Goal: Information Seeking & Learning: Learn about a topic

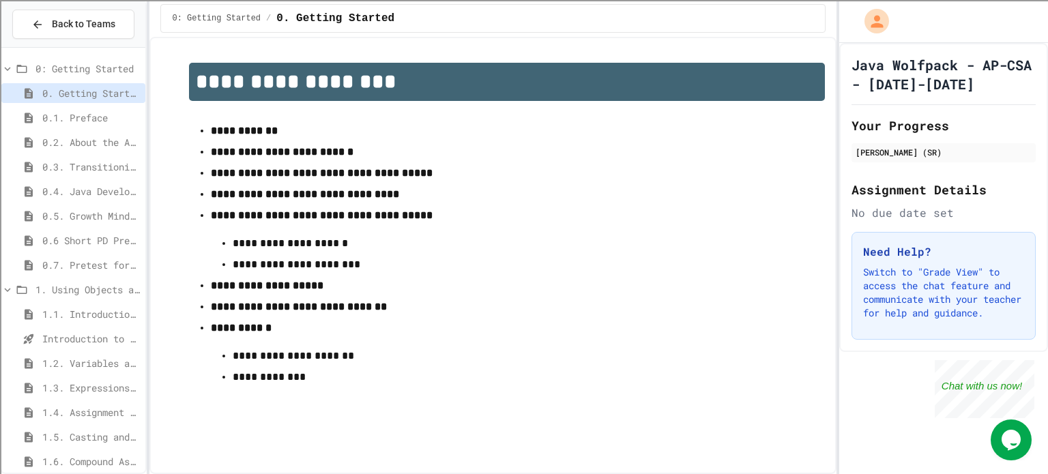
click at [68, 389] on span "1.3. Expressions and Output [New]" at bounding box center [91, 388] width 98 height 14
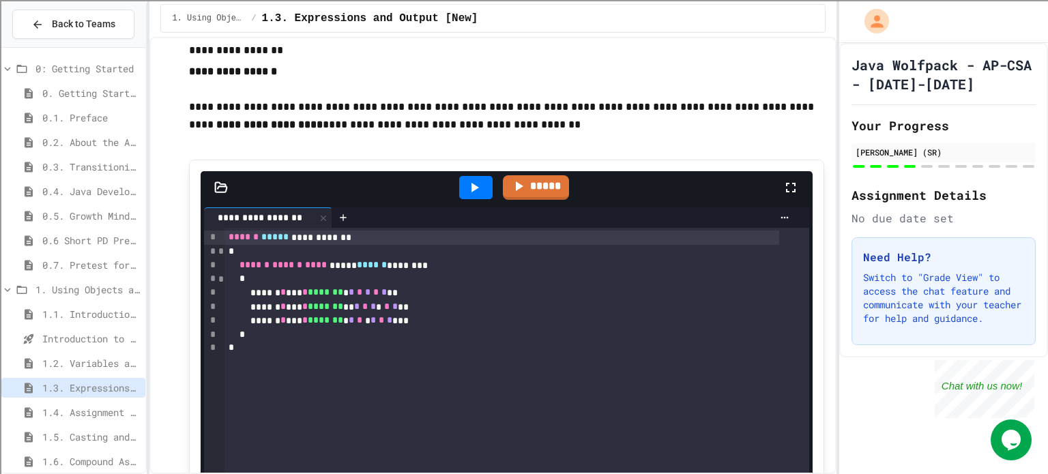
scroll to position [3822, 0]
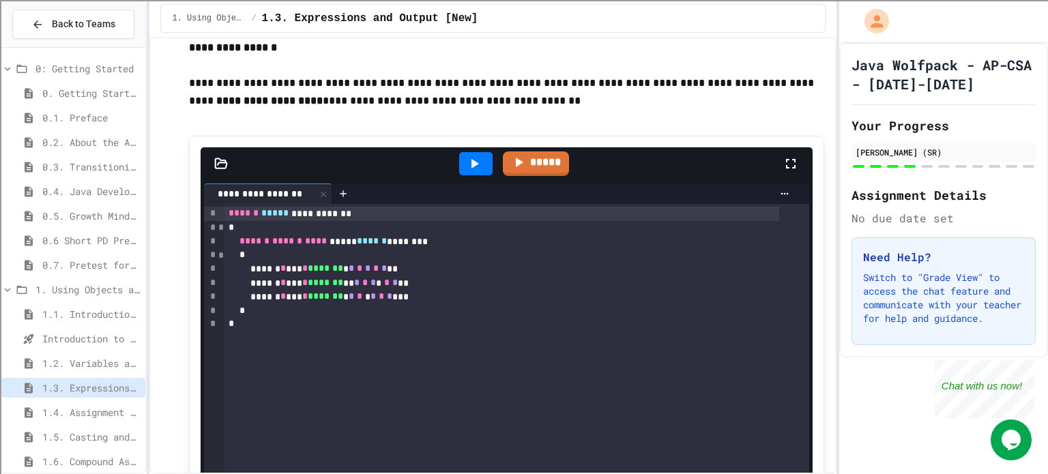
click at [459, 171] on div at bounding box center [475, 163] width 33 height 23
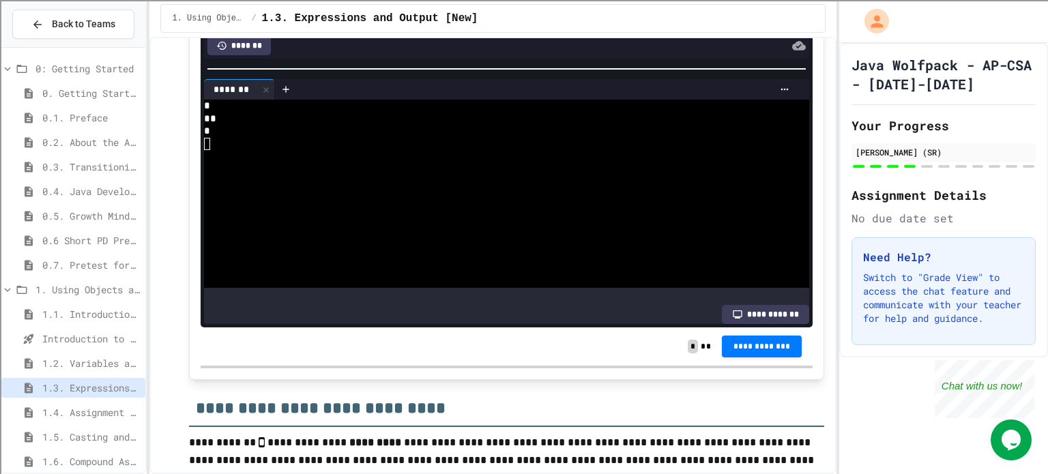
scroll to position [4300, 0]
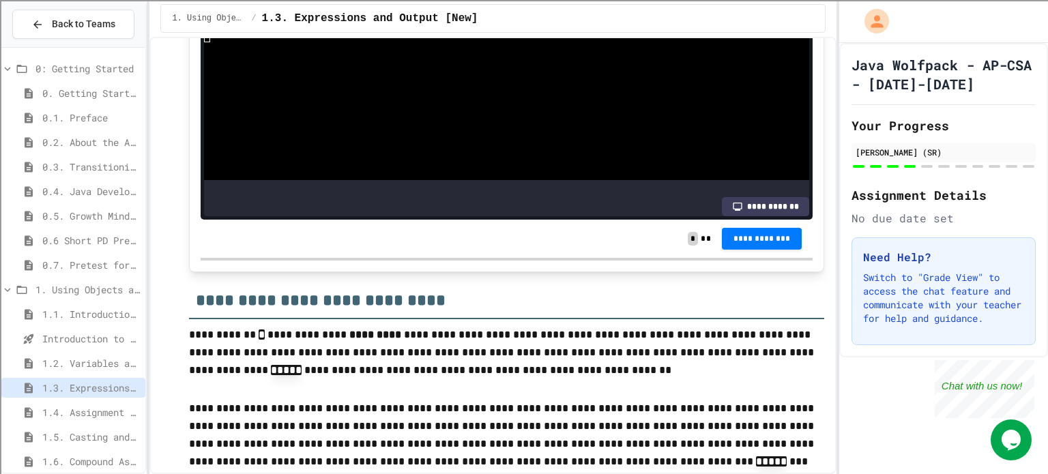
click at [766, 229] on div "**********" at bounding box center [507, 239] width 612 height 38
click at [737, 244] on span "**********" at bounding box center [762, 238] width 59 height 11
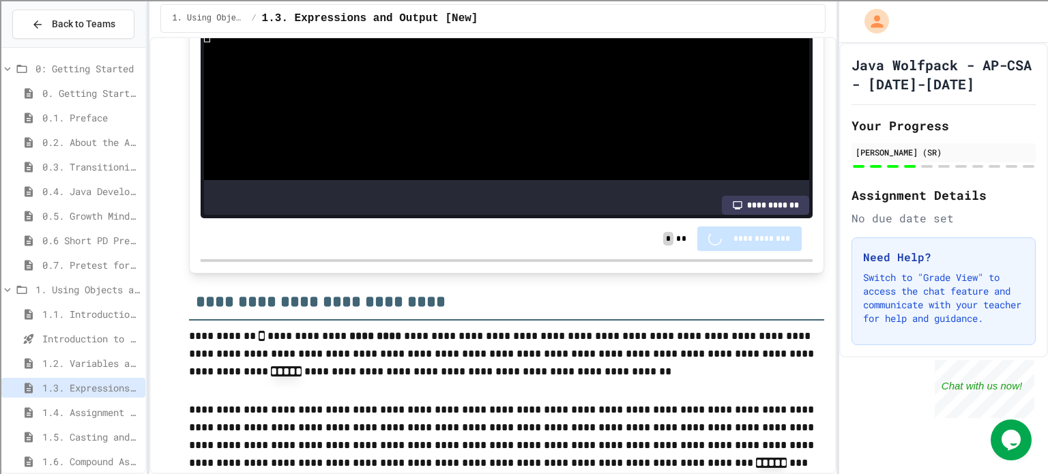
scroll to position [4299, 0]
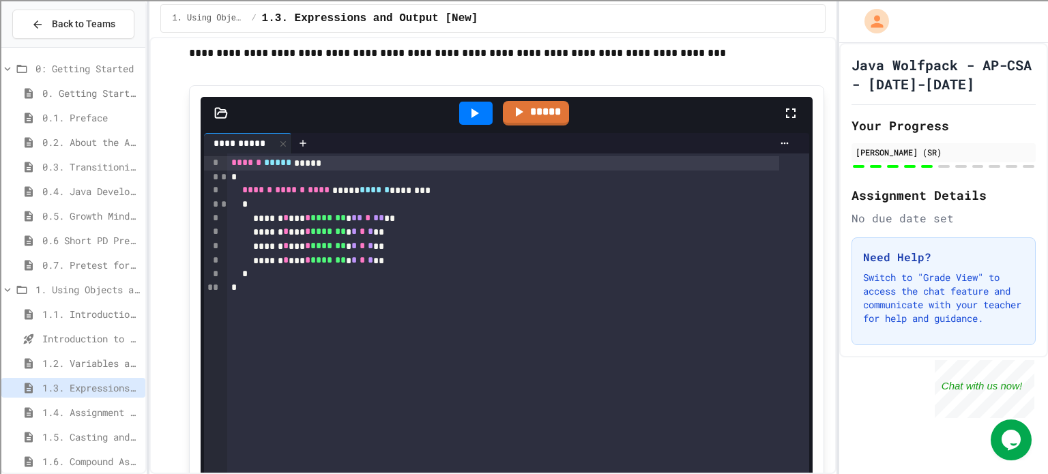
scroll to position [5459, 0]
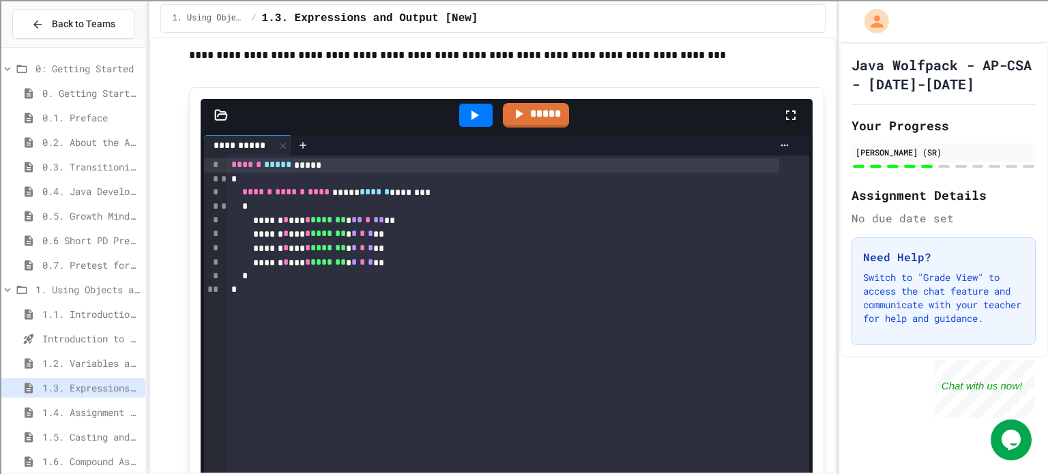
click at [466, 124] on icon at bounding box center [474, 115] width 16 height 16
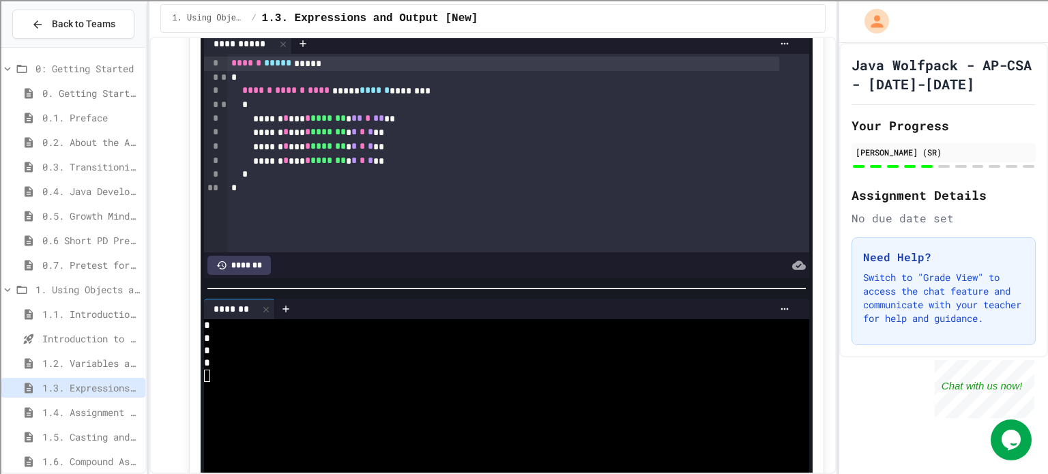
scroll to position [5528, 0]
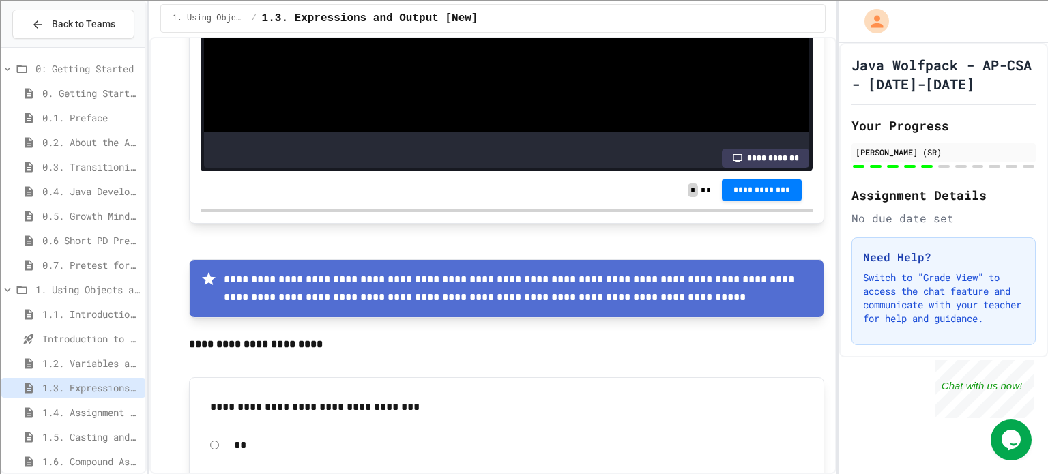
click at [725, 192] on button "**********" at bounding box center [762, 190] width 81 height 22
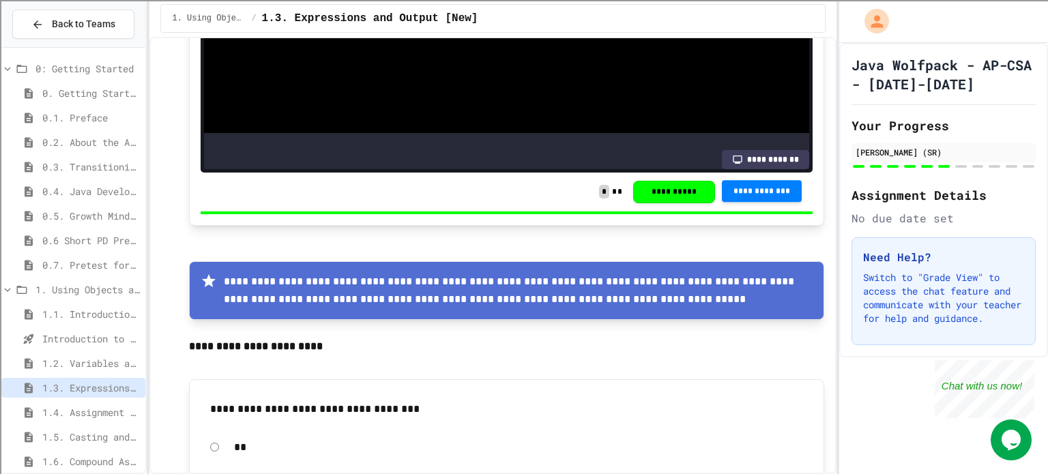
scroll to position [5936, 0]
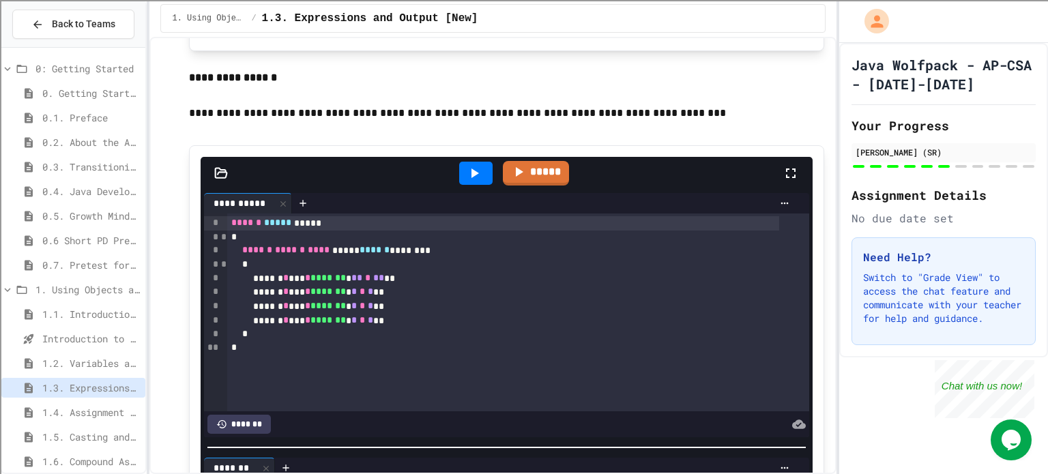
scroll to position [5390, 0]
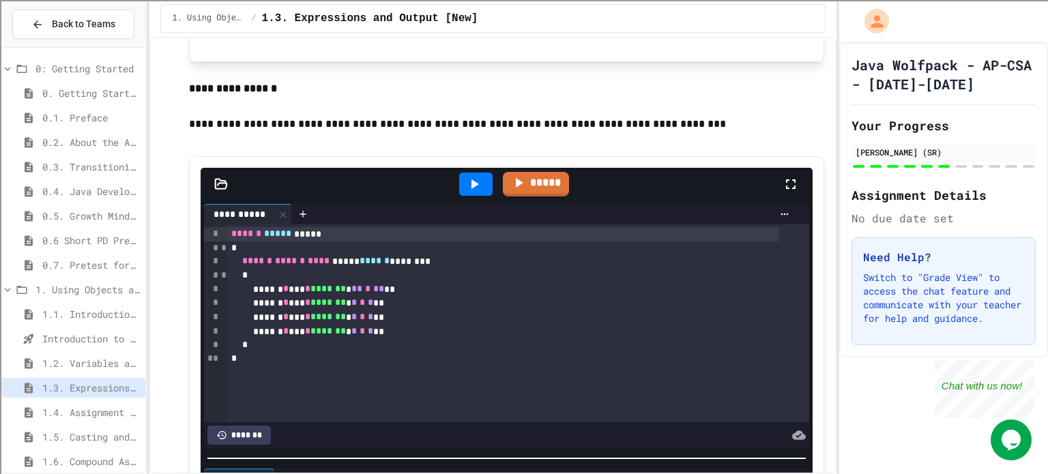
click at [362, 293] on span "**" at bounding box center [356, 289] width 11 height 10
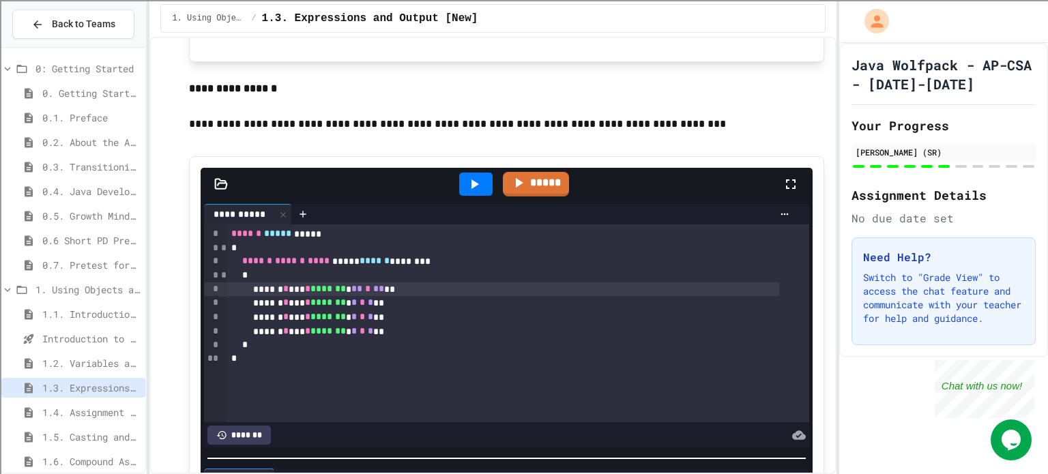
click at [362, 293] on span "**" at bounding box center [356, 289] width 11 height 10
click at [473, 192] on icon at bounding box center [474, 184] width 16 height 16
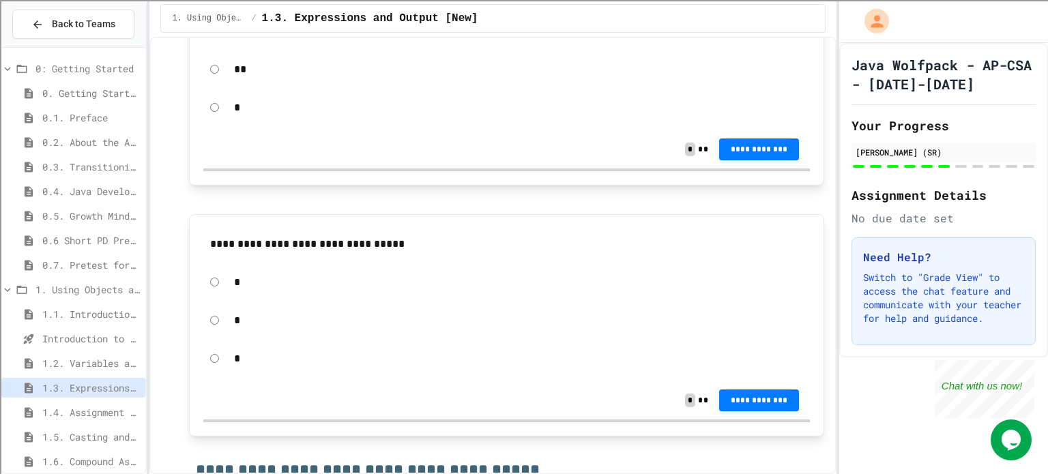
scroll to position [6414, 0]
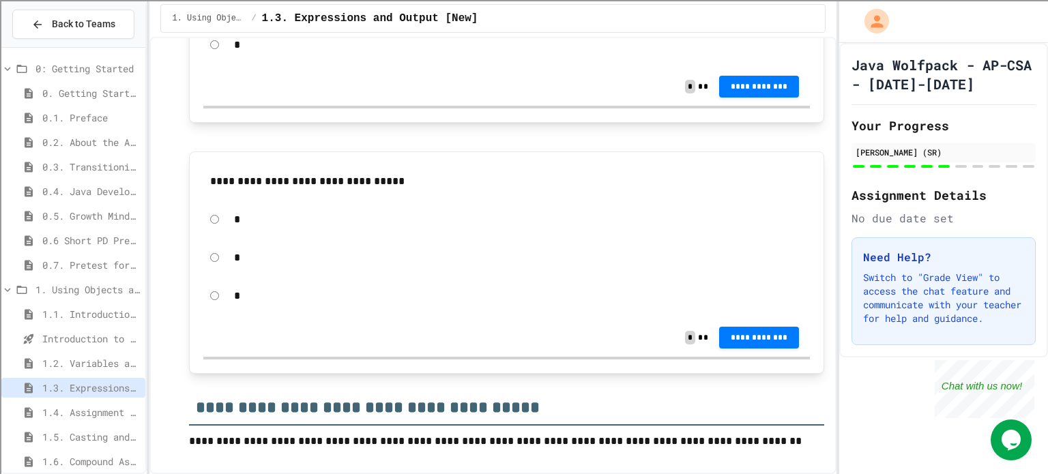
click at [222, 51] on div "*" at bounding box center [506, 44] width 607 height 31
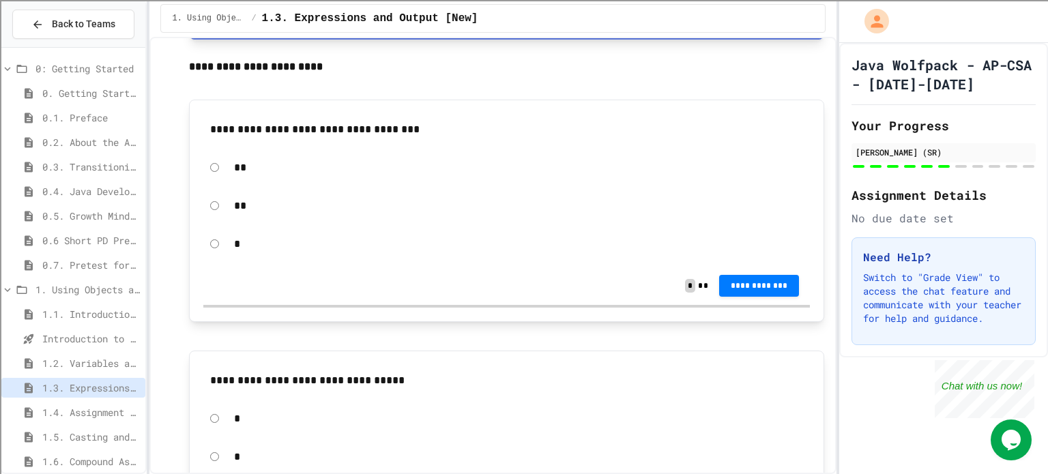
scroll to position [6209, 0]
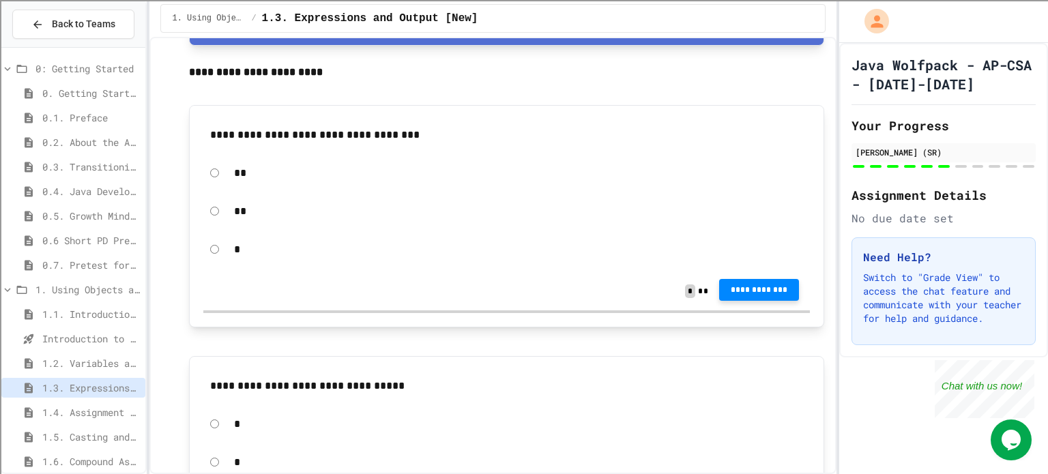
click at [750, 296] on span "**********" at bounding box center [759, 290] width 59 height 11
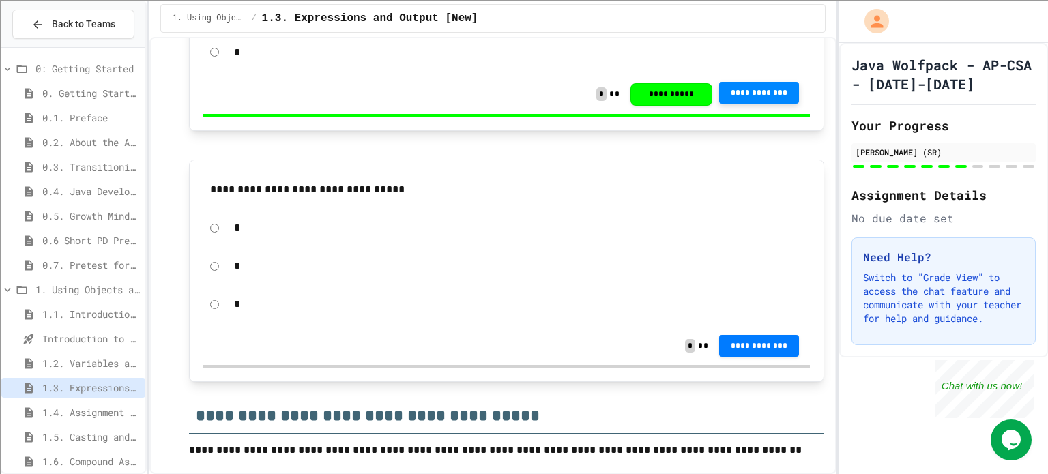
scroll to position [6414, 0]
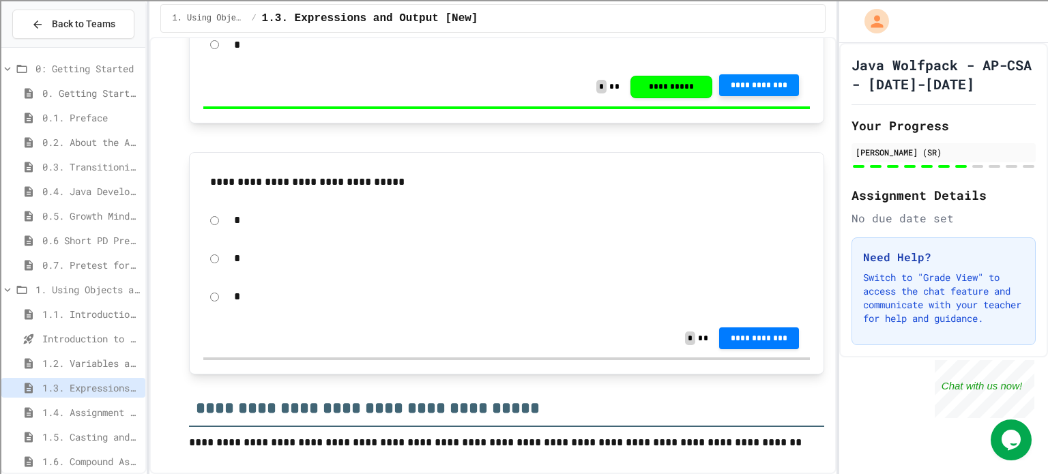
drag, startPoint x: 590, startPoint y: 201, endPoint x: 211, endPoint y: 168, distance: 380.3
click at [211, 168] on div "**********" at bounding box center [506, 263] width 635 height 222
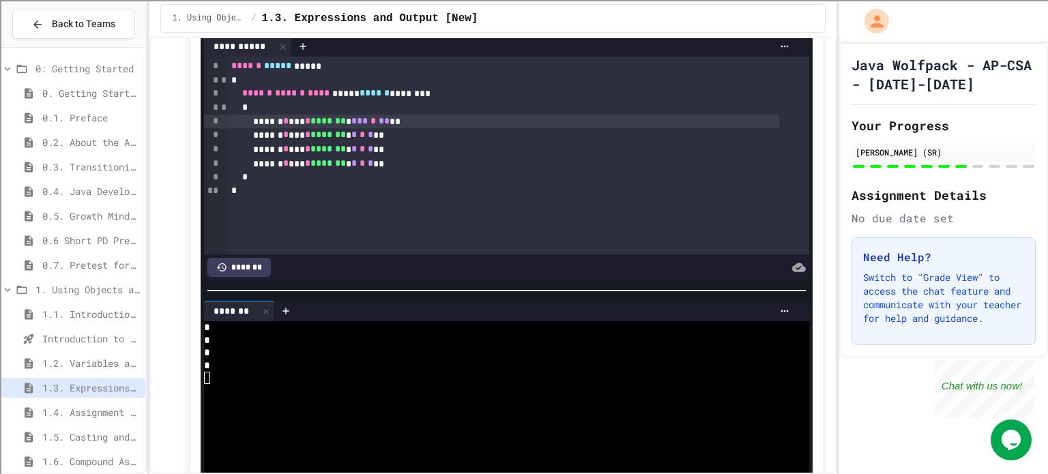
scroll to position [5527, 0]
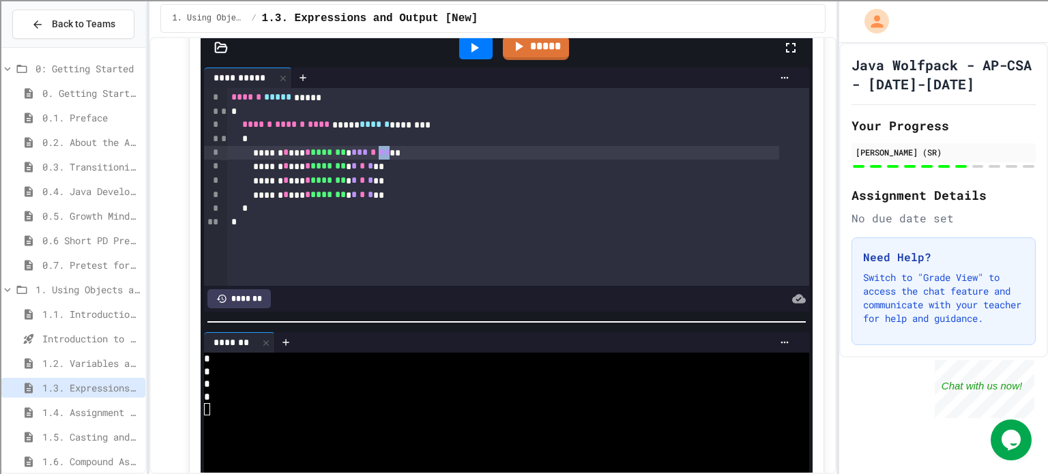
drag, startPoint x: 414, startPoint y: 159, endPoint x: 405, endPoint y: 159, distance: 8.9
click at [405, 159] on div "****** * *** * ******* * *** * ** **" at bounding box center [503, 153] width 552 height 14
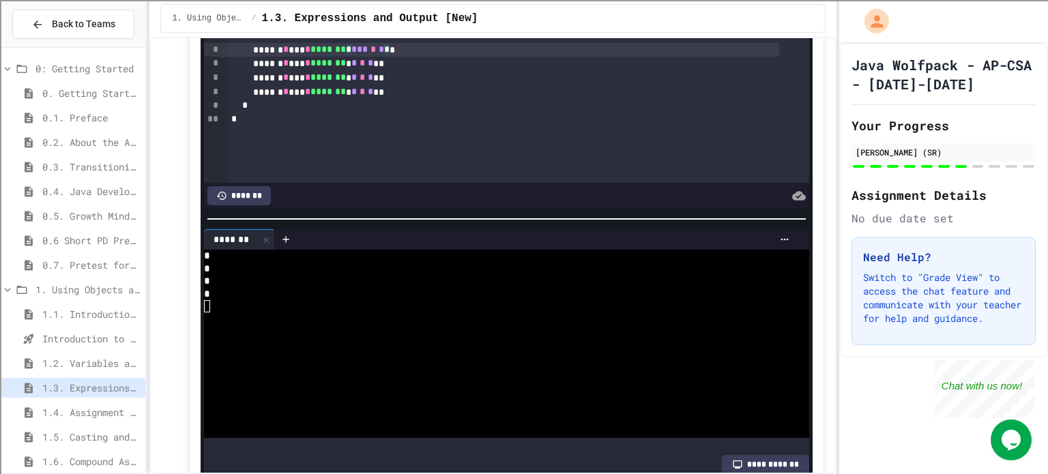
scroll to position [5459, 0]
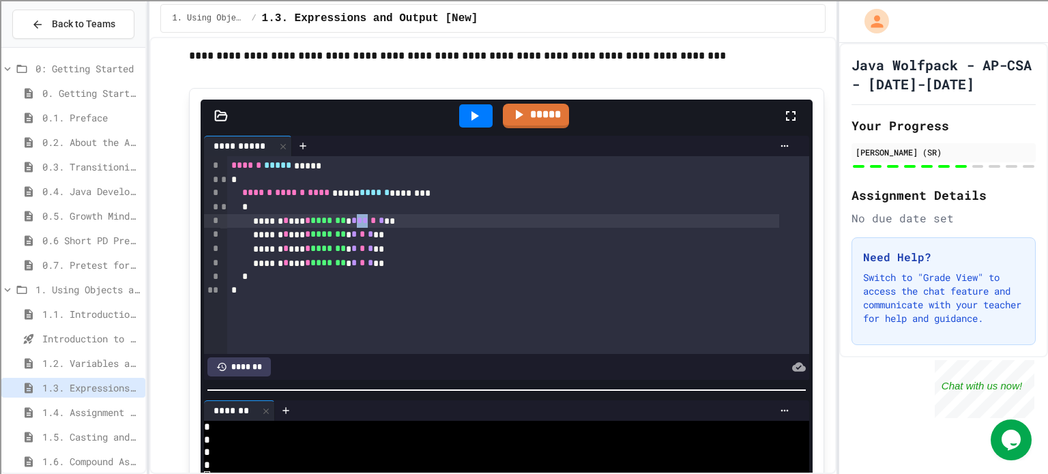
drag, startPoint x: 388, startPoint y: 228, endPoint x: 377, endPoint y: 232, distance: 11.0
click at [368, 225] on span "***" at bounding box center [359, 221] width 16 height 10
drag, startPoint x: 373, startPoint y: 231, endPoint x: 386, endPoint y: 230, distance: 13.7
click at [368, 225] on span "***" at bounding box center [359, 221] width 16 height 10
click at [474, 118] on icon at bounding box center [474, 116] width 16 height 16
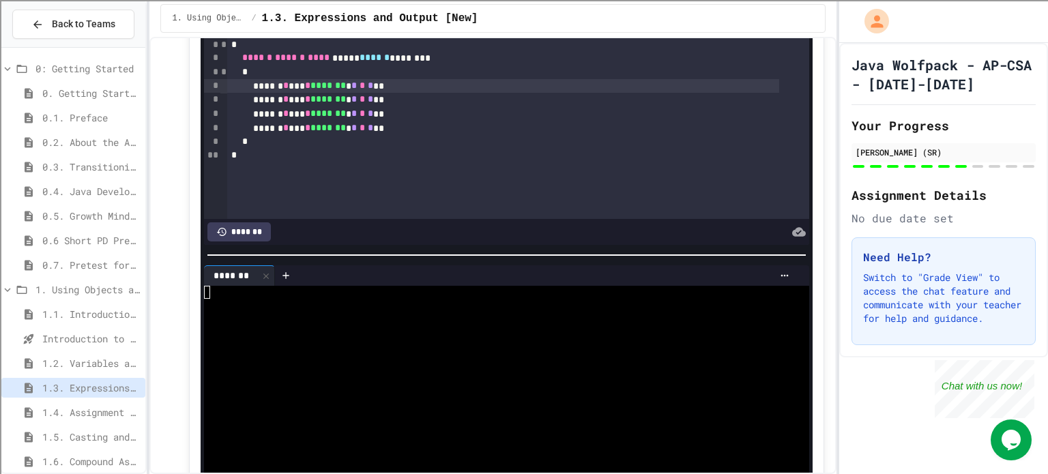
scroll to position [5595, 0]
click at [378, 92] on div "****** * *** * ******* * * * * **" at bounding box center [503, 85] width 552 height 14
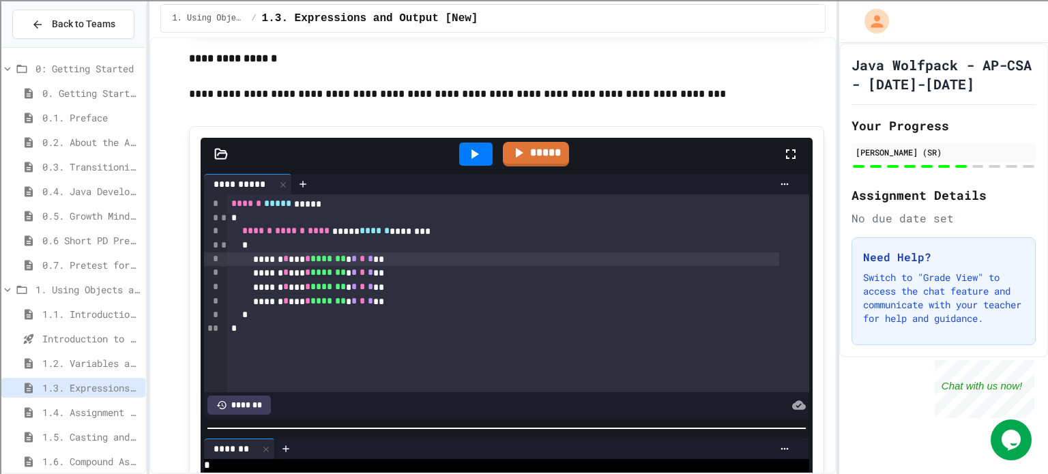
scroll to position [5390, 0]
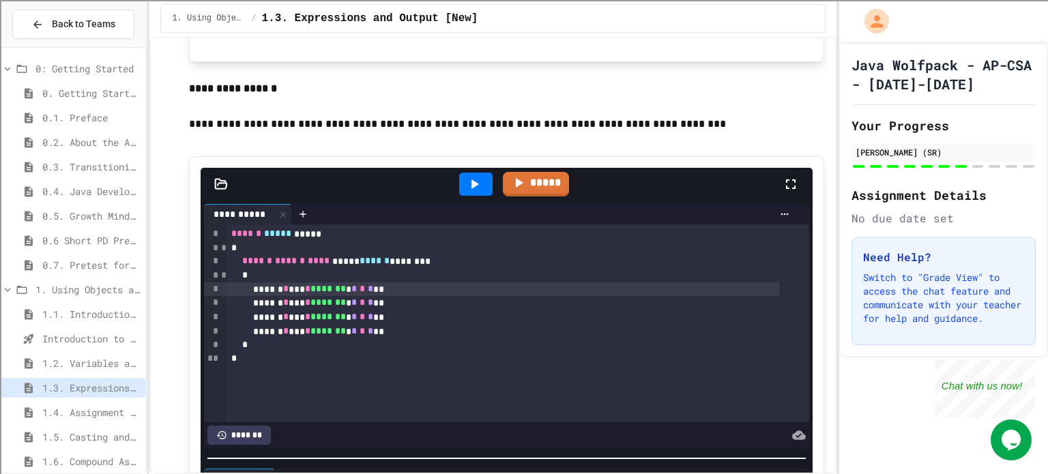
click at [466, 192] on icon at bounding box center [474, 184] width 16 height 16
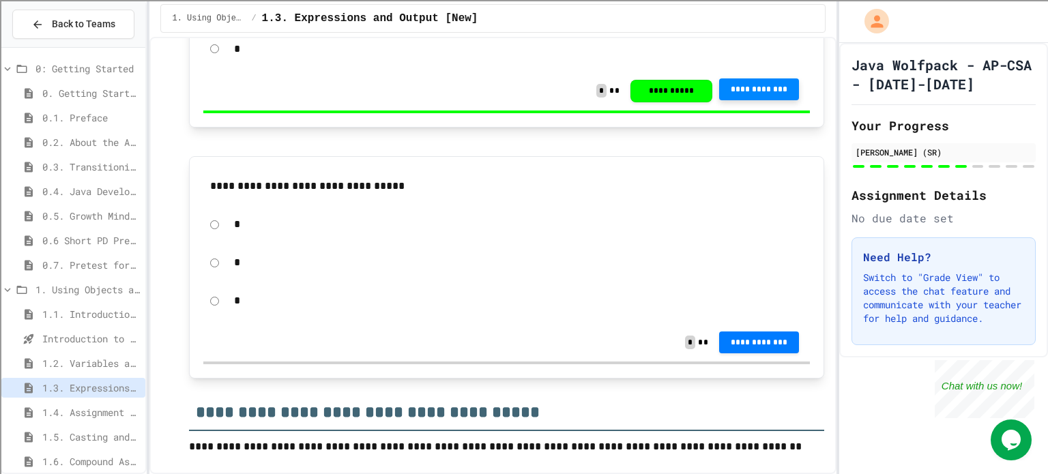
scroll to position [6414, 0]
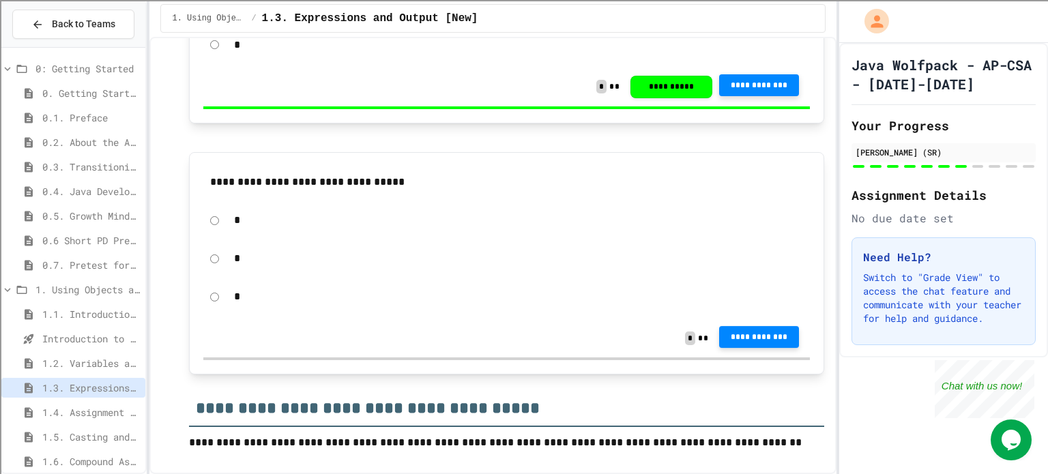
click at [741, 343] on span "**********" at bounding box center [759, 337] width 59 height 11
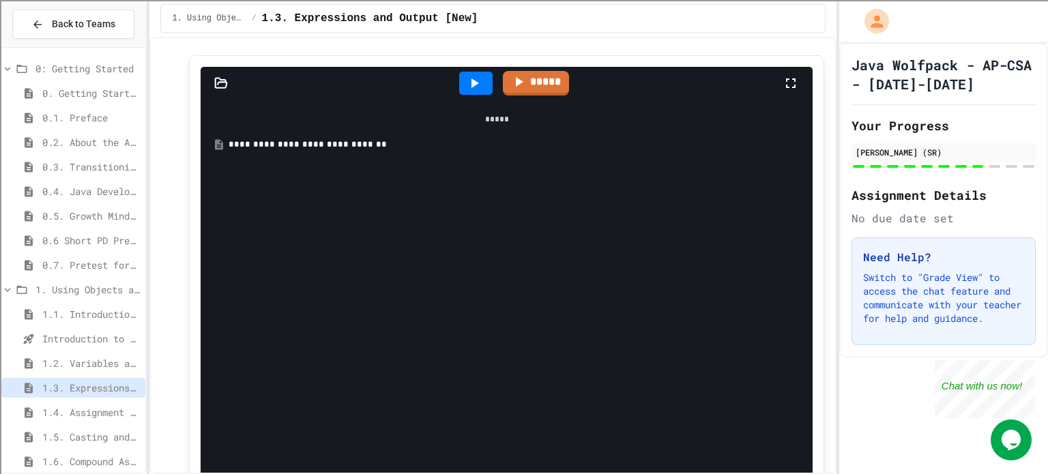
scroll to position [6687, 0]
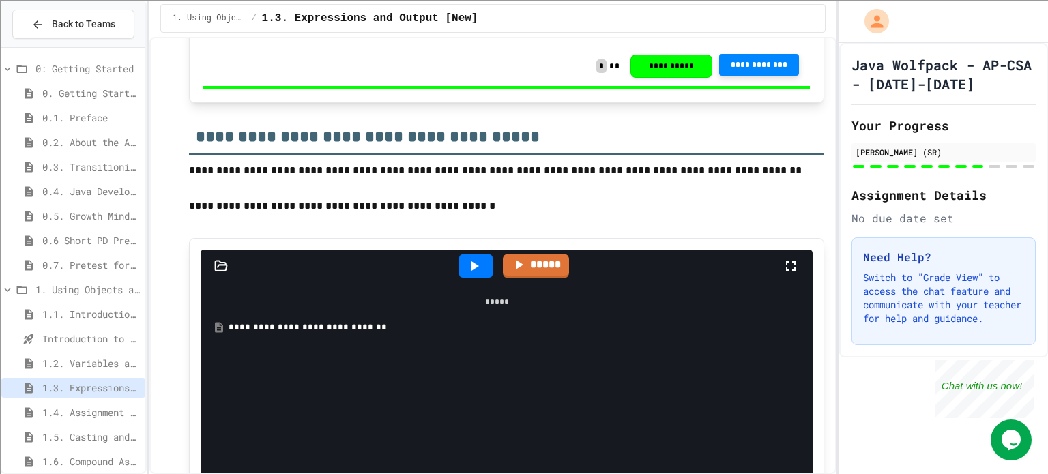
click at [278, 334] on div "**********" at bounding box center [507, 328] width 556 height 14
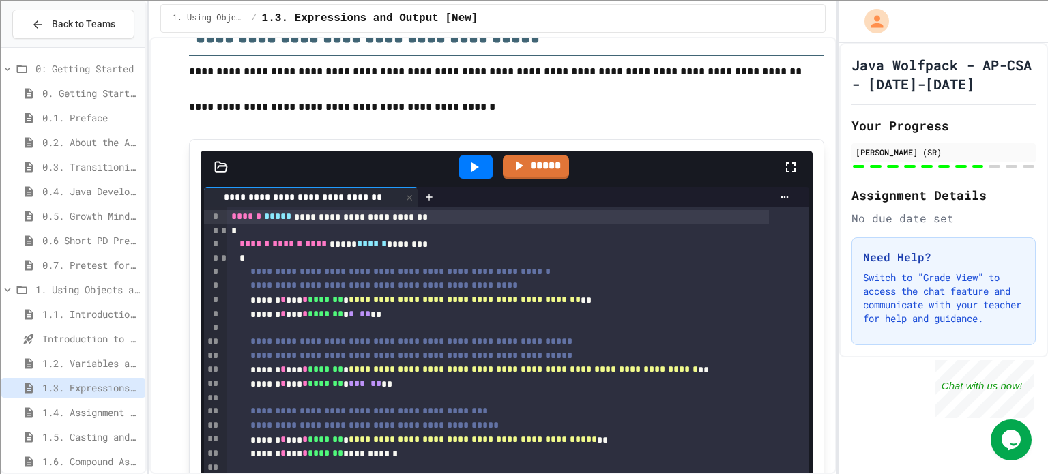
scroll to position [6755, 0]
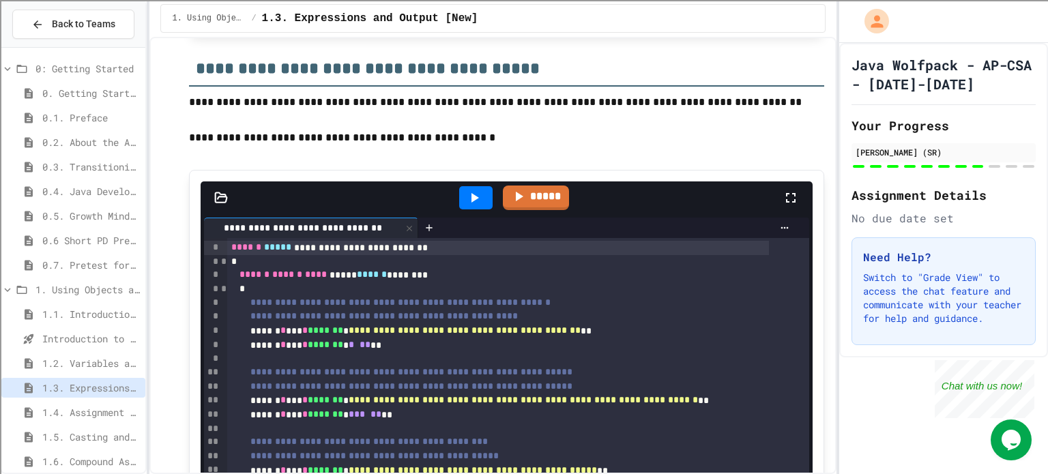
click at [371, 349] on span "**" at bounding box center [365, 345] width 11 height 10
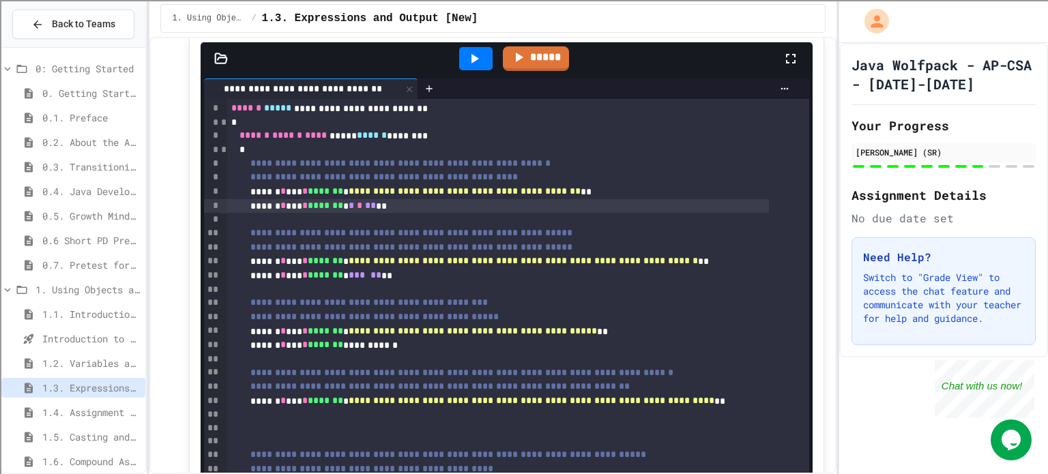
scroll to position [6892, 0]
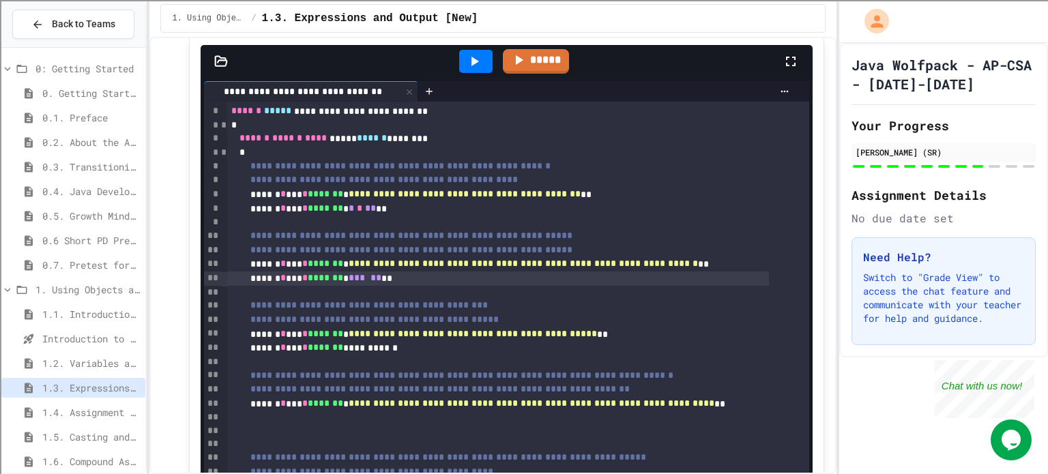
click at [390, 286] on div "****** * *** * ******* * *** ** **" at bounding box center [498, 279] width 542 height 14
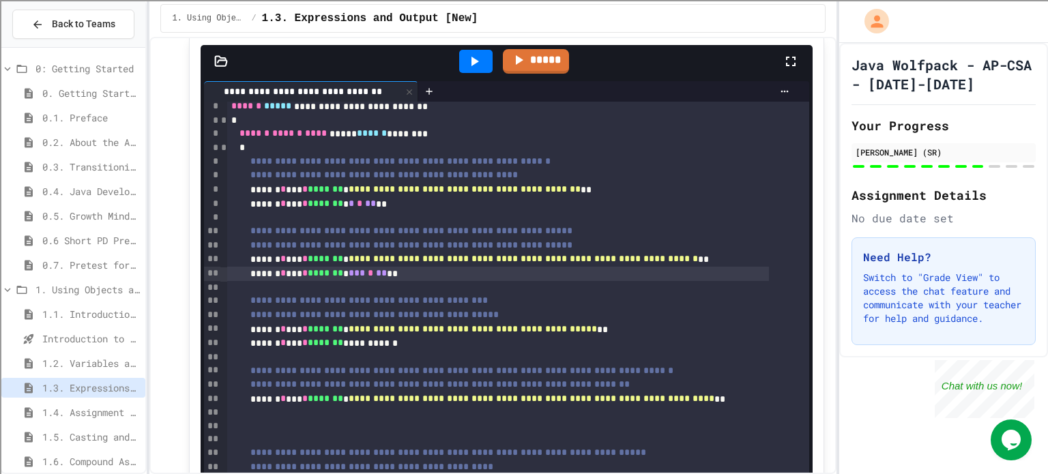
scroll to position [5, 0]
click at [388, 350] on div "**********" at bounding box center [498, 343] width 542 height 14
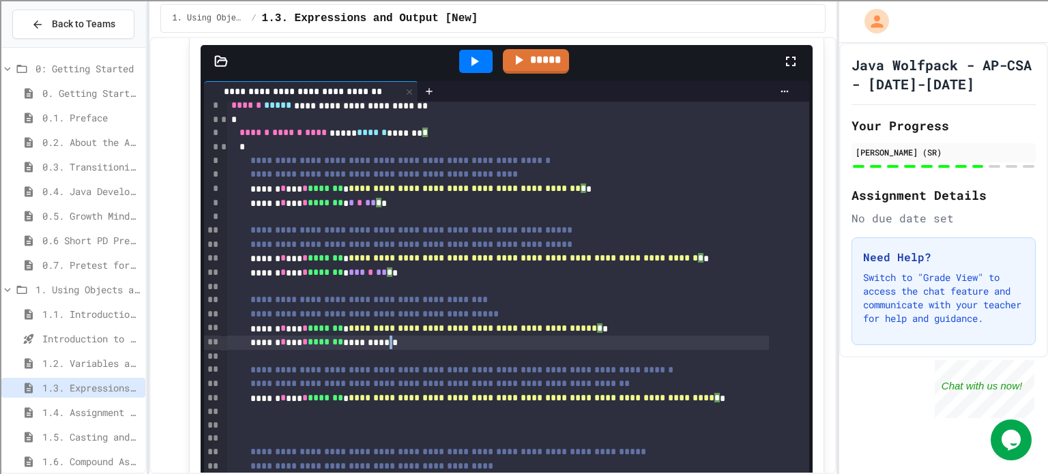
click at [409, 350] on div "**********" at bounding box center [498, 343] width 542 height 14
click at [409, 350] on div "****** * *** * ******* * * *" at bounding box center [498, 343] width 542 height 14
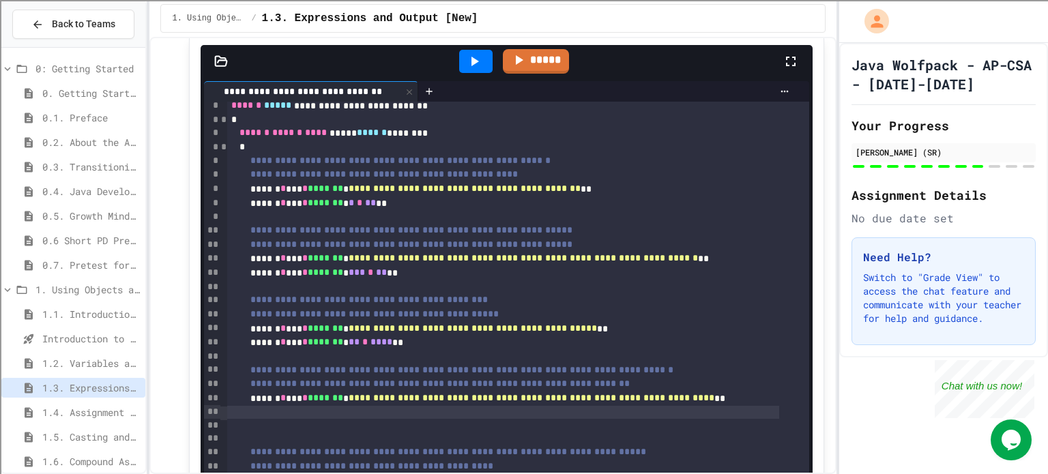
click at [326, 420] on div at bounding box center [503, 413] width 552 height 14
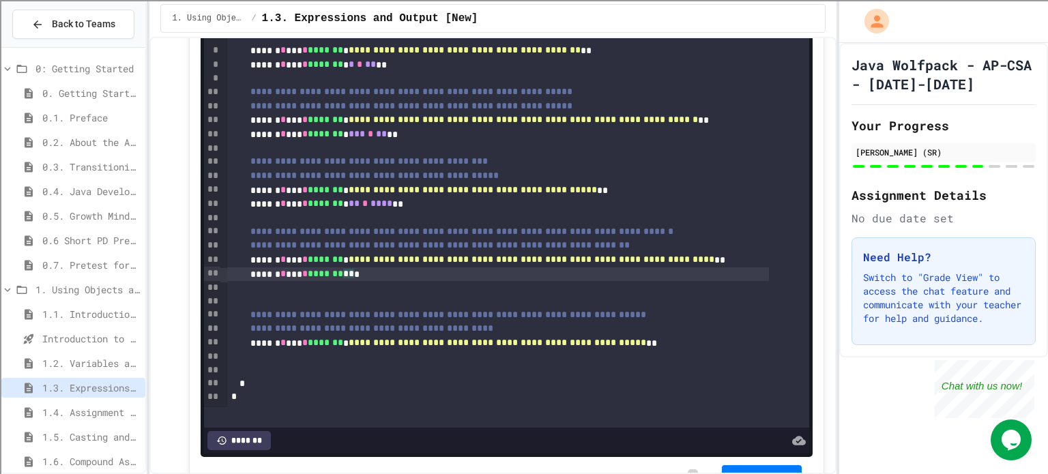
scroll to position [7028, 0]
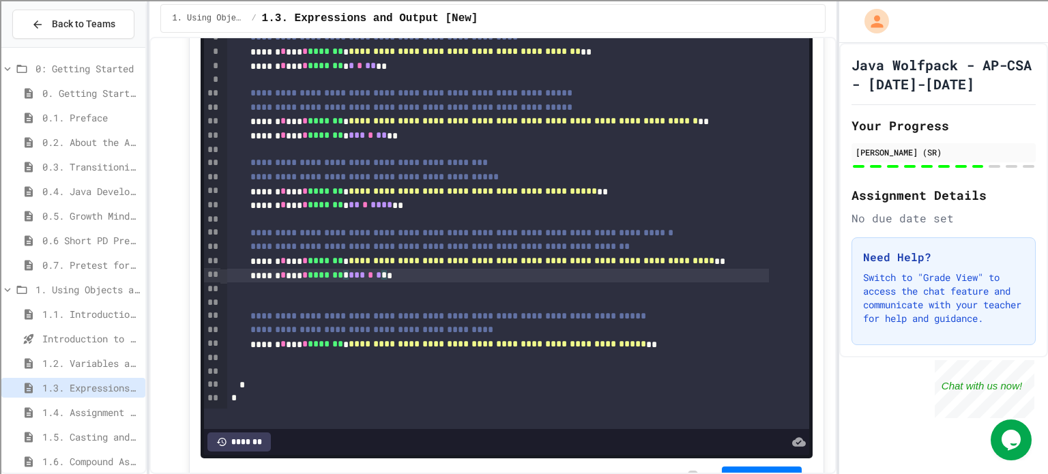
click at [537, 364] on div at bounding box center [503, 359] width 552 height 14
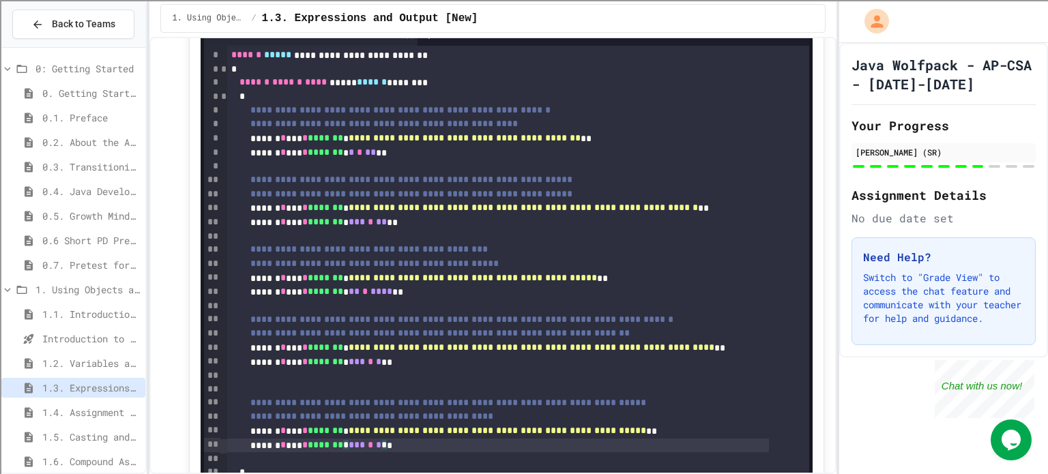
scroll to position [6755, 0]
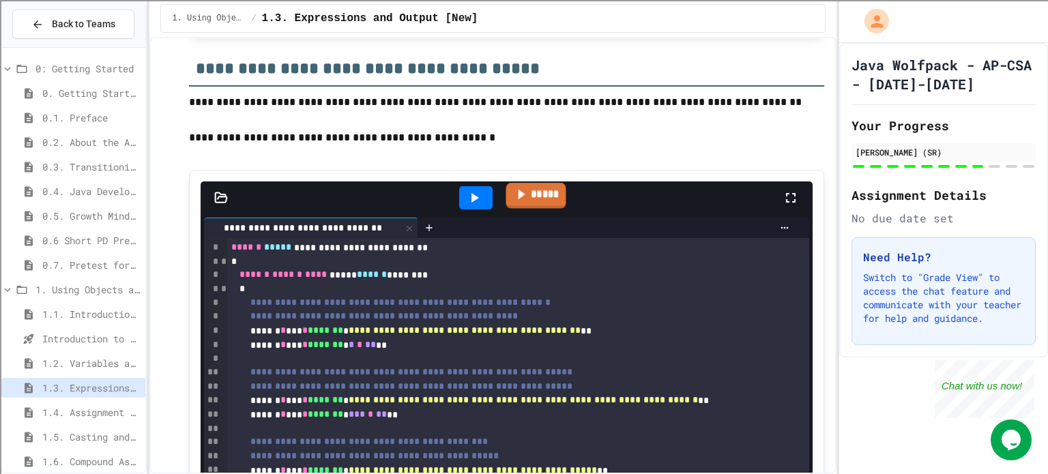
click at [543, 199] on link "*****" at bounding box center [536, 196] width 60 height 26
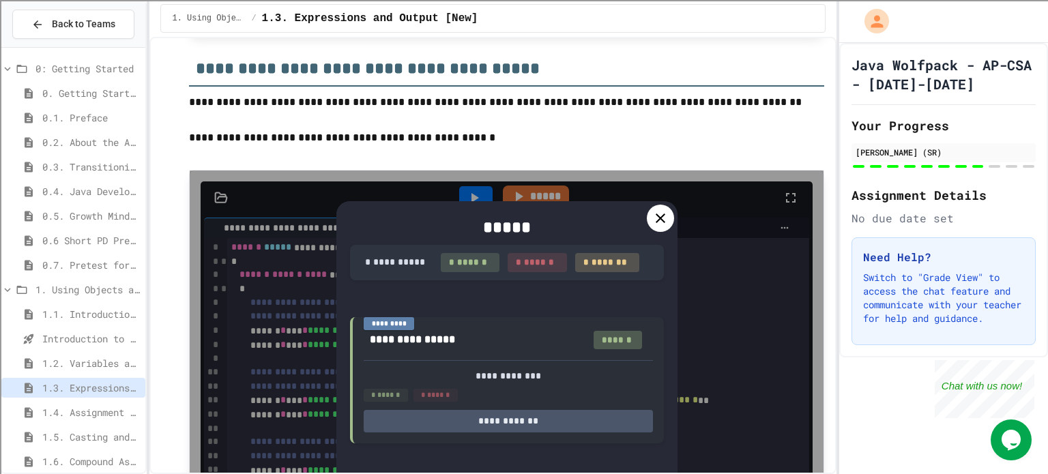
click at [653, 220] on icon at bounding box center [660, 218] width 16 height 16
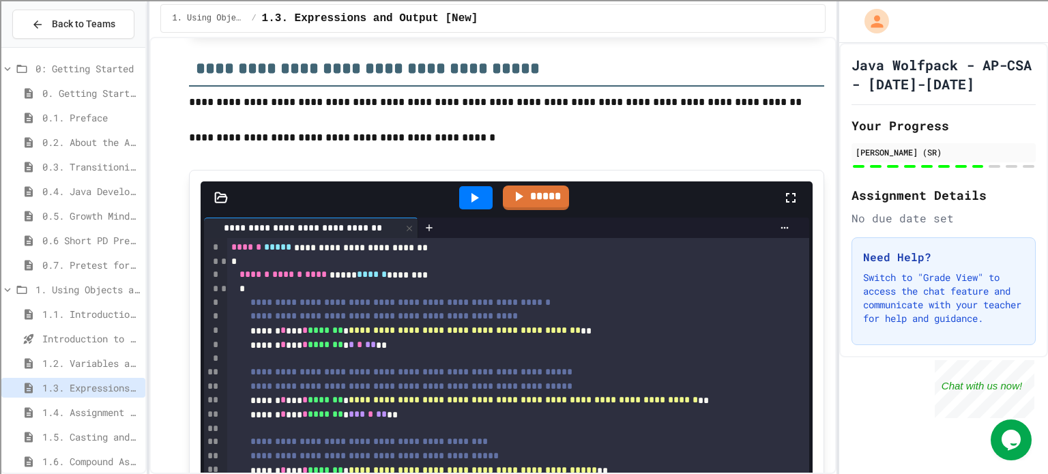
scroll to position [7165, 0]
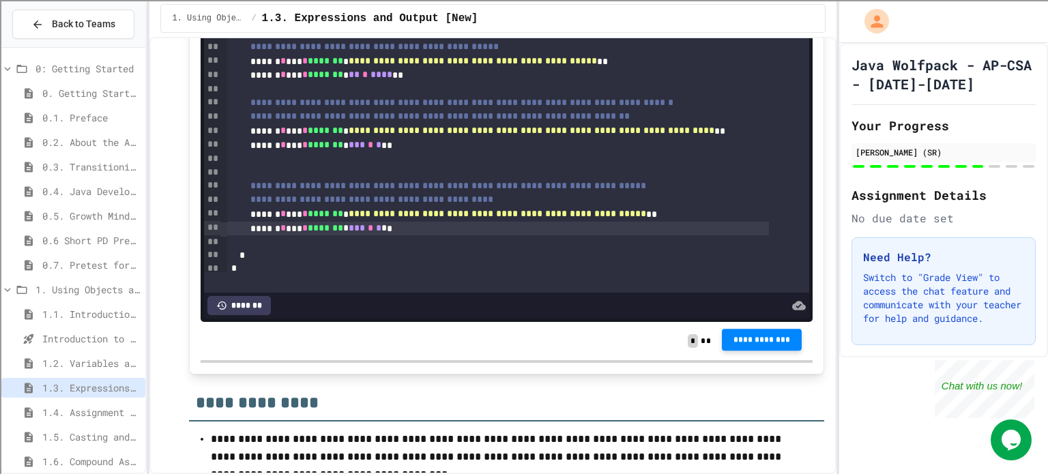
click at [784, 349] on button "**********" at bounding box center [762, 340] width 81 height 22
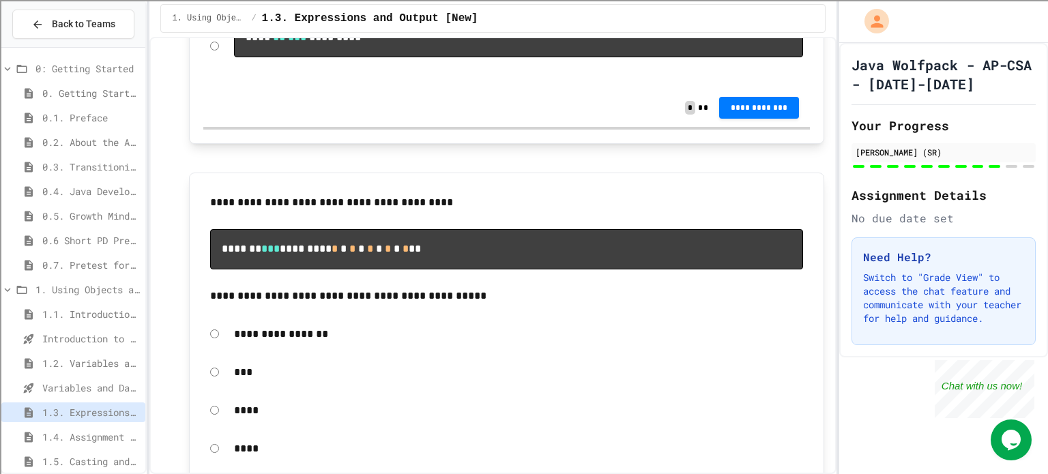
scroll to position [8598, 0]
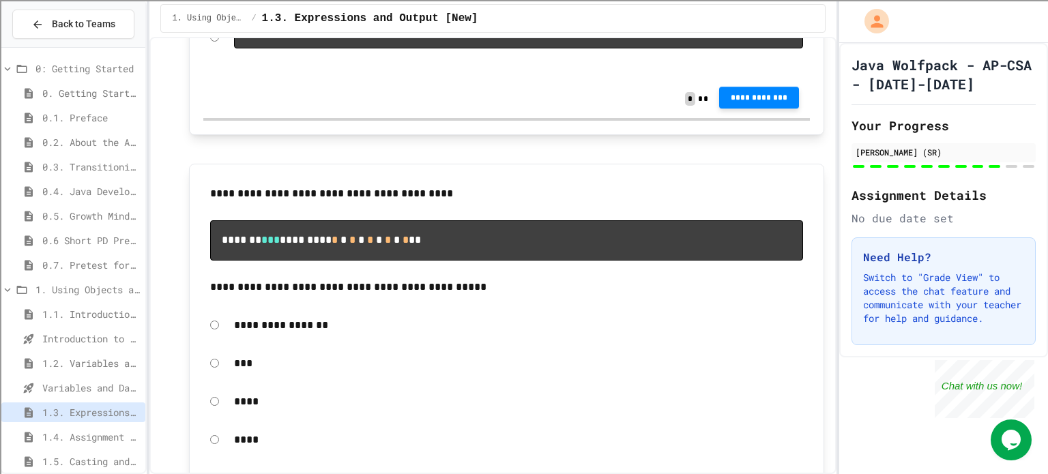
click at [742, 109] on button "**********" at bounding box center [759, 98] width 81 height 22
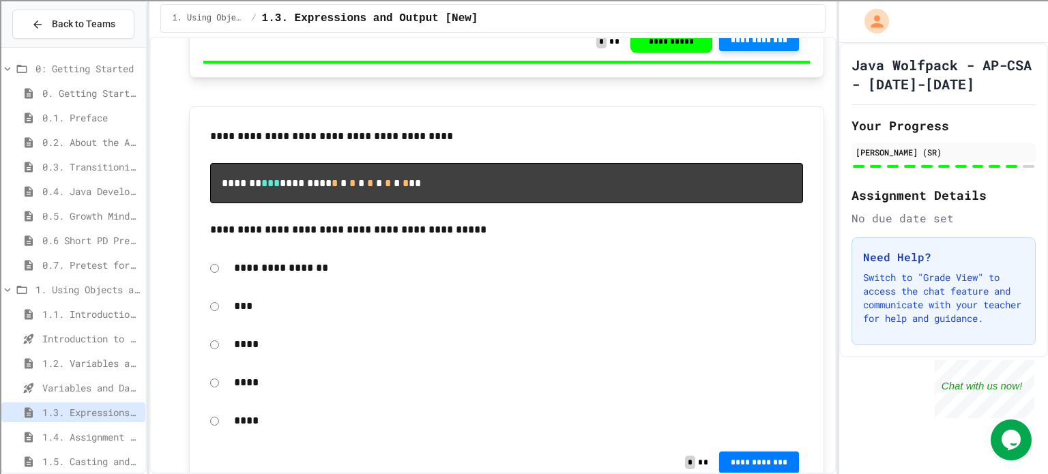
scroll to position [8780, 0]
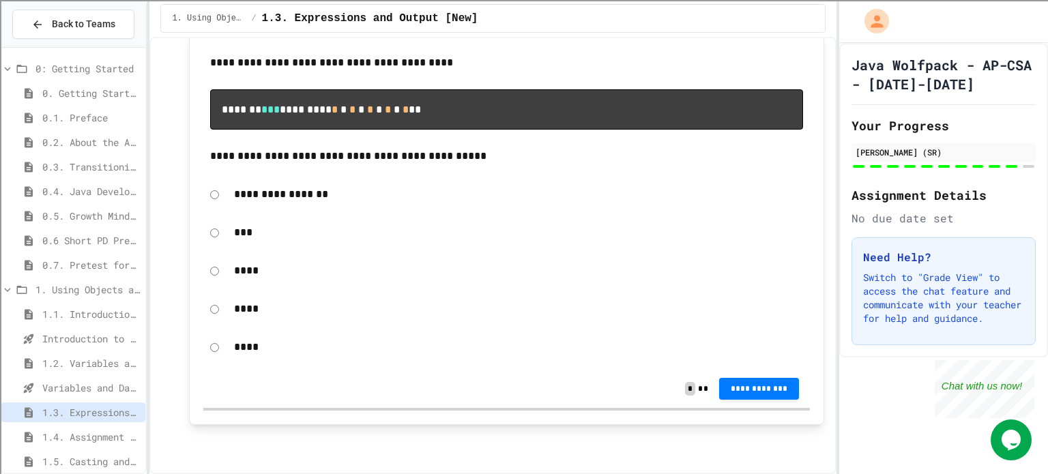
drag, startPoint x: 288, startPoint y: 175, endPoint x: 544, endPoint y: 117, distance: 262.6
click at [544, 117] on pre "******* *** ********* * * * * * * * * * **" at bounding box center [506, 109] width 593 height 40
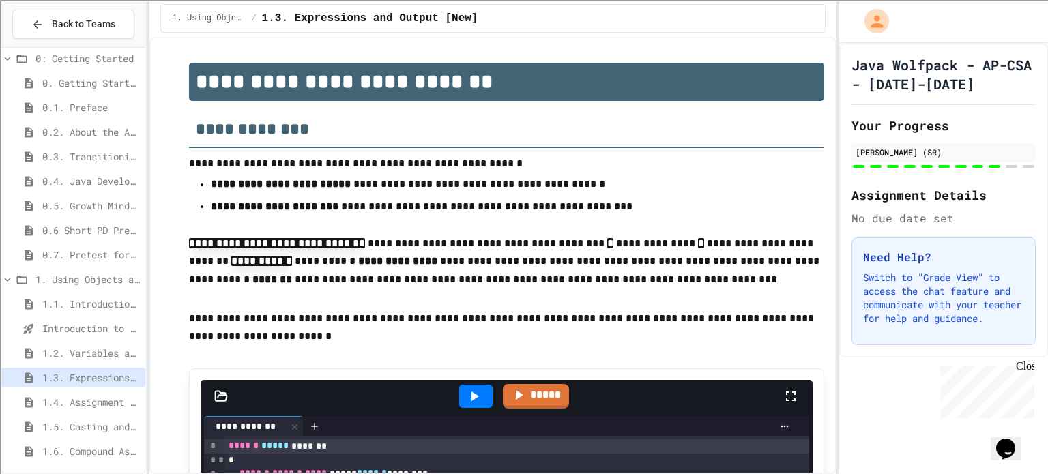
scroll to position [13, 0]
click at [88, 395] on span "1.4. Assignment and Input" at bounding box center [91, 399] width 98 height 14
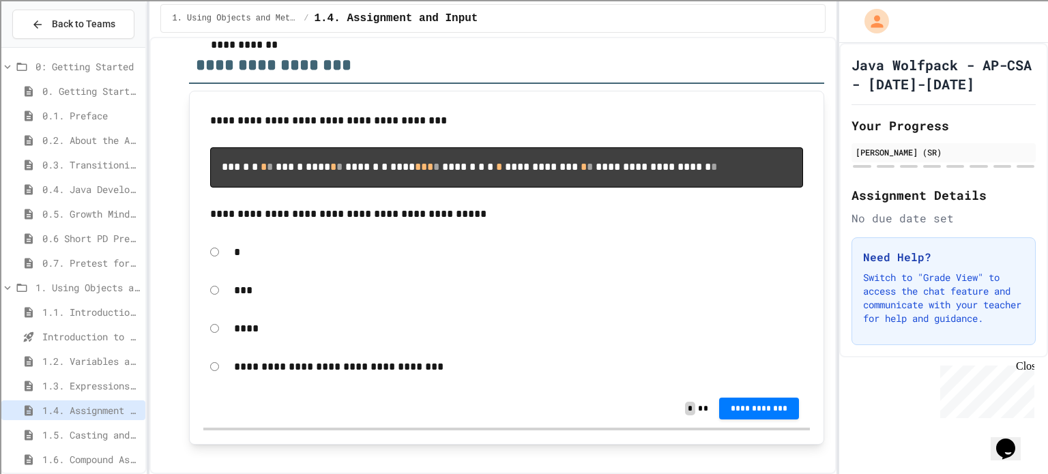
scroll to position [7185, 0]
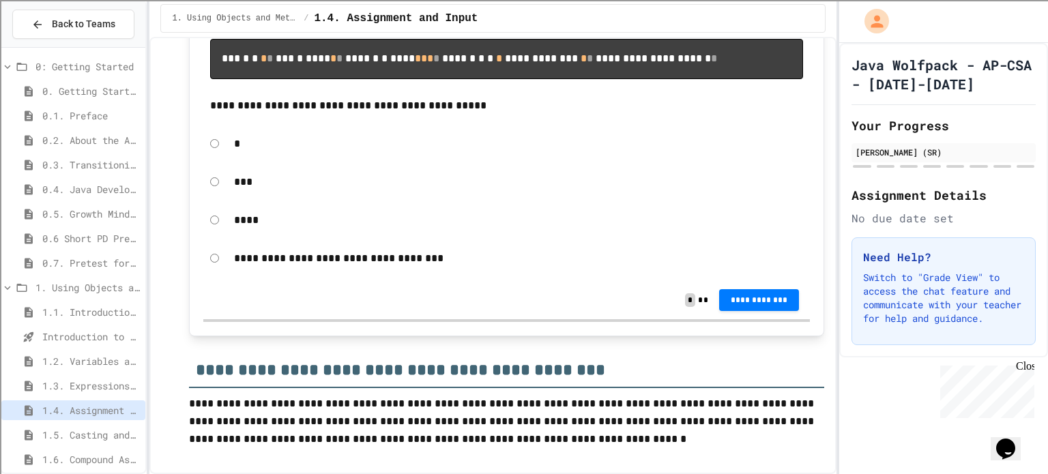
drag, startPoint x: 497, startPoint y: 270, endPoint x: 521, endPoint y: 412, distance: 144.7
click at [68, 360] on span "1.2. Variables and Data Types" at bounding box center [91, 361] width 98 height 14
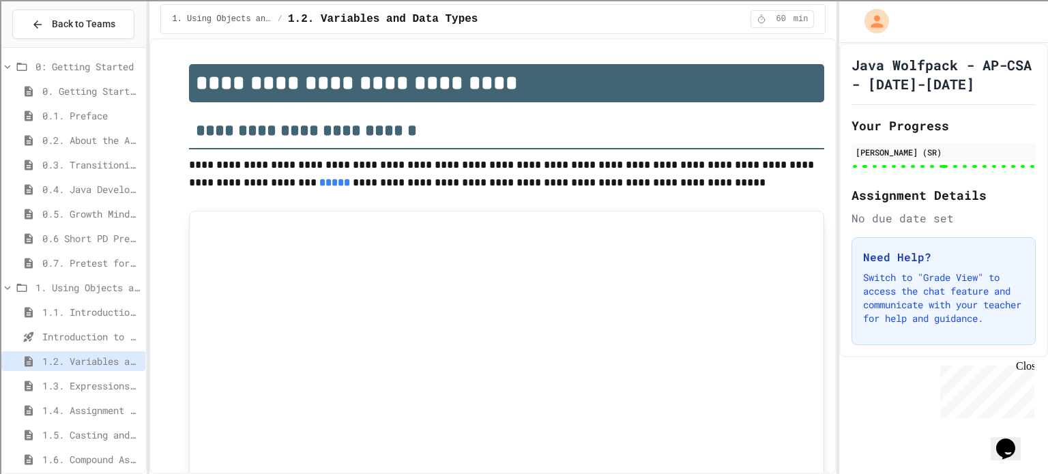
type input "******"
type input "***"
type input "********"
type input "***"
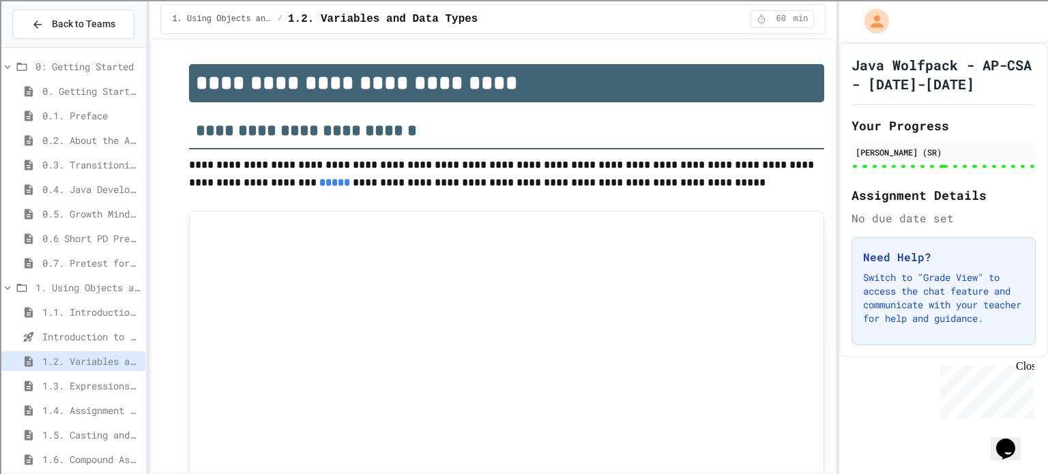
type input "*"
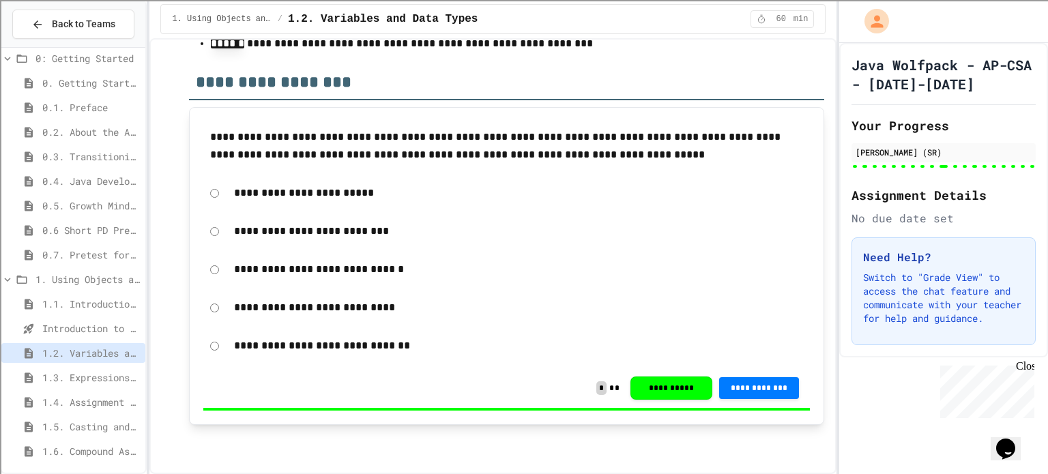
scroll to position [13, 0]
click at [87, 369] on span "Variables and Data Types - Quiz" at bounding box center [91, 375] width 98 height 14
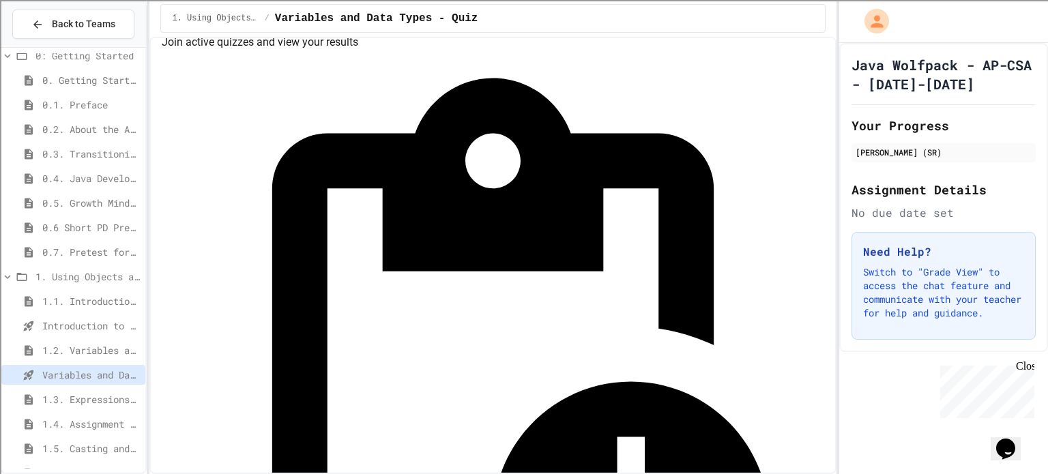
scroll to position [60, 0]
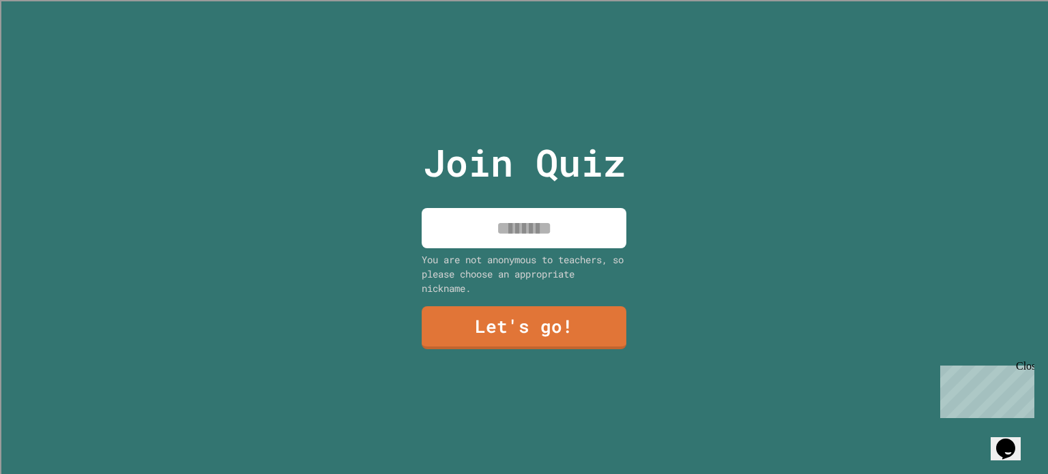
click at [470, 222] on input at bounding box center [524, 228] width 205 height 40
type input "*******"
click at [547, 320] on link "Let's go!" at bounding box center [524, 328] width 206 height 44
click at [510, 227] on input at bounding box center [524, 228] width 205 height 40
type input "*******"
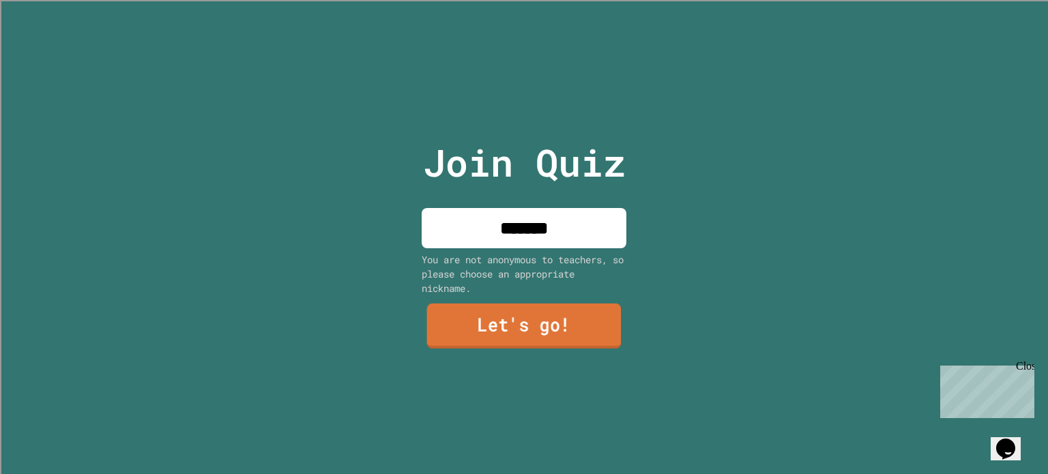
click at [544, 342] on link "Let's go!" at bounding box center [524, 326] width 195 height 45
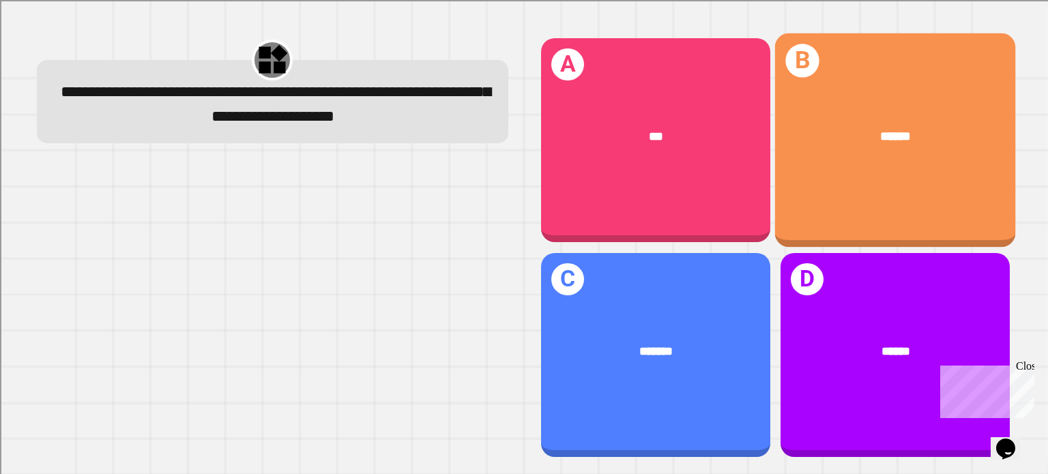
click at [899, 176] on div "B ******" at bounding box center [895, 140] width 240 height 214
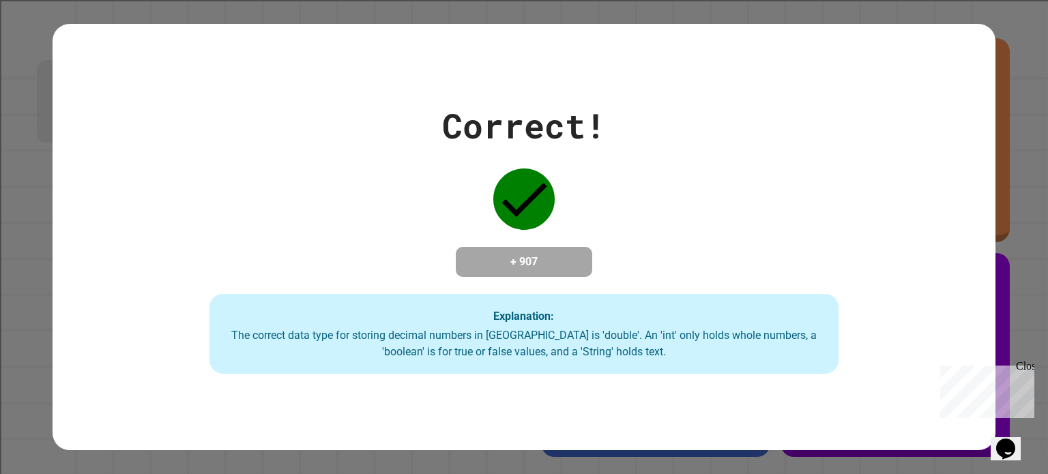
click at [897, 176] on div "Correct! + 907 Explanation: The correct data type for storing decimal numbers i…" at bounding box center [524, 237] width 900 height 274
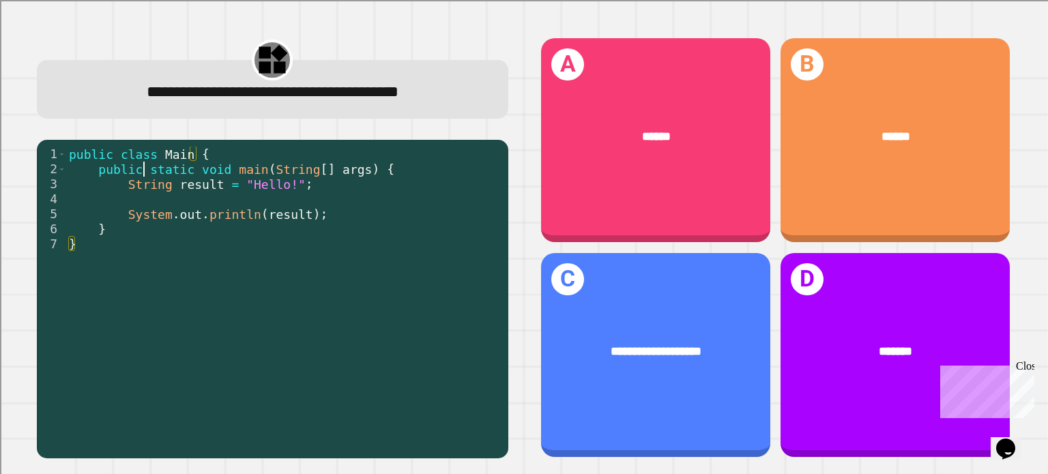
click at [146, 164] on div "public class Main { public static void main ( String [ ] args ) { String result…" at bounding box center [283, 297] width 435 height 300
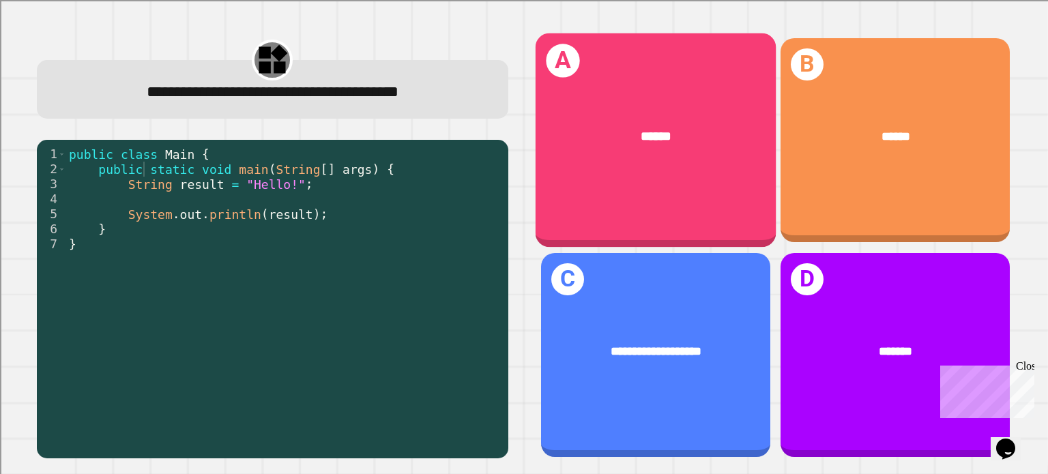
click at [639, 159] on div "******" at bounding box center [656, 137] width 240 height 70
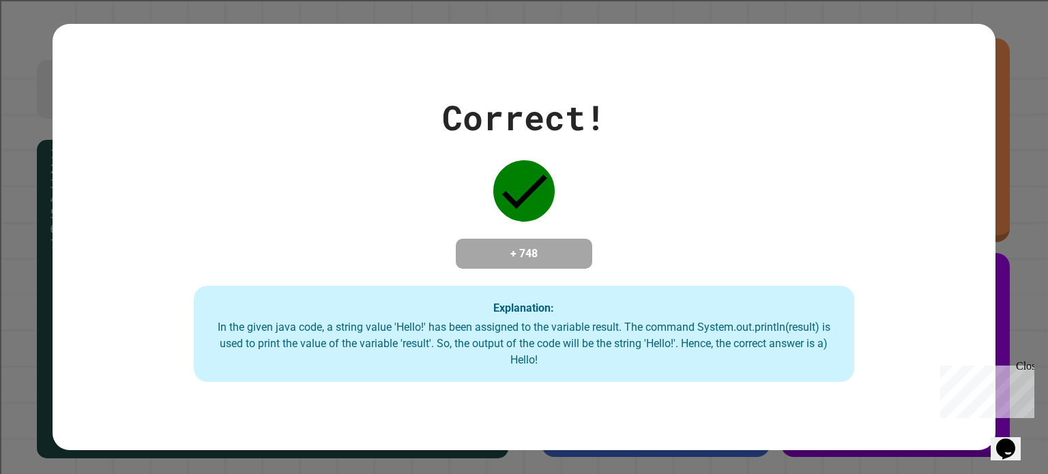
click at [639, 159] on div "Correct! + 748 Explanation: In the given java code, a string value 'Hello!' has…" at bounding box center [524, 237] width 943 height 291
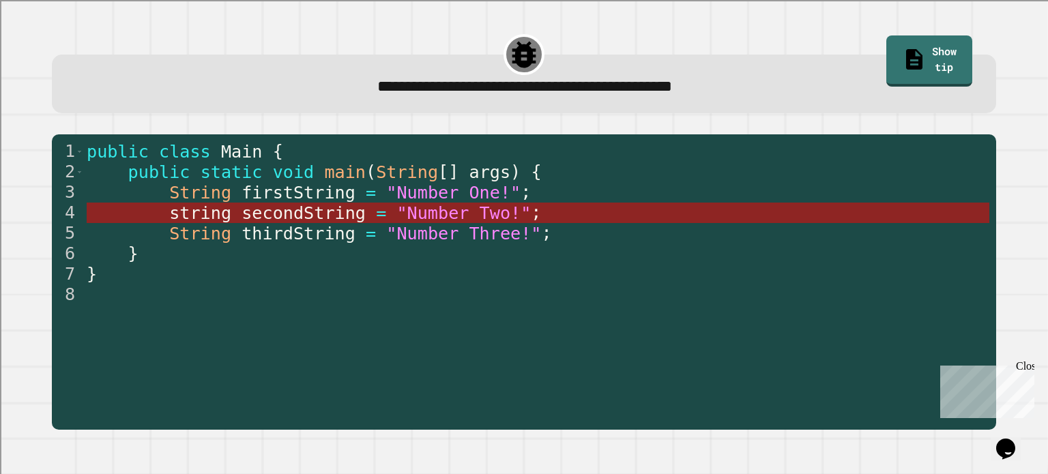
click at [292, 216] on span "secondString" at bounding box center [304, 213] width 124 height 20
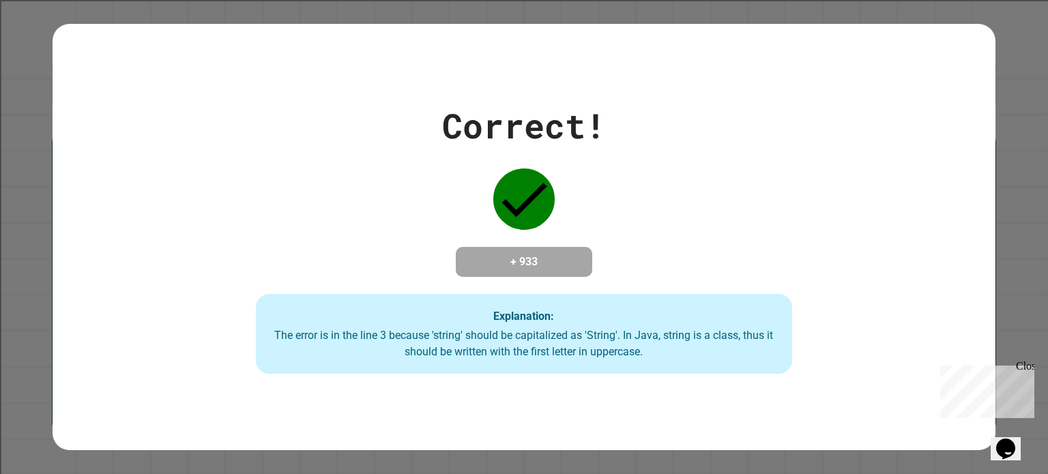
click at [721, 272] on div "Correct! + 933 Explanation: The error is in the line 3 because 'string' should …" at bounding box center [524, 237] width 767 height 274
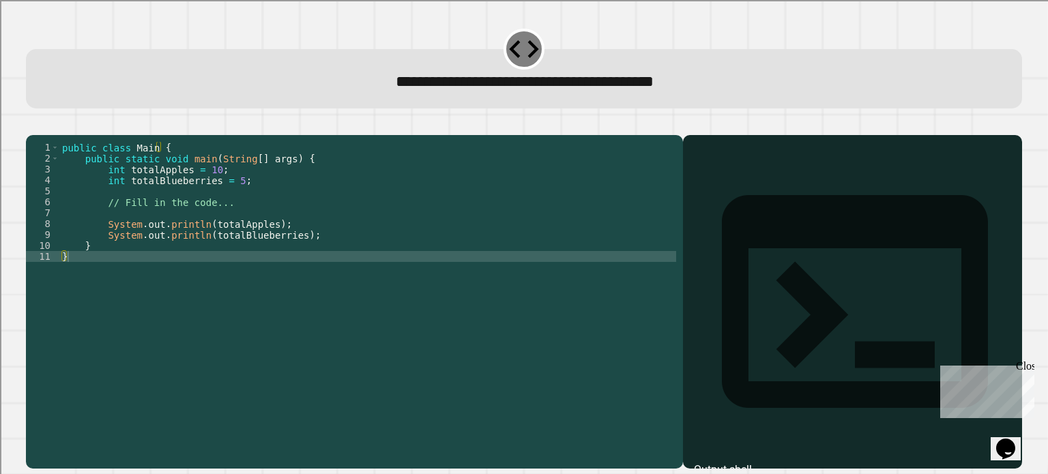
click at [33, 124] on icon "button" at bounding box center [33, 124] width 0 height 0
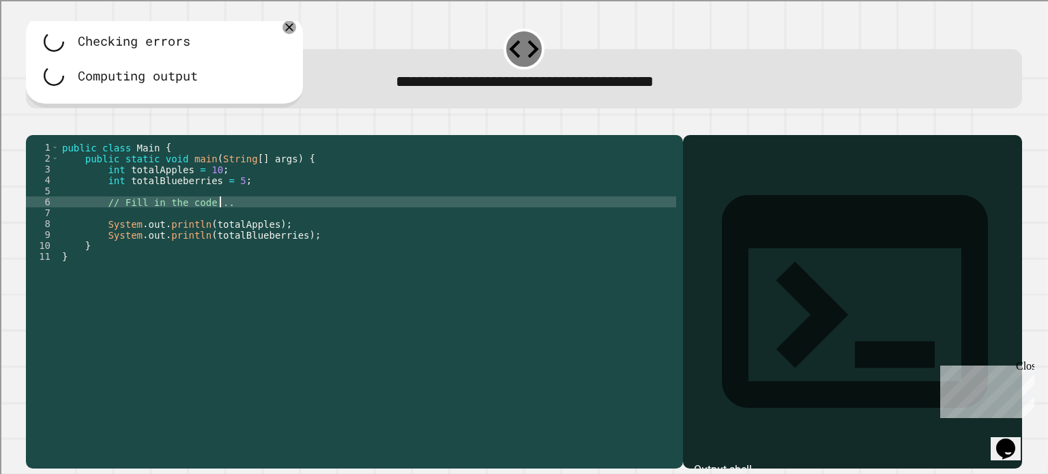
click at [229, 224] on div "public class Main { public static void main ( String [ ] args ) { int totalAppl…" at bounding box center [367, 289] width 617 height 295
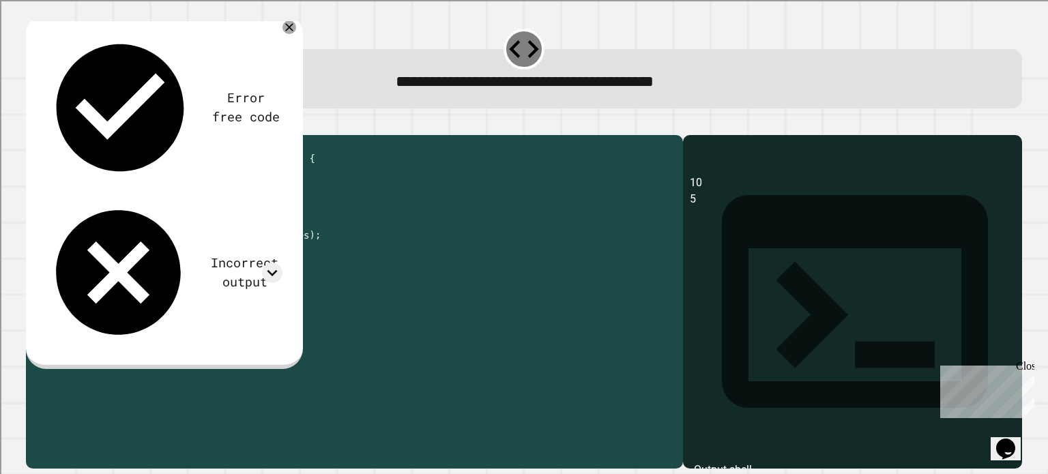
drag, startPoint x: 250, startPoint y: 224, endPoint x: 106, endPoint y: 222, distance: 144.7
click at [106, 222] on div "public class Main { public static void main ( String [ ] args ) { int totalAppl…" at bounding box center [367, 289] width 617 height 295
type textarea "**********"
click at [33, 124] on icon "button" at bounding box center [33, 124] width 0 height 0
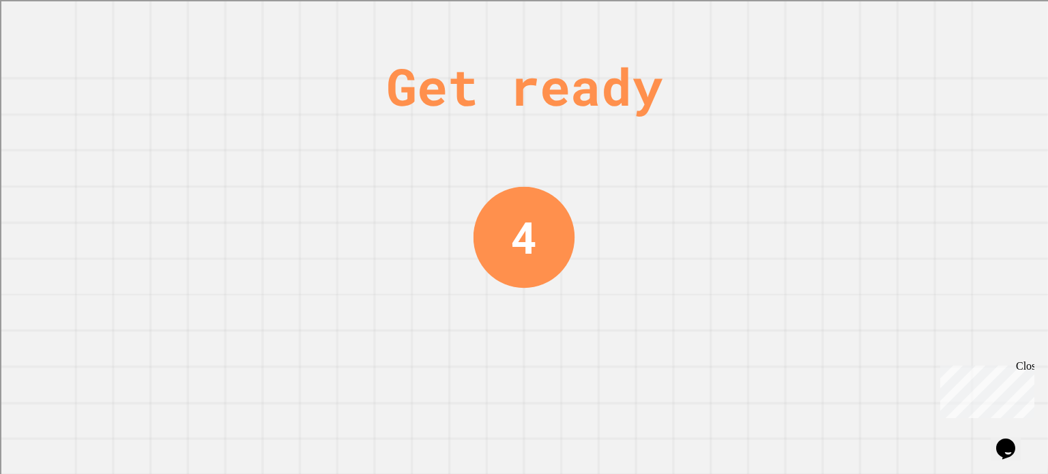
scroll to position [0, 0]
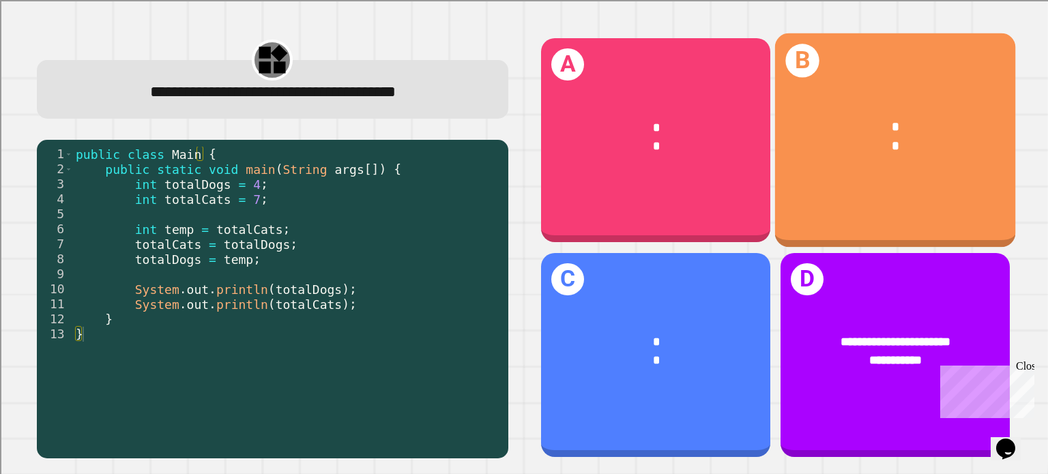
click at [879, 163] on div "* *" at bounding box center [895, 136] width 240 height 89
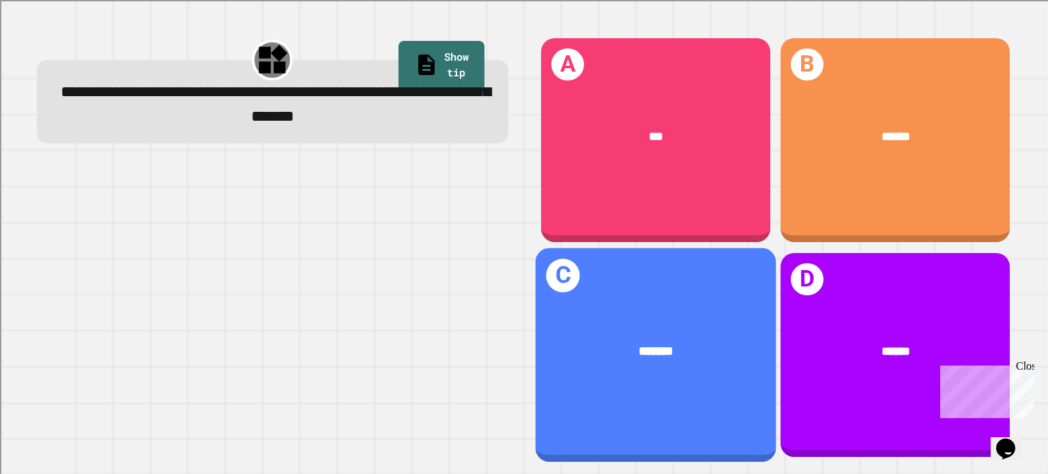
click at [681, 371] on div "C *******" at bounding box center [656, 355] width 240 height 214
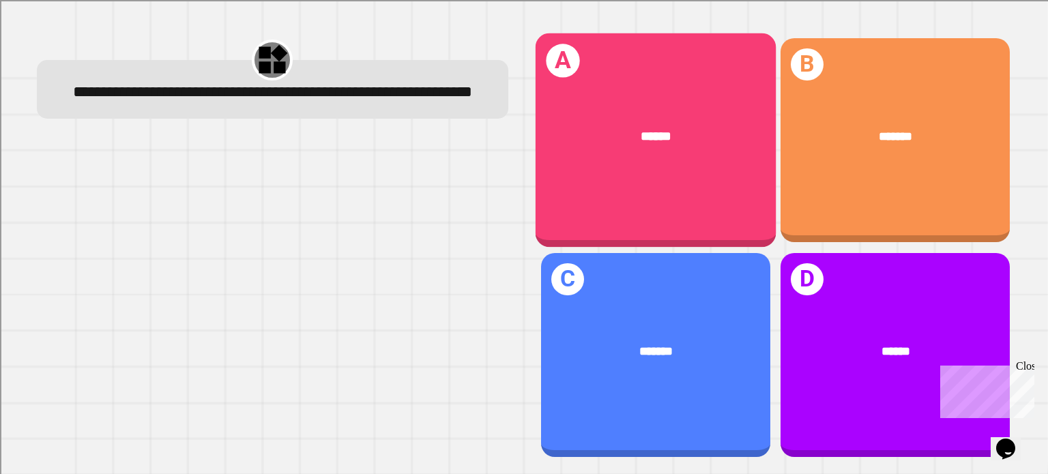
click at [677, 135] on div "******" at bounding box center [656, 136] width 189 height 19
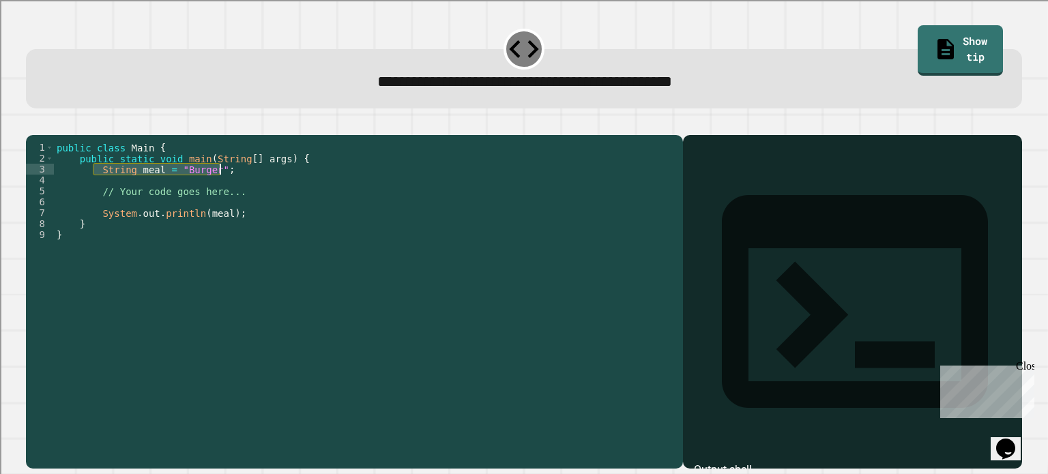
drag, startPoint x: 96, startPoint y: 190, endPoint x: 236, endPoint y: 190, distance: 140.6
click at [236, 190] on div "public class Main { public static void main ( String [ ] args ) { String meal =…" at bounding box center [365, 289] width 622 height 295
drag, startPoint x: 240, startPoint y: 216, endPoint x: 98, endPoint y: 208, distance: 142.2
click at [98, 208] on div "public class Main { public static void main ( String [ ] args ) { String meal =…" at bounding box center [365, 289] width 622 height 295
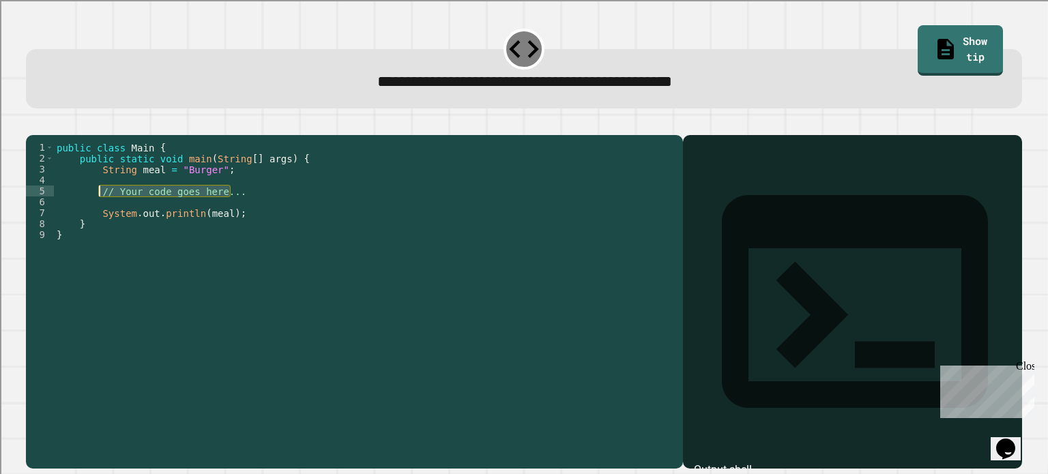
paste textarea "Cursor at row 5"
click at [204, 212] on div "public class Main { public static void main ( String [ ] args ) { String meal =…" at bounding box center [365, 289] width 622 height 295
click at [115, 212] on div "public class Main { public static void main ( String [ ] args ) { String meal =…" at bounding box center [365, 289] width 622 height 295
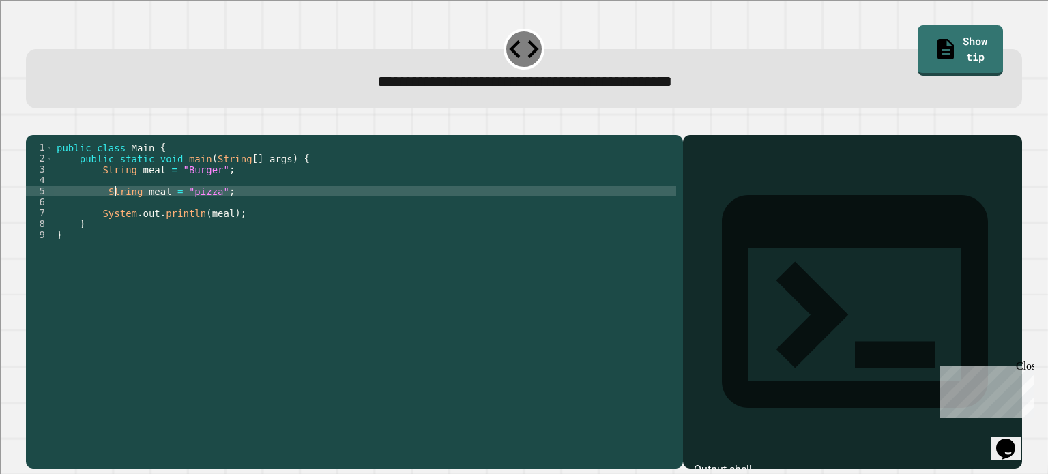
click at [115, 212] on div "public class Main { public static void main ( String [ ] args ) { String meal =…" at bounding box center [365, 289] width 622 height 295
click at [33, 124] on button "button" at bounding box center [33, 124] width 0 height 0
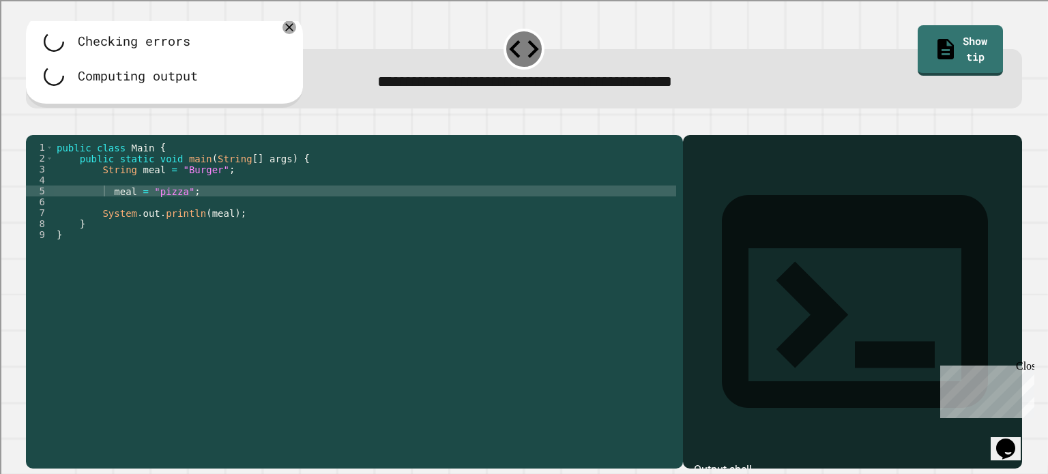
click at [109, 210] on div "public class Main { public static void main ( String [ ] args ) { String meal =…" at bounding box center [365, 289] width 622 height 295
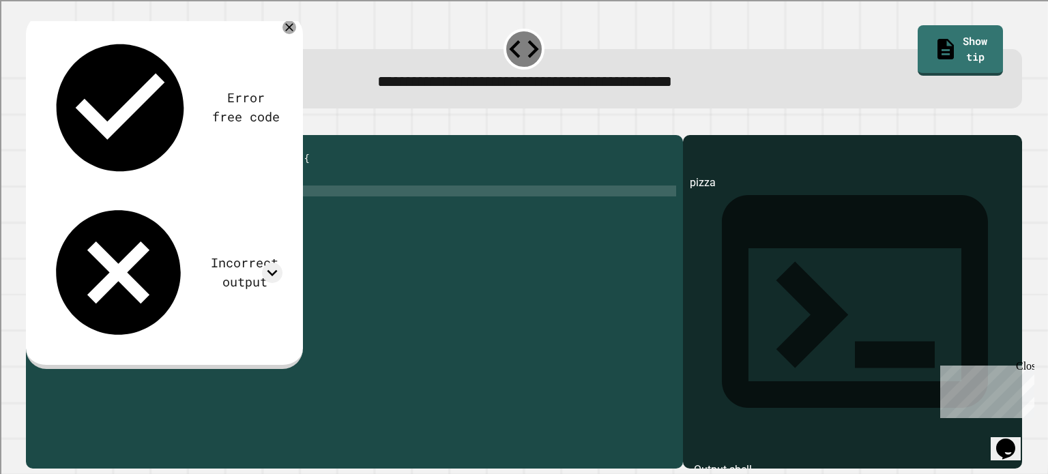
click at [46, 134] on icon "button" at bounding box center [42, 133] width 8 height 10
click at [270, 263] on icon at bounding box center [272, 273] width 20 height 20
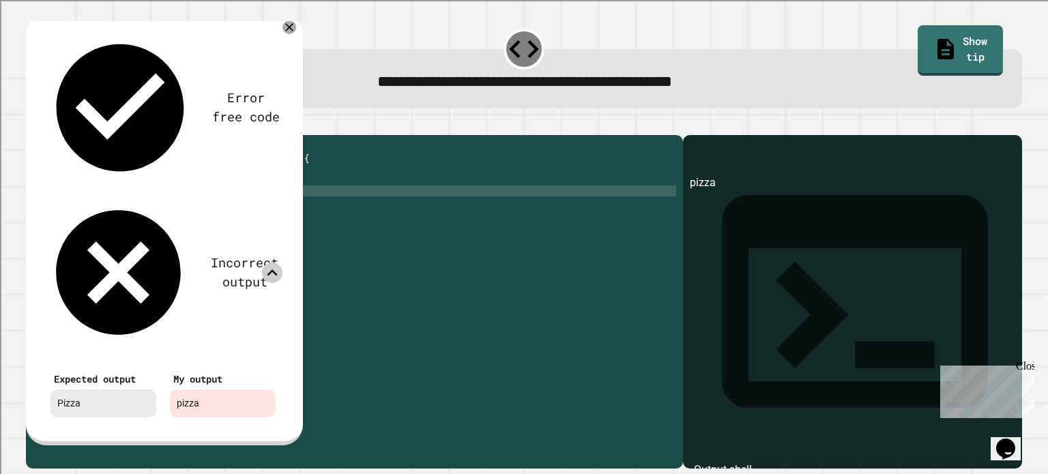
click at [190, 212] on div "public class Main { public static void main ( String [ ] args ) { String meal =…" at bounding box center [365, 289] width 622 height 295
click at [150, 210] on div "public class Main { public static void main ( String [ ] args ) { String meal =…" at bounding box center [365, 289] width 622 height 295
type textarea "**********"
click at [284, 33] on icon at bounding box center [289, 28] width 16 height 16
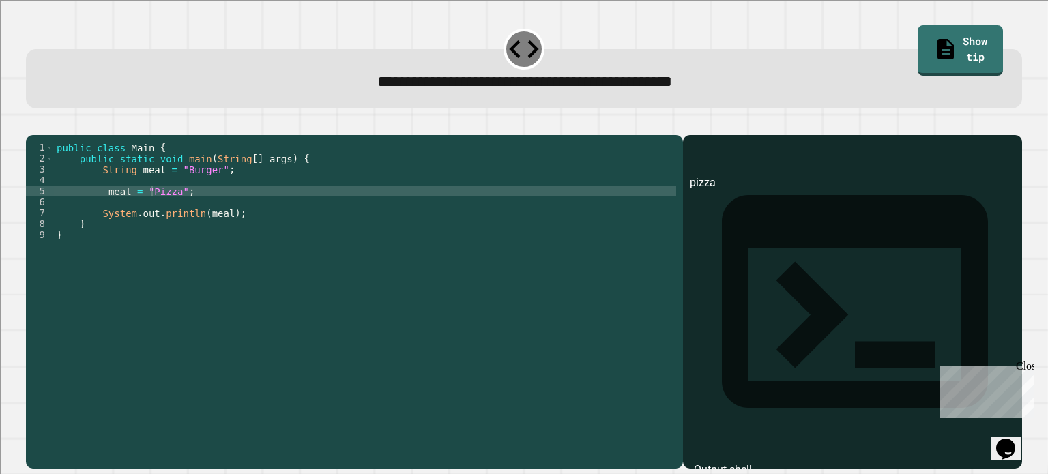
click at [33, 135] on div at bounding box center [524, 127] width 996 height 16
click at [45, 136] on icon "button" at bounding box center [42, 133] width 8 height 10
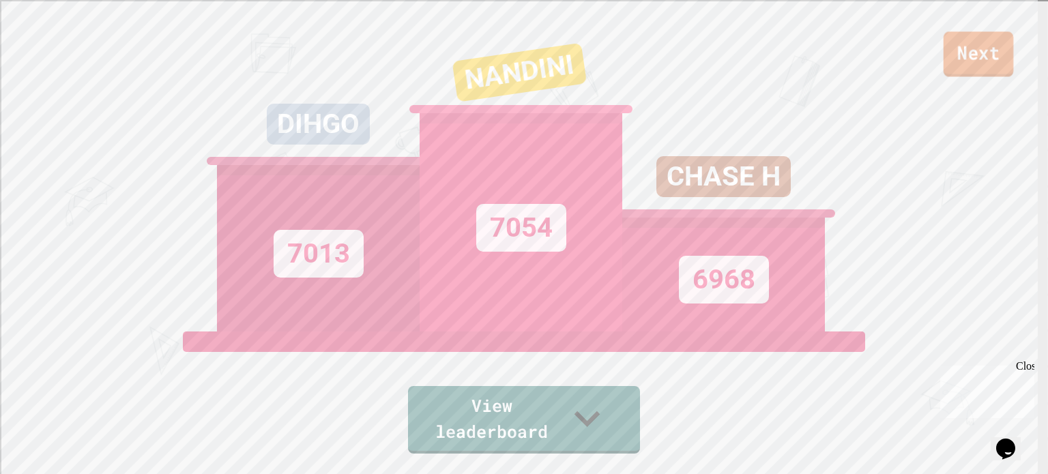
click at [972, 60] on link "Next" at bounding box center [979, 53] width 70 height 45
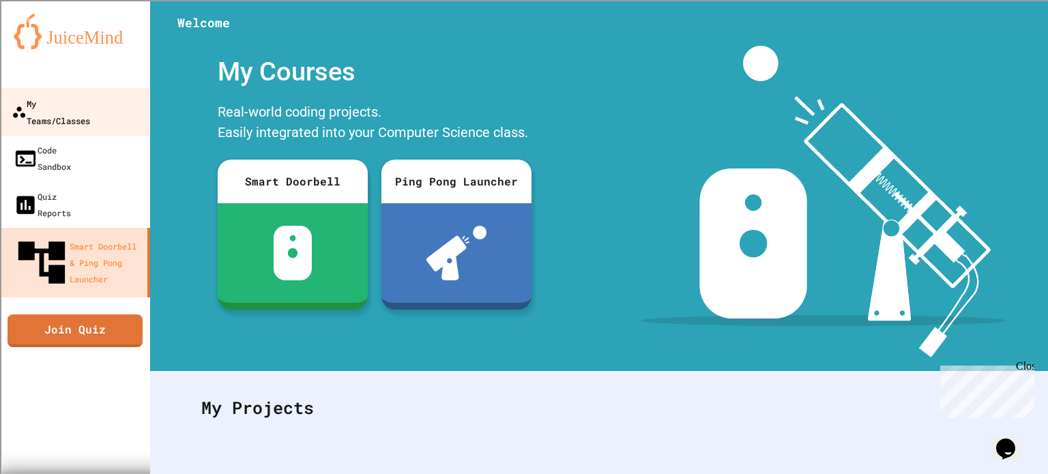
click at [52, 103] on div "My Teams/Classes" at bounding box center [51, 111] width 78 height 33
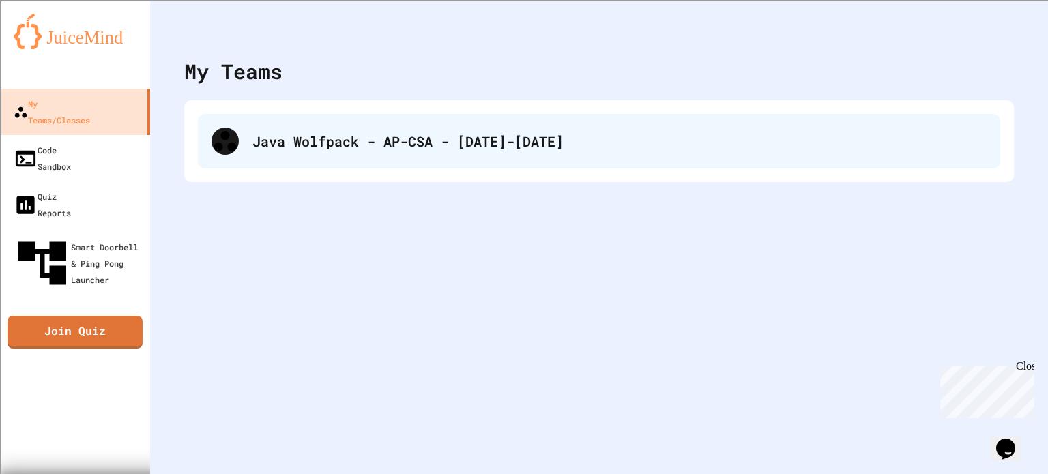
click at [264, 149] on div "Java Wolfpack - AP-CSA - [DATE]-[DATE]" at bounding box center [620, 141] width 734 height 20
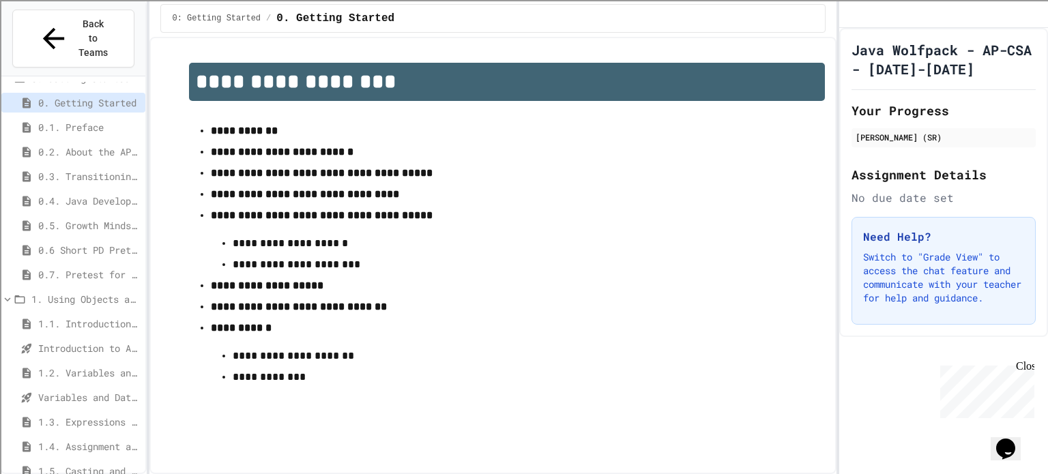
scroll to position [38, 0]
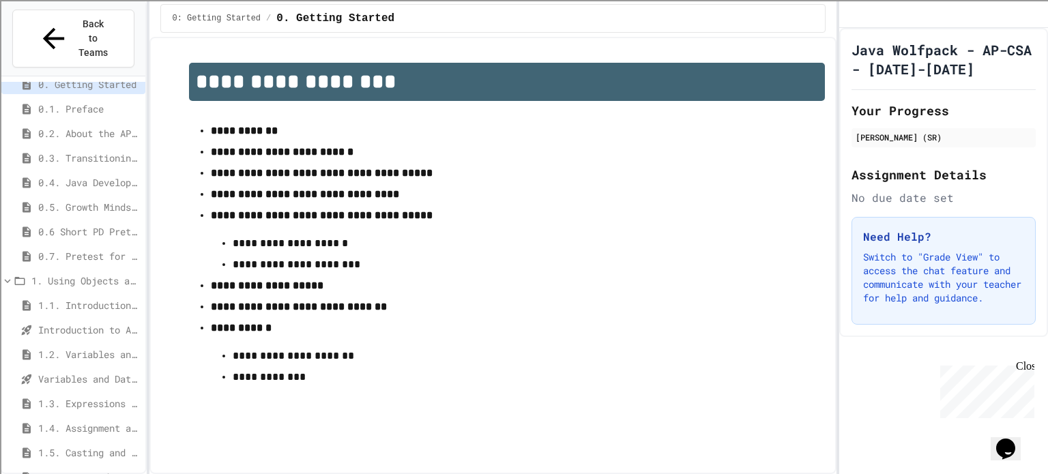
click at [80, 397] on span "1.3. Expressions and Output [New]" at bounding box center [89, 404] width 102 height 14
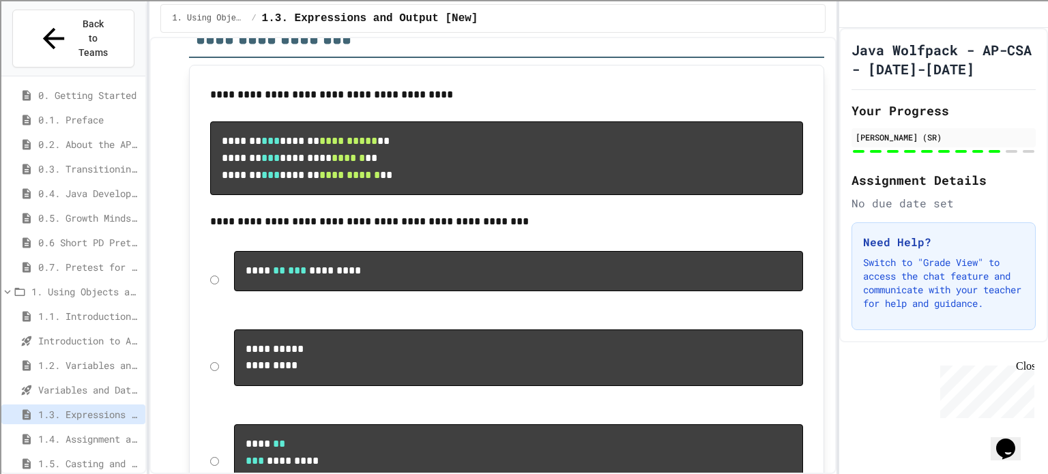
scroll to position [8053, 0]
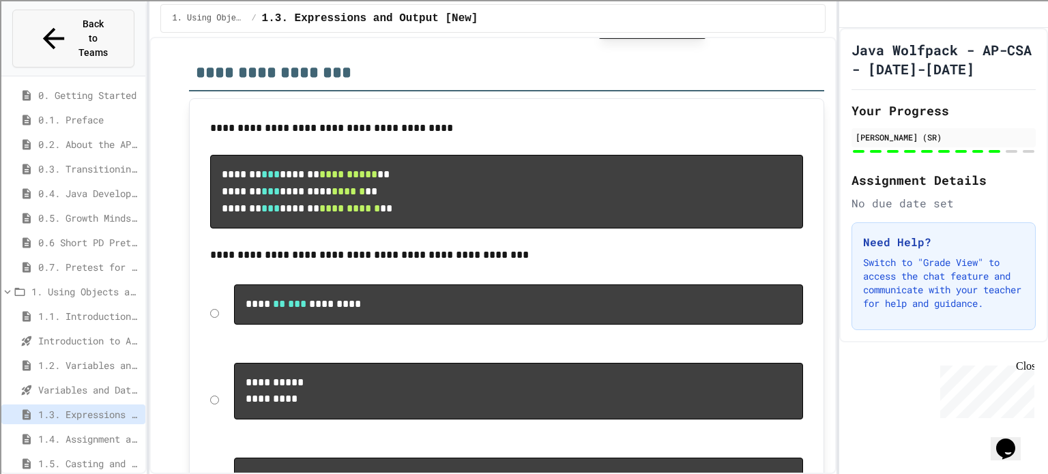
click at [78, 27] on span "Back to Teams" at bounding box center [94, 38] width 32 height 43
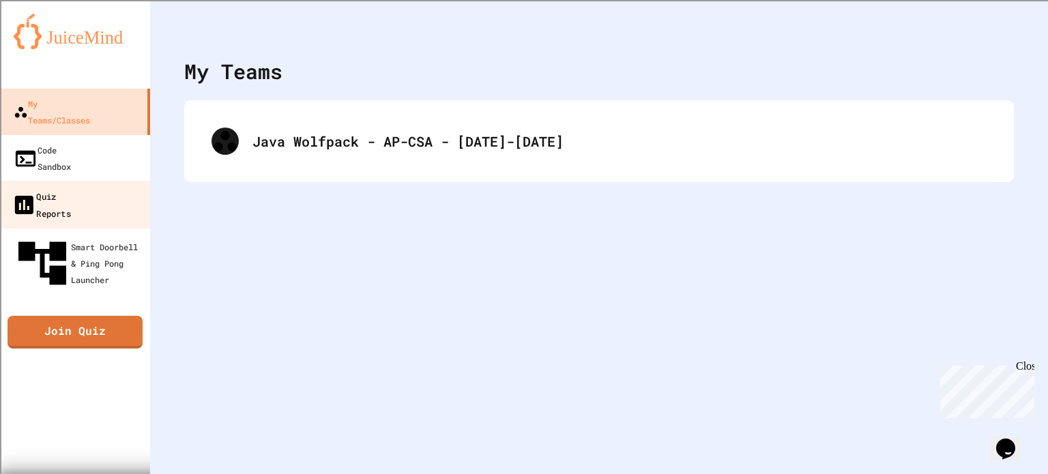
click at [109, 181] on link "Quiz Reports" at bounding box center [75, 205] width 155 height 48
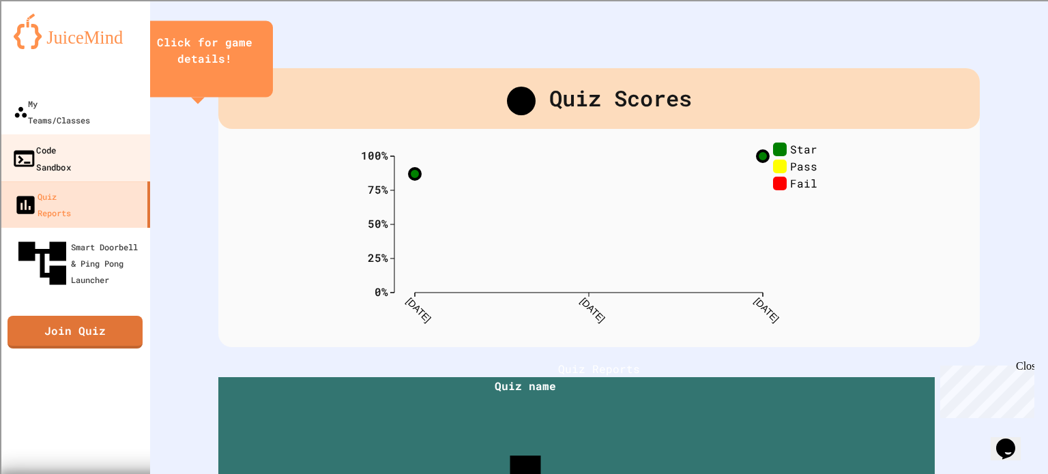
click at [26, 141] on div "Code Sandbox" at bounding box center [41, 157] width 59 height 33
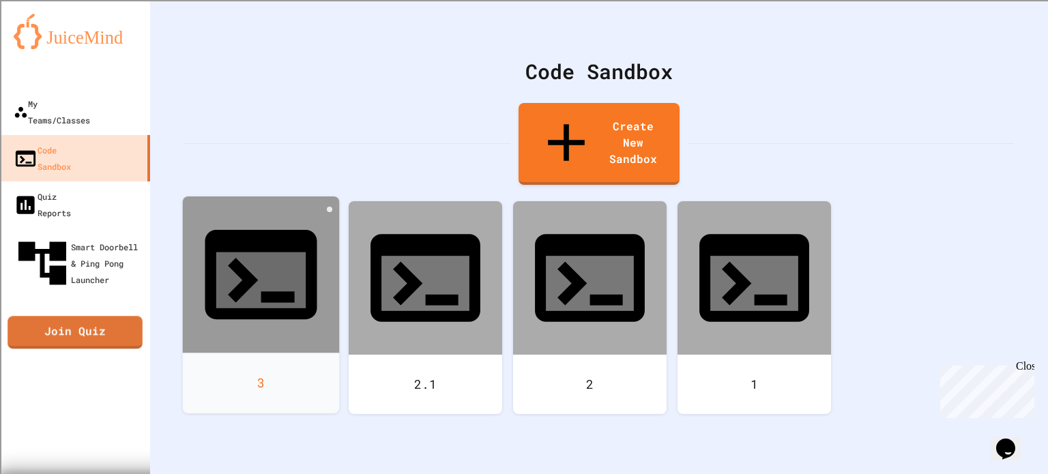
click at [271, 227] on div at bounding box center [261, 275] width 157 height 157
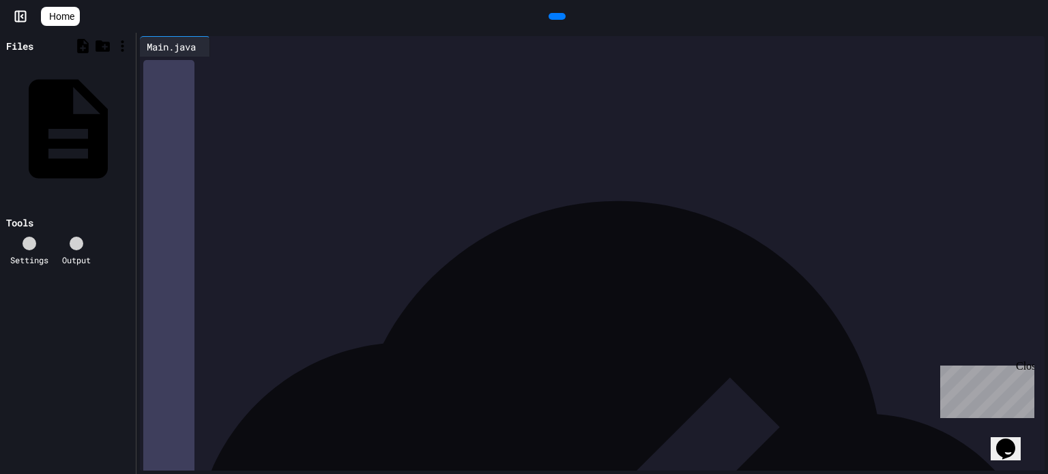
click at [257, 92] on span "*******" at bounding box center [244, 94] width 25 height 10
click at [257, 94] on span "*******" at bounding box center [244, 94] width 25 height 10
click at [257, 98] on span "*******" at bounding box center [244, 94] width 25 height 10
click at [556, 16] on icon at bounding box center [556, 16] width 0 height 0
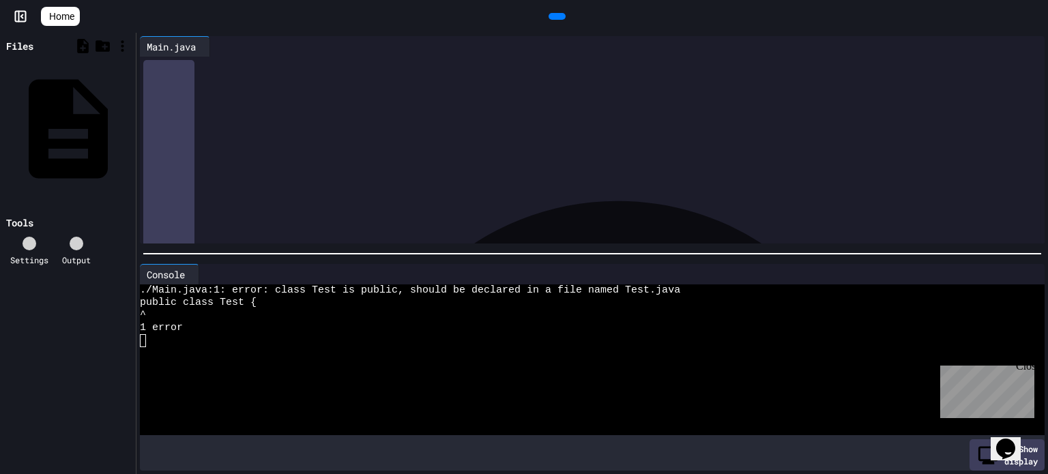
click at [242, 62] on div "****** ***** ******" at bounding box center [592, 66] width 864 height 14
click at [564, 13] on div at bounding box center [557, 16] width 17 height 7
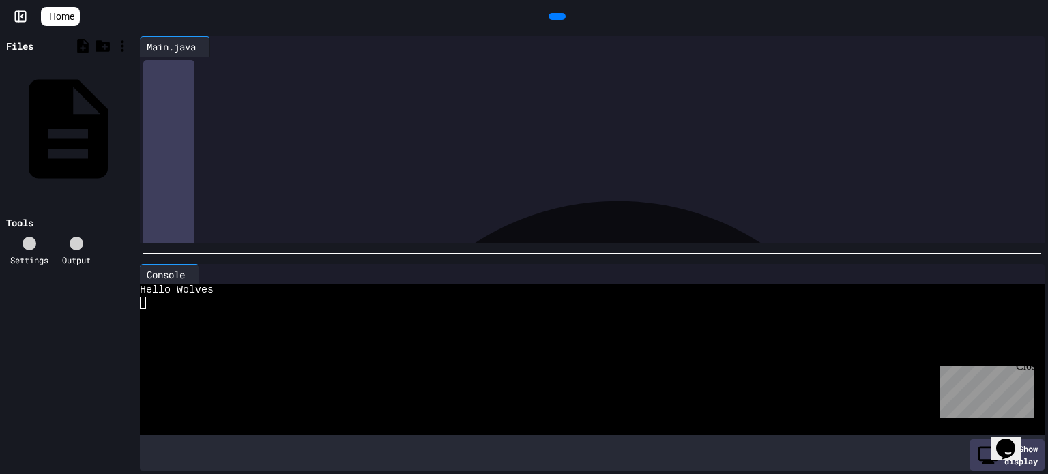
click at [261, 98] on span "********" at bounding box center [246, 94] width 29 height 10
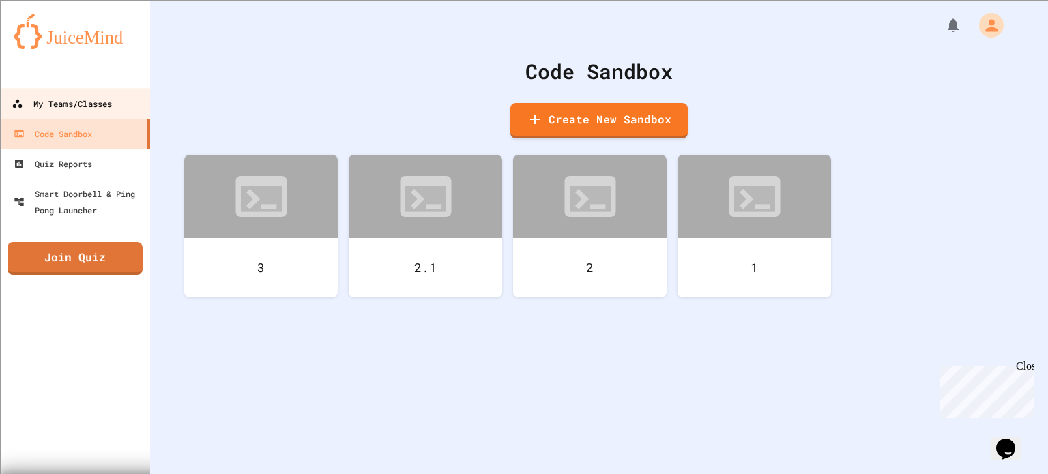
click at [106, 107] on div "My Teams/Classes" at bounding box center [62, 104] width 100 height 17
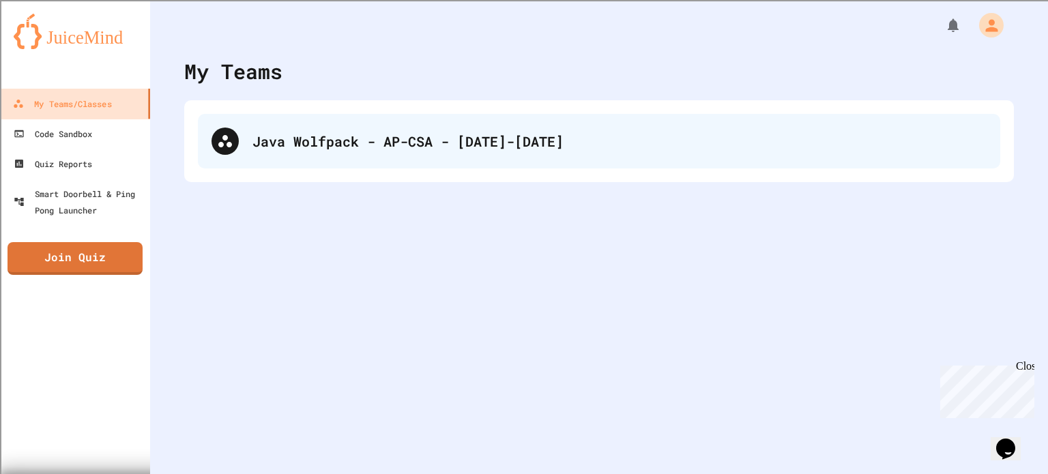
click at [273, 144] on div "Java Wolfpack - AP-CSA - [DATE]-[DATE]" at bounding box center [620, 141] width 734 height 20
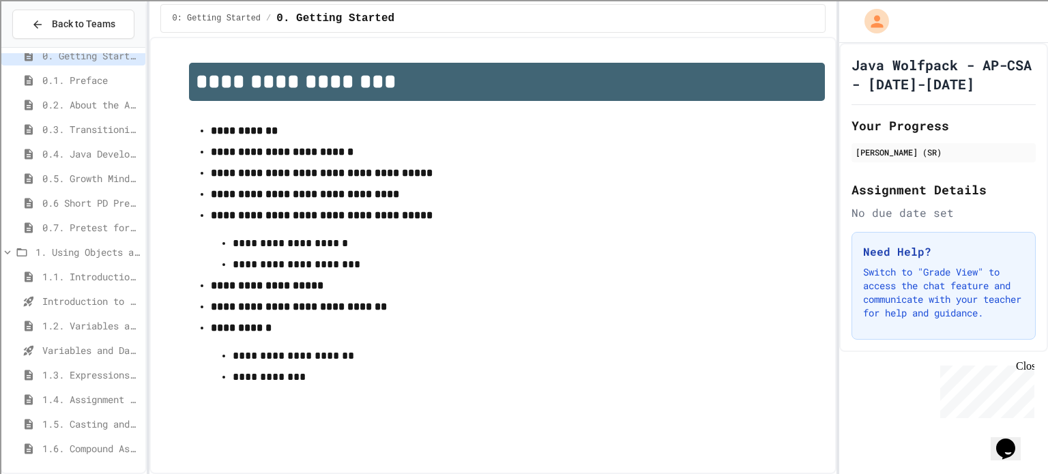
click at [98, 365] on div "1.3. Expressions and Output [New]" at bounding box center [73, 375] width 144 height 20
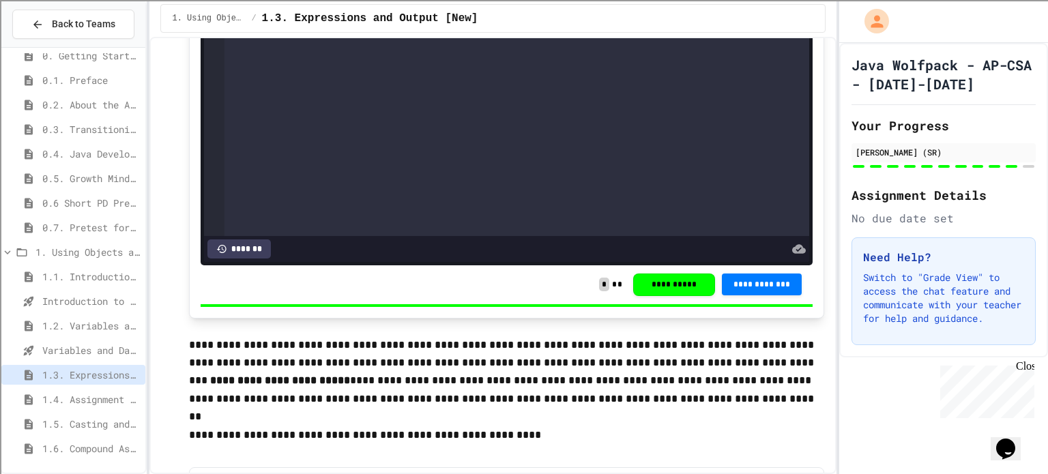
scroll to position [887, 0]
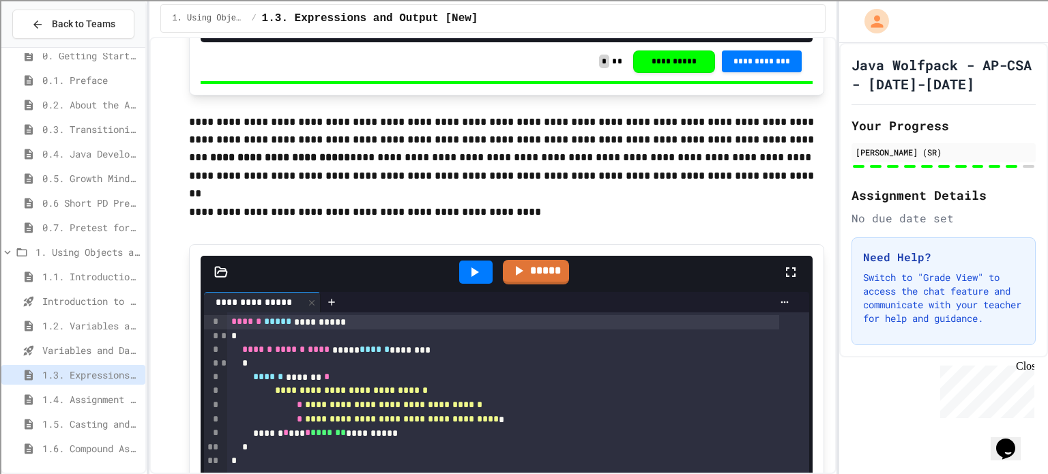
click at [85, 401] on span "1.4. Assignment and Input" at bounding box center [91, 399] width 98 height 14
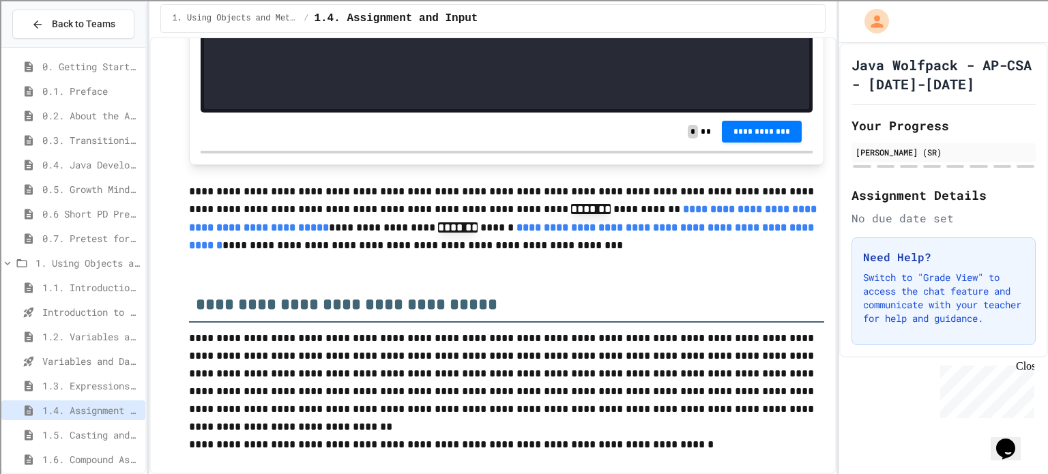
scroll to position [4947, 0]
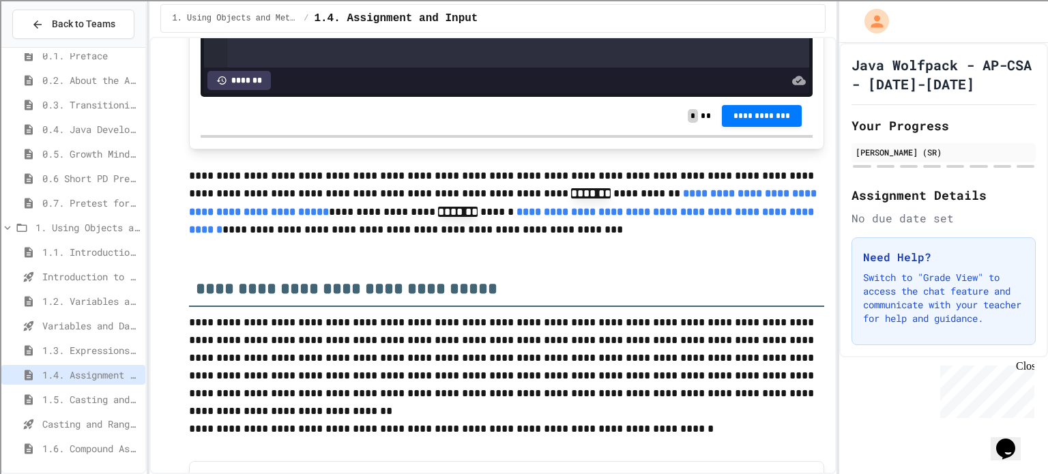
click at [81, 433] on div "Casting and Ranges of variables - Quiz" at bounding box center [73, 426] width 144 height 25
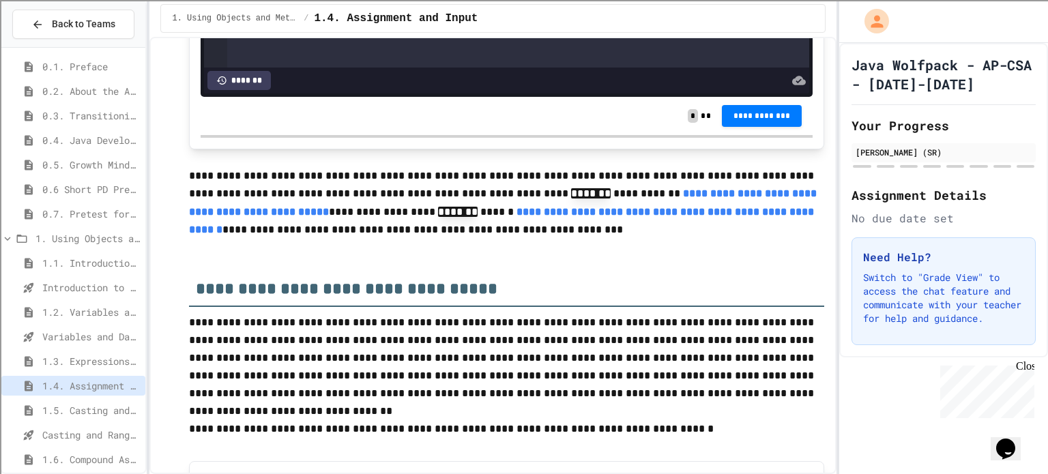
click at [85, 436] on span "Casting and Ranges of variables - Quiz" at bounding box center [91, 435] width 98 height 14
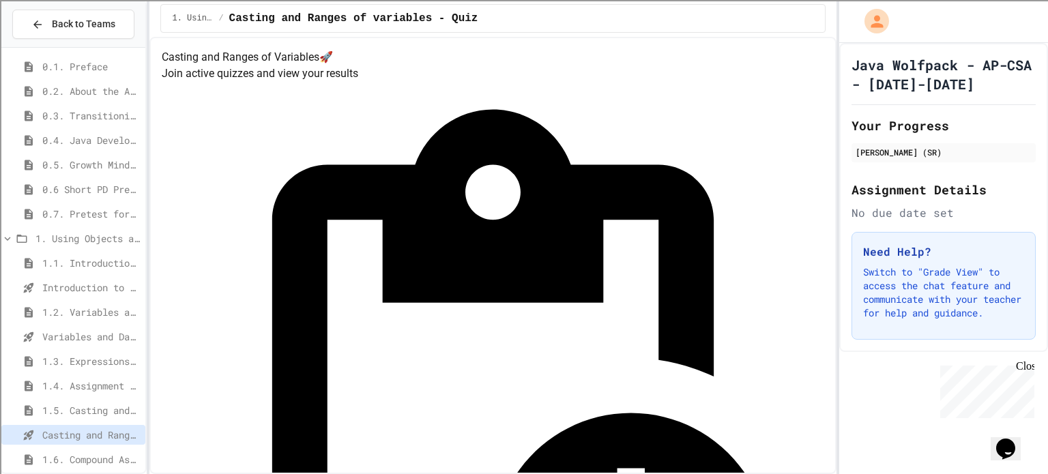
scroll to position [62, 0]
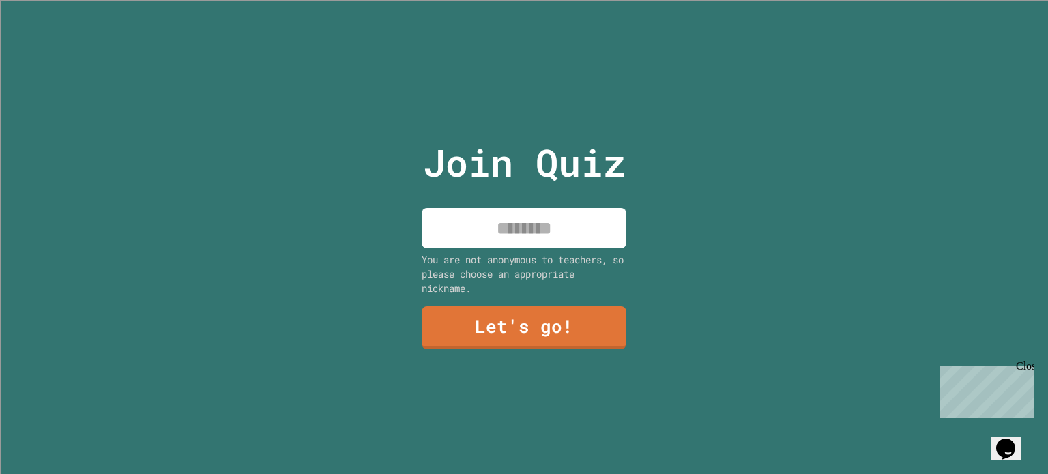
click at [564, 224] on input at bounding box center [524, 228] width 205 height 40
type input "*******"
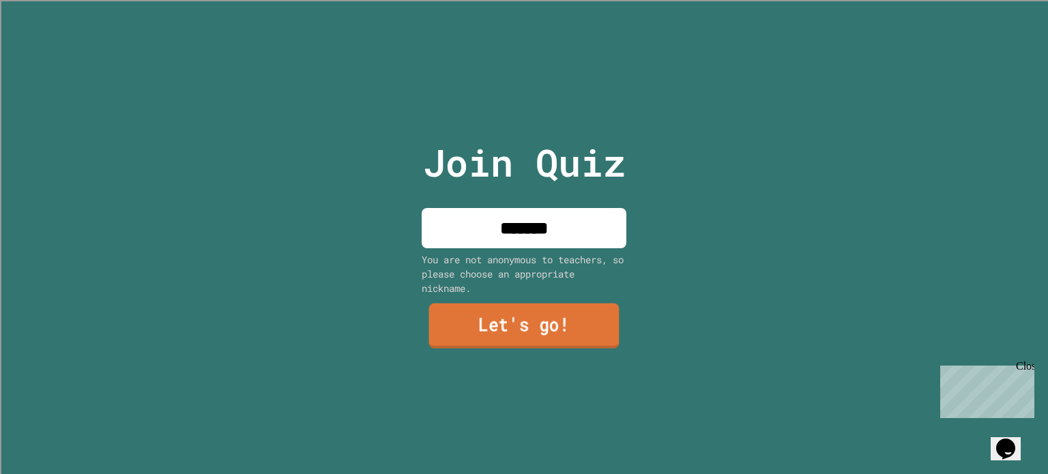
click at [475, 332] on link "Let's go!" at bounding box center [524, 326] width 190 height 45
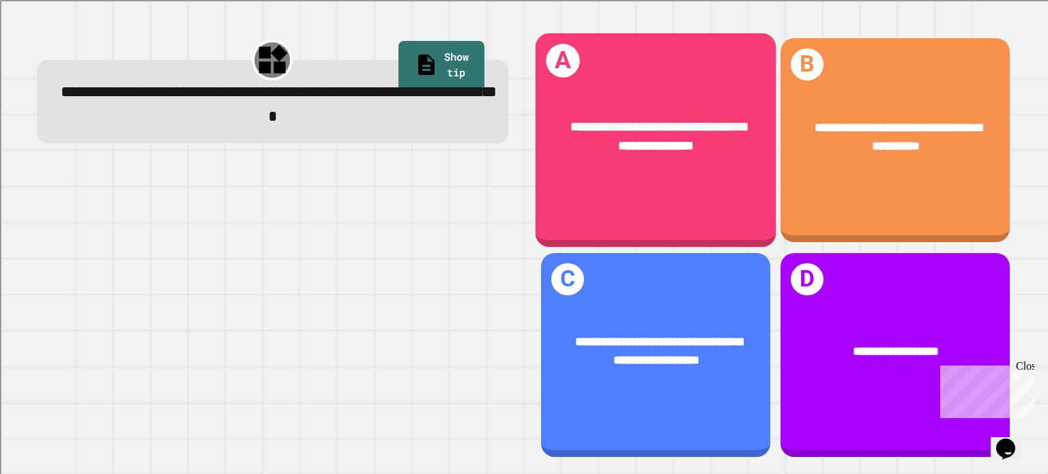
click at [622, 120] on span "**********" at bounding box center [658, 136] width 175 height 32
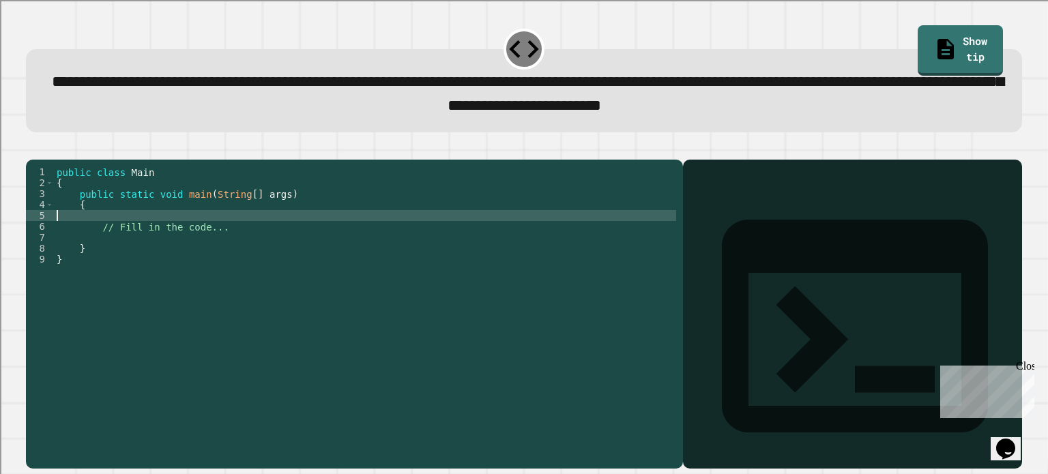
drag, startPoint x: 242, startPoint y: 241, endPoint x: 162, endPoint y: 248, distance: 80.2
click at [160, 248] on div "public class Main { public static void main ( String [ ] args ) { // Fill in th…" at bounding box center [365, 298] width 622 height 262
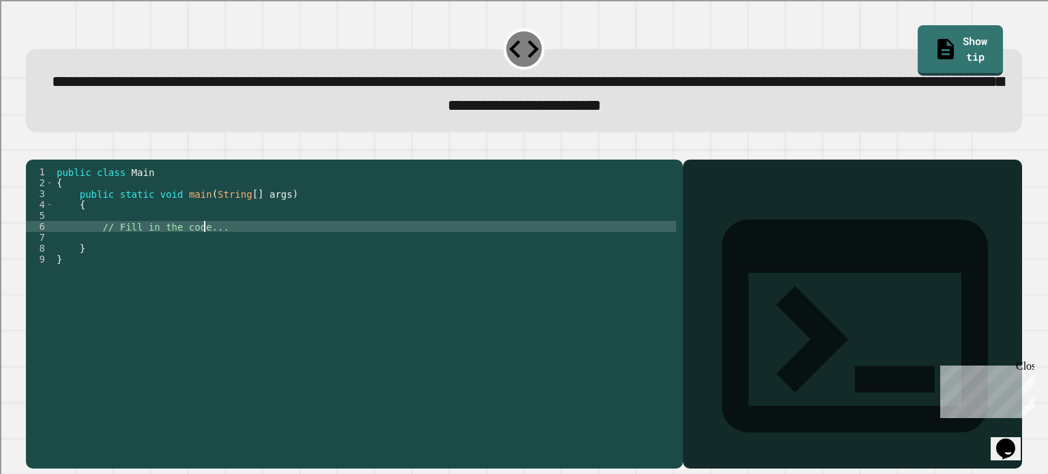
click at [206, 250] on div "public class Main { public static void main ( String [ ] args ) { // Fill in th…" at bounding box center [365, 298] width 622 height 262
drag, startPoint x: 227, startPoint y: 248, endPoint x: 98, endPoint y: 248, distance: 128.3
click at [98, 248] on div "public class Main { public static void main ( String [ ] args ) { // Fill in th…" at bounding box center [365, 298] width 622 height 262
type textarea "*"
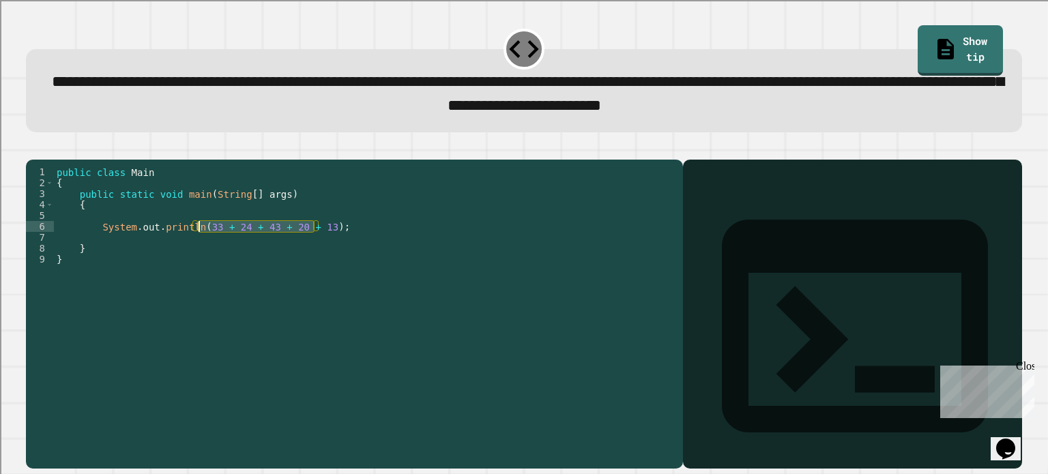
click at [199, 245] on div "public class Main { public static void main ( String [ ] args ) { System . out …" at bounding box center [365, 298] width 622 height 262
click at [33, 148] on icon "button" at bounding box center [33, 148] width 0 height 0
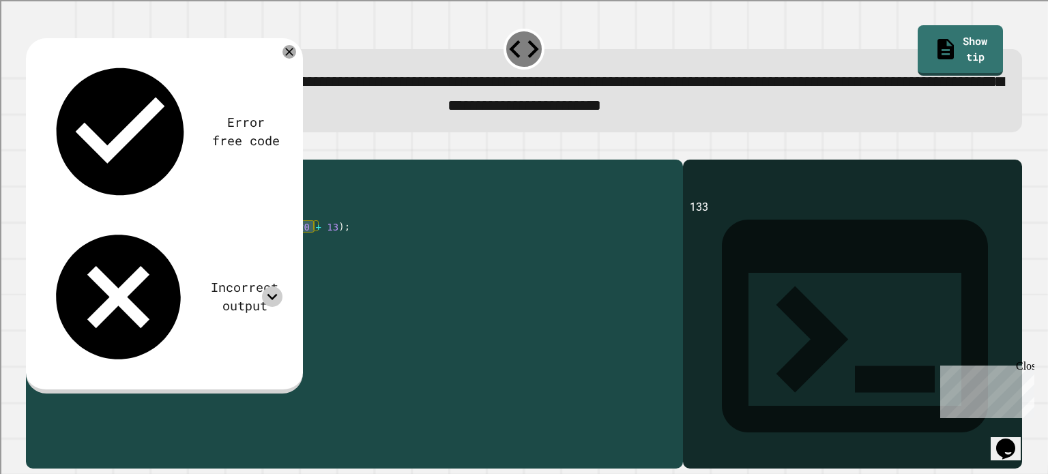
click at [272, 287] on icon at bounding box center [272, 297] width 20 height 20
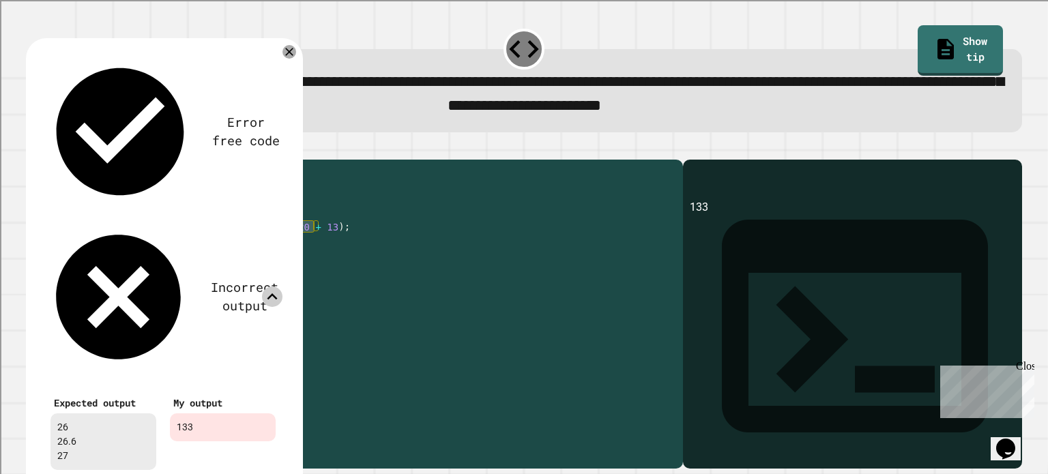
click at [271, 287] on icon at bounding box center [272, 297] width 20 height 20
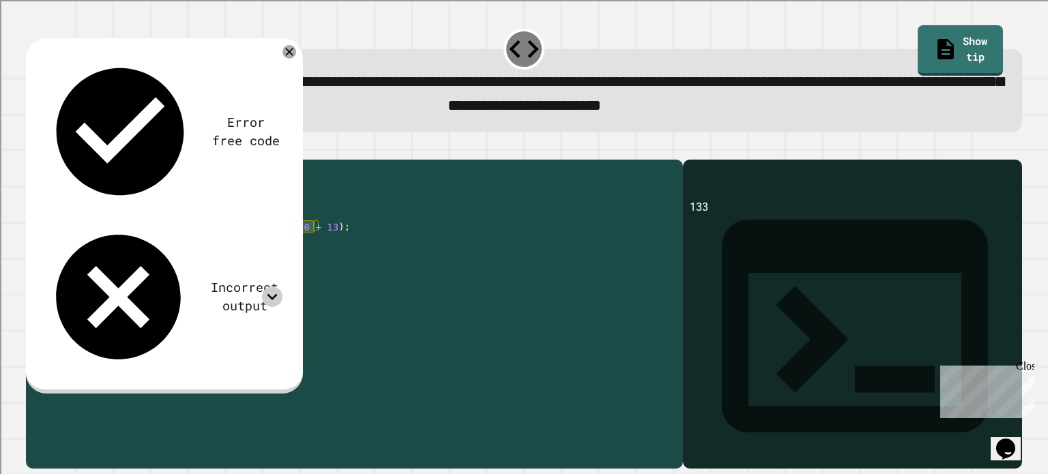
click at [271, 287] on icon at bounding box center [272, 297] width 20 height 20
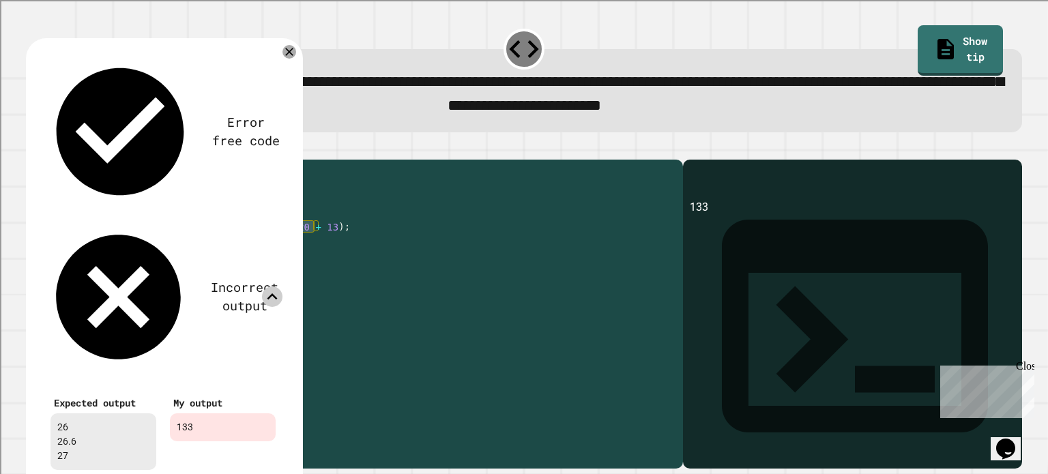
click at [271, 287] on icon at bounding box center [272, 297] width 20 height 20
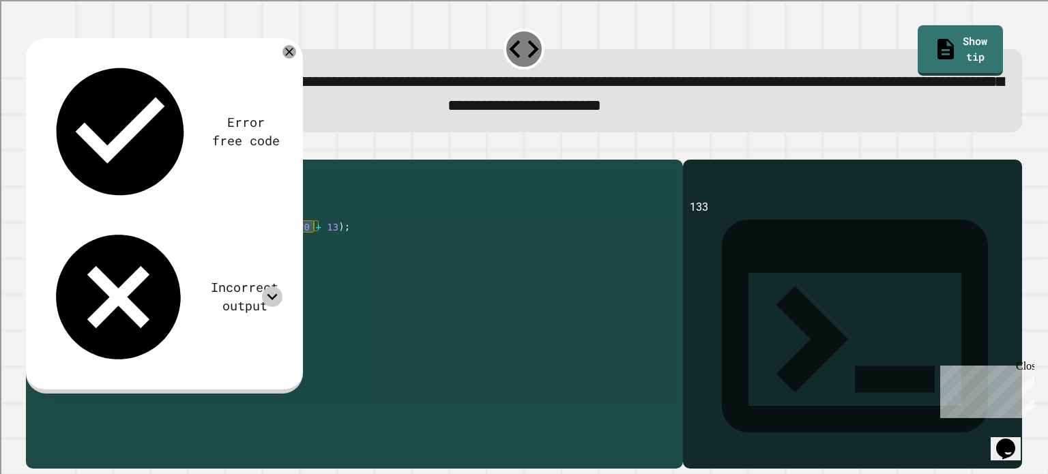
click at [315, 243] on div "public class Main { public static void main ( String [ ] args ) { System . out …" at bounding box center [365, 287] width 622 height 240
click at [197, 245] on div "public class Main { public static void main ( String [ ] args ) { System . out …" at bounding box center [365, 298] width 622 height 262
click at [321, 242] on div "public class Main { public static void main ( String [ ] args ) { System . out …" at bounding box center [365, 298] width 622 height 262
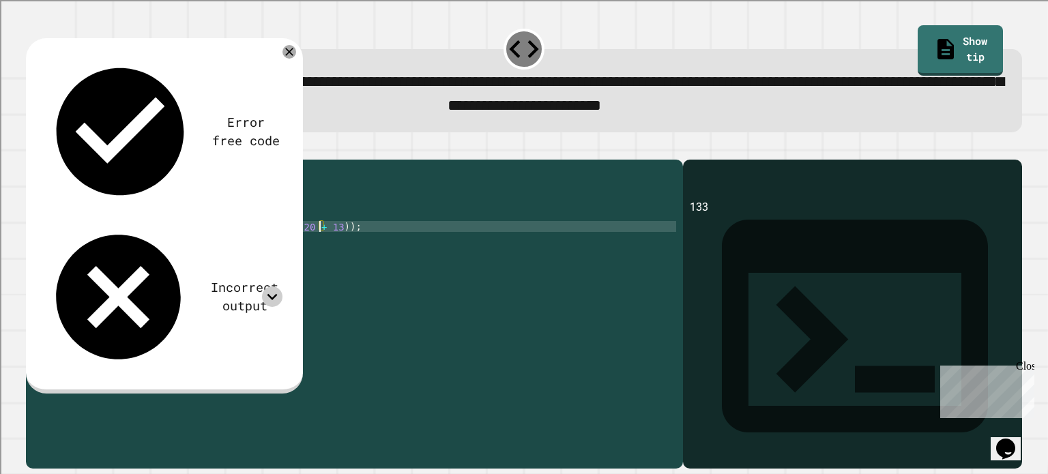
click at [324, 243] on div "public class Main { public static void main ( String [ ] args ) { System . out …" at bounding box center [365, 298] width 622 height 262
click at [33, 148] on icon "button" at bounding box center [33, 148] width 0 height 0
click at [271, 294] on icon at bounding box center [272, 297] width 10 height 6
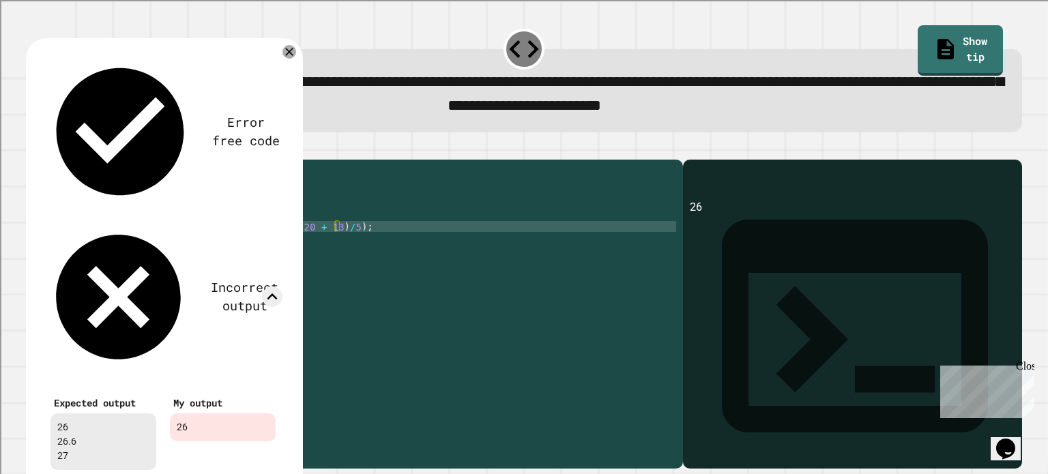
click at [271, 287] on icon at bounding box center [272, 297] width 20 height 20
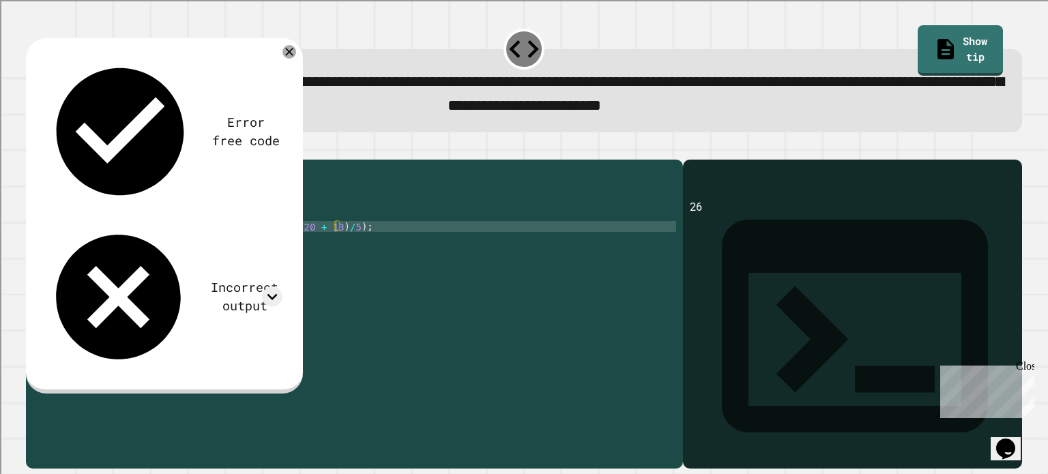
click at [359, 246] on div "public class Main { public static void main ( String [ ] args ) { System . out …" at bounding box center [365, 298] width 622 height 262
click at [99, 253] on div "public class Main { public static void main ( String [ ] args ) { System . out …" at bounding box center [365, 298] width 622 height 262
click at [99, 247] on div "public class Main { public static void main ( String [ ] args ) { System . out …" at bounding box center [365, 298] width 622 height 262
type textarea "**********"
click at [371, 242] on div "public class Main { public static void main ( String [ ] args ) { System . out …" at bounding box center [365, 298] width 622 height 262
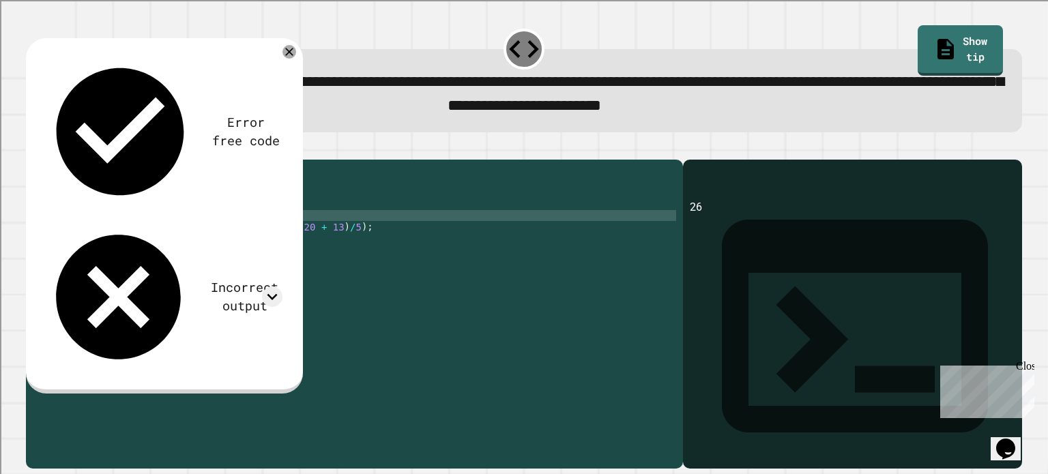
scroll to position [0, 0]
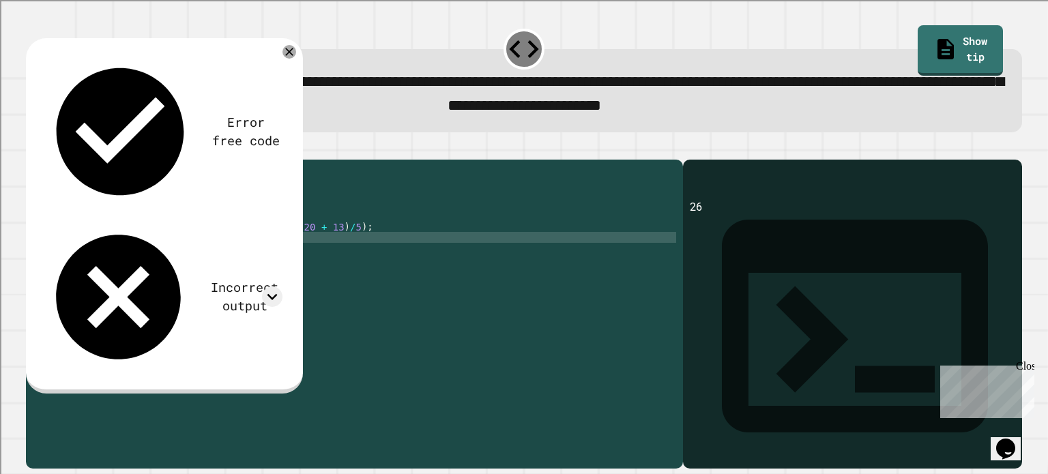
click at [388, 253] on div "public class Main { public static void main ( String [ ] args ) { System . out …" at bounding box center [365, 298] width 622 height 262
click at [379, 248] on div "public class Main { public static void main ( String [ ] args ) { System . out …" at bounding box center [365, 298] width 622 height 262
paste textarea "**********"
click at [339, 256] on div "public class Main { public static void main ( String [ ] args ) { System . out …" at bounding box center [367, 298] width 617 height 262
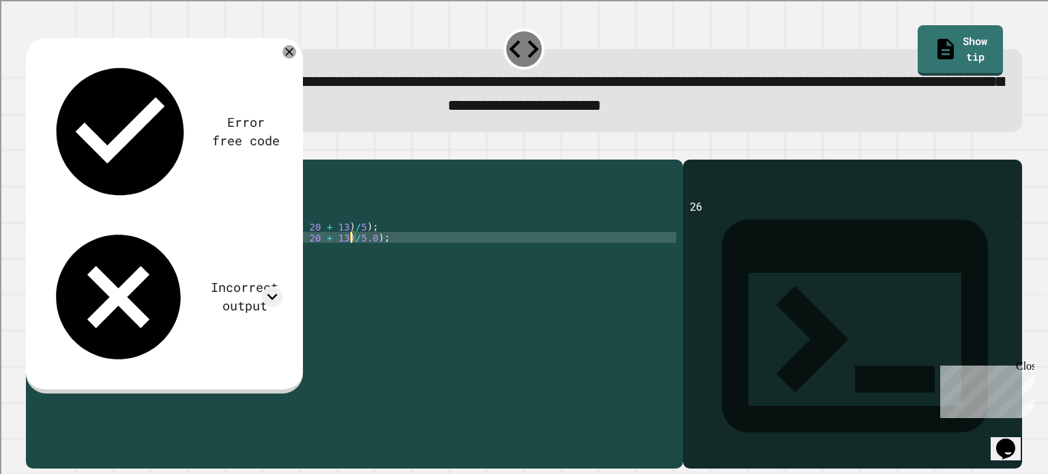
scroll to position [0, 20]
type textarea "**********"
click at [265, 287] on icon at bounding box center [272, 297] width 20 height 20
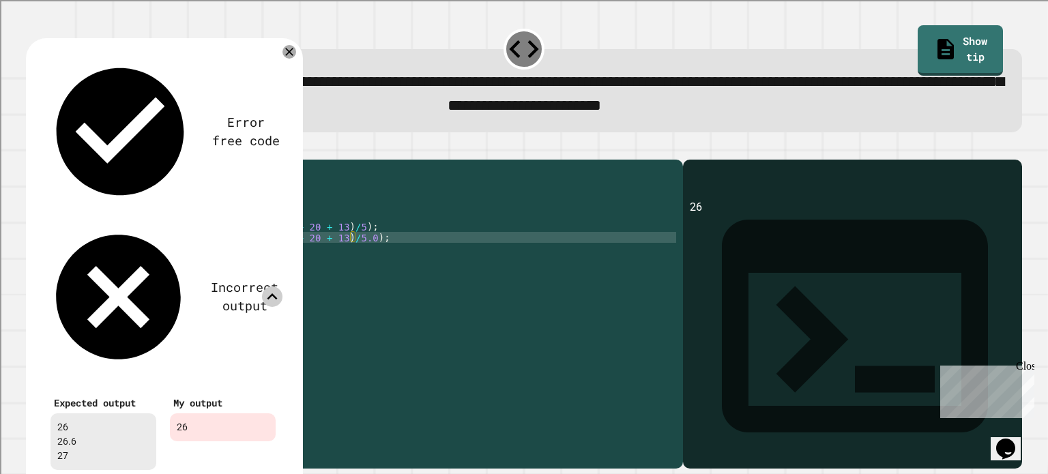
click at [276, 287] on icon at bounding box center [272, 297] width 20 height 20
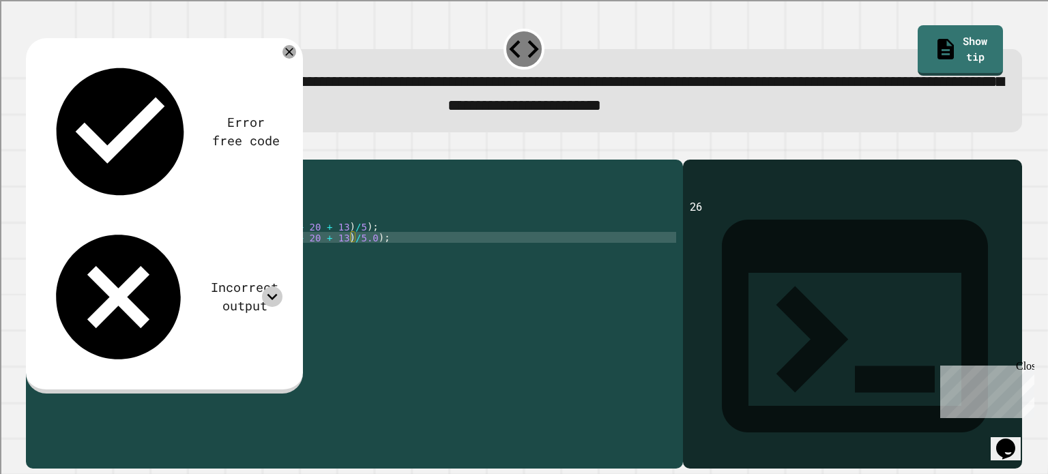
click at [55, 160] on div at bounding box center [524, 151] width 996 height 16
click at [33, 148] on icon "button" at bounding box center [33, 148] width 0 height 0
click at [276, 287] on icon at bounding box center [272, 297] width 20 height 20
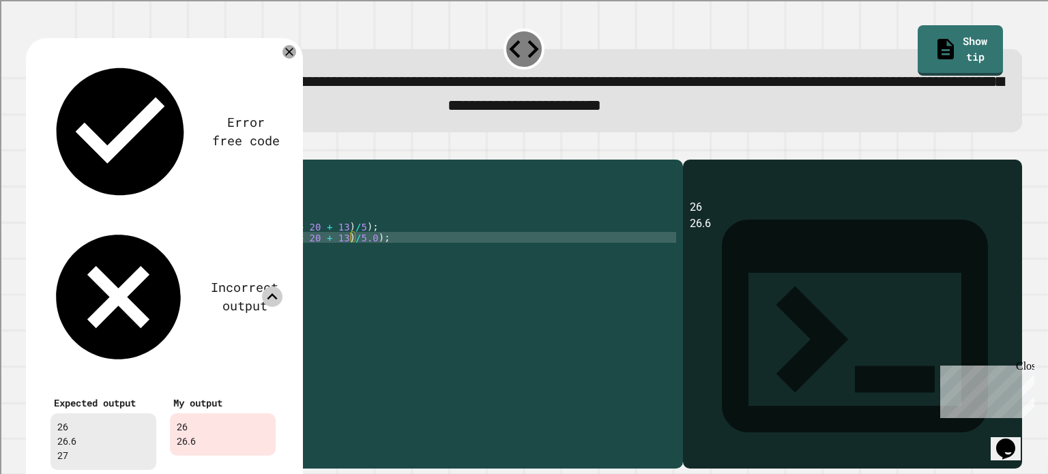
click at [276, 287] on icon at bounding box center [272, 297] width 20 height 20
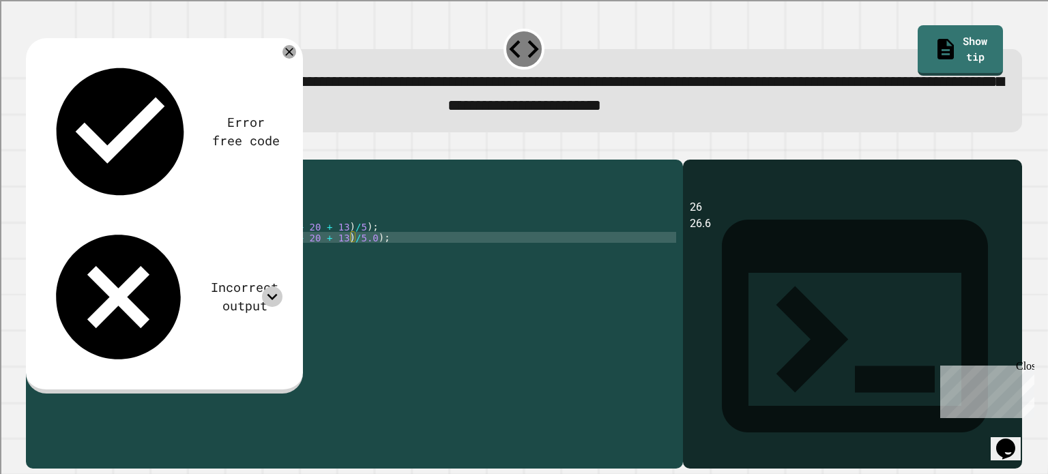
click at [382, 262] on div "public class Main { public static void main ( String [ ] args ) { System . out …" at bounding box center [367, 298] width 617 height 262
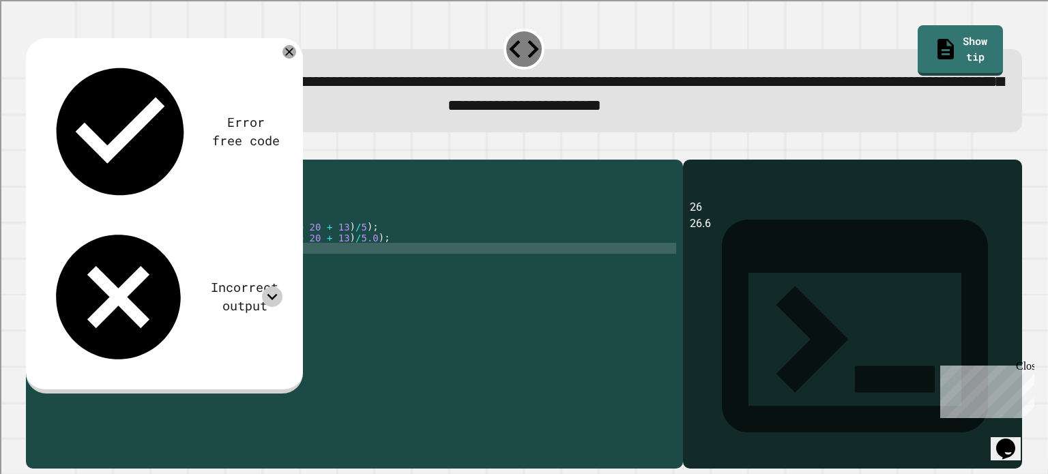
paste textarea "**********"
click at [339, 272] on div "public class Main { public static void main ( String [ ] args ) { System . out …" at bounding box center [367, 298] width 617 height 262
click at [33, 148] on icon "button" at bounding box center [33, 148] width 0 height 0
click at [274, 294] on icon at bounding box center [272, 297] width 10 height 6
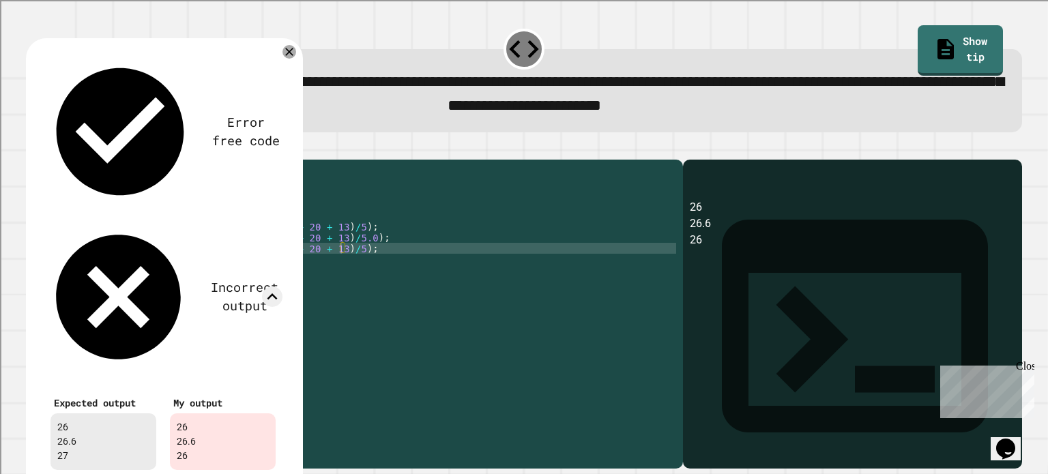
click at [274, 287] on icon at bounding box center [272, 297] width 20 height 20
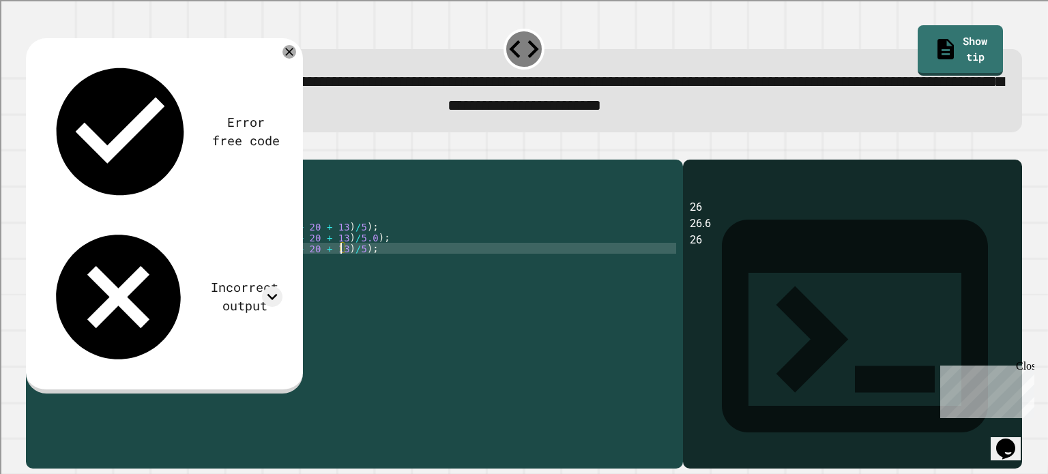
click at [341, 269] on div "public class Main { public static void main ( String [ ] args ) { System . out …" at bounding box center [367, 298] width 617 height 262
type textarea "**********"
click at [419, 261] on div "public class Main { public static void main ( String [ ] args ) { System . out …" at bounding box center [367, 298] width 617 height 262
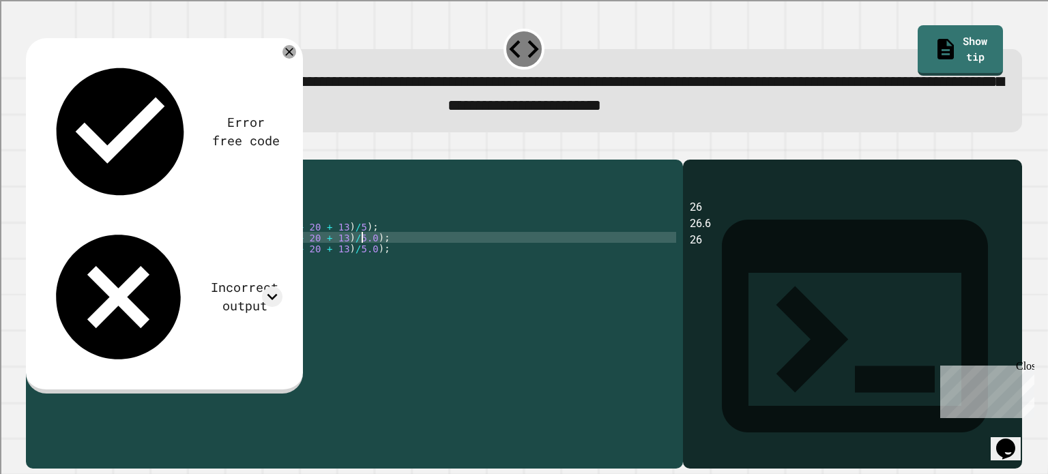
click at [336, 225] on div "public class Main { public static void main ( String [ ] args ) { System . out …" at bounding box center [367, 298] width 617 height 262
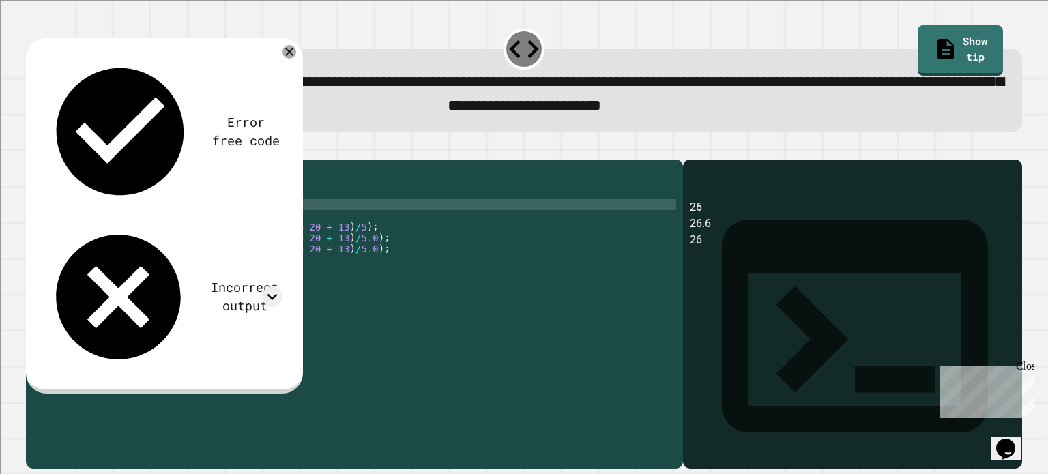
click at [335, 239] on div "public class Main { public static void main ( String [ ] args ) { System . out …" at bounding box center [367, 298] width 617 height 262
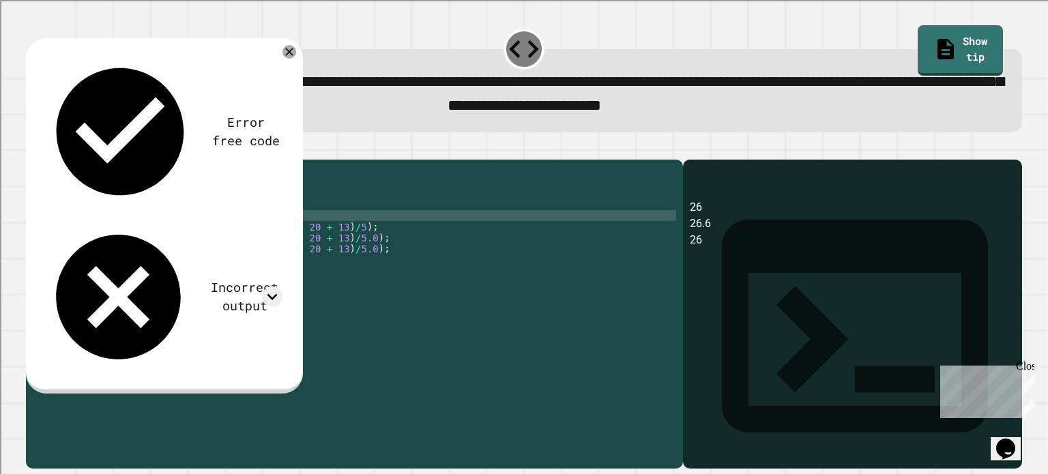
scroll to position [0, 7]
drag, startPoint x: 340, startPoint y: 243, endPoint x: 203, endPoint y: 248, distance: 137.3
click at [203, 248] on div "public class Main { public static void main ( String [ ] args ) { int integer =…" at bounding box center [367, 298] width 617 height 262
click at [203, 233] on div "public class Main { public static void main ( String [ ] args ) { int integer =…" at bounding box center [367, 298] width 617 height 262
paste textarea "**********"
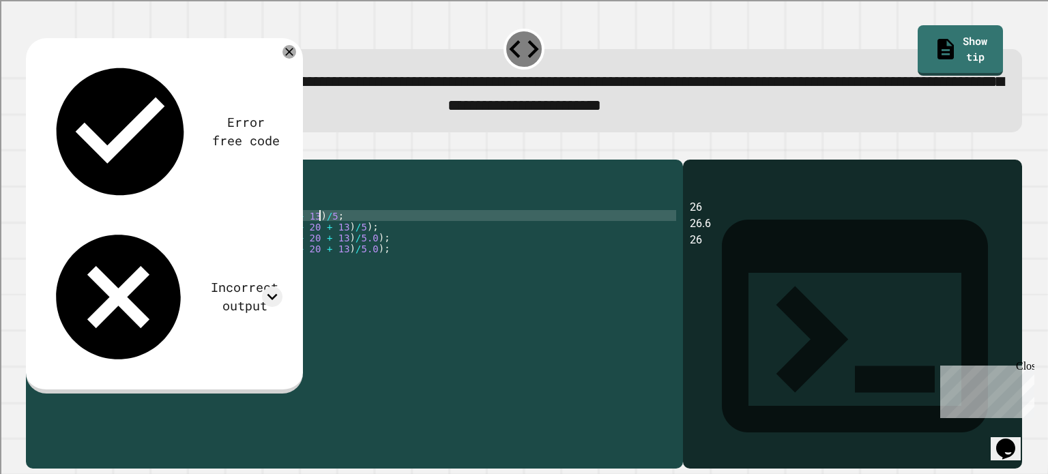
scroll to position [0, 17]
drag, startPoint x: 341, startPoint y: 248, endPoint x: 203, endPoint y: 252, distance: 137.9
click at [203, 252] on div "public class Main { public static void main ( String [ ] args ) { int integer =…" at bounding box center [367, 298] width 617 height 262
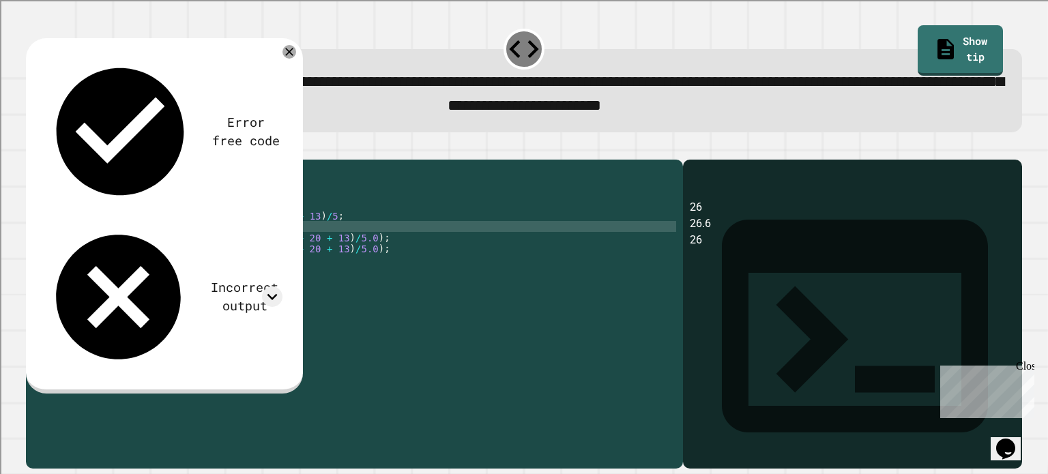
scroll to position [0, 12]
click at [364, 261] on div "public class Main { public static void main ( String [ ] args ) { int integer =…" at bounding box center [367, 298] width 617 height 262
drag, startPoint x: 351, startPoint y: 258, endPoint x: 205, endPoint y: 259, distance: 146.7
click at [205, 259] on div "public class Main { public static void main ( String [ ] args ) { int integer =…" at bounding box center [367, 298] width 617 height 262
click at [383, 255] on div "public class Main { public static void main ( String [ ] args ) { int integer =…" at bounding box center [367, 298] width 617 height 262
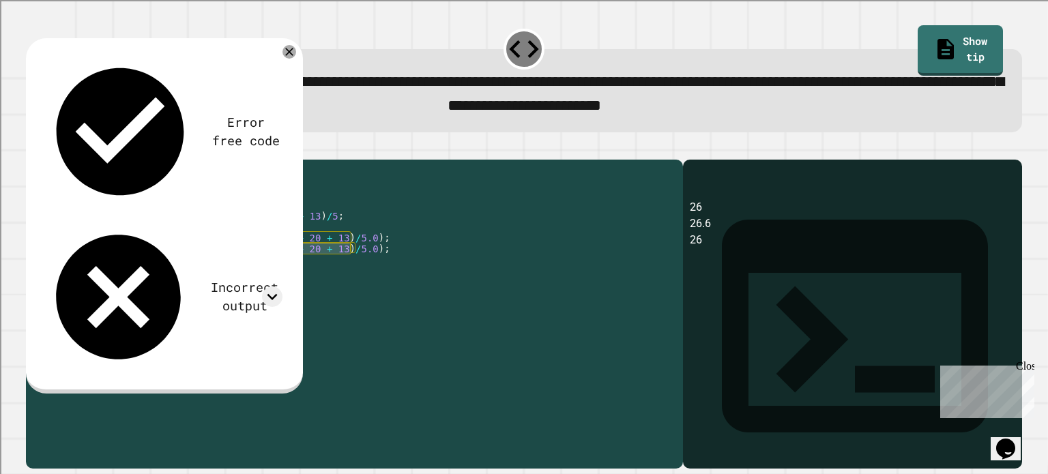
drag, startPoint x: 351, startPoint y: 269, endPoint x: 205, endPoint y: 272, distance: 145.4
click at [205, 272] on div "public class Main { public static void main ( String [ ] args ) { int integer =…" at bounding box center [367, 298] width 617 height 262
click at [339, 232] on div "public class Main { public static void main ( String [ ] args ) { int integer =…" at bounding box center [367, 298] width 617 height 262
type textarea "**********"
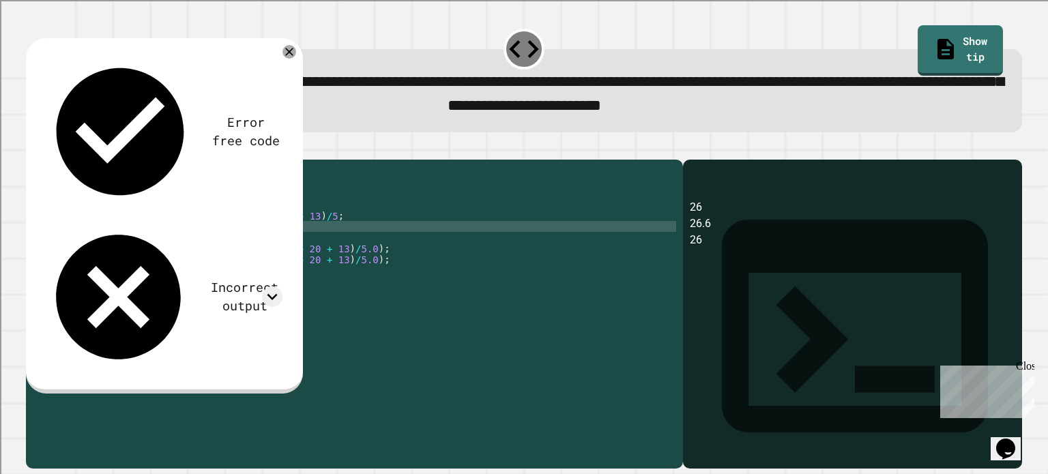
type textarea "**********"
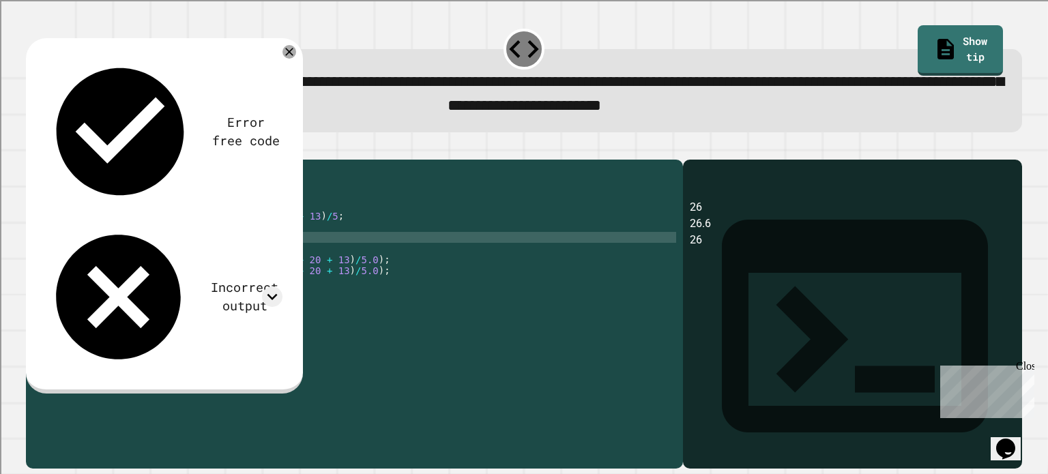
scroll to position [0, 0]
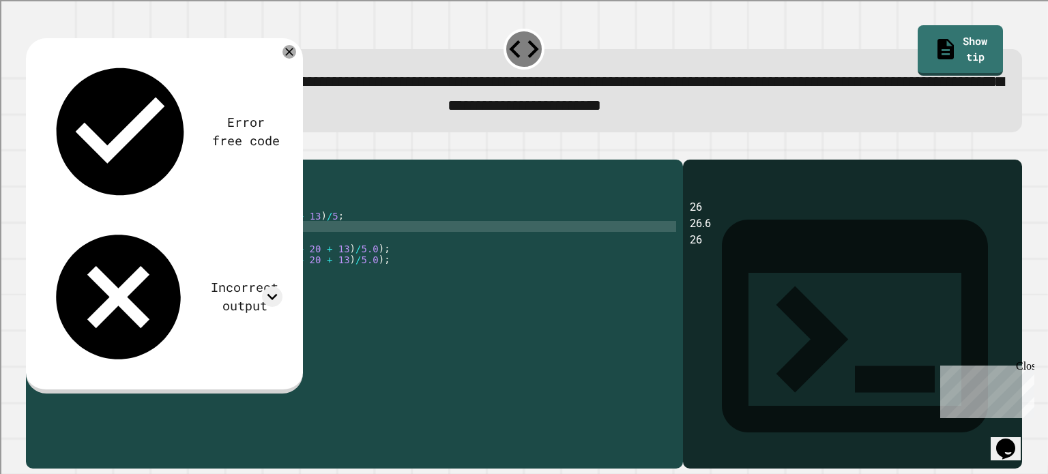
type textarea "**********"
click at [177, 248] on div "public class Main { public static void main ( String [ ] args ) { int integer =…" at bounding box center [367, 298] width 617 height 262
type textarea "**********"
click at [257, 244] on div "public class Main { public static void main ( String [ ] args ) { int integer =…" at bounding box center [367, 298] width 617 height 262
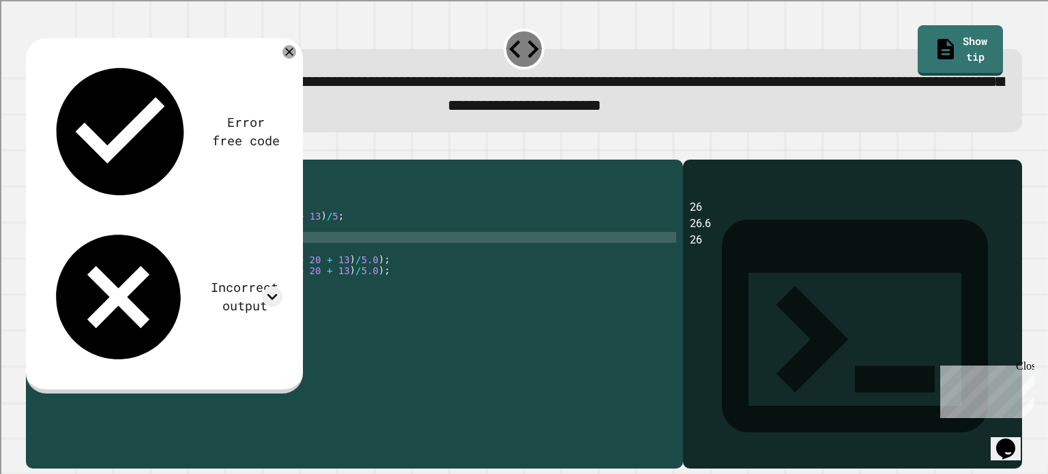
scroll to position [0, 10]
click at [171, 256] on div "public class Main { public static void main ( String [ ] args ) { int integer =…" at bounding box center [367, 298] width 617 height 262
click at [158, 259] on div "public class Main { public static void main ( String [ ] args ) { int integer =…" at bounding box center [367, 298] width 617 height 262
drag, startPoint x: 350, startPoint y: 283, endPoint x: 204, endPoint y: 281, distance: 146.1
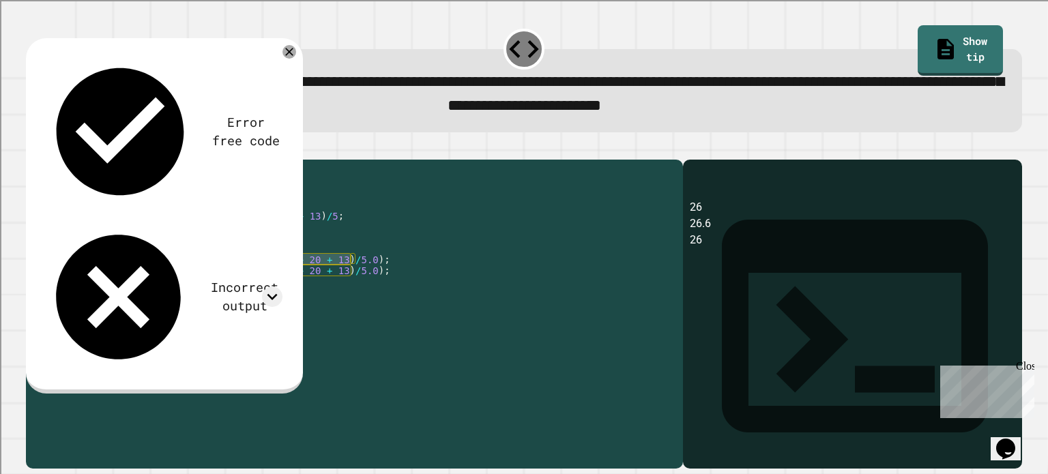
click at [204, 281] on div "public class Main { public static void main ( String [ ] args ) { int integer =…" at bounding box center [367, 298] width 617 height 262
click at [199, 291] on div "public class Main { public static void main ( String [ ] args ) { int integer =…" at bounding box center [367, 298] width 617 height 262
drag, startPoint x: 202, startPoint y: 291, endPoint x: 351, endPoint y: 287, distance: 149.5
click at [351, 287] on div "public class Main { public static void main ( String [ ] args ) { int integer =…" at bounding box center [367, 298] width 617 height 262
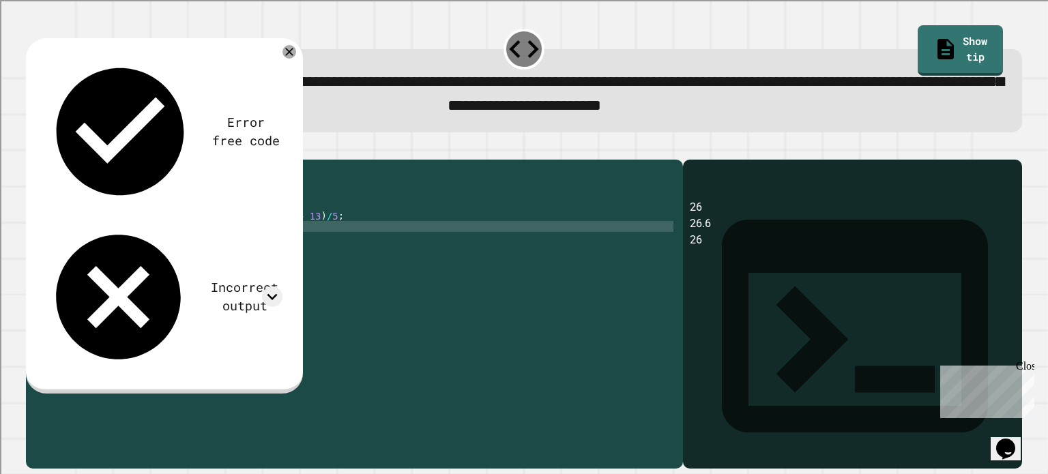
click at [258, 244] on div "public class Main { public static void main ( String [ ] args ) { int integer =…" at bounding box center [367, 298] width 617 height 262
click at [264, 283] on div "public class Main { public static void main ( String [ ] args ) { int integer =…" at bounding box center [367, 298] width 617 height 262
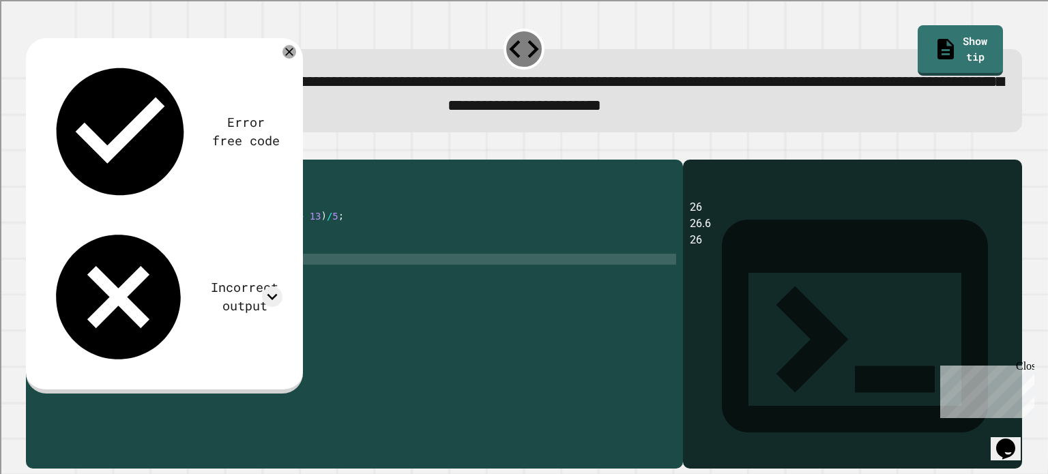
paste textarea "Cursor at row 9"
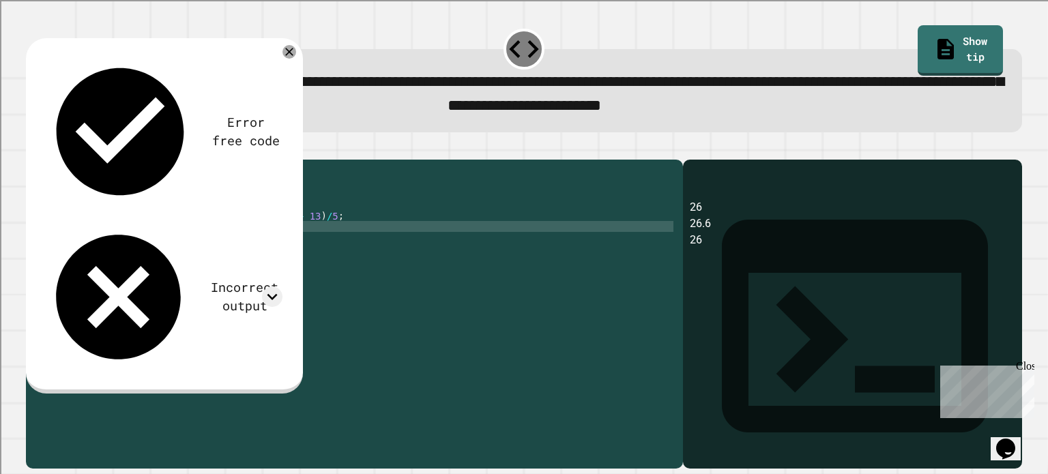
drag, startPoint x: 268, startPoint y: 257, endPoint x: 281, endPoint y: 250, distance: 14.7
click at [281, 250] on div "public class Main { public static void main ( String [ ] args ) { int integer =…" at bounding box center [367, 298] width 617 height 262
click at [59, 152] on div at bounding box center [524, 151] width 996 height 16
click at [33, 148] on icon "button" at bounding box center [33, 148] width 0 height 0
click at [275, 294] on icon at bounding box center [272, 297] width 10 height 6
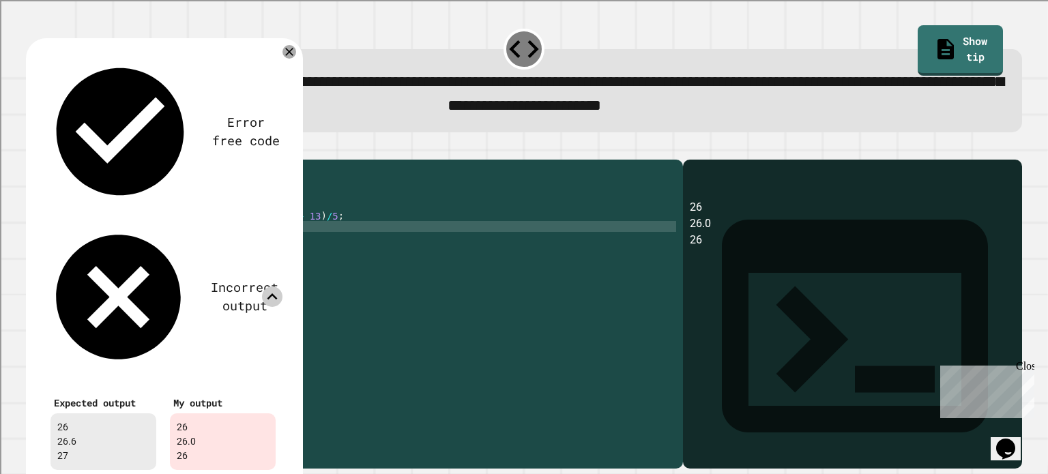
click at [275, 287] on icon at bounding box center [272, 297] width 20 height 20
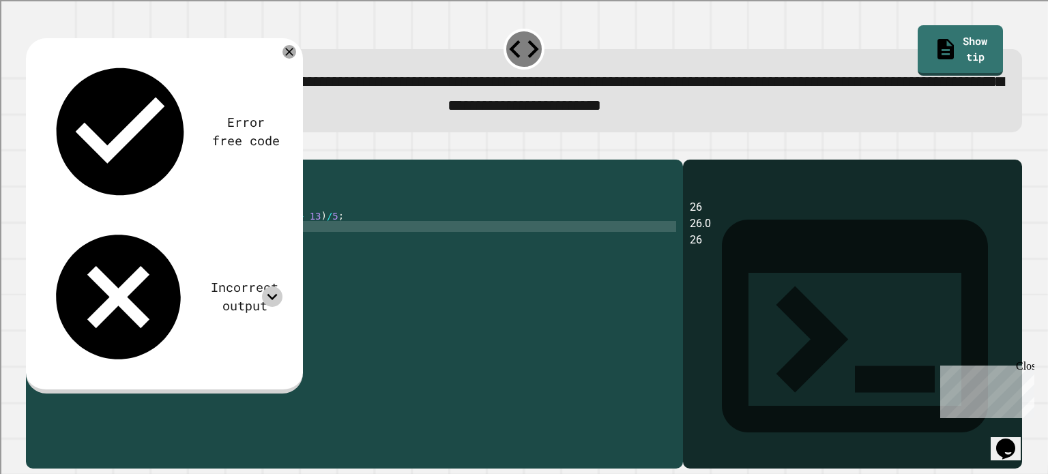
click at [285, 99] on div "Error free code 26 26.0 26 Incorrect output Expected output 26 26.6 27 My outpu…" at bounding box center [163, 213] width 253 height 330
click at [279, 287] on div at bounding box center [272, 297] width 20 height 20
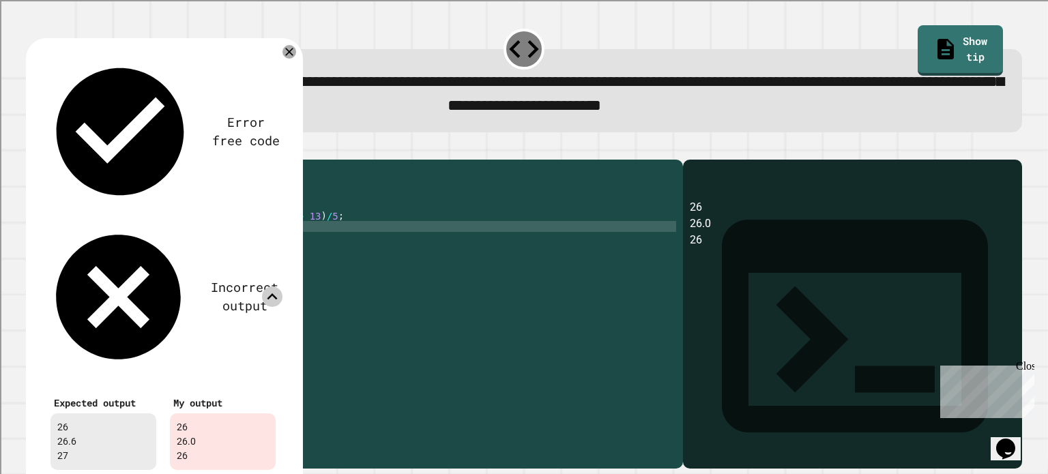
click at [279, 287] on icon at bounding box center [272, 297] width 20 height 20
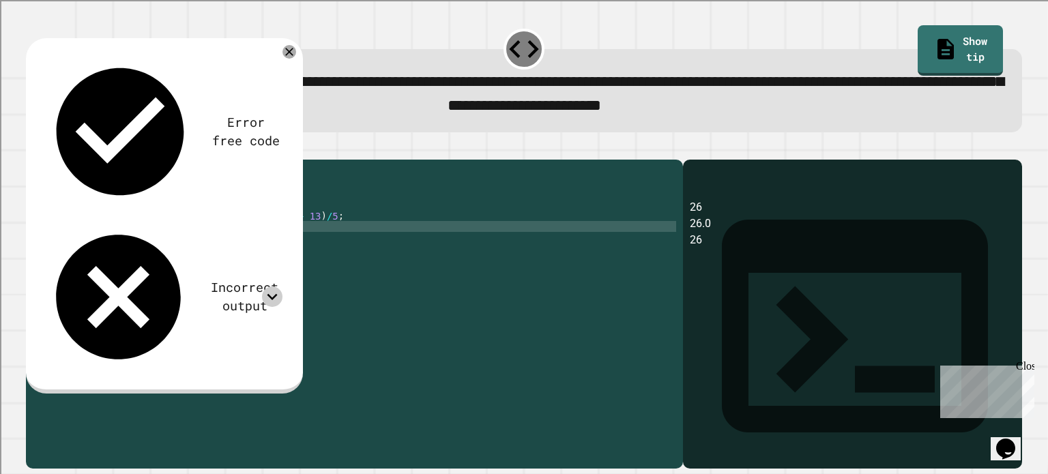
click at [244, 292] on div "public class Main { public static void main ( String [ ] args ) { int integer =…" at bounding box center [367, 298] width 617 height 262
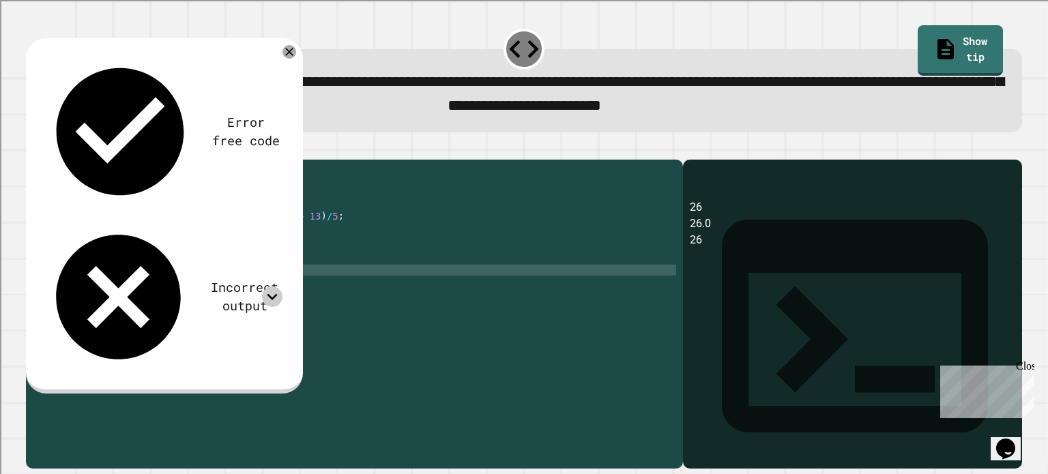
click at [238, 292] on div "public class Main { public static void main ( String [ ] args ) { int integer =…" at bounding box center [367, 298] width 617 height 262
click at [55, 142] on div "**********" at bounding box center [524, 306] width 1007 height 336
click at [33, 148] on icon "button" at bounding box center [33, 148] width 0 height 0
click at [276, 287] on icon at bounding box center [272, 297] width 20 height 20
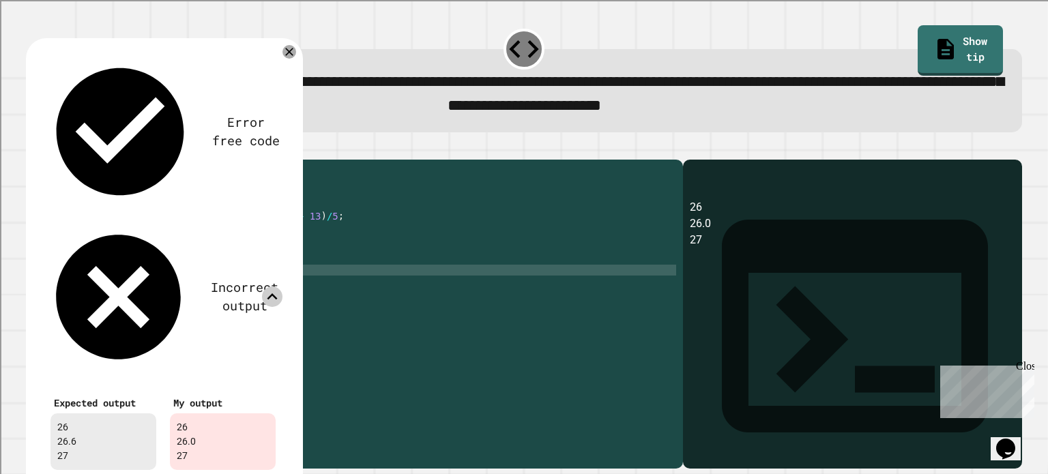
click at [268, 287] on icon at bounding box center [272, 297] width 20 height 20
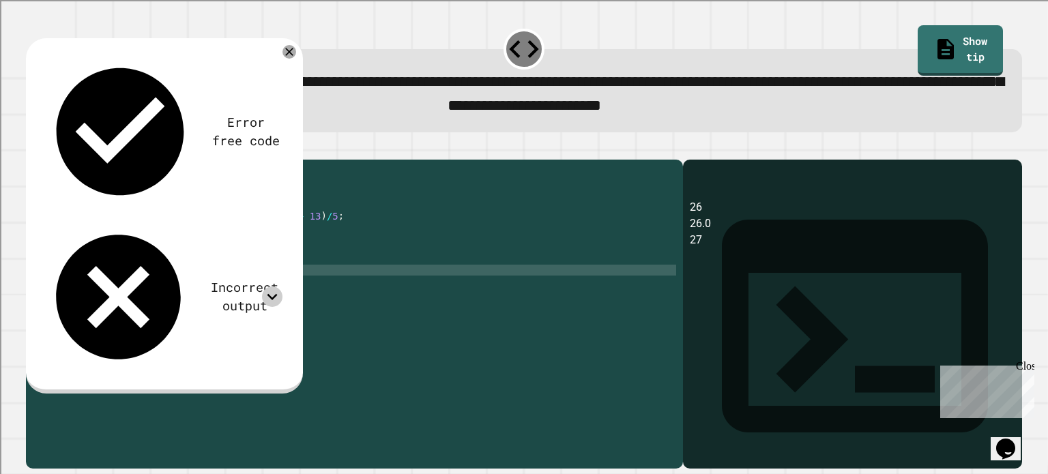
click at [259, 295] on div "public class Main { public static void main ( String [ ] args ) { int integer =…" at bounding box center [367, 298] width 617 height 262
click at [260, 283] on div "public class Main { public static void main ( String [ ] args ) { int integer =…" at bounding box center [367, 298] width 617 height 262
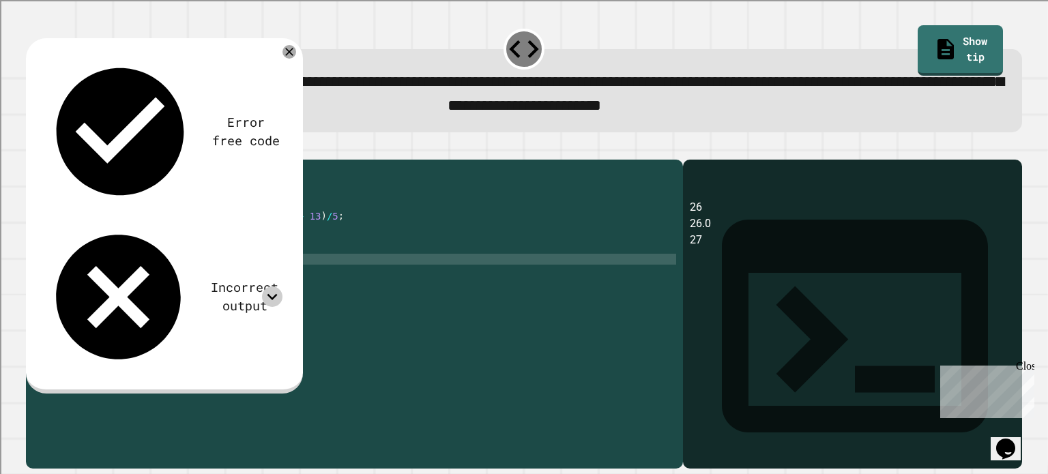
scroll to position [0, 11]
drag, startPoint x: 227, startPoint y: 283, endPoint x: 240, endPoint y: 285, distance: 13.3
click at [227, 283] on div "public class Main { public static void main ( String [ ] args ) { int integer =…" at bounding box center [367, 298] width 617 height 262
click at [33, 155] on div at bounding box center [524, 151] width 996 height 16
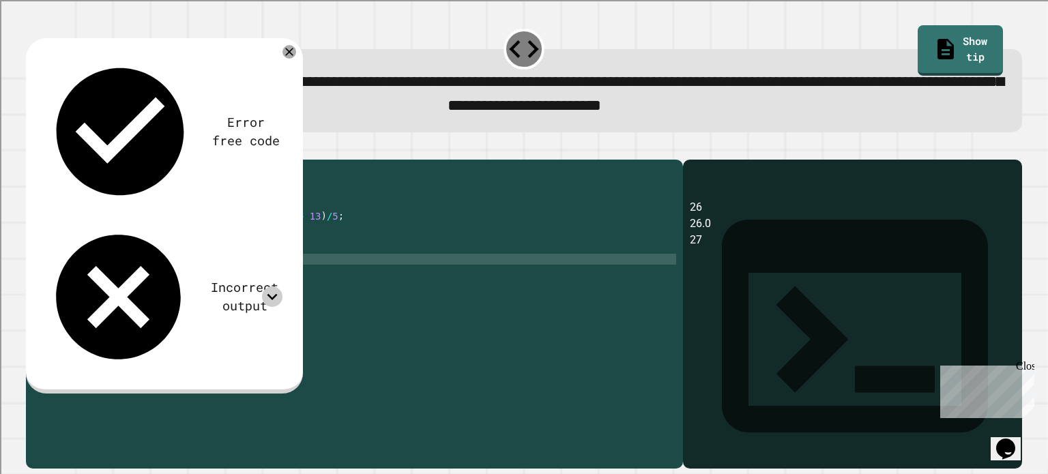
click at [33, 148] on icon "button" at bounding box center [33, 148] width 0 height 0
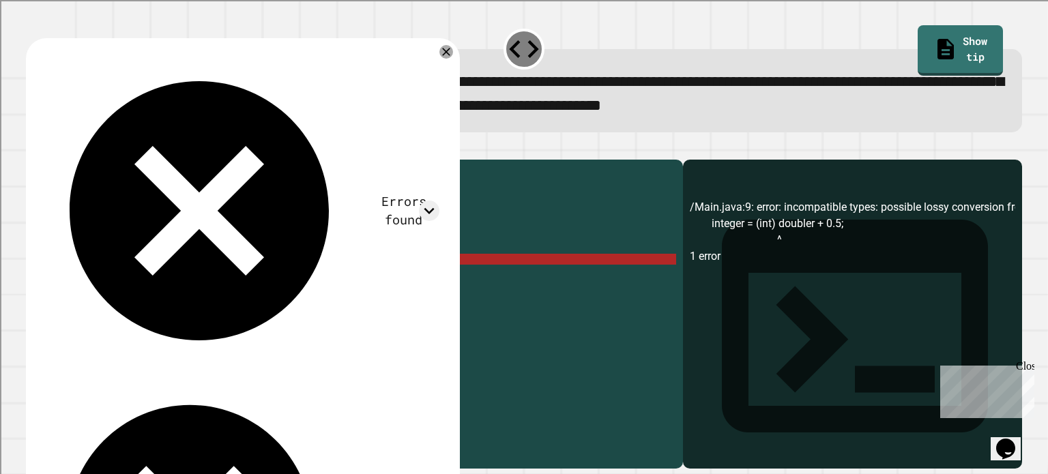
click at [255, 280] on div "public class Main { public static void main ( String [ ] args ) { int integer =…" at bounding box center [367, 298] width 617 height 262
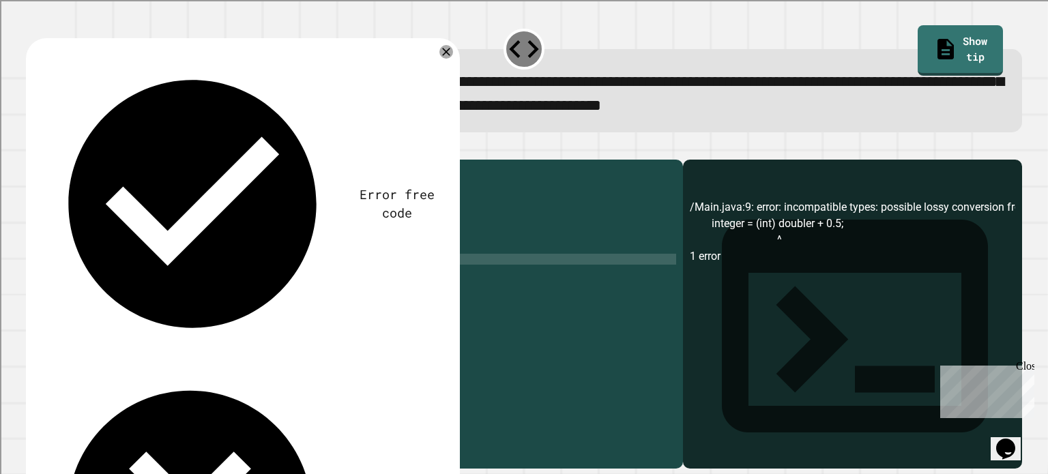
scroll to position [0, 11]
click at [364, 240] on div "public class Main { public static void main ( String [ ] args ) { int integer =…" at bounding box center [367, 298] width 617 height 262
click at [259, 244] on div "public class Main { public static void main ( String [ ] args ) { int integer =…" at bounding box center [367, 298] width 617 height 262
click at [244, 252] on div "public class Main { public static void main ( String [ ] args ) { int integer =…" at bounding box center [367, 298] width 617 height 262
click at [311, 240] on div "public class Main { public static void main ( String [ ] args ) { int integer =…" at bounding box center [367, 298] width 617 height 262
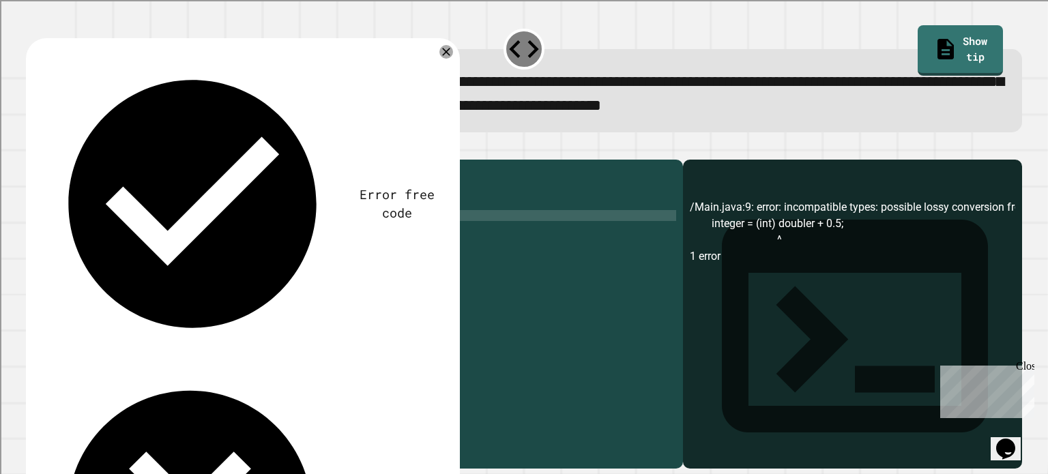
click at [313, 240] on div "public class Main { public static void main ( String [ ] args ) { int integer =…" at bounding box center [367, 298] width 617 height 262
click at [33, 148] on icon "button" at bounding box center [33, 148] width 0 height 0
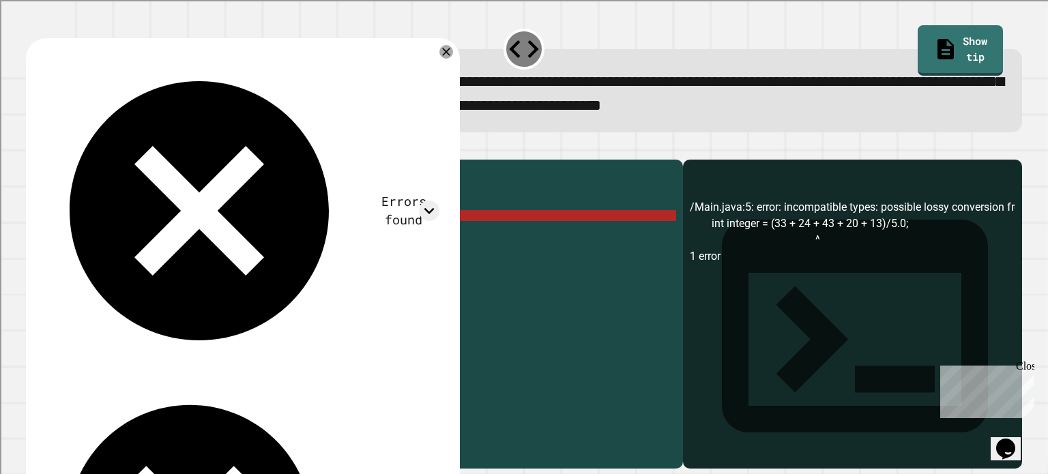
click at [324, 236] on div "public class Main { public static void main ( String [ ] args ) { int integer =…" at bounding box center [367, 298] width 617 height 262
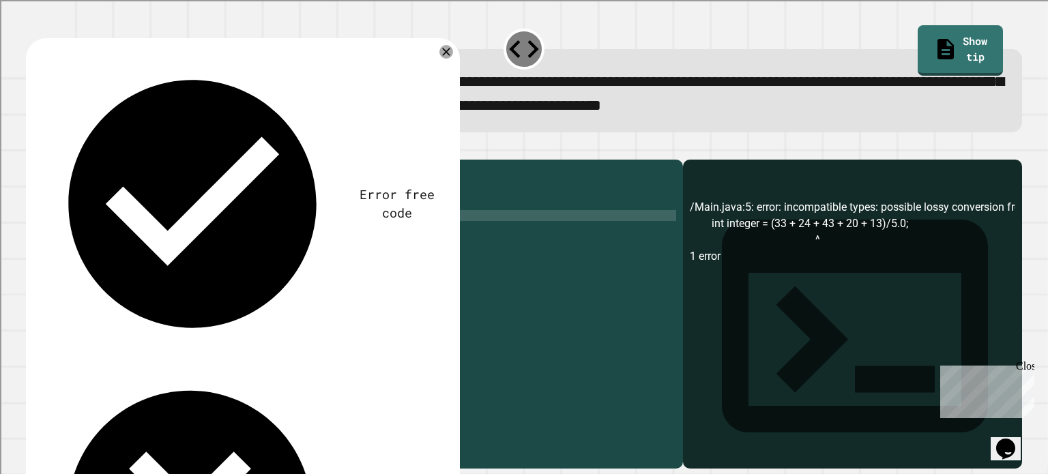
scroll to position [0, 17]
click at [33, 148] on icon "button" at bounding box center [33, 148] width 0 height 0
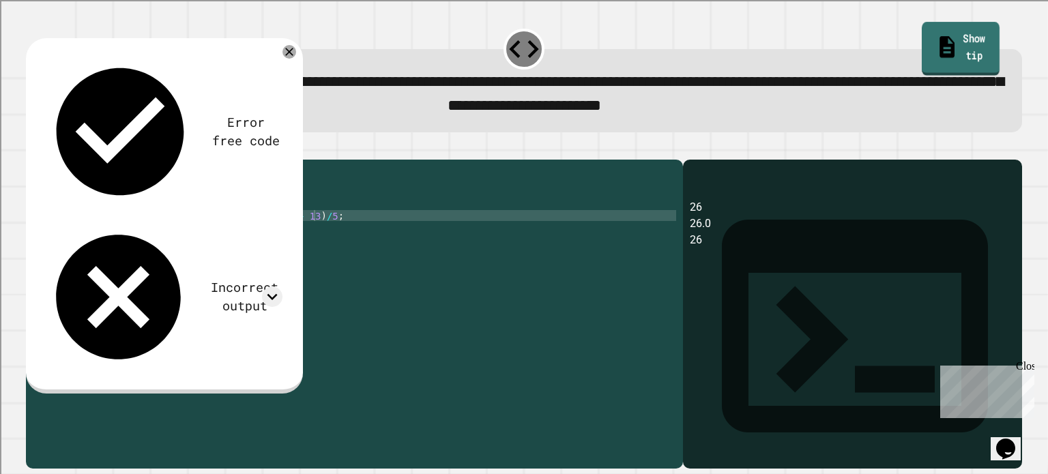
click at [924, 42] on link "Show tip" at bounding box center [961, 48] width 78 height 53
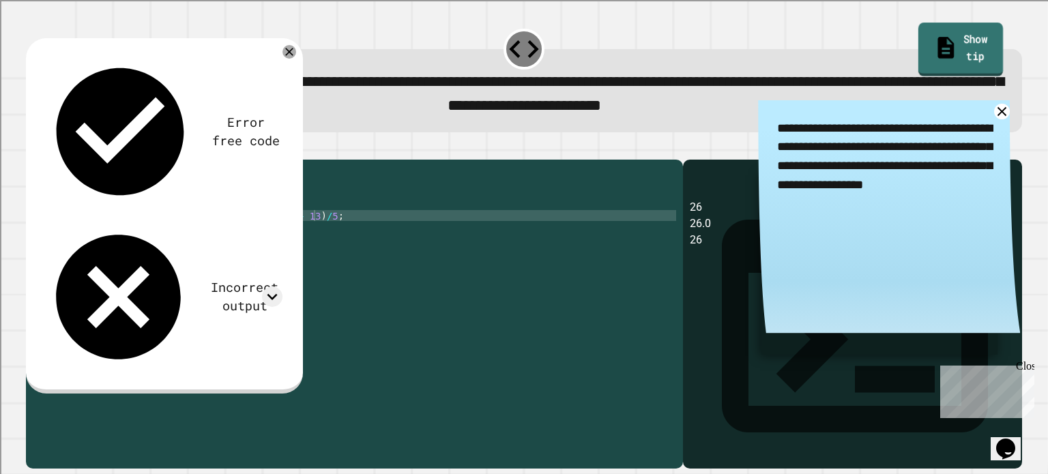
click at [924, 42] on link "Show tip" at bounding box center [960, 49] width 85 height 53
click at [273, 267] on div "public class Main { public static void main ( String [ ] args ) { int integer =…" at bounding box center [367, 298] width 617 height 262
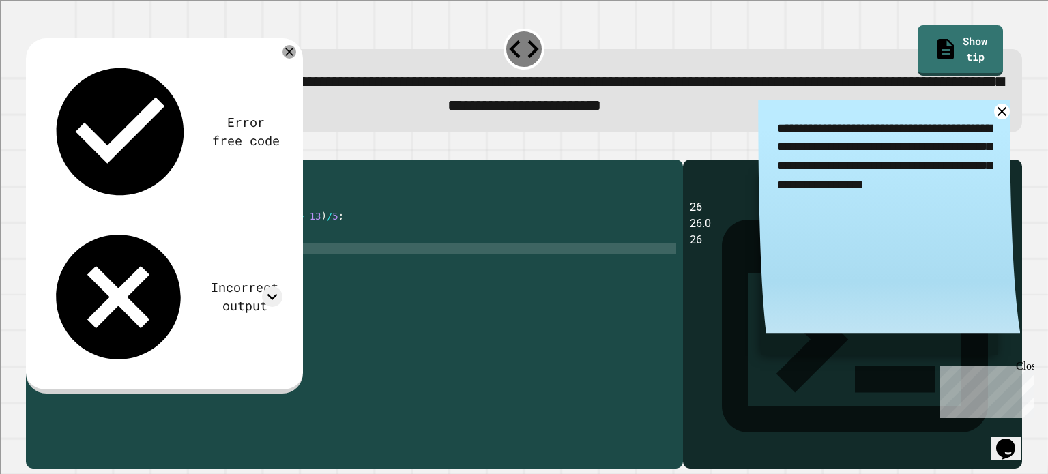
click at [273, 256] on div "public class Main { public static void main ( String [ ] args ) { int integer =…" at bounding box center [367, 298] width 617 height 262
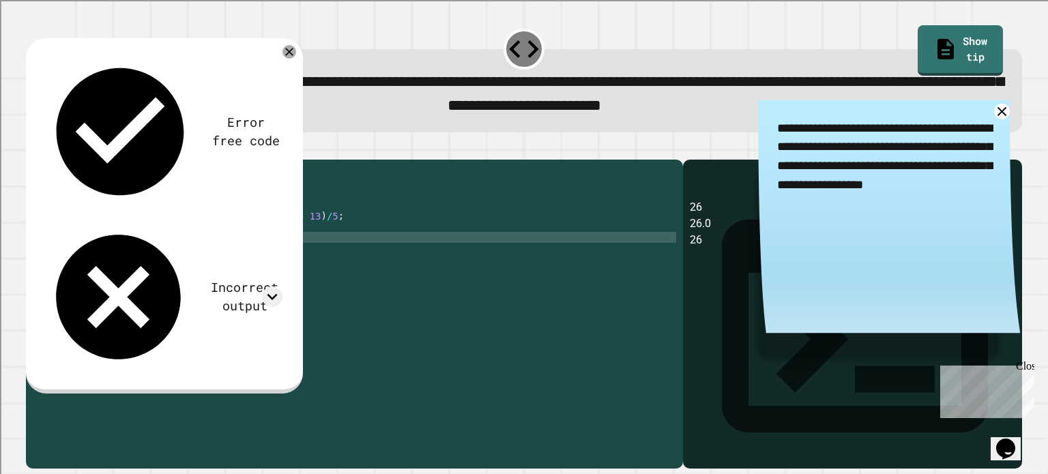
click at [273, 267] on div "public class Main { public static void main ( String [ ] args ) { int integer =…" at bounding box center [367, 298] width 617 height 262
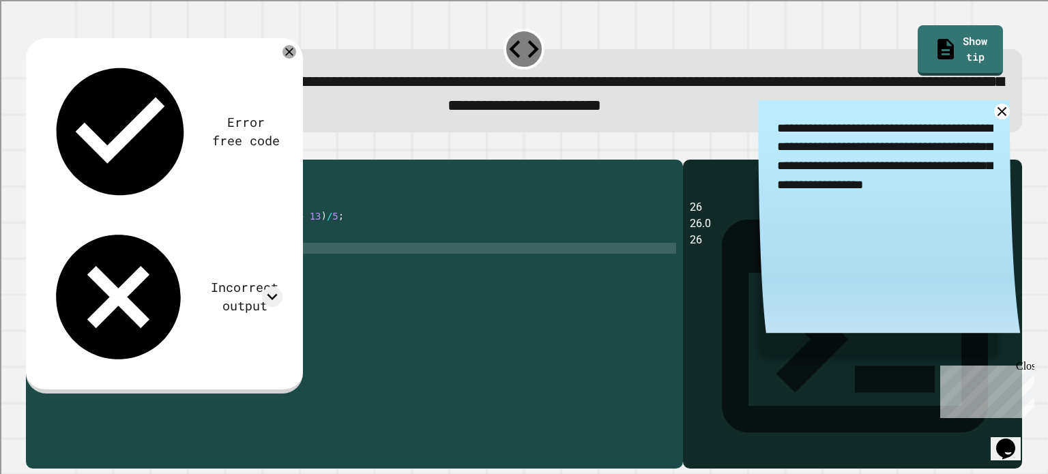
type textarea "**********"
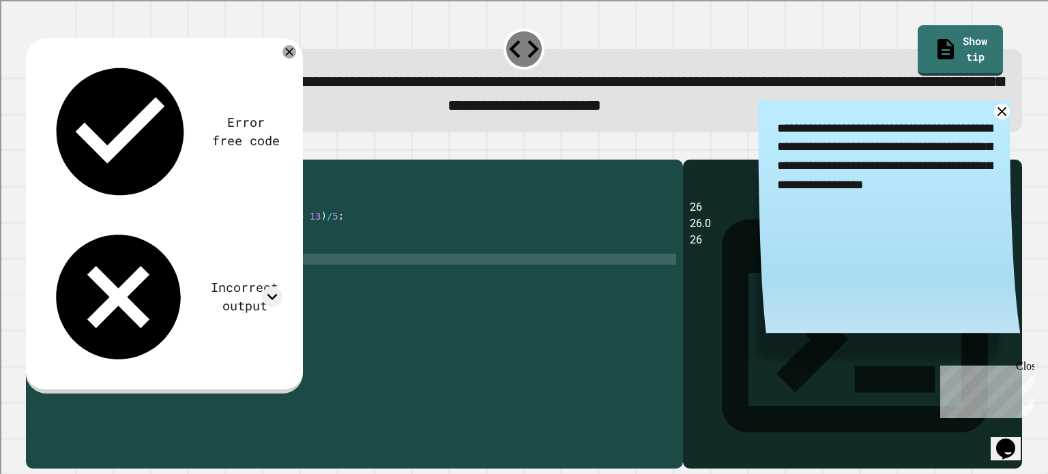
scroll to position [0, 2]
type textarea "*"
click at [52, 160] on div at bounding box center [524, 151] width 996 height 16
click at [33, 148] on icon "button" at bounding box center [33, 148] width 0 height 0
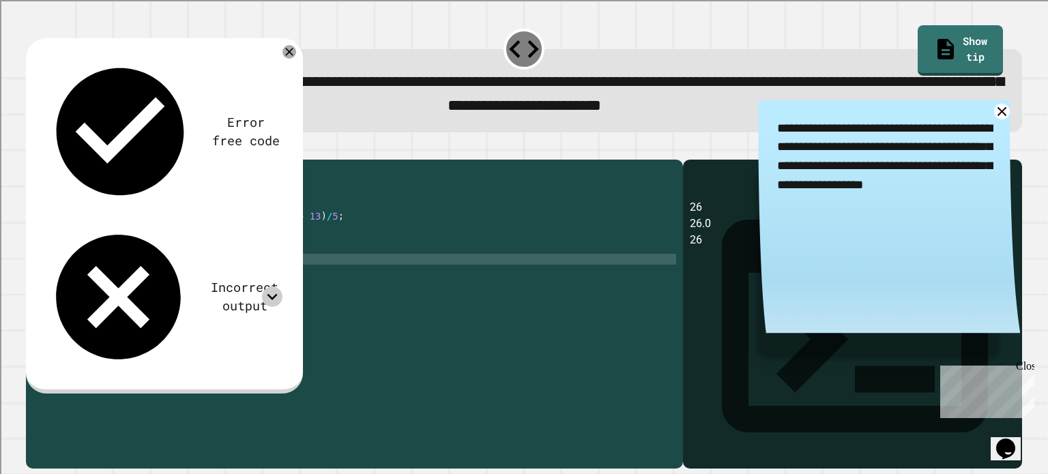
click at [268, 287] on icon at bounding box center [272, 297] width 20 height 20
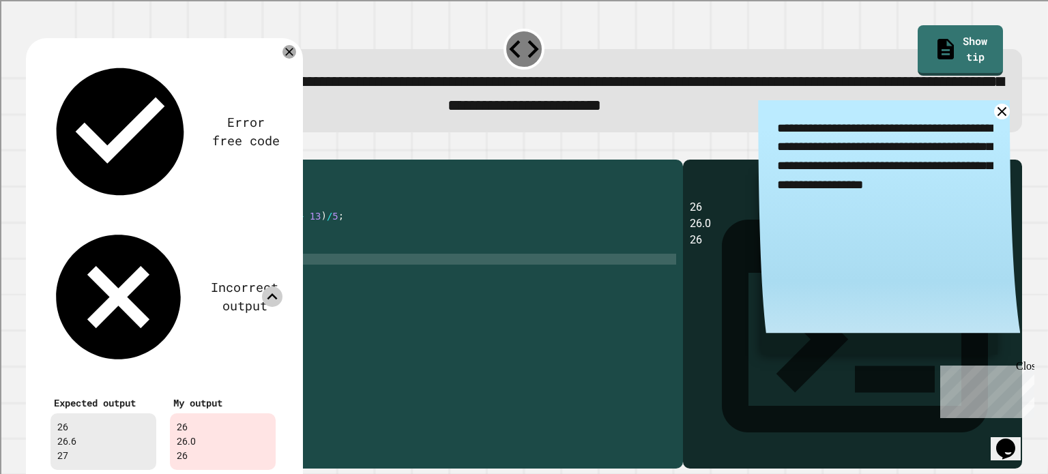
click at [268, 287] on icon at bounding box center [272, 297] width 20 height 20
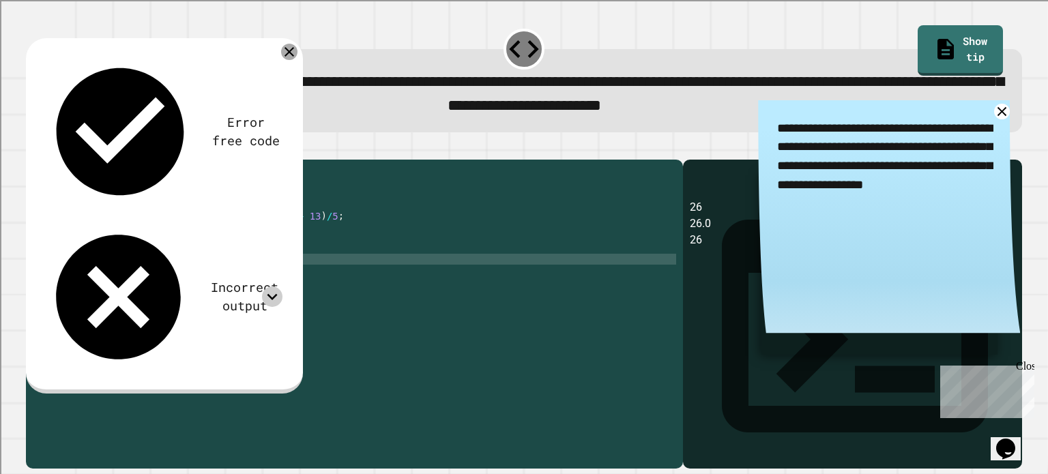
click at [291, 54] on icon at bounding box center [289, 52] width 16 height 16
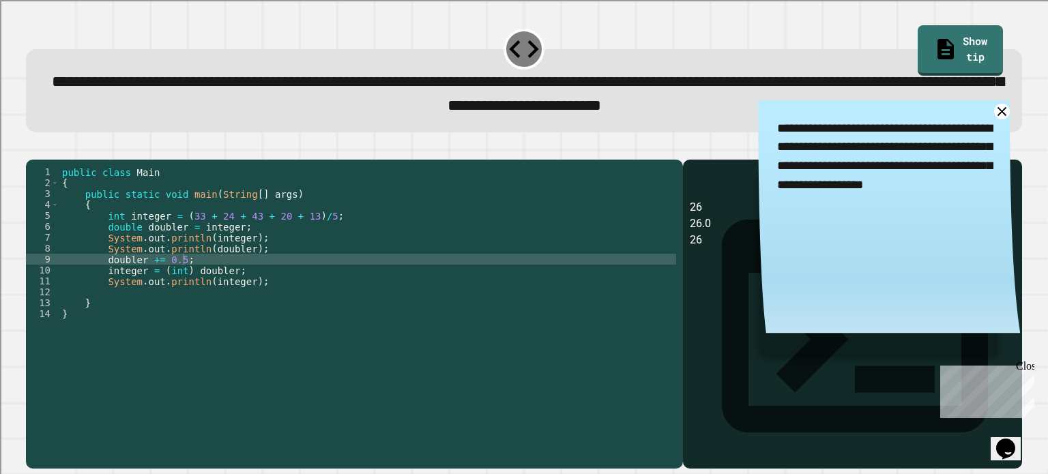
click at [33, 148] on icon "button" at bounding box center [33, 148] width 0 height 0
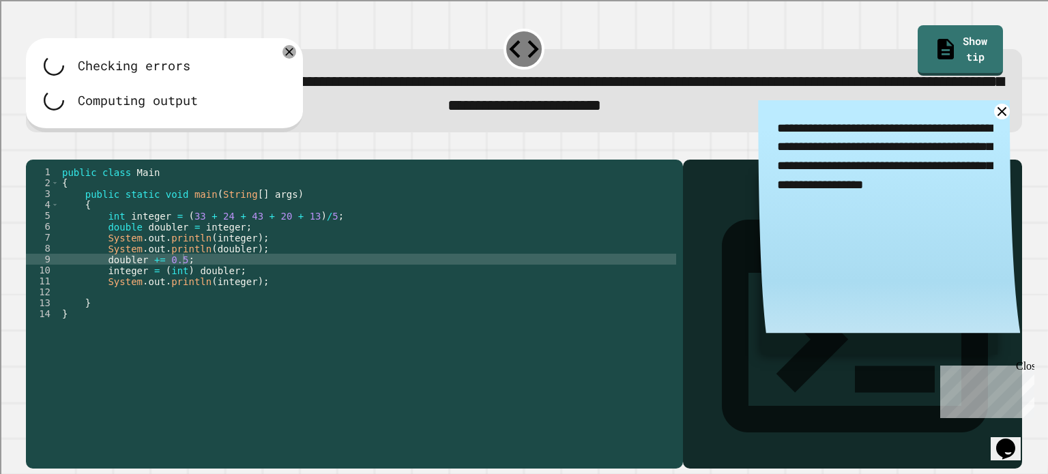
click at [201, 284] on div "public class Main { public static void main ( String [ ] args ) { int integer =…" at bounding box center [367, 298] width 617 height 262
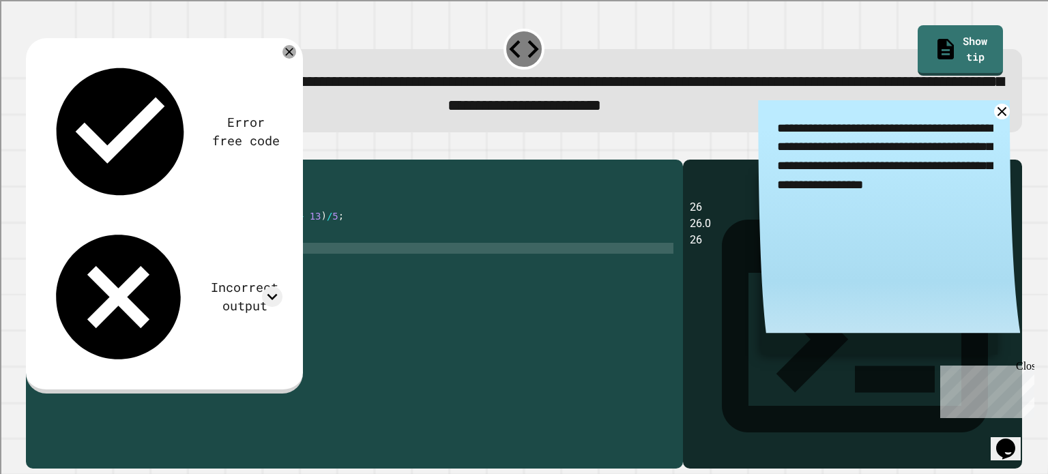
click at [281, 265] on div "public class Main { public static void main ( String [ ] args ) { int integer =…" at bounding box center [367, 298] width 617 height 262
click at [225, 283] on div "public class Main { public static void main ( String [ ] args ) { int integer =…" at bounding box center [367, 298] width 617 height 262
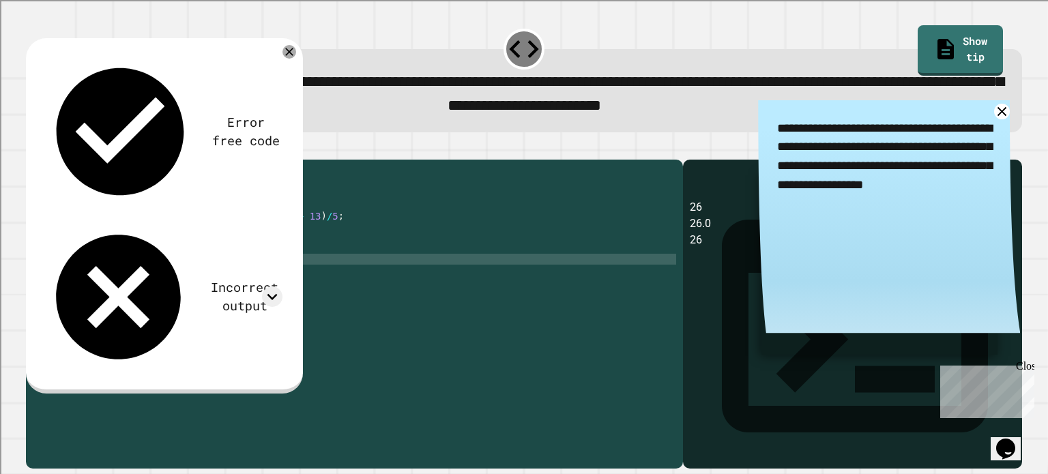
scroll to position [0, 14]
click at [33, 148] on icon "button" at bounding box center [33, 148] width 0 height 0
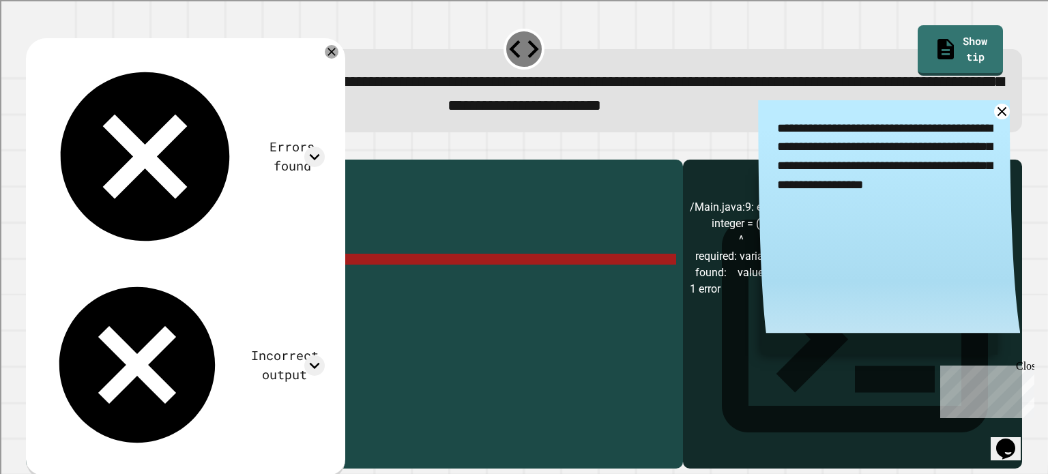
drag, startPoint x: 263, startPoint y: 277, endPoint x: 224, endPoint y: 278, distance: 38.9
click at [224, 278] on div "public class Main { public static void main ( String [ ] args ) { int integer =…" at bounding box center [367, 298] width 617 height 262
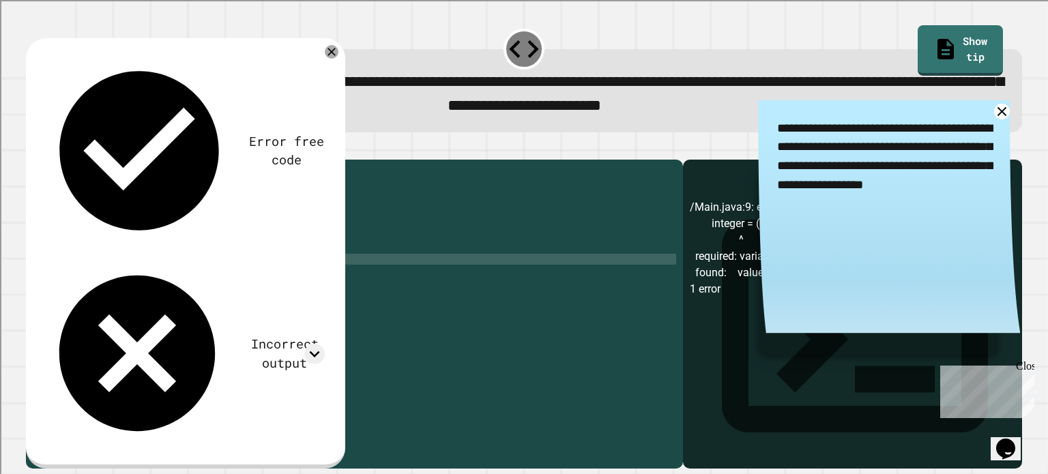
click at [33, 148] on icon "button" at bounding box center [33, 148] width 0 height 0
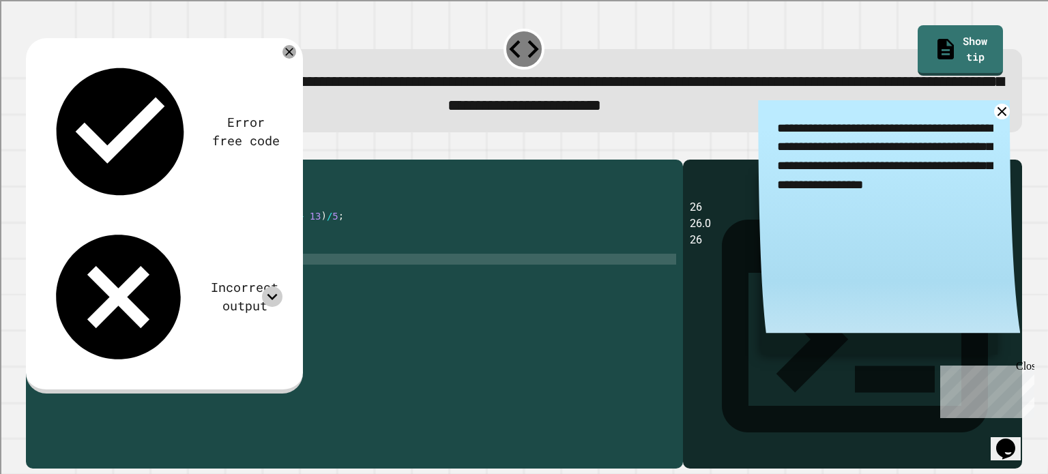
click at [278, 287] on icon at bounding box center [272, 297] width 20 height 20
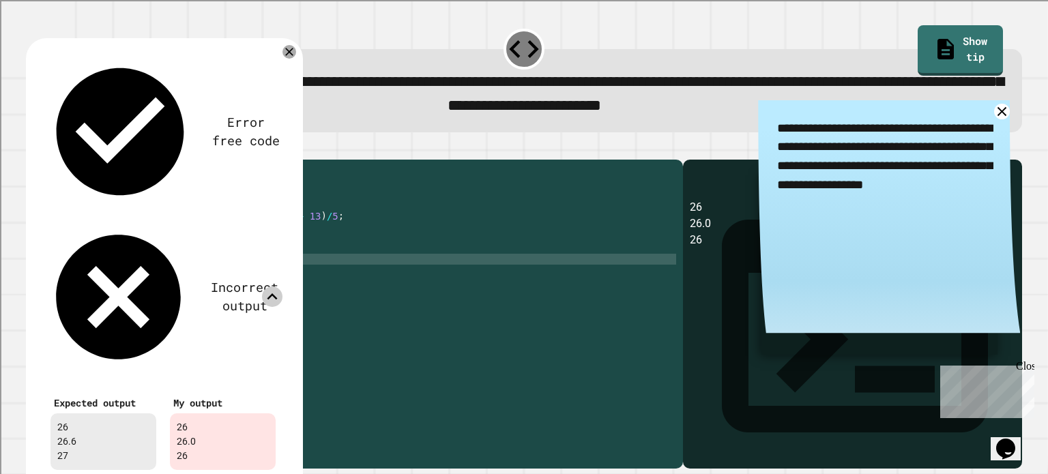
click at [278, 287] on icon at bounding box center [272, 297] width 20 height 20
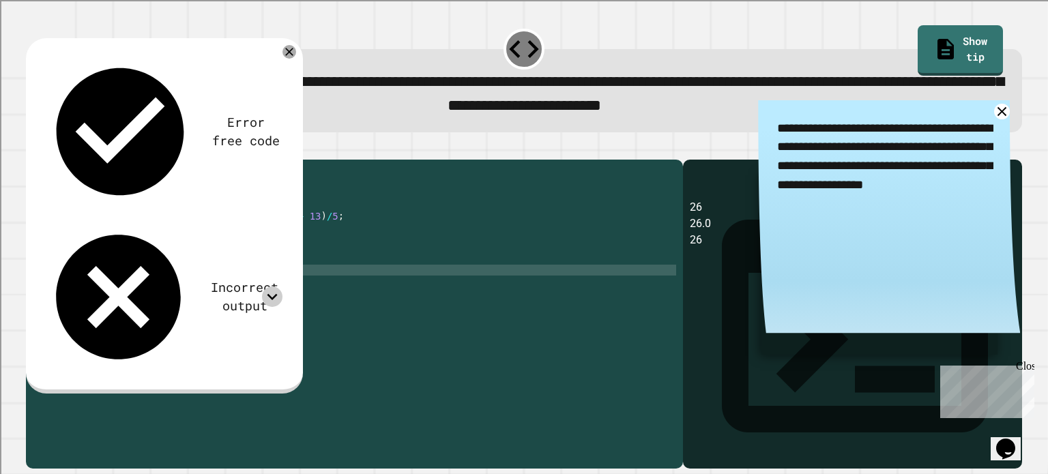
click at [238, 293] on div "public class Main { public static void main ( String [ ] args ) { int integer =…" at bounding box center [367, 298] width 617 height 262
click at [238, 270] on div "public class Main { public static void main ( String [ ] args ) { int integer =…" at bounding box center [367, 298] width 617 height 262
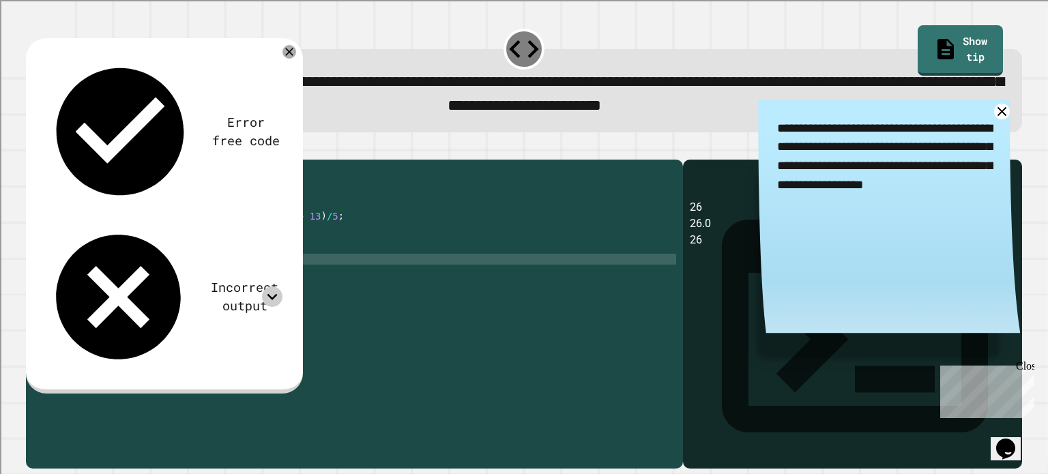
click at [227, 279] on div "public class Main { public static void main ( String [ ] args ) { int integer =…" at bounding box center [367, 298] width 617 height 262
click at [238, 267] on div "public class Main { public static void main ( String [ ] args ) { int integer =…" at bounding box center [367, 298] width 617 height 262
click at [191, 278] on div "public class Main { public static void main ( String [ ] args ) { int integer =…" at bounding box center [367, 298] width 617 height 262
click at [185, 281] on div "public class Main { public static void main ( String [ ] args ) { int integer =…" at bounding box center [367, 298] width 617 height 262
click at [188, 283] on div "public class Main { public static void main ( String [ ] args ) { int integer =…" at bounding box center [367, 298] width 617 height 262
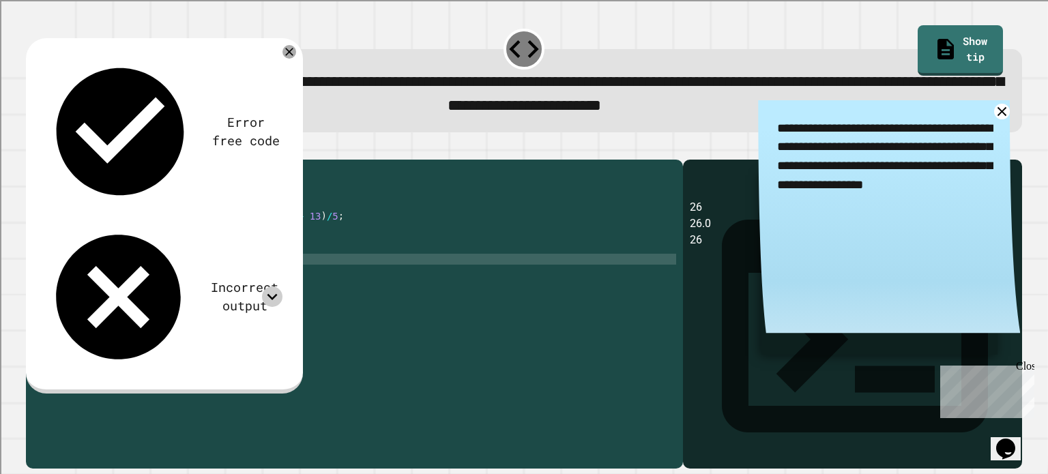
click at [224, 281] on div "public class Main { public static void main ( String [ ] args ) { int integer =…" at bounding box center [367, 298] width 617 height 262
click at [33, 148] on icon "button" at bounding box center [33, 148] width 0 height 0
click at [245, 267] on div "public class Main { public static void main ( String [ ] args ) { int integer =…" at bounding box center [367, 298] width 617 height 262
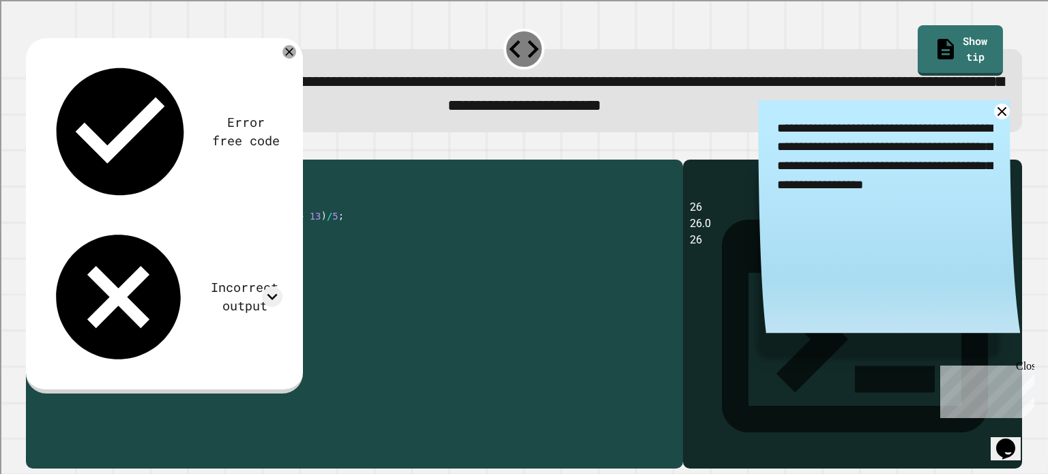
scroll to position [0, 12]
drag, startPoint x: 224, startPoint y: 280, endPoint x: 265, endPoint y: 284, distance: 41.2
click at [265, 284] on div "public class Main { public static void main ( String [ ] args ) { int integer =…" at bounding box center [367, 298] width 617 height 262
click at [263, 284] on div "public class Main { public static void main ( String [ ] args ) { int integer =…" at bounding box center [367, 287] width 617 height 240
drag, startPoint x: 262, startPoint y: 283, endPoint x: 190, endPoint y: 278, distance: 72.5
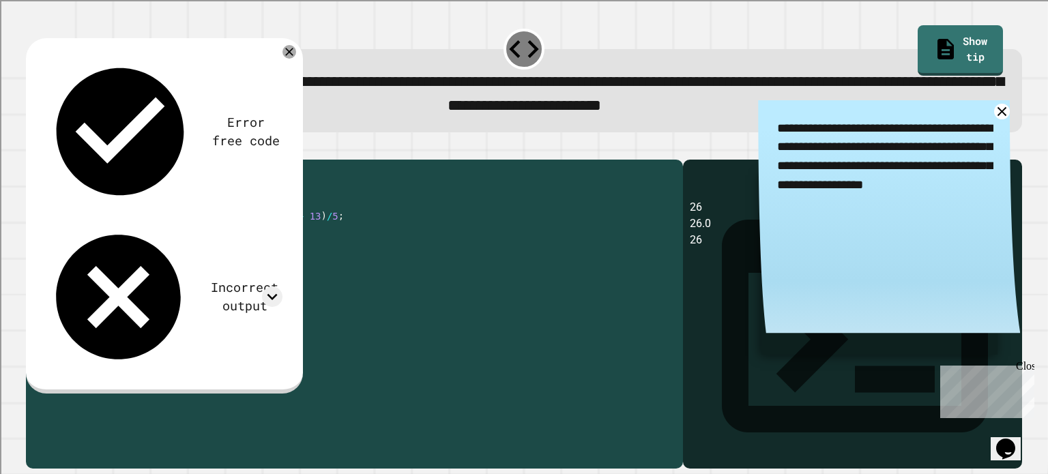
click at [190, 278] on div "public class Main { public static void main ( String [ ] args ) { int integer =…" at bounding box center [367, 298] width 617 height 262
click at [46, 160] on icon "button" at bounding box center [42, 157] width 8 height 10
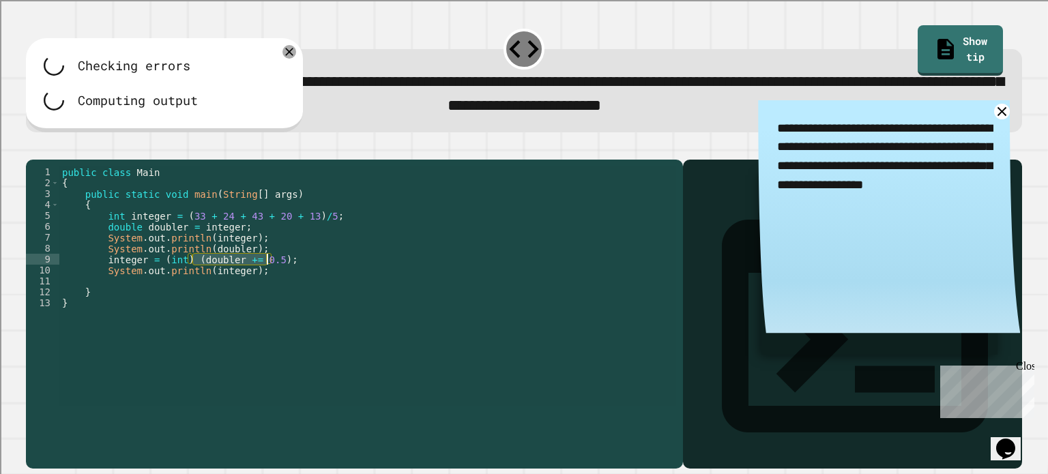
drag, startPoint x: 257, startPoint y: 283, endPoint x: 246, endPoint y: 283, distance: 10.9
click at [257, 283] on div "public class Main { public static void main ( String [ ] args ) { int integer =…" at bounding box center [367, 287] width 617 height 240
click at [246, 282] on div "public class Main { public static void main ( String [ ] args ) { int integer =…" at bounding box center [367, 298] width 617 height 262
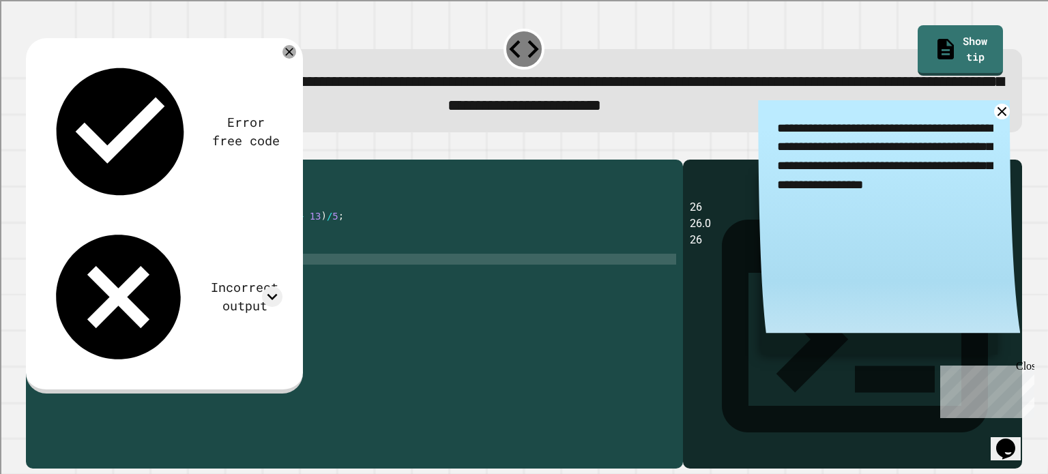
click at [89, 155] on div at bounding box center [524, 151] width 996 height 16
click at [46, 157] on icon "button" at bounding box center [42, 157] width 8 height 10
click at [240, 278] on div "public class Main { public static void main ( String [ ] args ) { int integer =…" at bounding box center [367, 298] width 617 height 262
click at [265, 283] on div "public class Main { public static void main ( String [ ] args ) { int integer =…" at bounding box center [367, 298] width 617 height 262
click at [270, 89] on div "Error free code 26 26.0 26 Incorrect output Expected output 26 26.6 27 My outpu…" at bounding box center [163, 213] width 253 height 330
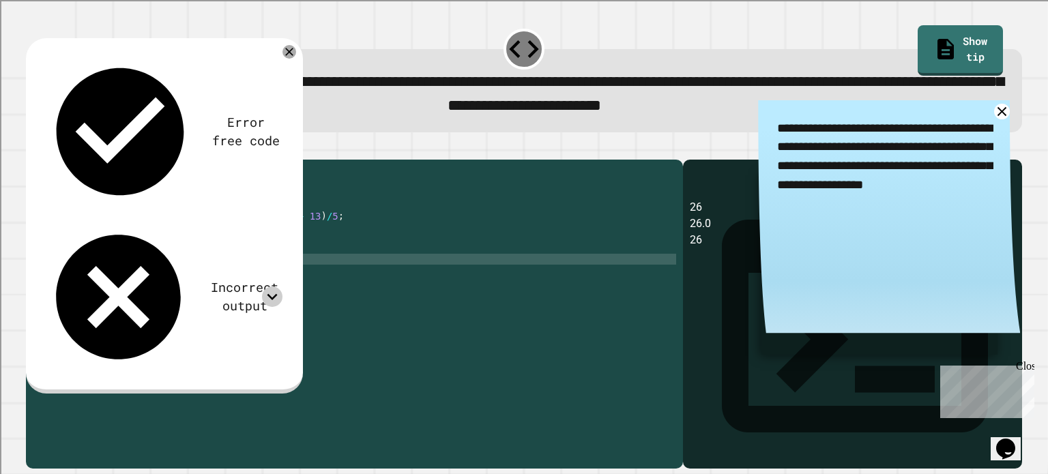
click at [270, 287] on icon at bounding box center [272, 297] width 20 height 20
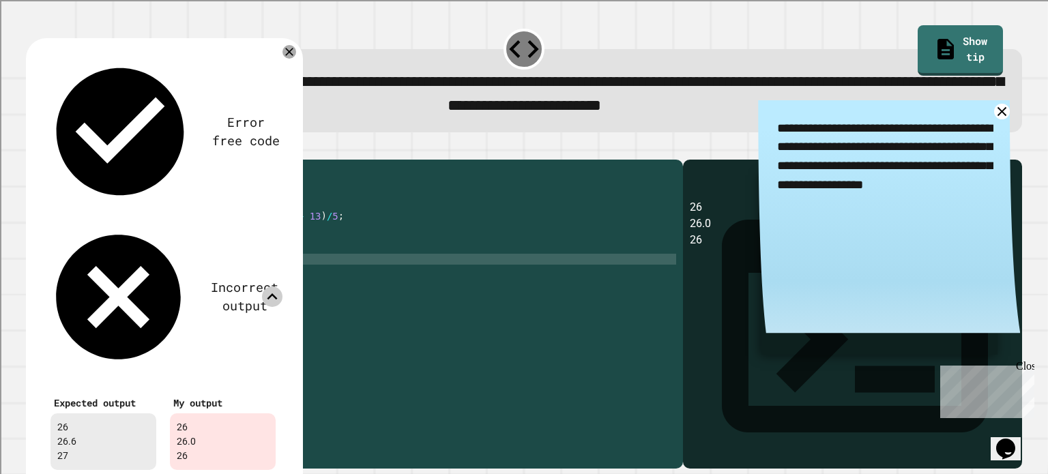
click at [277, 287] on icon at bounding box center [272, 297] width 20 height 20
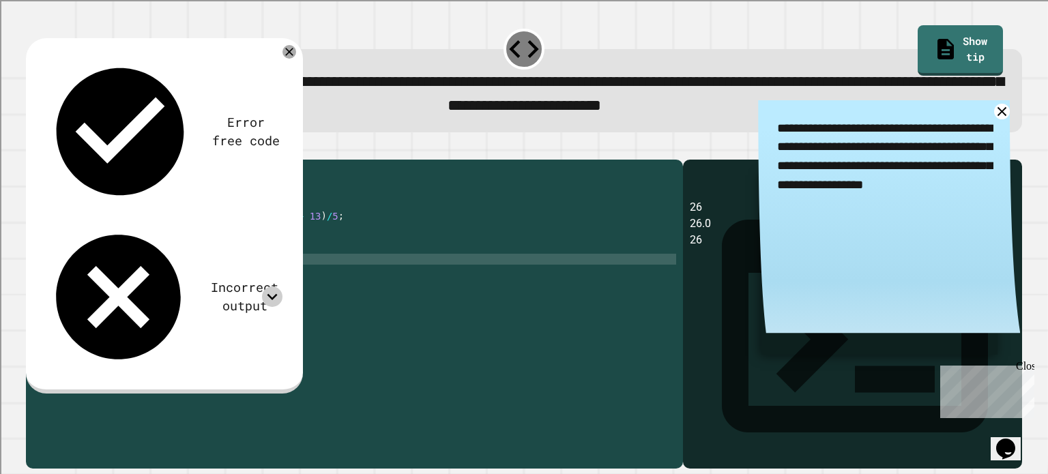
click at [277, 287] on icon at bounding box center [272, 297] width 20 height 20
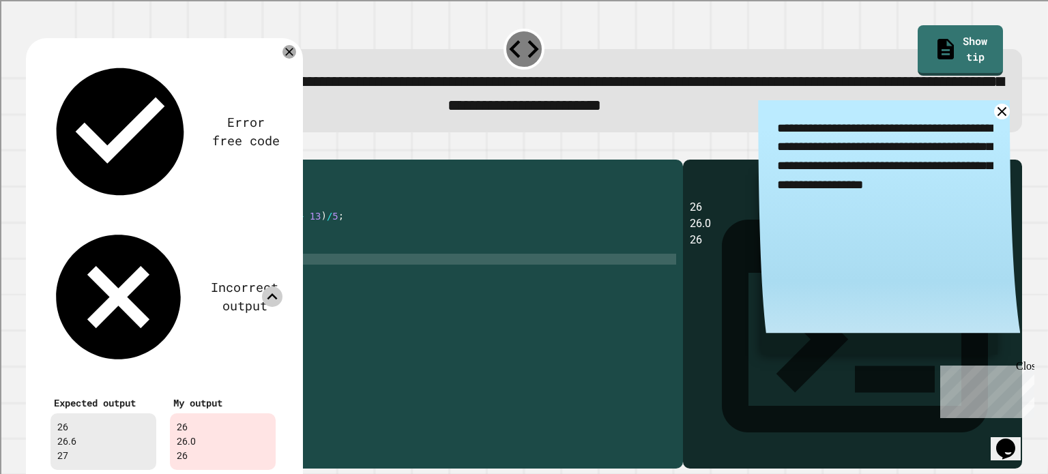
click at [277, 287] on icon at bounding box center [272, 297] width 20 height 20
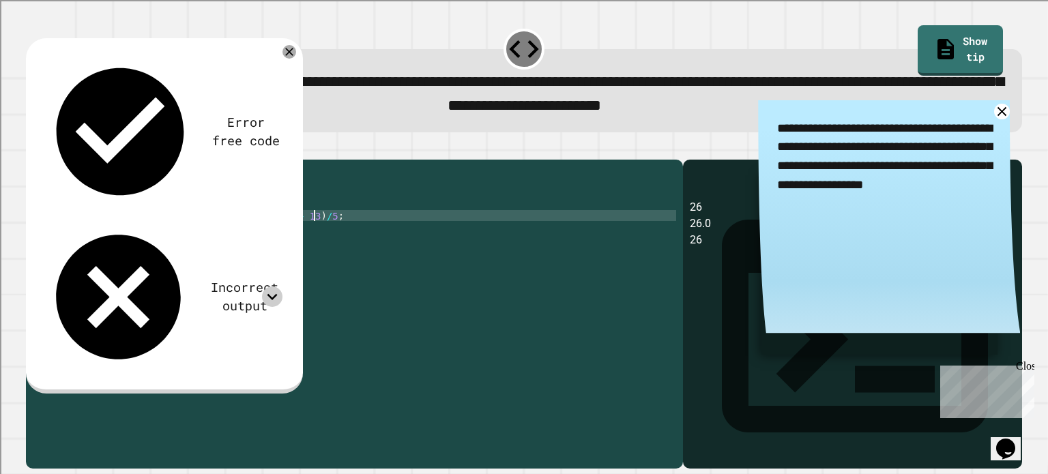
click at [312, 237] on div "public class Main { public static void main ( String [ ] args ) { int integer =…" at bounding box center [367, 298] width 617 height 262
click at [254, 250] on div "public class Main { public static void main ( String [ ] args ) { int integer =…" at bounding box center [367, 298] width 617 height 262
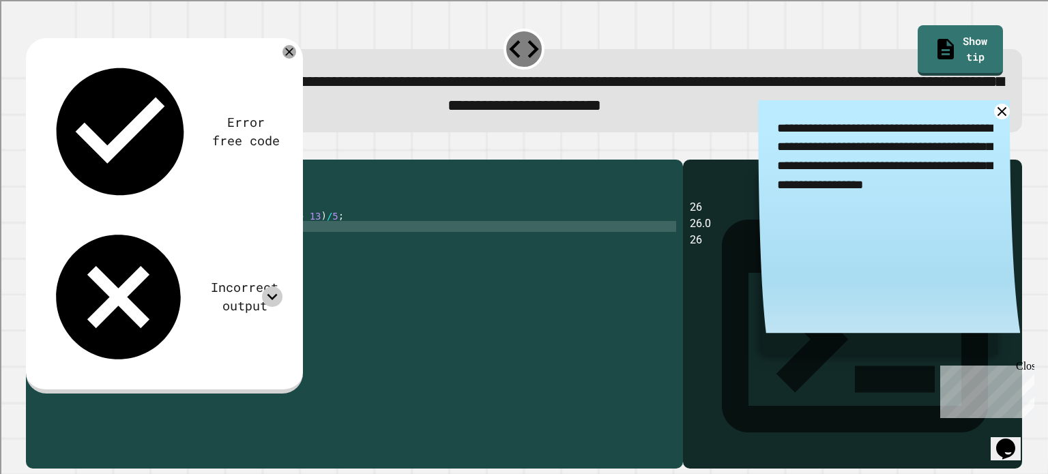
click at [386, 229] on div "public class Main { public static void main ( String [ ] args ) { int integer =…" at bounding box center [367, 298] width 617 height 262
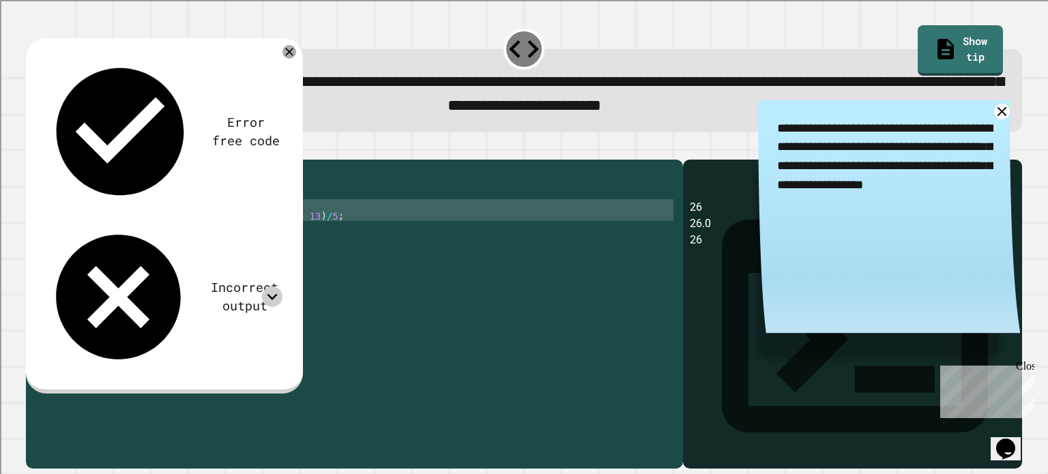
click at [249, 160] on div at bounding box center [524, 151] width 996 height 16
click at [278, 287] on icon at bounding box center [272, 297] width 20 height 20
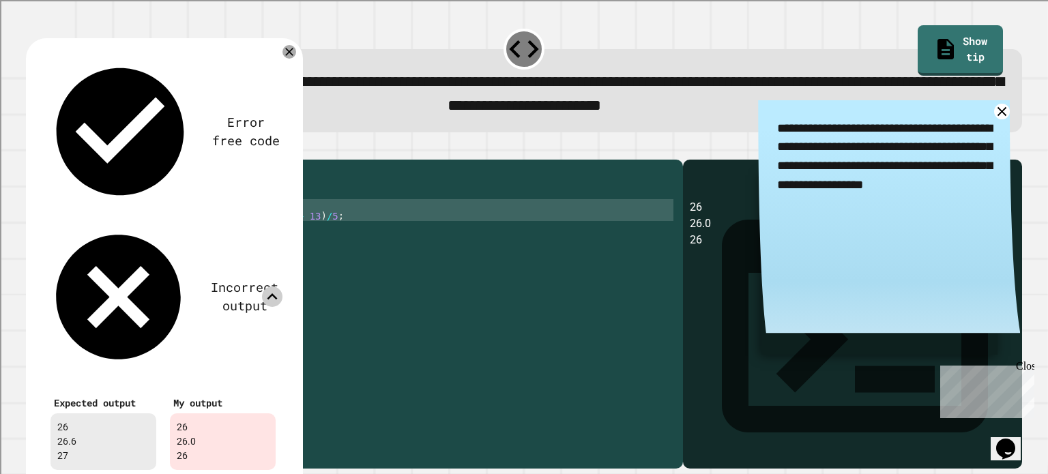
click at [278, 287] on icon at bounding box center [272, 297] width 20 height 20
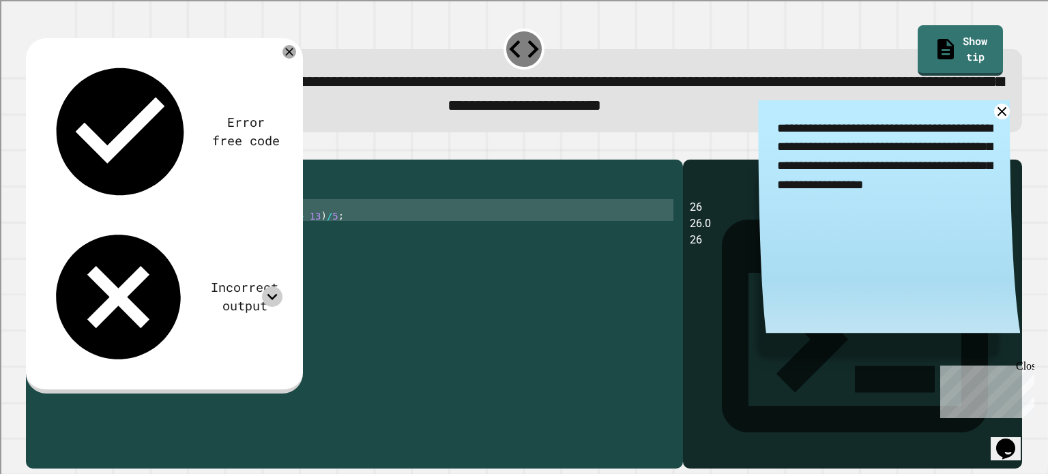
click at [337, 233] on div "public class Main { public static void main ( String [ ] args ) { int integer =…" at bounding box center [367, 287] width 617 height 240
click at [341, 238] on div "public class Main { public static void main ( String [ ] args ) { int integer =…" at bounding box center [367, 298] width 617 height 262
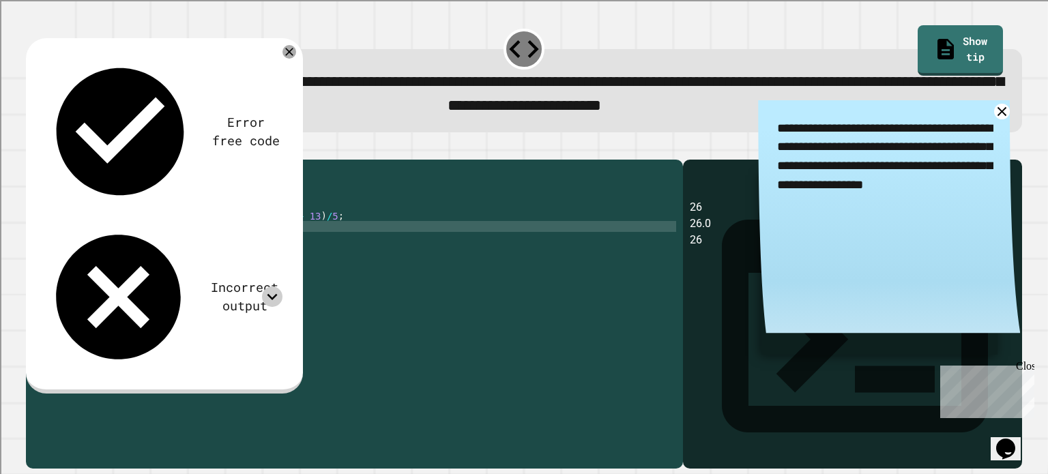
click at [330, 246] on div "public class Main { public static void main ( String [ ] args ) { int integer =…" at bounding box center [367, 298] width 617 height 262
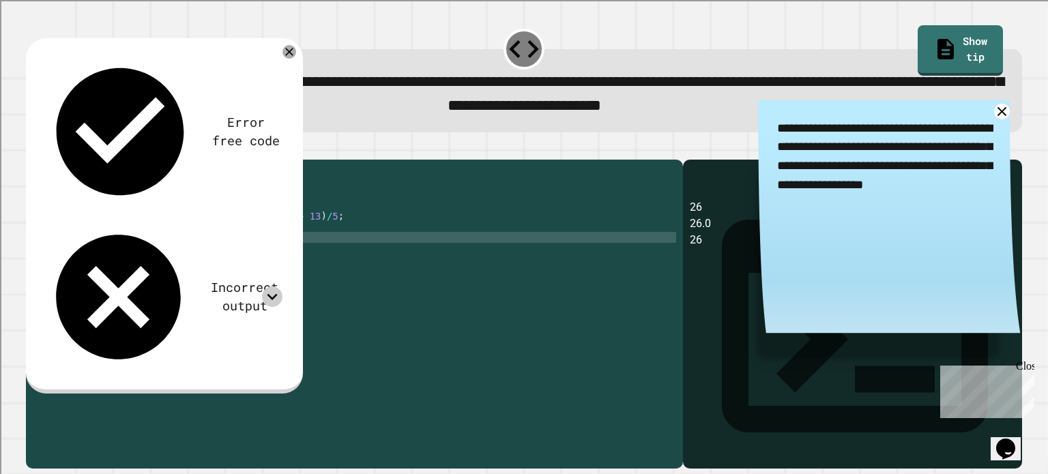
click at [306, 256] on div "public class Main { public static void main ( String [ ] args ) { int integer =…" at bounding box center [367, 298] width 617 height 262
paste textarea "Cursor at row 7"
click at [333, 237] on div "public class Main { public static void main ( String [ ] args ) { int integer =…" at bounding box center [367, 298] width 617 height 262
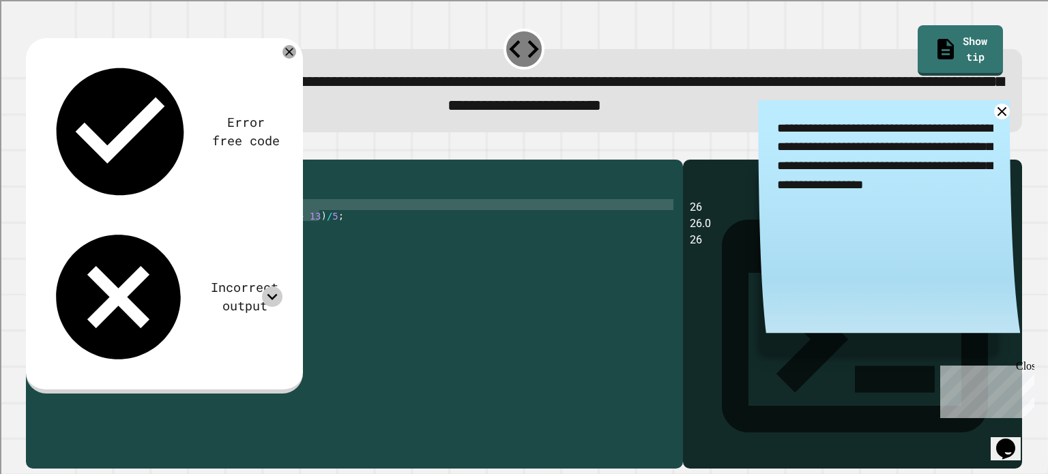
click at [106, 228] on div "public class Main { public static void main ( String [ ] args ) { int integer =…" at bounding box center [367, 298] width 617 height 262
click at [251, 256] on div "public class Main { public static void main ( String [ ] args ) { int integer =…" at bounding box center [367, 298] width 617 height 262
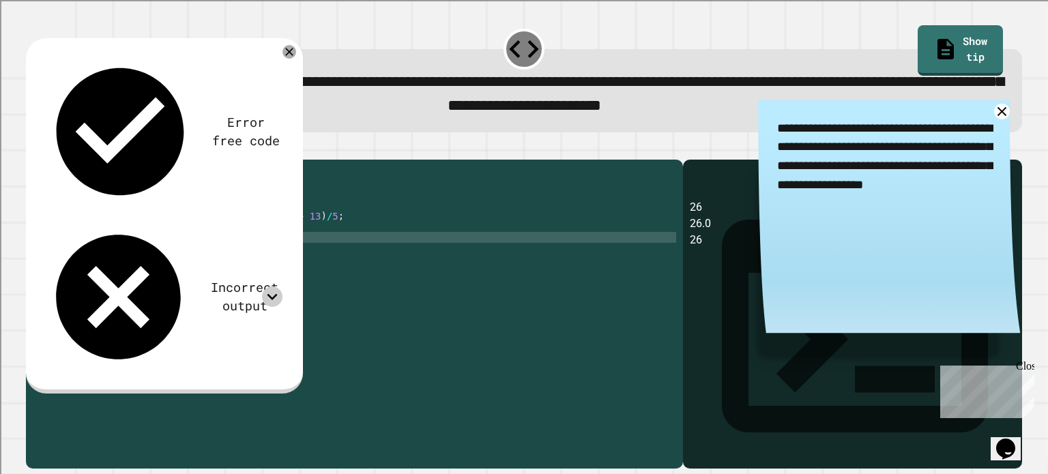
paste textarea "**********"
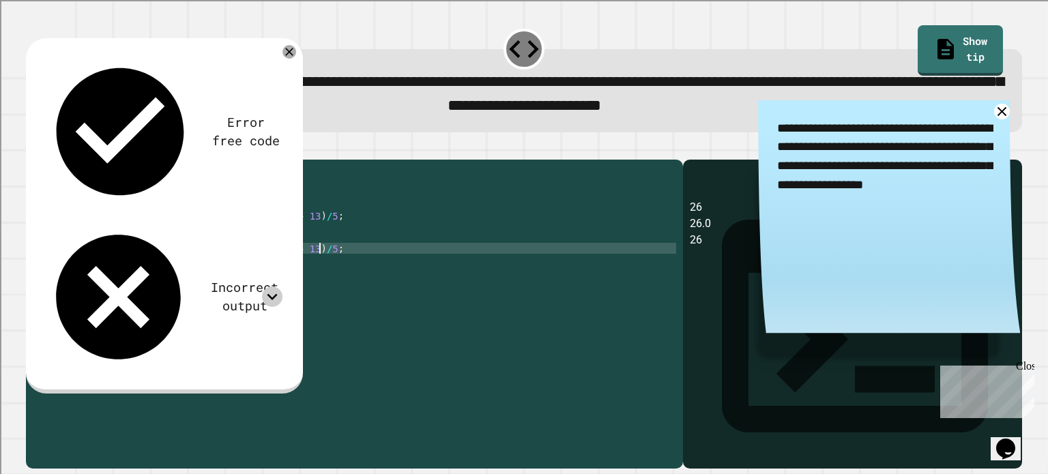
click at [313, 268] on div "public class Main { public static void main ( String [ ] args ) { int integer =…" at bounding box center [367, 298] width 617 height 262
click at [255, 253] on div "public class Main { public static void main ( String [ ] args ) { int integer =…" at bounding box center [367, 298] width 617 height 262
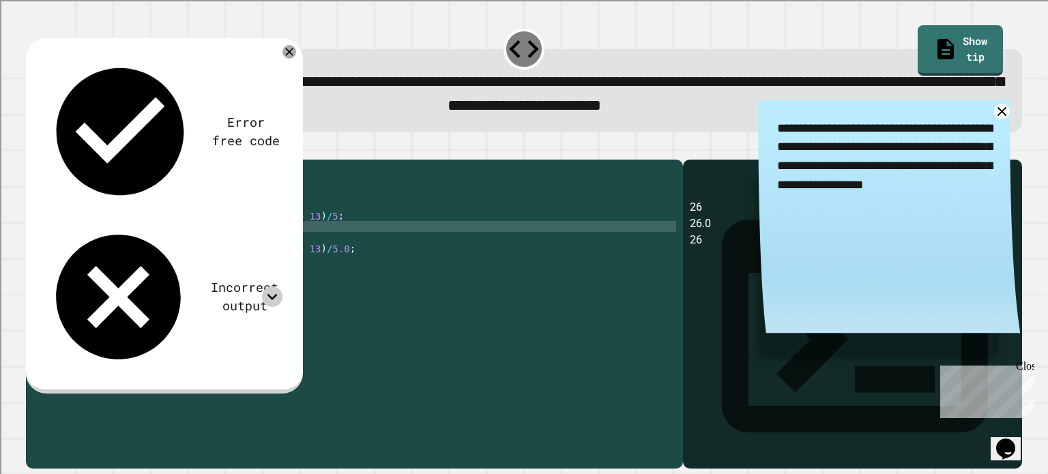
click at [283, 289] on div "public class Main { public static void main ( String [ ] args ) { int integer =…" at bounding box center [367, 298] width 617 height 262
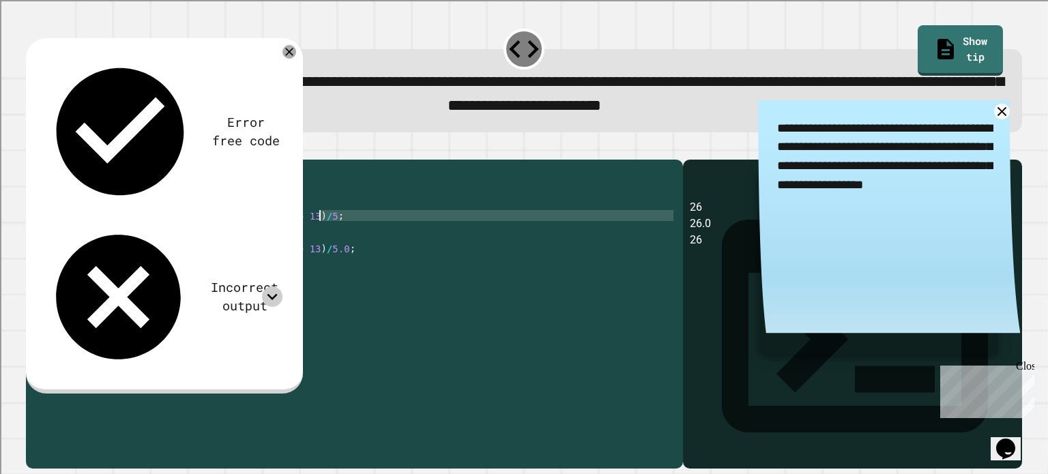
drag, startPoint x: 268, startPoint y: 248, endPoint x: 358, endPoint y: 240, distance: 90.5
click at [358, 240] on div "public class Main { public static void main ( String [ ] args ) { int integer =…" at bounding box center [367, 298] width 617 height 262
click at [33, 148] on button "button" at bounding box center [33, 148] width 0 height 0
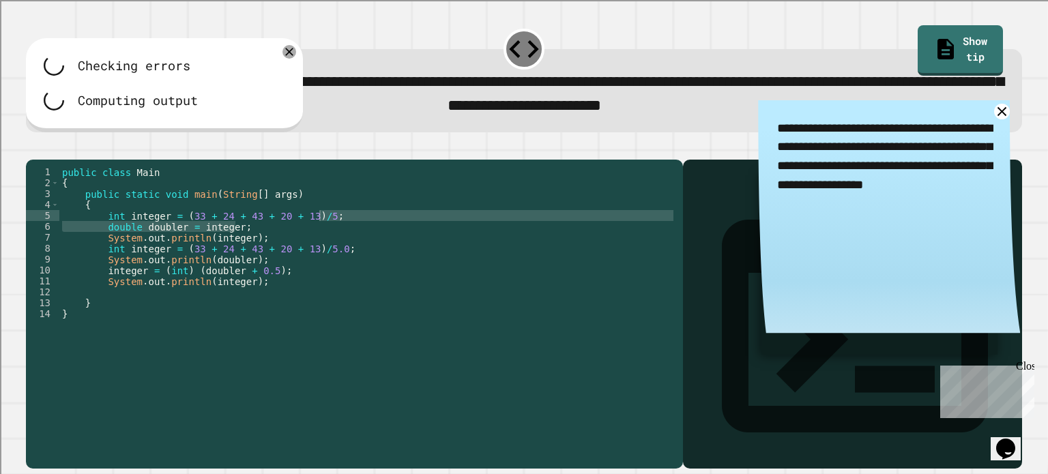
click at [259, 246] on div "public class Main { public static void main ( String [ ] args ) { int integer =…" at bounding box center [367, 287] width 617 height 240
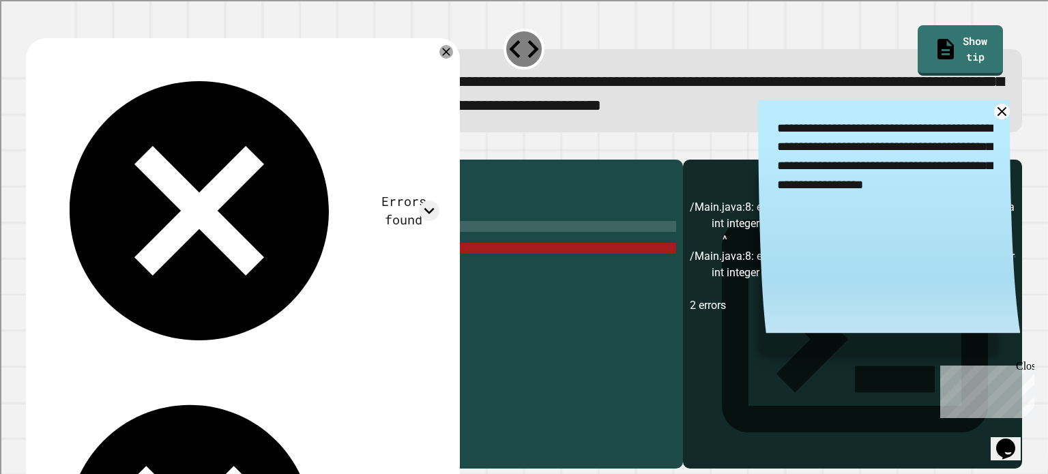
drag, startPoint x: 259, startPoint y: 246, endPoint x: 295, endPoint y: 245, distance: 36.2
click at [295, 245] on div "public class Main { public static void main ( String [ ] args ) { int integer =…" at bounding box center [367, 298] width 617 height 262
click at [108, 271] on div "public class Main { public static void main ( String [ ] args ) { int integer =…" at bounding box center [367, 298] width 617 height 262
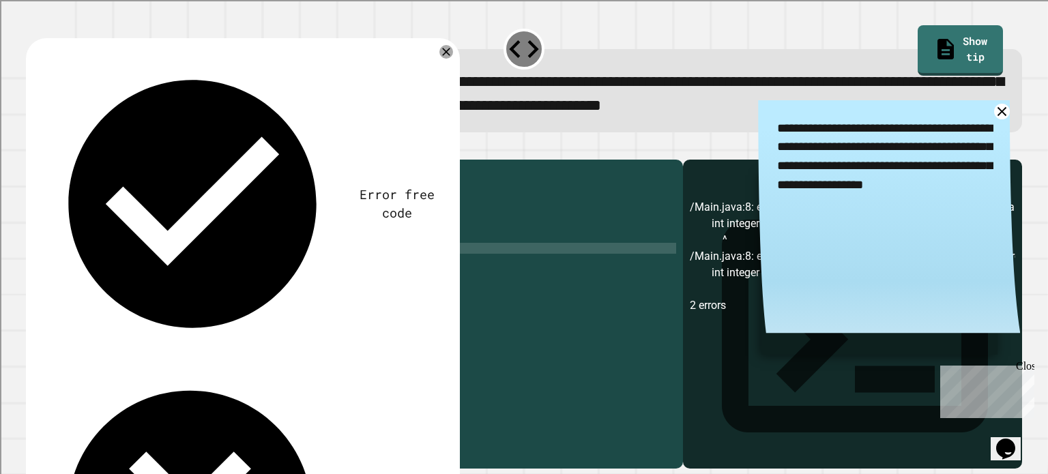
scroll to position [0, 5]
click at [159, 271] on div "public class Main { public static void main ( String [ ] args ) { int integer =…" at bounding box center [367, 298] width 617 height 262
click at [33, 148] on icon "button" at bounding box center [33, 148] width 0 height 0
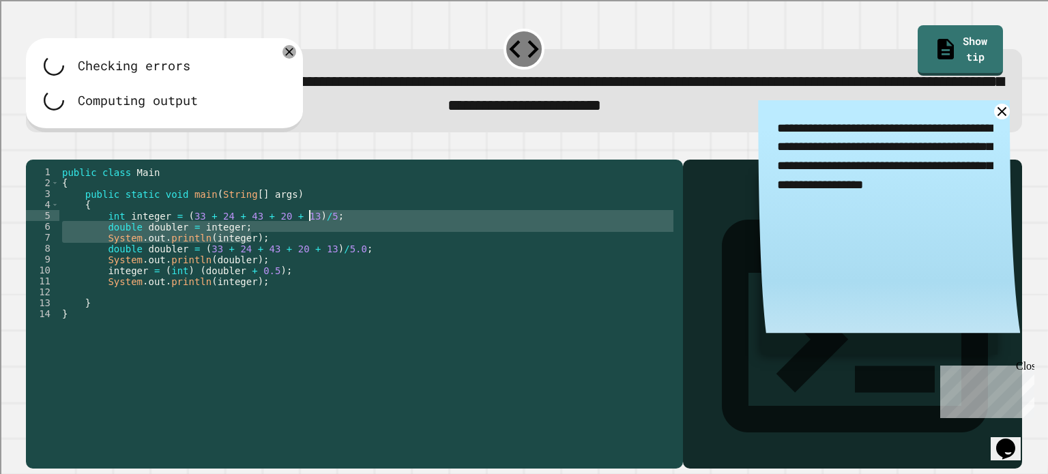
drag, startPoint x: 274, startPoint y: 254, endPoint x: 311, endPoint y: 240, distance: 38.9
click at [311, 239] on div "public class Main { public static void main ( String [ ] args ) { int integer =…" at bounding box center [367, 298] width 617 height 262
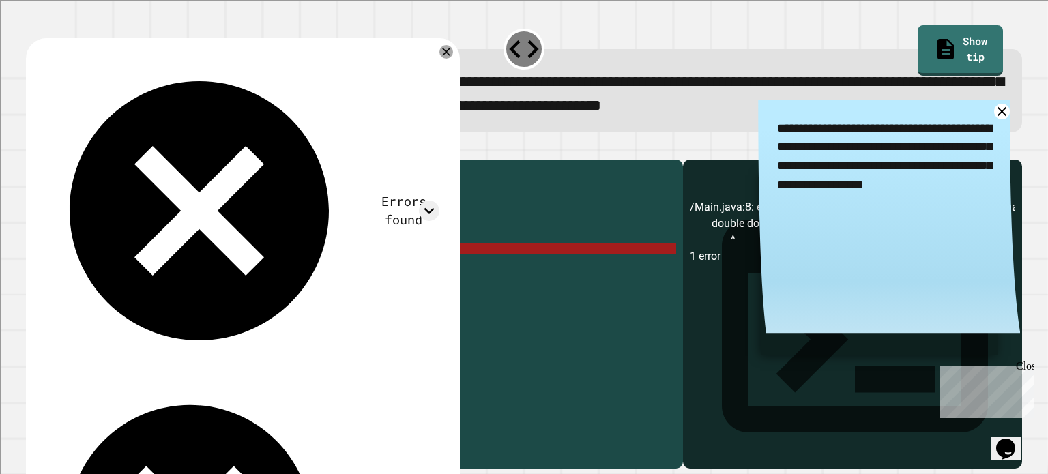
click at [280, 247] on div "public class Main { public static void main ( String [ ] args ) { int integer =…" at bounding box center [367, 287] width 617 height 240
drag, startPoint x: 281, startPoint y: 245, endPoint x: 328, endPoint y: 240, distance: 46.7
click at [328, 240] on div "public class Main { public static void main ( String [ ] args ) { int integer =…" at bounding box center [367, 298] width 617 height 262
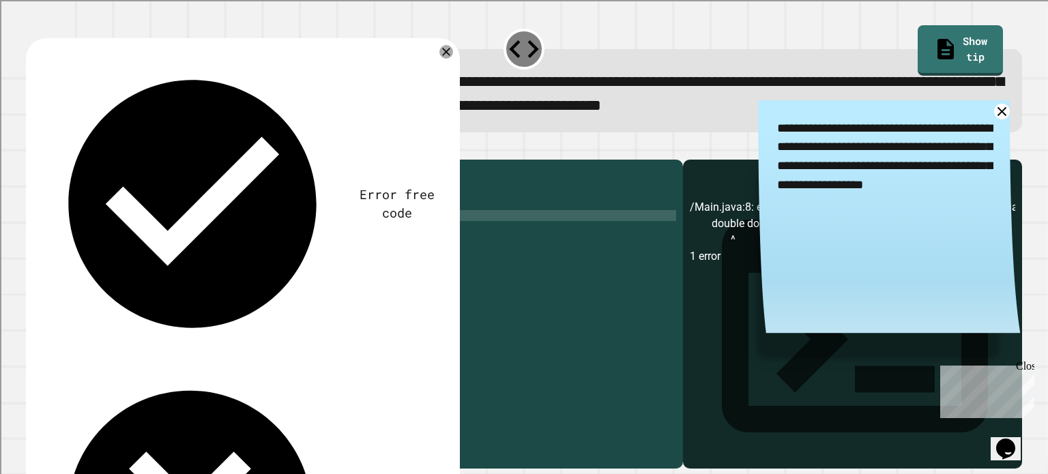
type textarea "**********"
click at [33, 148] on button "button" at bounding box center [33, 148] width 0 height 0
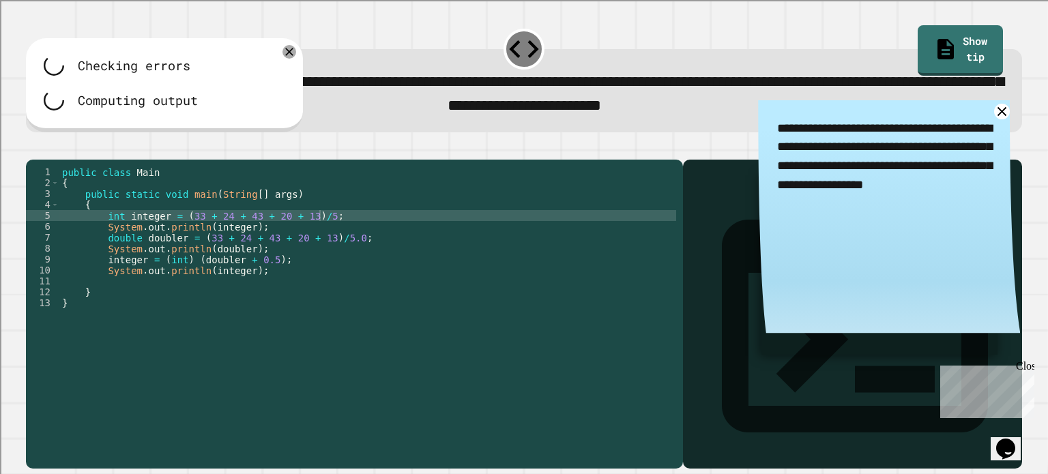
drag, startPoint x: 300, startPoint y: 265, endPoint x: 362, endPoint y: 261, distance: 61.5
click at [329, 263] on div "public class Main { public static void main ( String [ ] args ) { int integer =…" at bounding box center [367, 298] width 617 height 262
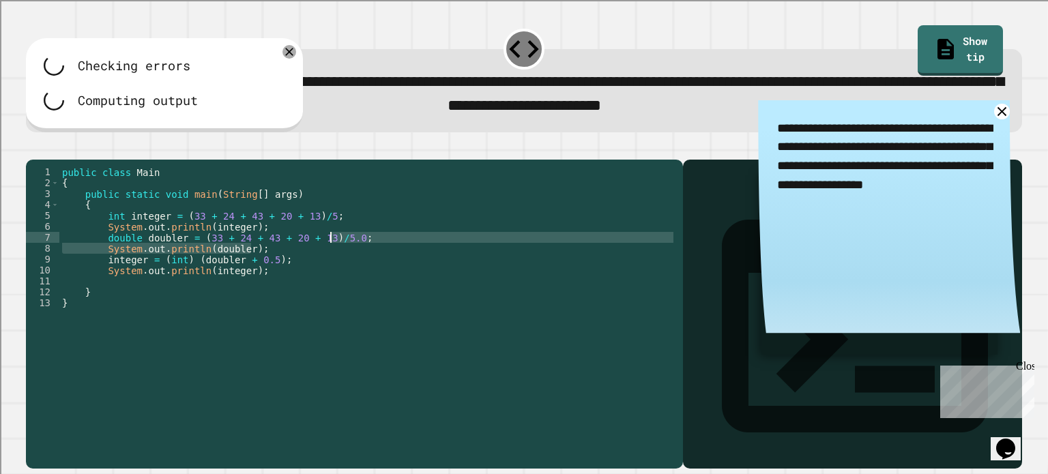
click at [362, 261] on div "public class Main { public static void main ( String [ ] args ) { int integer =…" at bounding box center [367, 287] width 617 height 240
click at [362, 261] on div "**********" at bounding box center [524, 237] width 1048 height 474
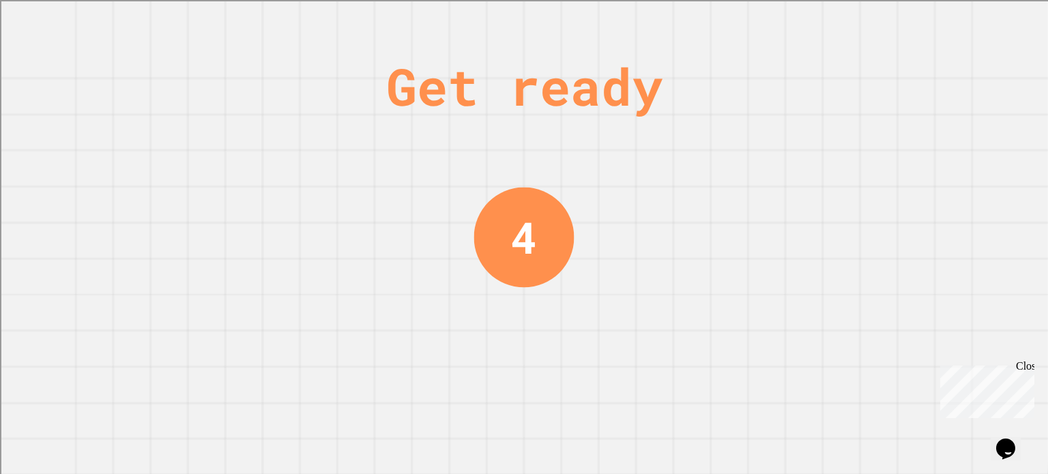
scroll to position [0, 0]
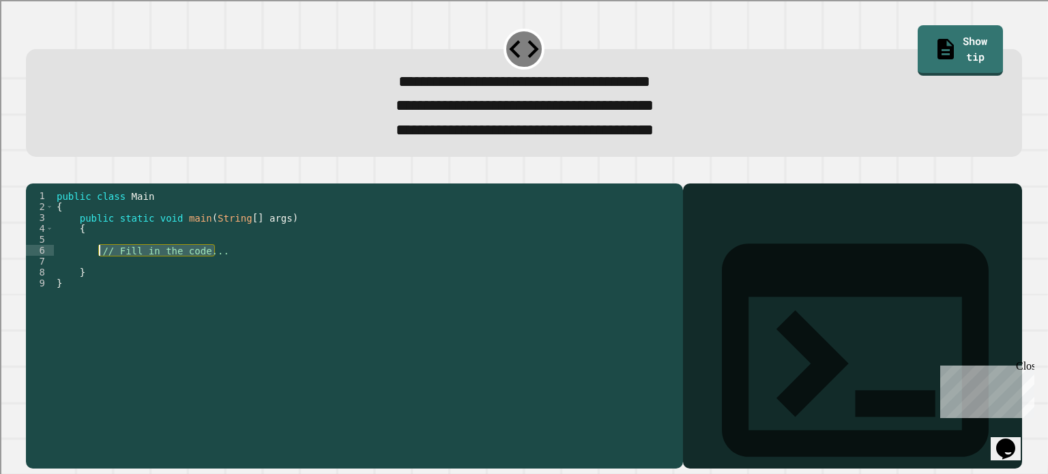
drag, startPoint x: 221, startPoint y: 277, endPoint x: 210, endPoint y: 248, distance: 31.6
click at [98, 272] on div "public class Main { public static void main ( String [ ] args ) { // Fill in th…" at bounding box center [365, 310] width 622 height 240
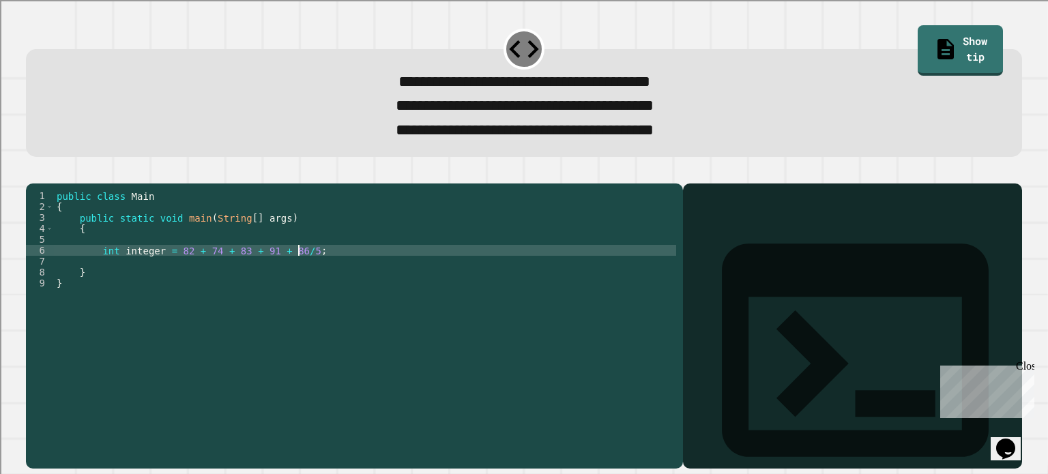
scroll to position [0, 16]
click at [322, 272] on div "public class Main { public static void main ( String [ ] args ) { int integer =…" at bounding box center [365, 310] width 622 height 240
click at [287, 274] on div "public class Main { public static void main ( String [ ] args ) { int integer =…" at bounding box center [365, 310] width 622 height 240
click at [173, 270] on div "public class Main { public static void main ( String [ ] args ) { int integer =…" at bounding box center [365, 310] width 622 height 240
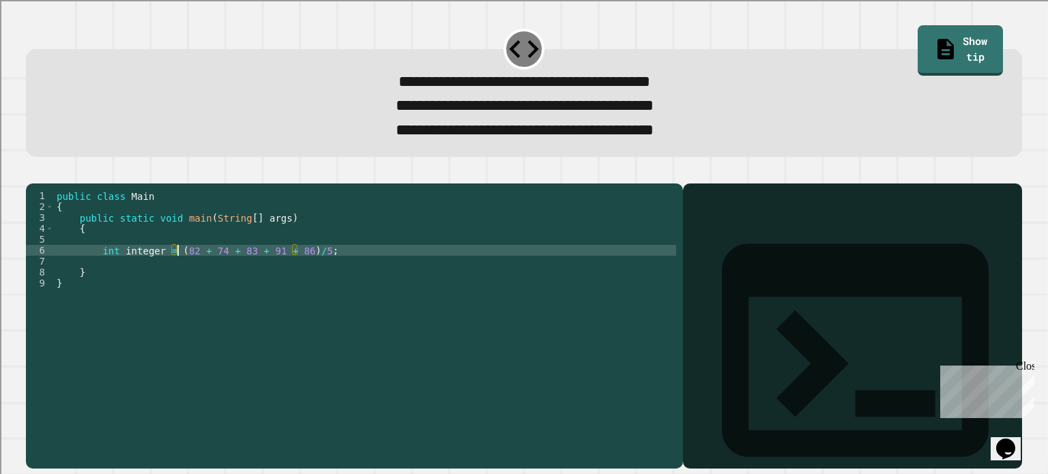
type textarea "**********"
click at [33, 173] on button "button" at bounding box center [33, 173] width 0 height 0
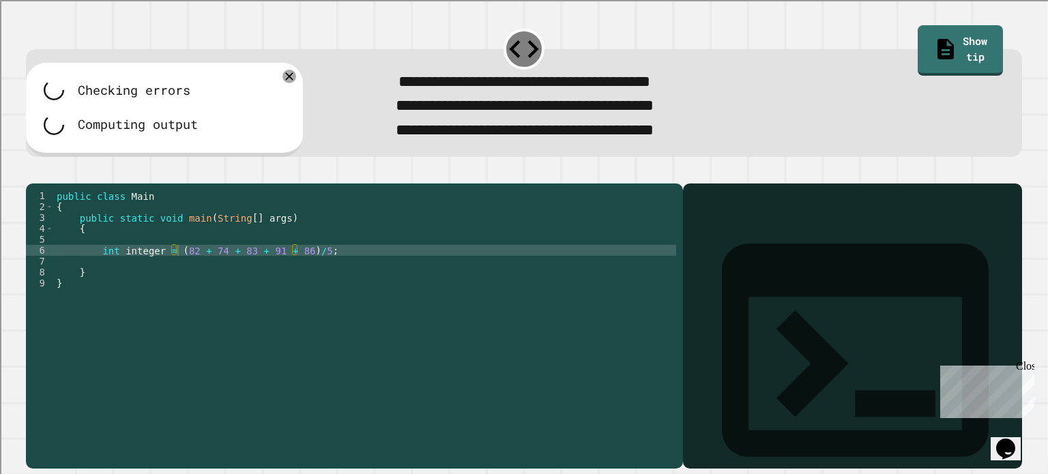
click at [338, 283] on div "public class Main { public static void main ( String [ ] args ) { int integer =…" at bounding box center [365, 310] width 622 height 240
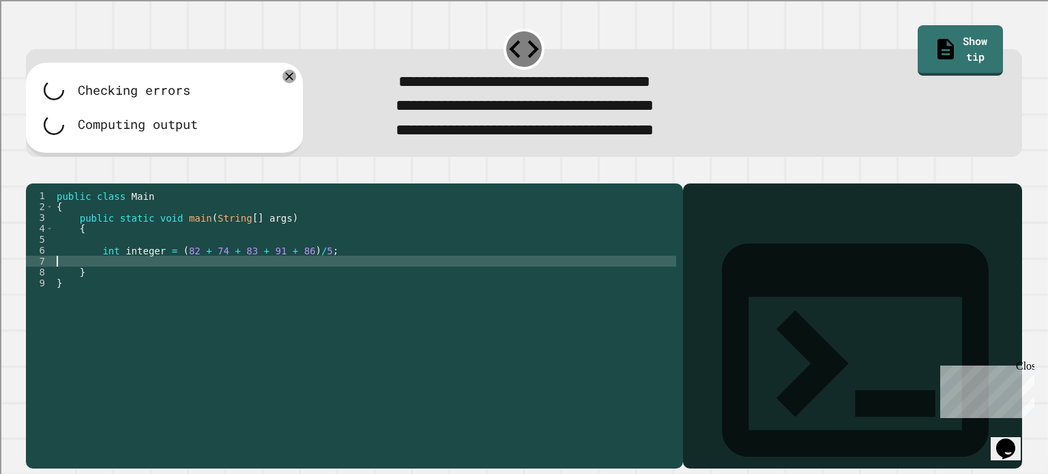
click at [333, 270] on div "public class Main { public static void main ( String [ ] args ) { int integer =…" at bounding box center [365, 310] width 622 height 240
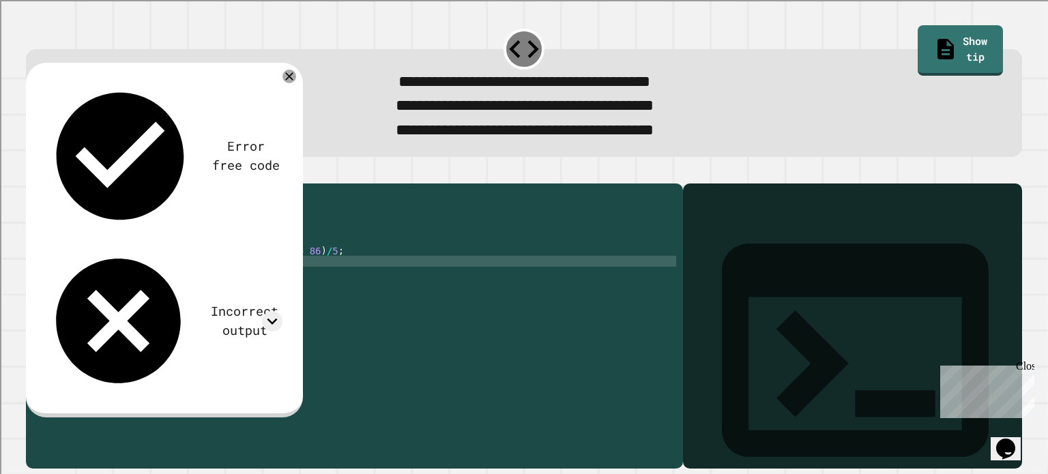
scroll to position [0, 14]
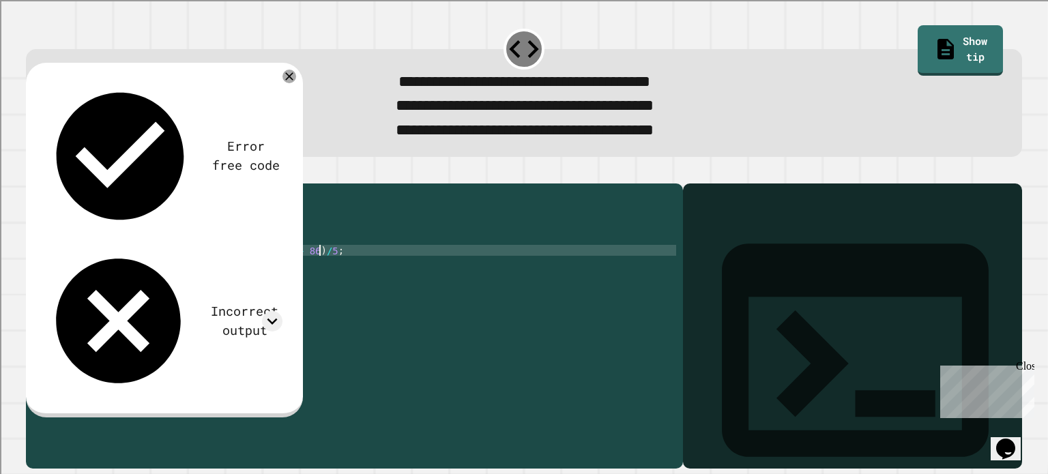
click at [345, 272] on div "public class Main { public static void main ( String [ ] args ) { int integer =…" at bounding box center [367, 310] width 617 height 240
type textarea "**********"
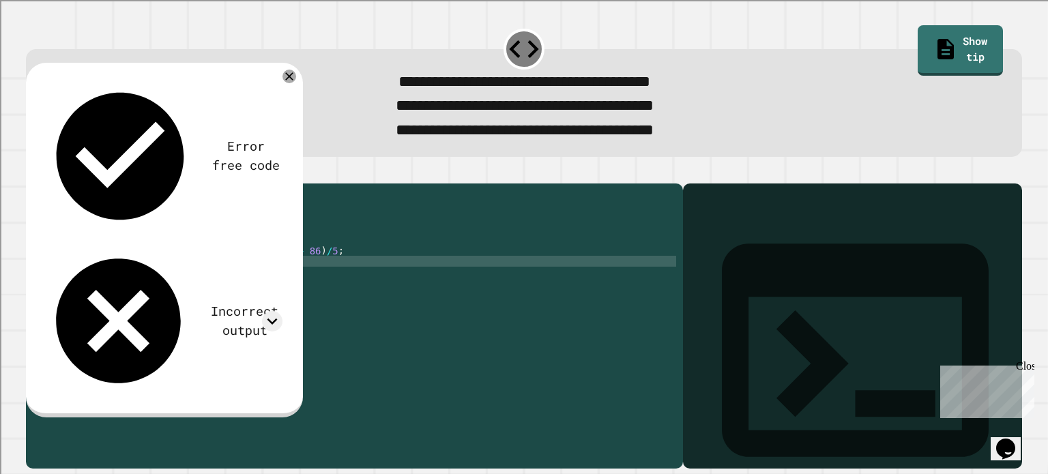
scroll to position [0, 10]
click at [104, 285] on div "public class Main { public static void main ( String [ ] args ) { int integer =…" at bounding box center [367, 310] width 617 height 240
click at [204, 285] on div "public class Main { public static void main ( String [ ] args ) { int integer =…" at bounding box center [367, 299] width 617 height 218
drag, startPoint x: 281, startPoint y: 297, endPoint x: 275, endPoint y: 281, distance: 17.5
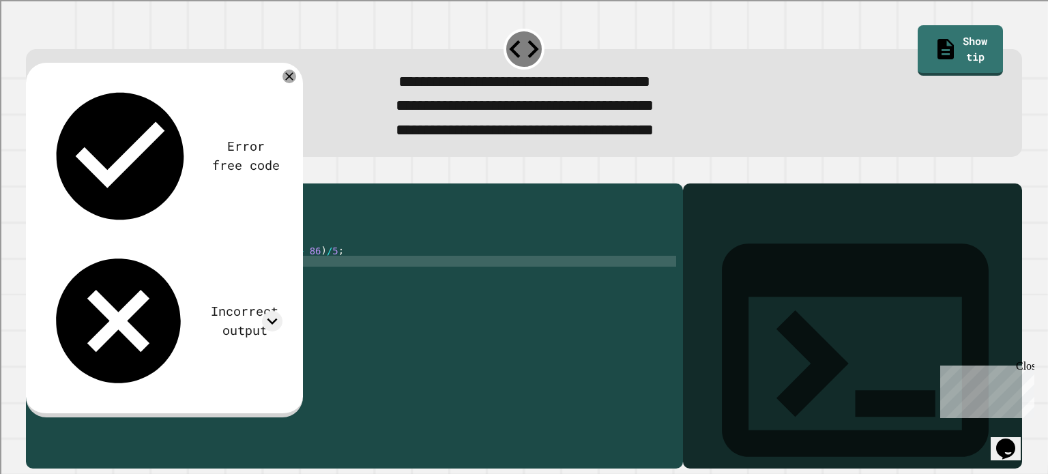
click at [281, 297] on div "public class Main { public static void main ( String [ ] args ) { int integer =…" at bounding box center [367, 310] width 617 height 240
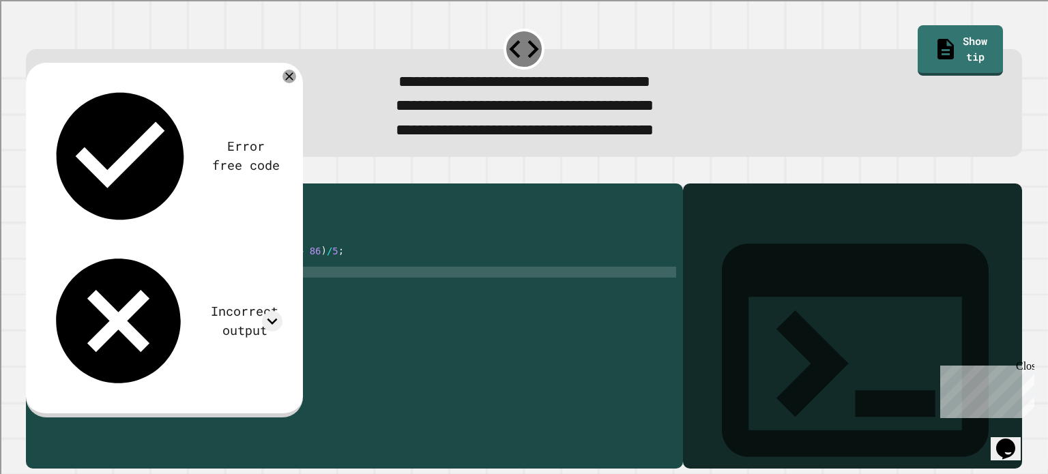
type textarea "**********"
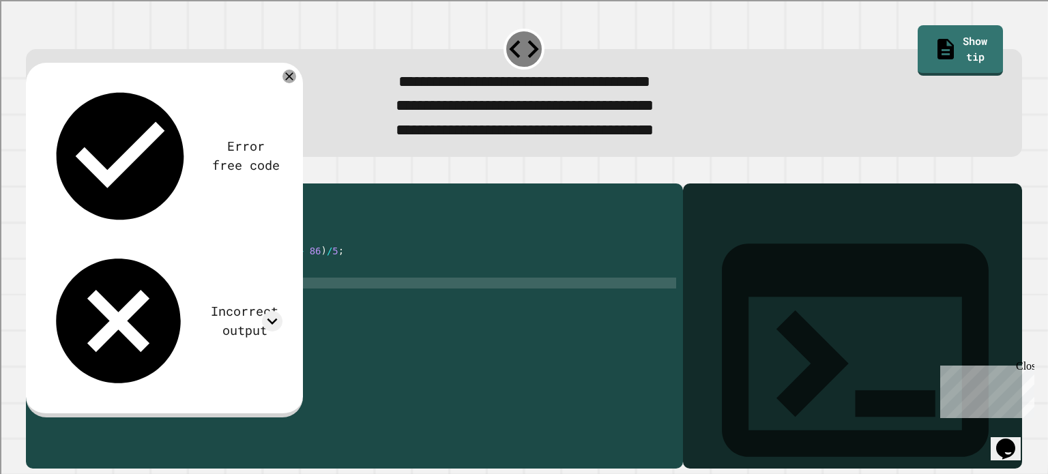
paste textarea "**********"
click at [33, 173] on icon "button" at bounding box center [33, 173] width 0 height 0
click at [278, 311] on icon at bounding box center [272, 321] width 20 height 20
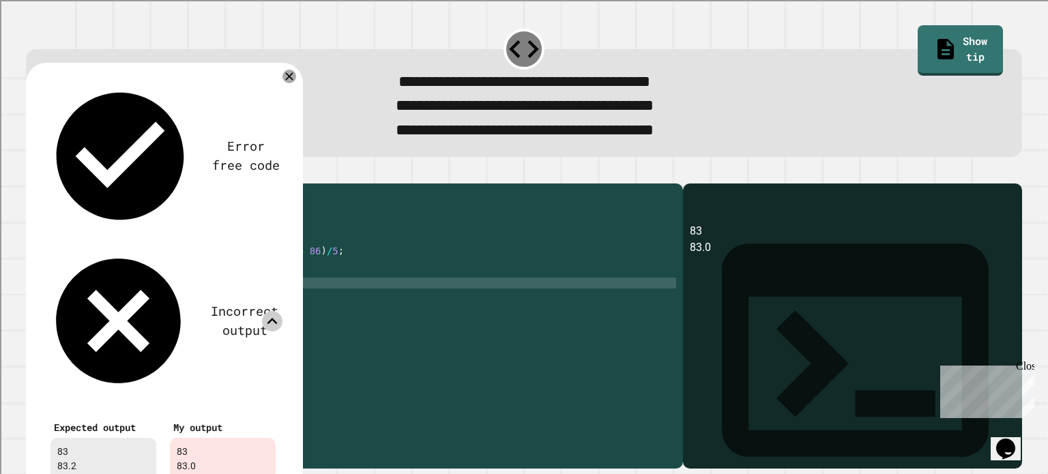
click at [278, 311] on icon at bounding box center [272, 321] width 20 height 20
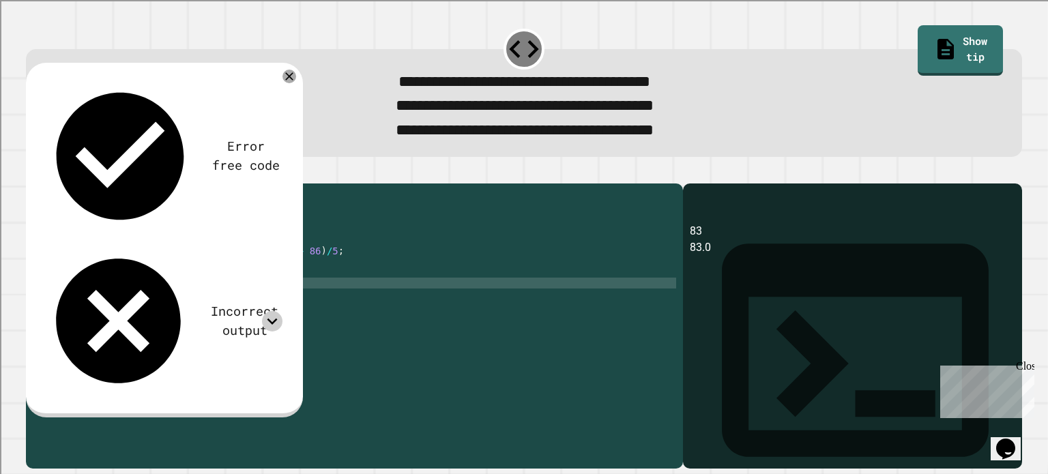
click at [314, 275] on div "public class Main { public static void main ( String [ ] args ) { int integer =…" at bounding box center [367, 310] width 617 height 240
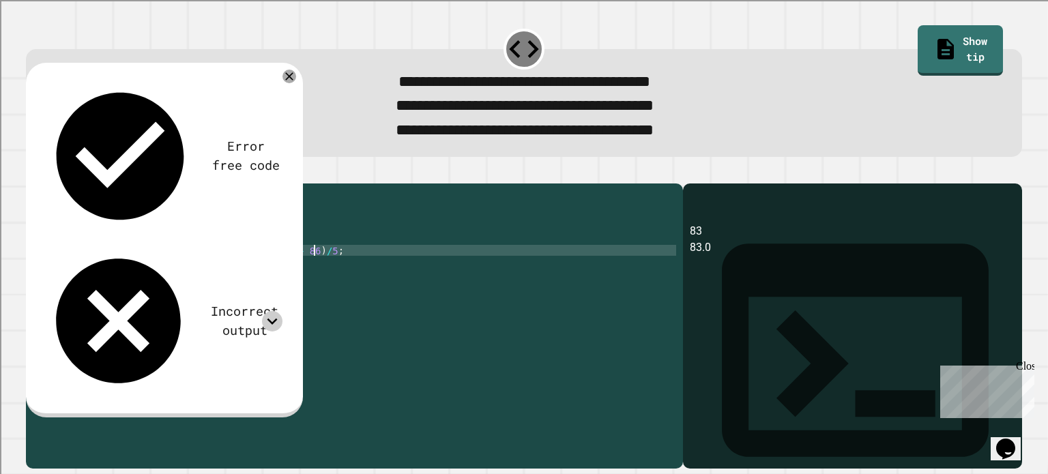
scroll to position [0, 18]
click at [33, 173] on button "button" at bounding box center [33, 173] width 0 height 0
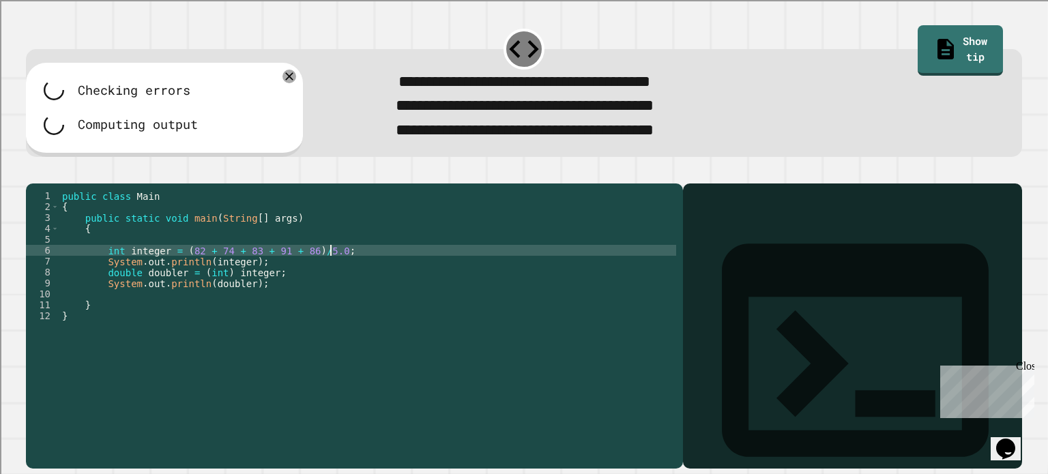
click at [338, 271] on div "public class Main { public static void main ( String [ ] args ) { int integer =…" at bounding box center [367, 310] width 617 height 240
click at [336, 265] on div "public class Main { public static void main ( String [ ] args ) { int integer =…" at bounding box center [367, 310] width 617 height 240
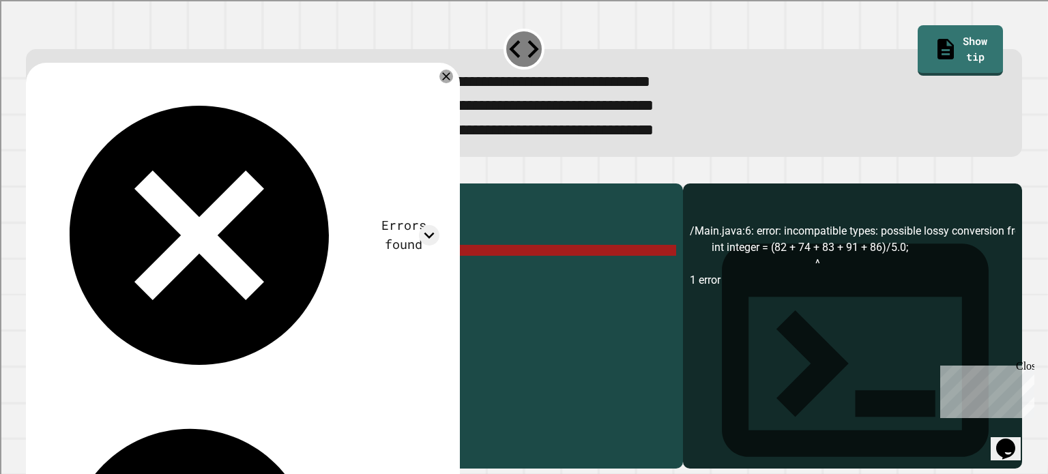
click at [313, 283] on div "public class Main { public static void main ( String [ ] args ) { int integer =…" at bounding box center [367, 310] width 617 height 240
click at [328, 272] on div "public class Main { public static void main ( String [ ] args ) { int integer =…" at bounding box center [367, 310] width 617 height 240
click at [325, 272] on div "public class Main { public static void main ( String [ ] args ) { int integer =…" at bounding box center [367, 310] width 617 height 240
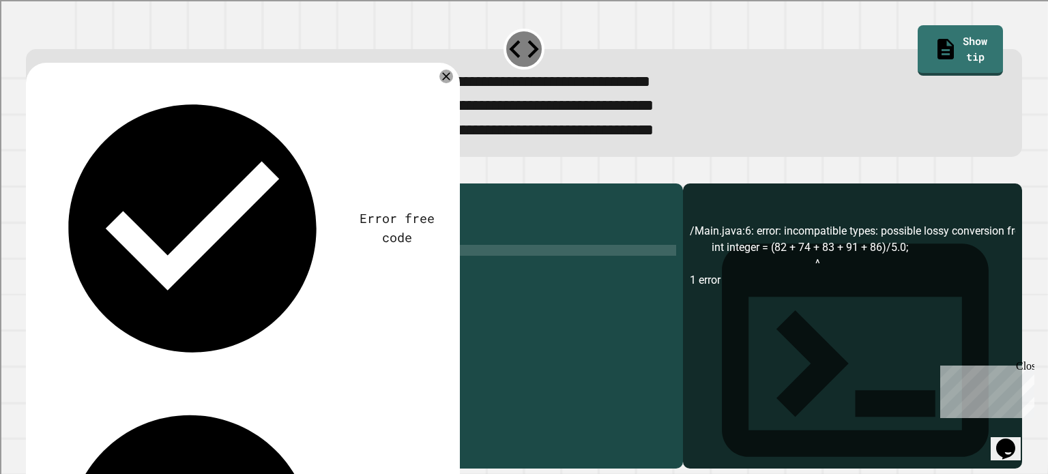
click at [289, 289] on div "public class Main { public static void main ( String [ ] args ) { int integer =…" at bounding box center [367, 310] width 617 height 240
paste textarea "**********"
click at [107, 299] on div "public class Main { public static void main ( String [ ] args ) { int integer =…" at bounding box center [367, 310] width 617 height 240
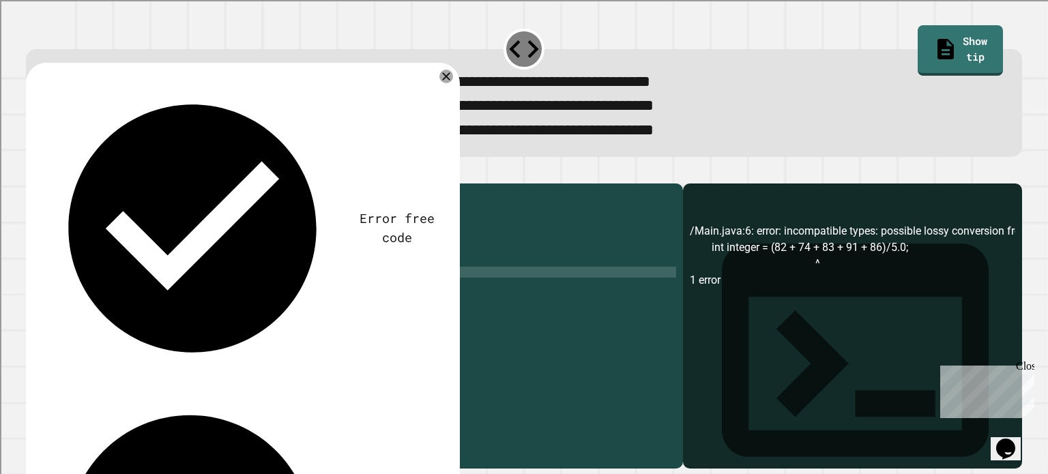
click at [167, 293] on div "public class Main { public static void main ( String [ ] args ) { int integer =…" at bounding box center [367, 310] width 617 height 240
click at [308, 311] on div "public class Main { public static void main ( String [ ] args ) { int integer =…" at bounding box center [367, 310] width 617 height 240
click at [374, 296] on div "public class Main { public static void main ( String [ ] args ) { int integer =…" at bounding box center [367, 310] width 617 height 240
type textarea "**********"
click at [33, 173] on icon "button" at bounding box center [33, 173] width 0 height 0
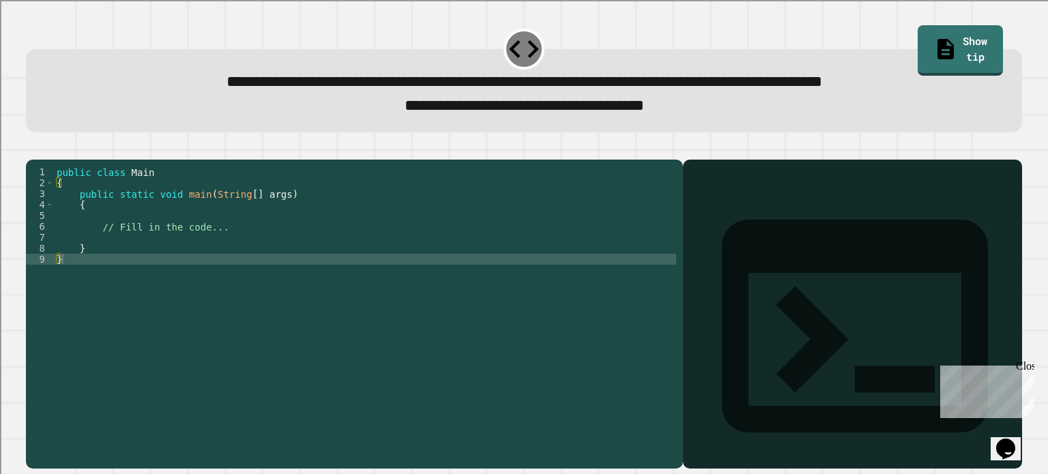
click at [224, 248] on div "public class Main { public static void main ( String [ ] args ) { // Fill in th…" at bounding box center [365, 298] width 622 height 262
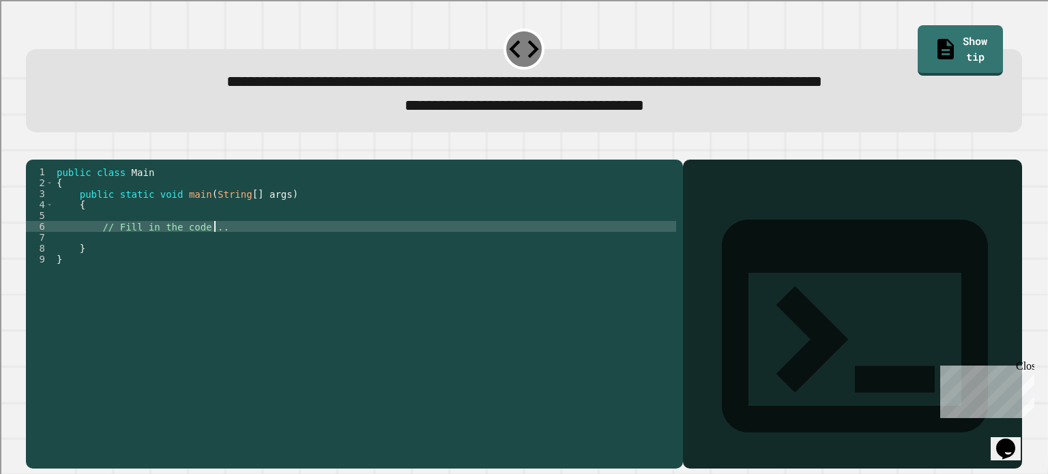
type textarea "**********"
click at [94, 244] on div "public class Main { public static void main ( String [ ] args ) { // Fill in th…" at bounding box center [365, 298] width 622 height 262
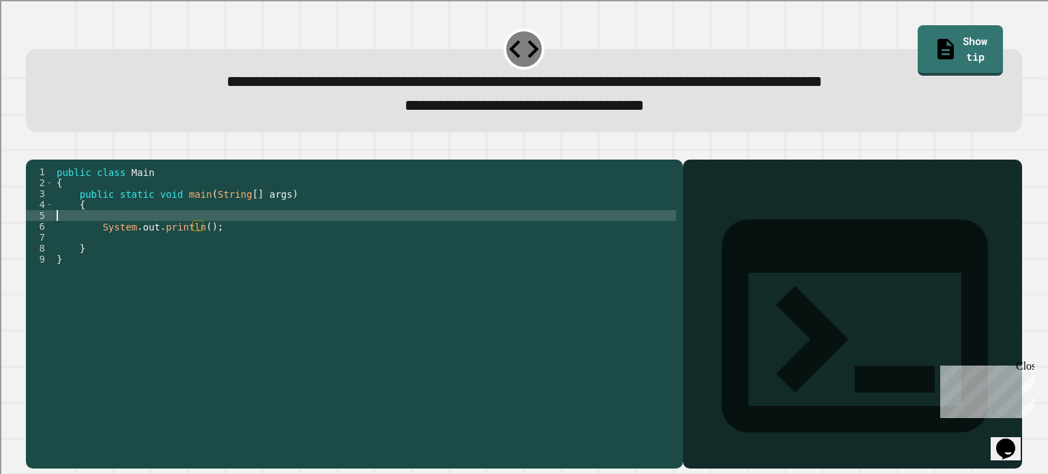
click at [212, 234] on div "public class Main { public static void main ( String [ ] args ) { System . out …" at bounding box center [365, 298] width 622 height 262
click at [210, 248] on div "public class Main { public static void main ( String [ ] args ) { System . out …" at bounding box center [365, 298] width 622 height 262
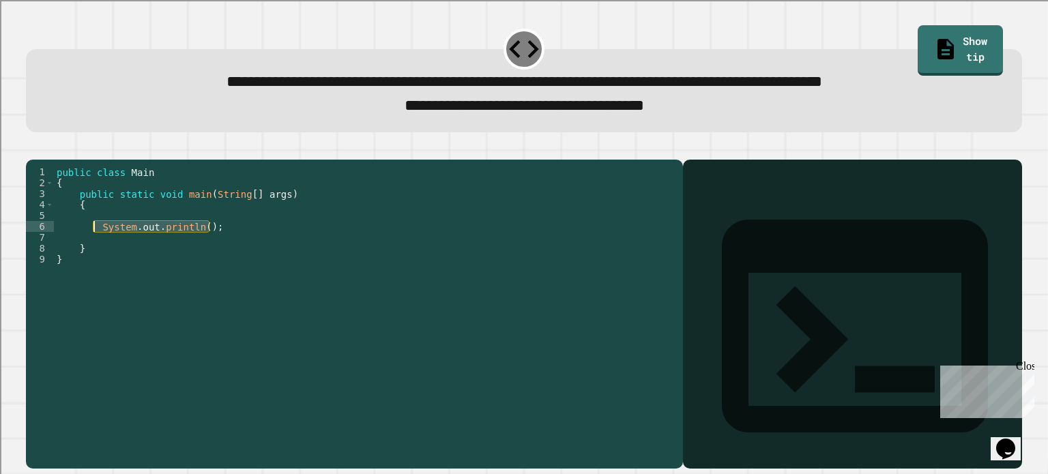
click at [96, 248] on div "public class Main { public static void main ( String [ ] args ) { System . out …" at bounding box center [365, 298] width 622 height 262
click at [98, 248] on div "public class Main { public static void main ( String [ ] args ) { System . out …" at bounding box center [365, 287] width 622 height 240
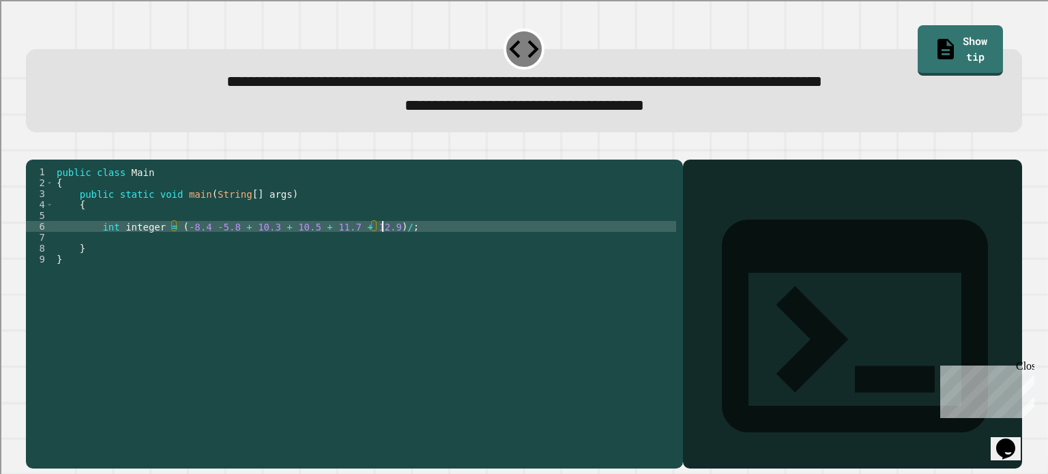
scroll to position [0, 23]
click at [203, 245] on div "public class Main { public static void main ( String [ ] args ) { int integer =…" at bounding box center [365, 298] width 622 height 262
type textarea "**********"
click at [416, 248] on div "public class Main { public static void main ( String [ ] args ) { int integer =…" at bounding box center [365, 298] width 622 height 262
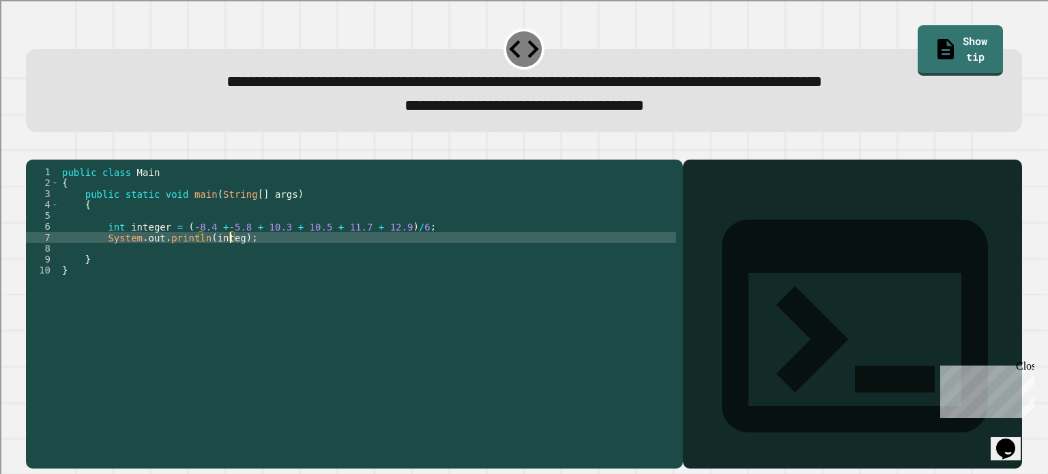
scroll to position [0, 12]
click at [33, 148] on icon "button" at bounding box center [33, 148] width 0 height 0
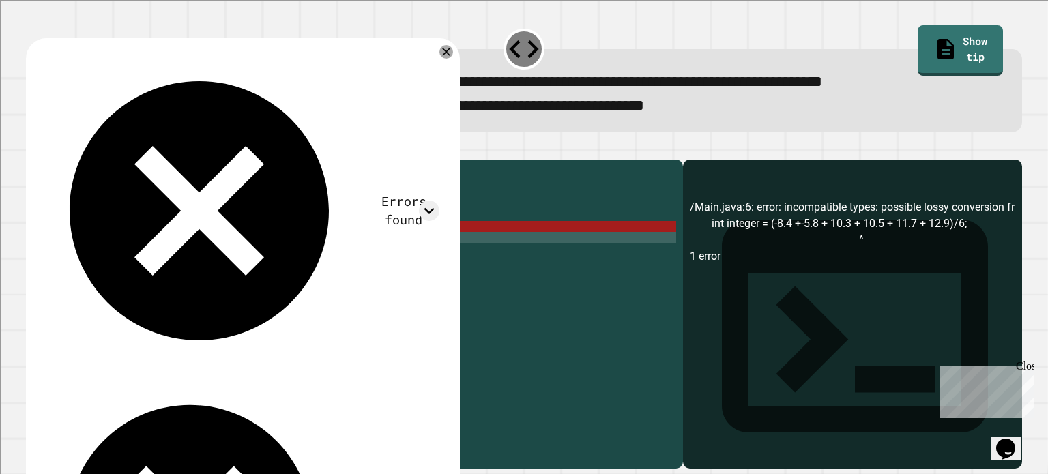
click at [276, 261] on div "public class Main { public static void main ( String [ ] args ) { int integer =…" at bounding box center [367, 298] width 617 height 262
click at [308, 243] on div "public class Main { public static void main ( String [ ] args ) { int integer =…" at bounding box center [367, 298] width 617 height 262
click at [396, 247] on div "public class Main { public static void main ( String [ ] args ) { int integer =…" at bounding box center [367, 298] width 617 height 262
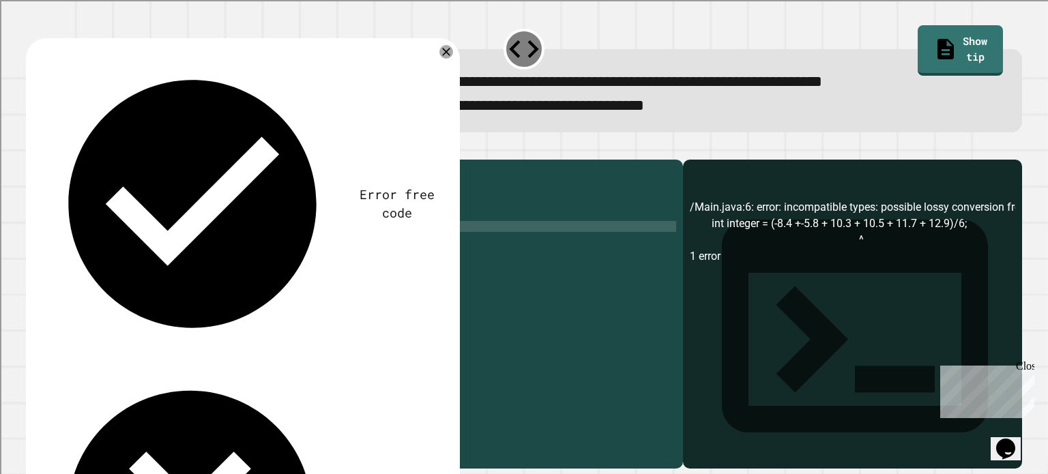
click at [177, 246] on div "public class Main { public static void main ( String [ ] args ) { int integer =…" at bounding box center [367, 298] width 617 height 262
click at [33, 148] on icon "button" at bounding box center [33, 148] width 0 height 0
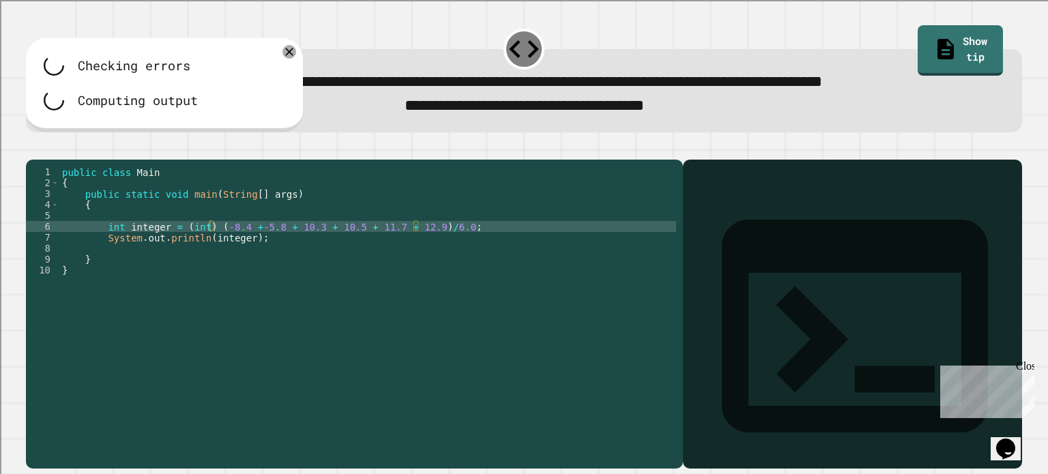
click at [456, 245] on div "public class Main { public static void main ( String [ ] args ) { int integer =…" at bounding box center [367, 298] width 617 height 262
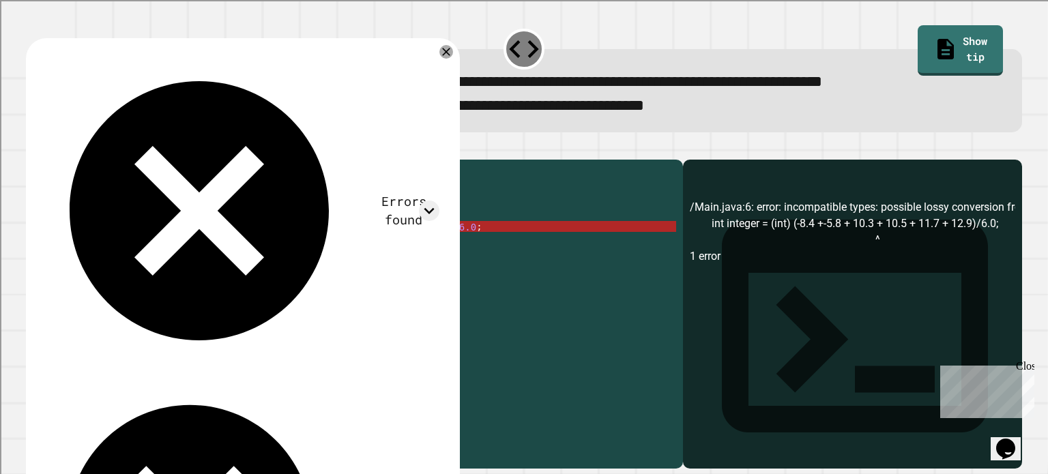
click at [444, 248] on div "public class Main { public static void main ( String [ ] args ) { int integer =…" at bounding box center [367, 298] width 617 height 262
click at [981, 245] on div "/Main.java:6: error: incompatible types: possible lossy conversion from double …" at bounding box center [852, 334] width 325 height 270
click at [934, 242] on div "/Main.java:6: error: incompatible types: possible lossy conversion from double …" at bounding box center [852, 334] width 325 height 270
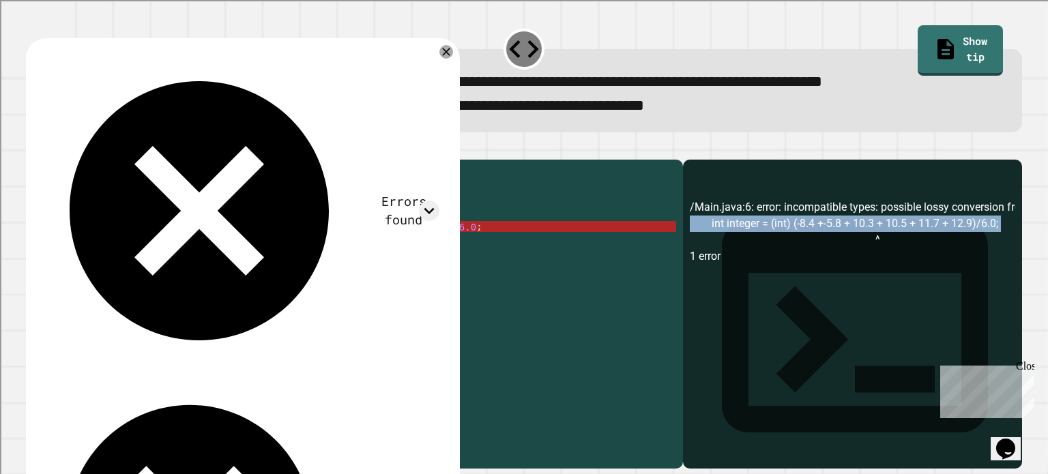
click at [934, 242] on div "/Main.java:6: error: incompatible types: possible lossy conversion from double …" at bounding box center [852, 334] width 325 height 270
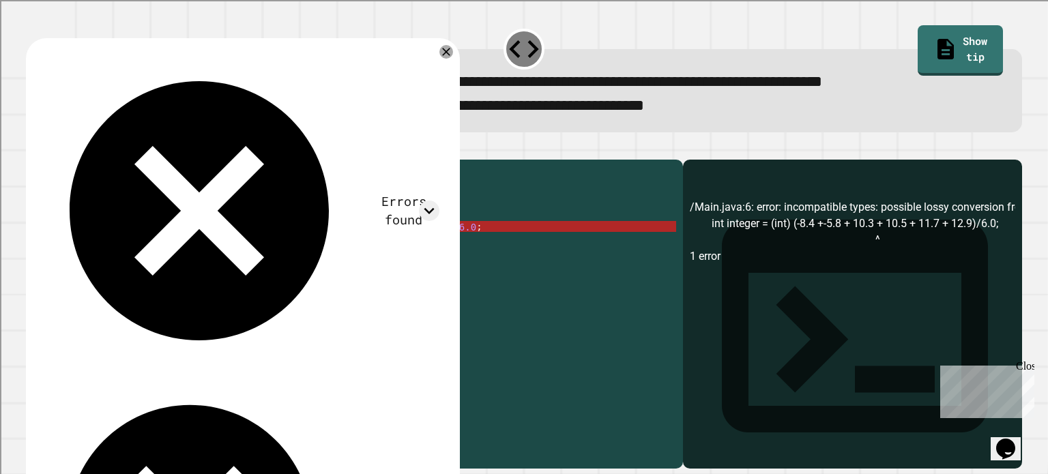
click at [964, 226] on div "/Main.java:6: error: incompatible types: possible lossy conversion from double …" at bounding box center [852, 334] width 325 height 270
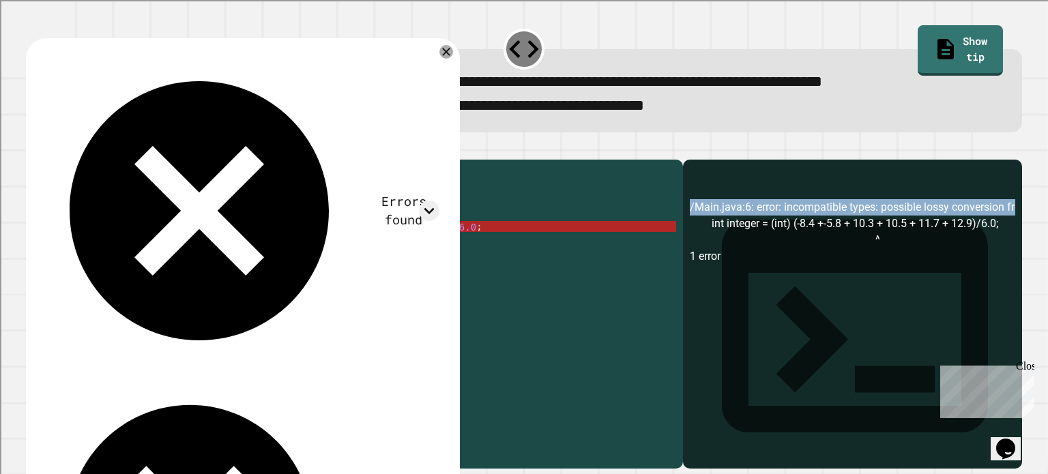
click at [965, 225] on div "/Main.java:6: error: incompatible types: possible lossy conversion from double …" at bounding box center [852, 334] width 325 height 270
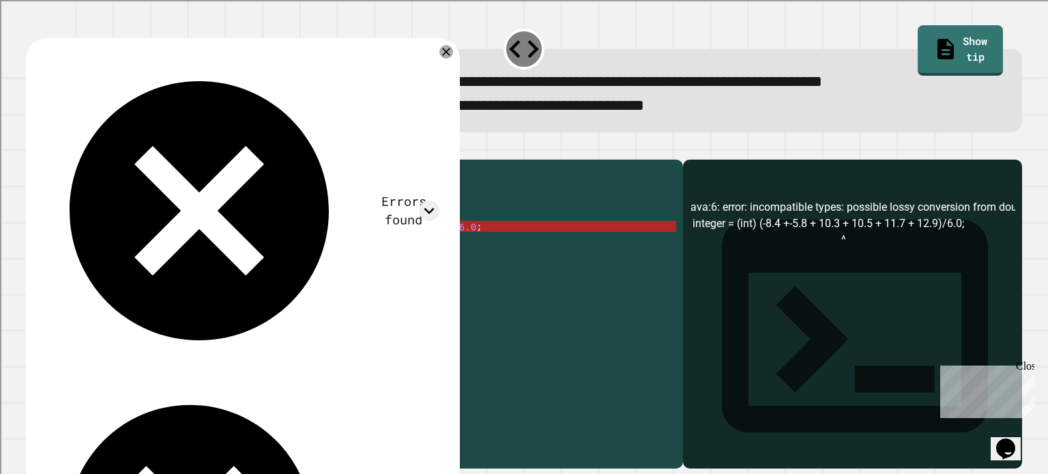
scroll to position [0, 0]
click at [225, 295] on div "public class Main { public static void main ( String [ ] args ) { int integer =…" at bounding box center [367, 298] width 617 height 262
click at [197, 245] on div "public class Main { public static void main ( String [ ] args ) { int integer =…" at bounding box center [367, 298] width 617 height 262
click at [202, 246] on div "public class Main { public static void main ( String [ ] args ) { int integer =…" at bounding box center [367, 298] width 617 height 262
click at [210, 248] on div "public class Main { public static void main ( String [ ] args ) { int integer =…" at bounding box center [367, 298] width 617 height 262
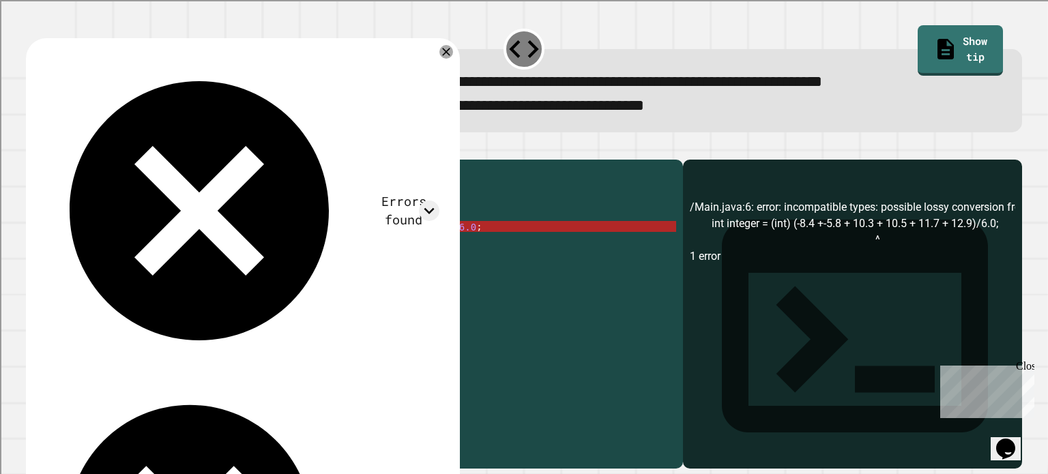
type textarea "**********"
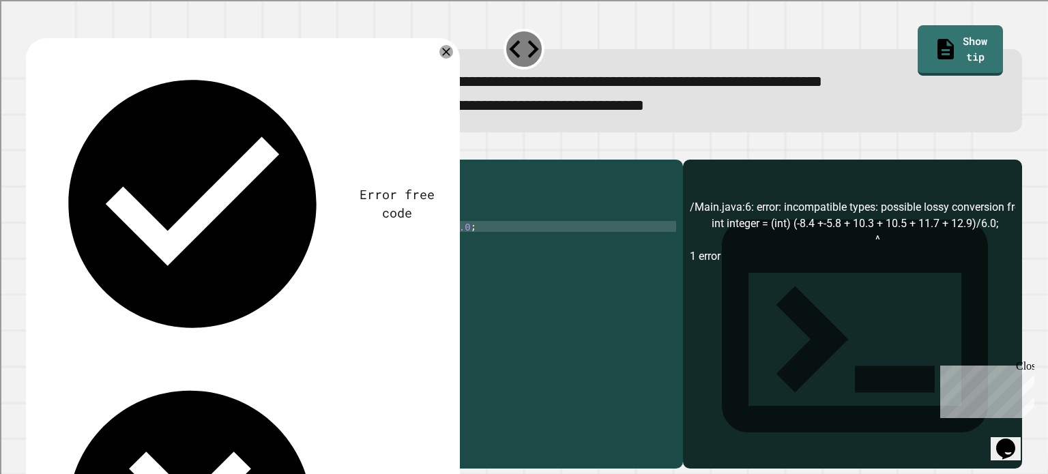
click at [129, 235] on div "public class Main { public static void main ( String [ ] args ) { int integer =…" at bounding box center [367, 298] width 617 height 262
type textarea "*"
click at [205, 248] on div "public class Main { public static void main ( String [ ] args ) { double double…" at bounding box center [367, 298] width 617 height 262
click at [435, 249] on div "public class Main { public static void main ( String [ ] args ) { double double…" at bounding box center [367, 298] width 617 height 262
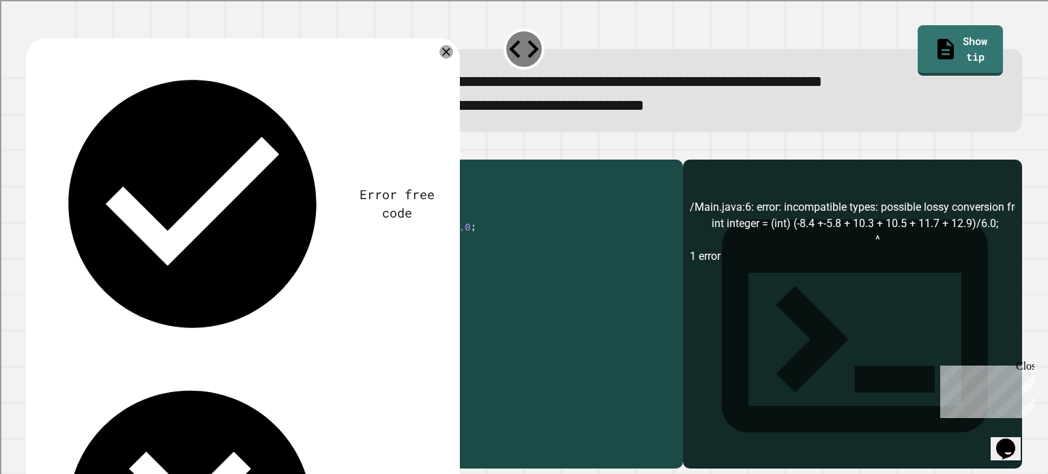
click at [444, 251] on div "public class Main { public static void main ( String [ ] args ) { double double…" at bounding box center [367, 298] width 617 height 262
click at [265, 237] on div "public class Main { public static void main ( String [ ] args ) { double double…" at bounding box center [367, 298] width 617 height 262
paste textarea "**********"
click at [469, 245] on div "public class Main { public static void main ( String [ ] args ) { double double…" at bounding box center [367, 298] width 617 height 262
click at [205, 247] on div "public class Main { public static void main ( String [ ] args ) { double double…" at bounding box center [367, 298] width 617 height 262
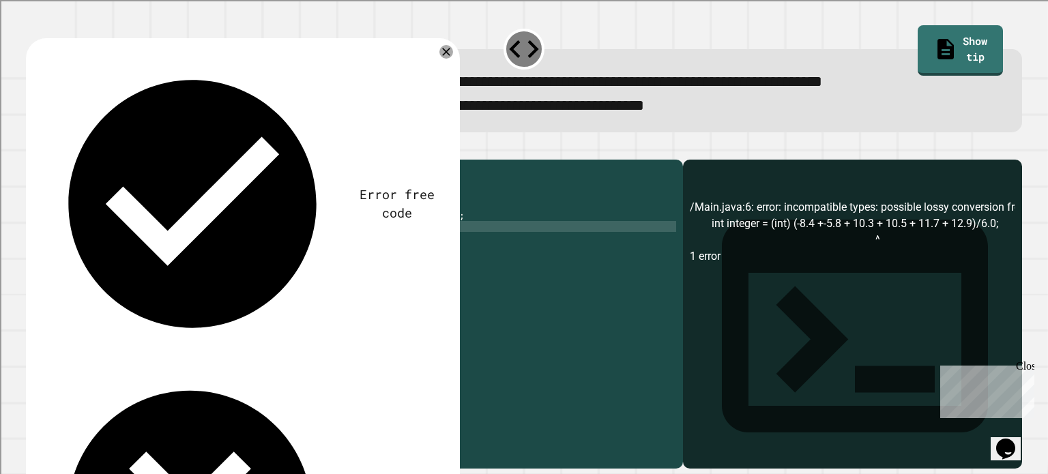
scroll to position [0, 12]
click at [206, 248] on div "public class Main { public static void main ( String [ ] args ) { double double…" at bounding box center [367, 298] width 617 height 262
click at [33, 148] on button "button" at bounding box center [33, 148] width 0 height 0
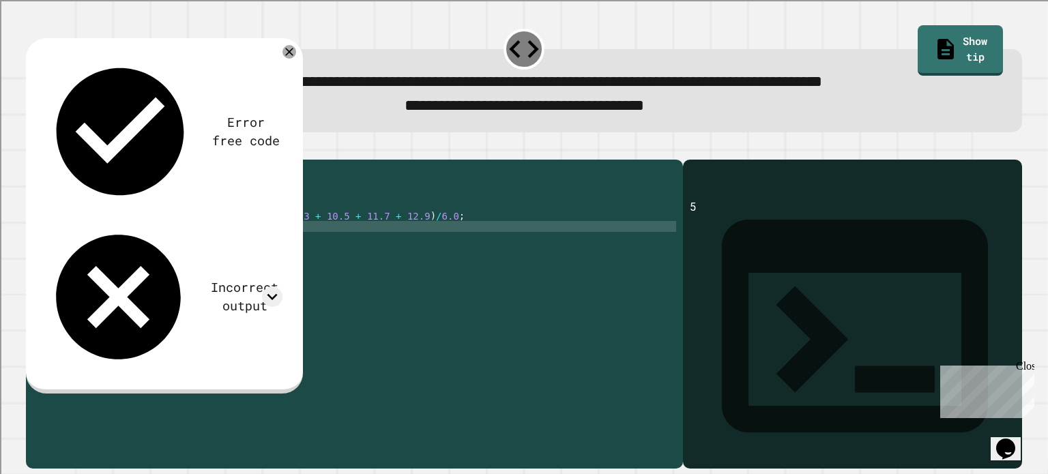
click at [33, 148] on icon "button" at bounding box center [33, 148] width 0 height 0
drag, startPoint x: 279, startPoint y: 92, endPoint x: 268, endPoint y: 100, distance: 13.8
click at [268, 100] on div "Error free code 5 Incorrect output Expected output -8 -6 10 11 12 13 My output 5" at bounding box center [163, 213] width 253 height 330
click at [268, 287] on icon at bounding box center [272, 297] width 20 height 20
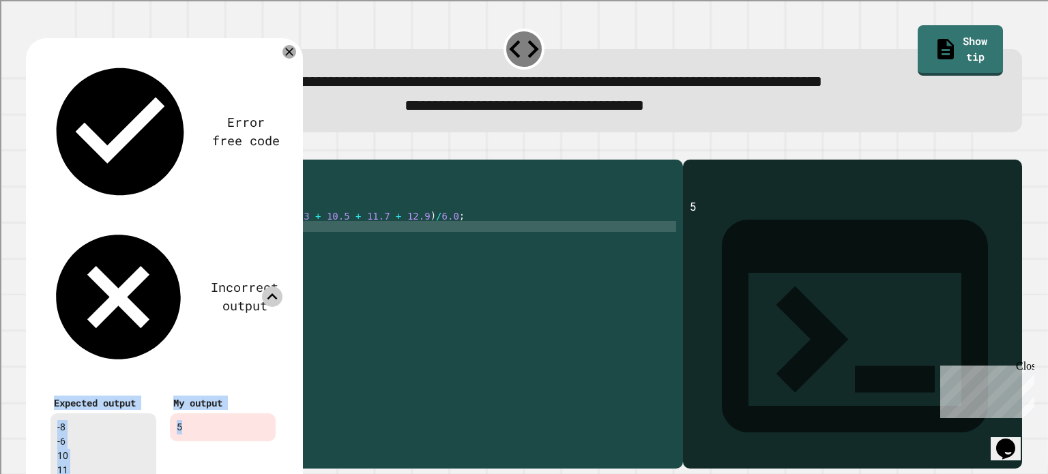
click at [203, 386] on div "My output 5" at bounding box center [222, 453] width 119 height 134
click at [273, 287] on icon at bounding box center [272, 297] width 20 height 20
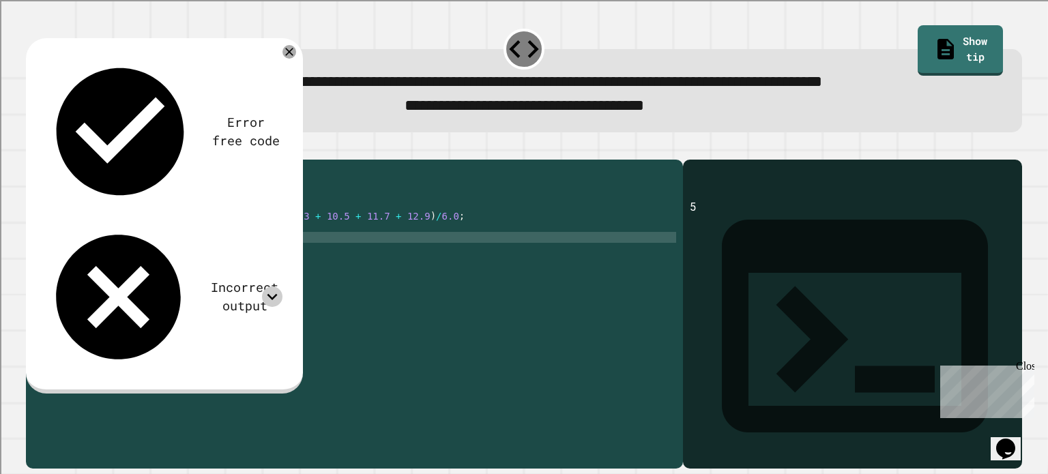
click at [601, 262] on div "public class Main { public static void main ( String [ ] args ) { double double…" at bounding box center [367, 298] width 617 height 262
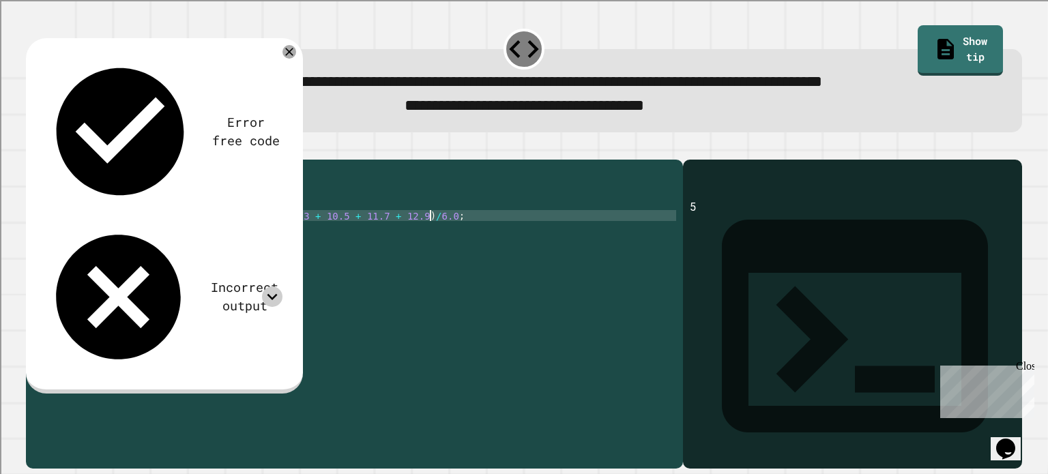
click at [490, 240] on div "public class Main { public static void main ( String [ ] args ) { double double…" at bounding box center [367, 298] width 617 height 262
click at [431, 233] on div "public class Main { public static void main ( String [ ] args ) { double double…" at bounding box center [367, 298] width 617 height 262
click at [424, 237] on div "public class Main { public static void main ( String [ ] args ) { double double…" at bounding box center [367, 298] width 617 height 262
click at [202, 233] on div "public class Main { public static void main ( String [ ] args ) { double double…" at bounding box center [367, 298] width 617 height 262
click at [195, 235] on div "public class Main { public static void main ( String [ ] args ) { double double…" at bounding box center [367, 298] width 617 height 262
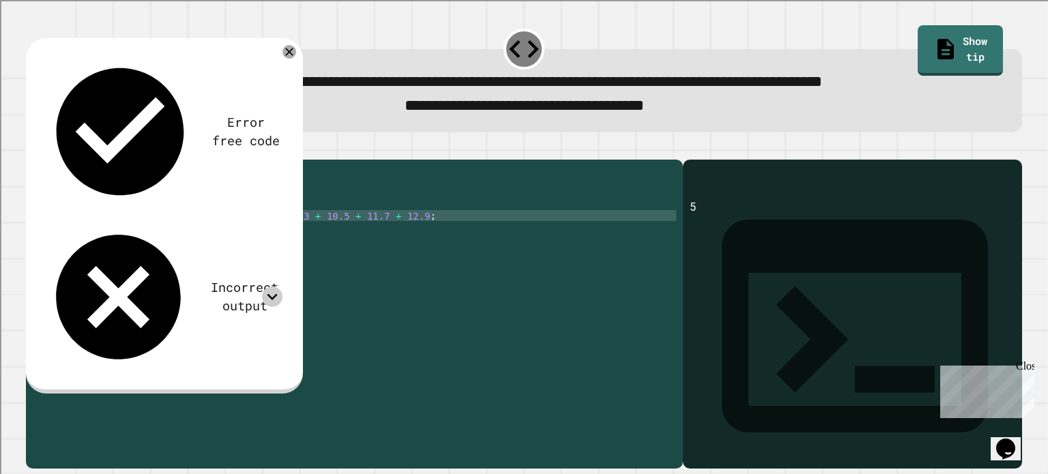
click at [200, 234] on div "public class Main { public static void main ( String [ ] args ) { double double…" at bounding box center [367, 298] width 617 height 262
click at [178, 233] on div "public class Main { public static void main ( String [ ] args ) { double double…" at bounding box center [367, 298] width 617 height 262
drag, startPoint x: 186, startPoint y: 235, endPoint x: 460, endPoint y: 240, distance: 273.7
click at [460, 240] on div "public class Main { public static void main ( String [ ] args ) { double double…" at bounding box center [367, 298] width 617 height 262
click at [404, 240] on div "public class Main { public static void main ( String [ ] args ) { double double…" at bounding box center [367, 287] width 617 height 240
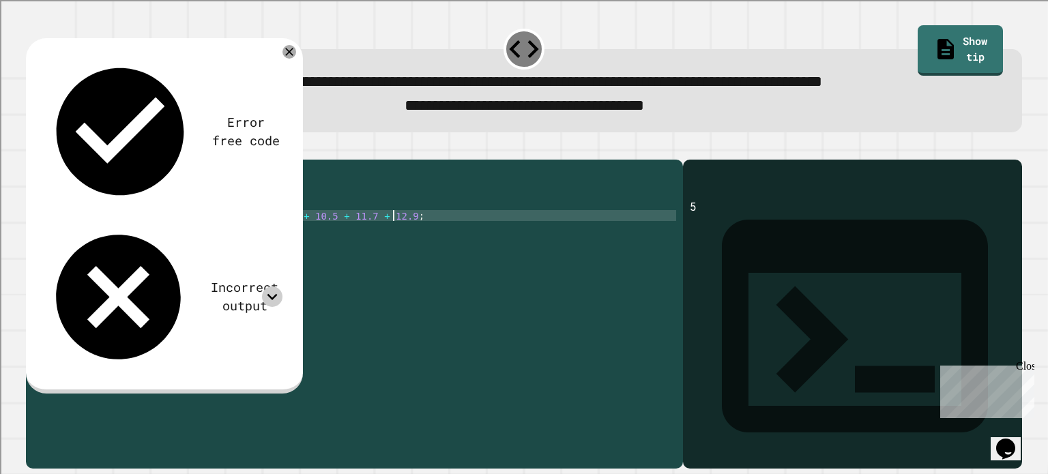
click at [355, 239] on div "public class Main { public static void main ( String [ ] args ) { double double…" at bounding box center [367, 298] width 617 height 262
click at [363, 238] on div "public class Main { public static void main ( String [ ] args ) { double double…" at bounding box center [367, 298] width 617 height 262
drag, startPoint x: 434, startPoint y: 238, endPoint x: 90, endPoint y: 230, distance: 344.1
click at [21, 244] on div "**********" at bounding box center [524, 306] width 1007 height 336
click at [277, 258] on div "public class Main { public static void main ( String [ ] args ) { double double…" at bounding box center [367, 298] width 617 height 262
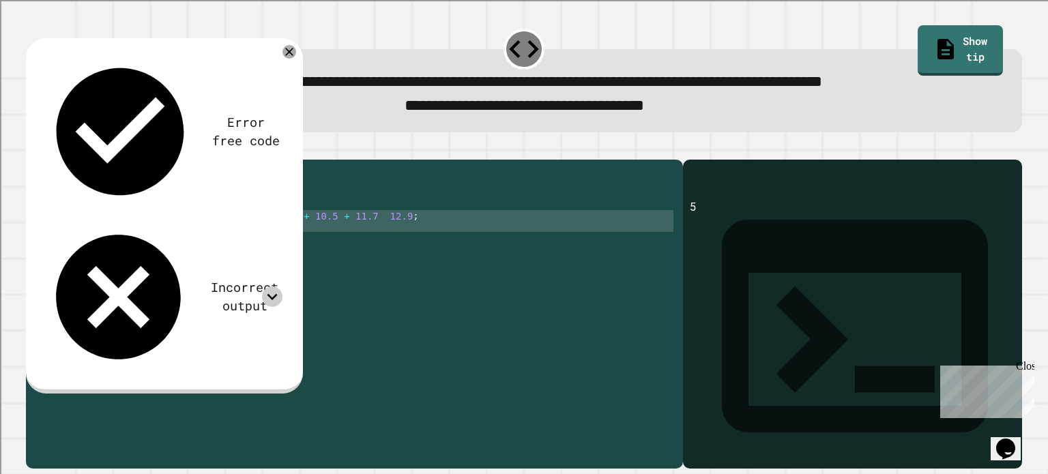
drag, startPoint x: 271, startPoint y: 258, endPoint x: 106, endPoint y: 235, distance: 166.0
click at [106, 234] on div "public class Main { public static void main ( String [ ] args ) { double double…" at bounding box center [367, 298] width 617 height 262
click at [255, 248] on div "public class Main { public static void main ( String [ ] args ) { double double…" at bounding box center [367, 287] width 617 height 240
drag, startPoint x: 255, startPoint y: 244, endPoint x: 104, endPoint y: 237, distance: 151.7
click at [104, 237] on div "public class Main { public static void main ( String [ ] args ) { double double…" at bounding box center [367, 298] width 617 height 262
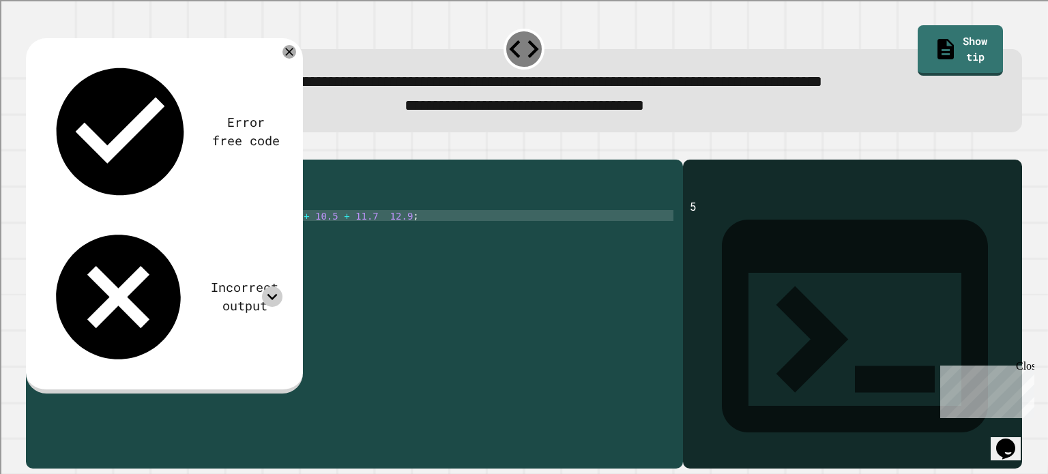
type textarea "**********"
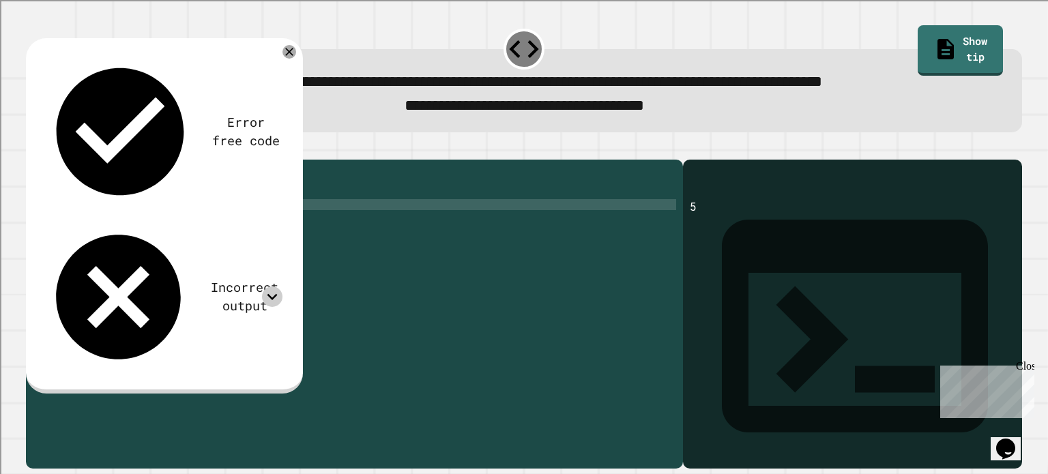
click at [239, 238] on div "public class Main { public static void main ( String [ ] args ) { System . out …" at bounding box center [365, 298] width 622 height 262
click at [324, 242] on div "public class Main { public static void main ( String [ ] args ) { double double…" at bounding box center [367, 287] width 617 height 240
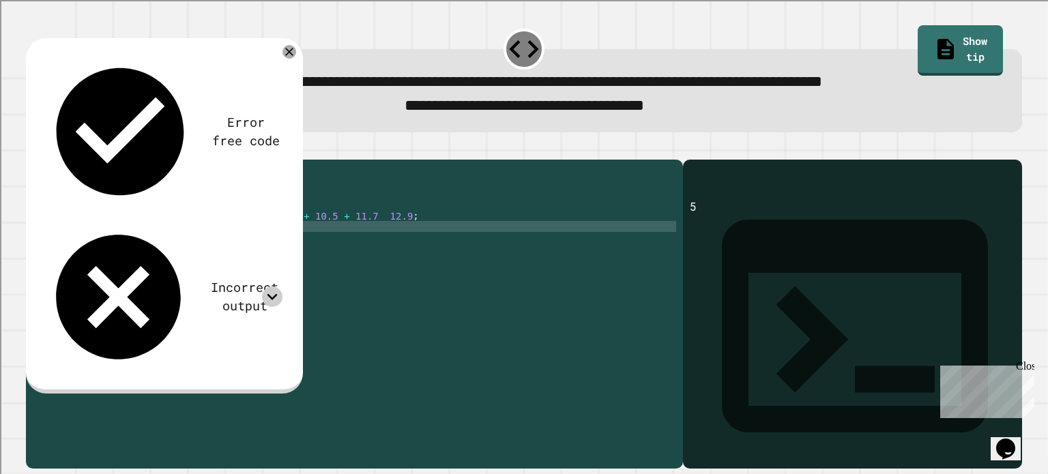
scroll to position [0, 12]
click at [222, 250] on div "public class Main { public static void main ( String [ ] args ) { double double…" at bounding box center [367, 298] width 617 height 262
click at [410, 240] on div "public class Main { public static void main ( String [ ] args ) { double double…" at bounding box center [367, 298] width 617 height 262
click at [410, 239] on div "public class Main { public static void main ( String [ ] args ) { double double…" at bounding box center [367, 287] width 617 height 240
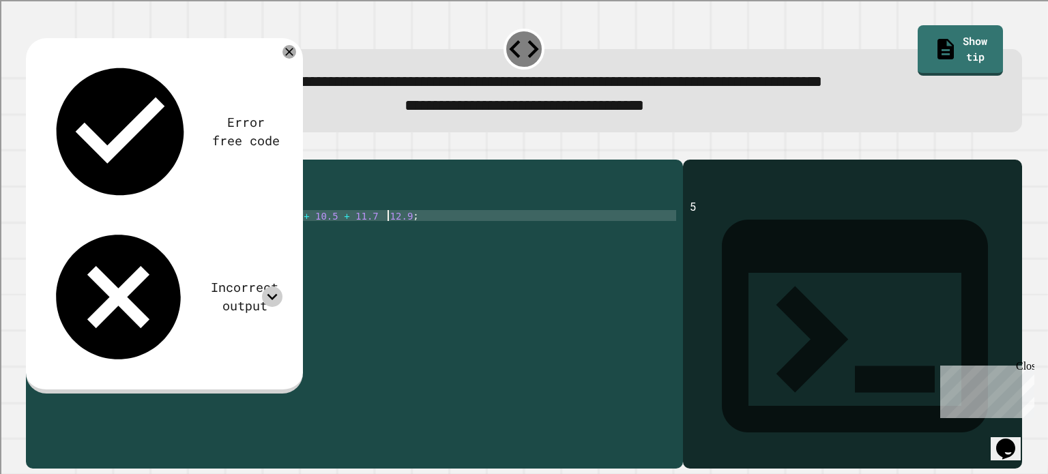
click at [400, 233] on div "public class Main { public static void main ( String [ ] args ) { double double…" at bounding box center [367, 298] width 617 height 262
click at [278, 245] on div "public class Main { public static void main ( String [ ] args ) { double double…" at bounding box center [367, 298] width 617 height 262
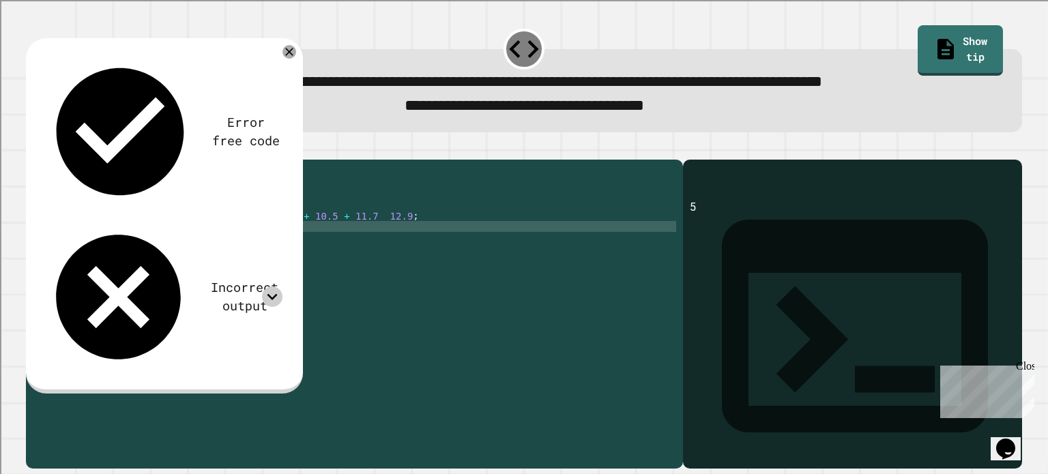
click at [423, 235] on div "public class Main { public static void main ( String [ ] args ) { double double…" at bounding box center [367, 298] width 617 height 262
click at [342, 246] on div "public class Main { public static void main ( String [ ] args ) { double double…" at bounding box center [367, 287] width 617 height 240
click at [342, 246] on div "public class Main { public static void main ( String [ ] args ) { double double…" at bounding box center [367, 298] width 617 height 262
click at [328, 249] on div "public class Main { public static void main ( String [ ] args ) { double double…" at bounding box center [367, 287] width 617 height 240
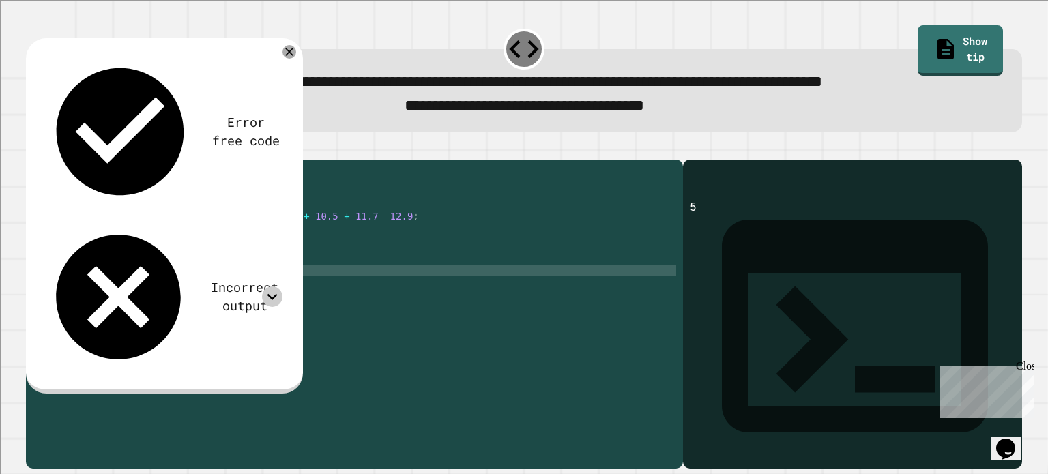
paste textarea "**********"
drag, startPoint x: 222, startPoint y: 237, endPoint x: 246, endPoint y: 236, distance: 23.9
click at [246, 236] on div "public class Main { public static void main ( String [ ] args ) { double double…" at bounding box center [367, 298] width 617 height 262
click at [218, 241] on div "public class Main { public static void main ( String [ ] args ) { double double…" at bounding box center [367, 298] width 617 height 262
drag, startPoint x: 221, startPoint y: 238, endPoint x: 245, endPoint y: 236, distance: 24.0
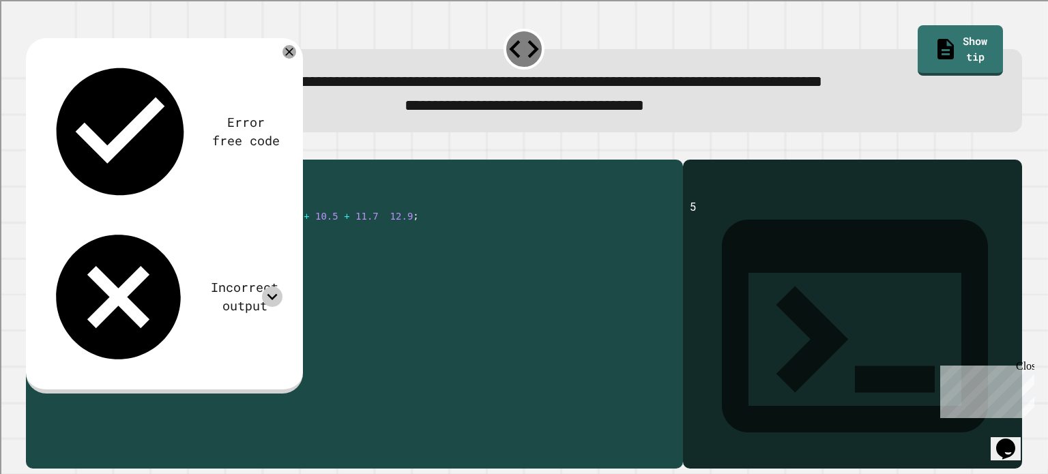
click at [245, 236] on div "public class Main { public static void main ( String [ ] args ) { double double…" at bounding box center [367, 298] width 617 height 262
drag, startPoint x: 240, startPoint y: 258, endPoint x: 220, endPoint y: 263, distance: 20.4
click at [220, 263] on div "public class Main { public static void main ( String [ ] args ) { double double…" at bounding box center [367, 298] width 617 height 262
paste textarea "*"
drag, startPoint x: 250, startPoint y: 237, endPoint x: 276, endPoint y: 237, distance: 25.9
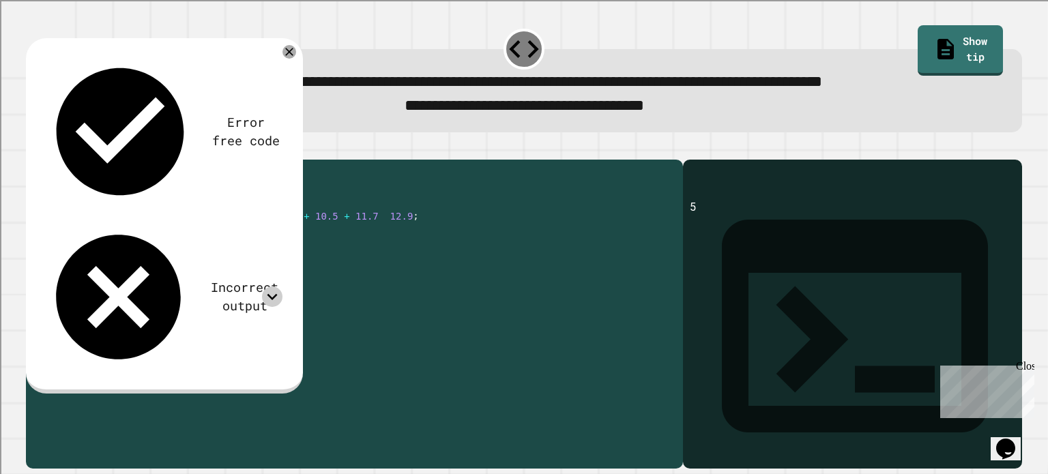
click at [276, 237] on div "public class Main { public static void main ( String [ ] args ) { double double…" at bounding box center [367, 298] width 617 height 262
drag, startPoint x: 239, startPoint y: 268, endPoint x: 220, endPoint y: 270, distance: 19.2
click at [220, 270] on div "public class Main { public static void main ( String [ ] args ) { double double…" at bounding box center [367, 298] width 617 height 262
paste textarea "*"
drag, startPoint x: 287, startPoint y: 238, endPoint x: 313, endPoint y: 234, distance: 26.8
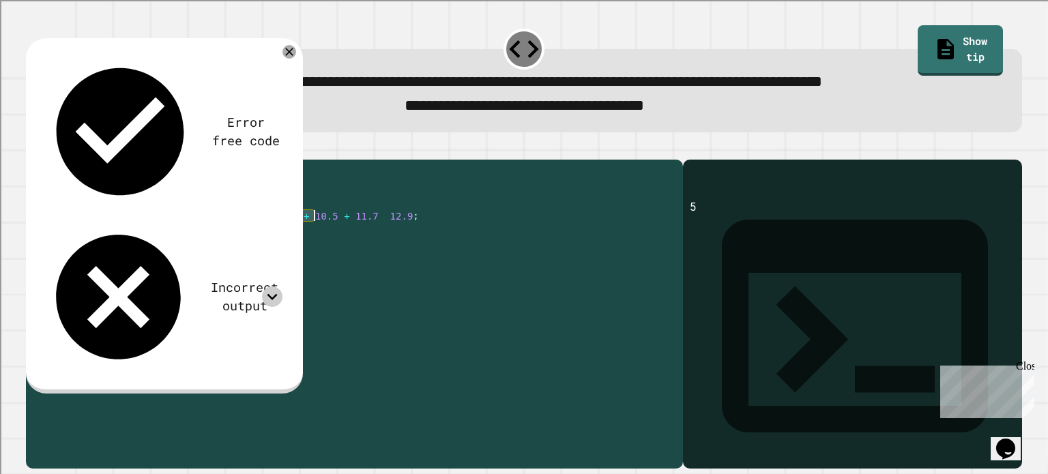
click at [313, 234] on div "public class Main { public static void main ( String [ ] args ) { double double…" at bounding box center [367, 298] width 617 height 262
drag, startPoint x: 218, startPoint y: 278, endPoint x: 242, endPoint y: 278, distance: 23.9
click at [242, 278] on div "public class Main { public static void main ( String [ ] args ) { double double…" at bounding box center [367, 298] width 617 height 262
paste textarea "*"
drag, startPoint x: 325, startPoint y: 238, endPoint x: 349, endPoint y: 238, distance: 23.9
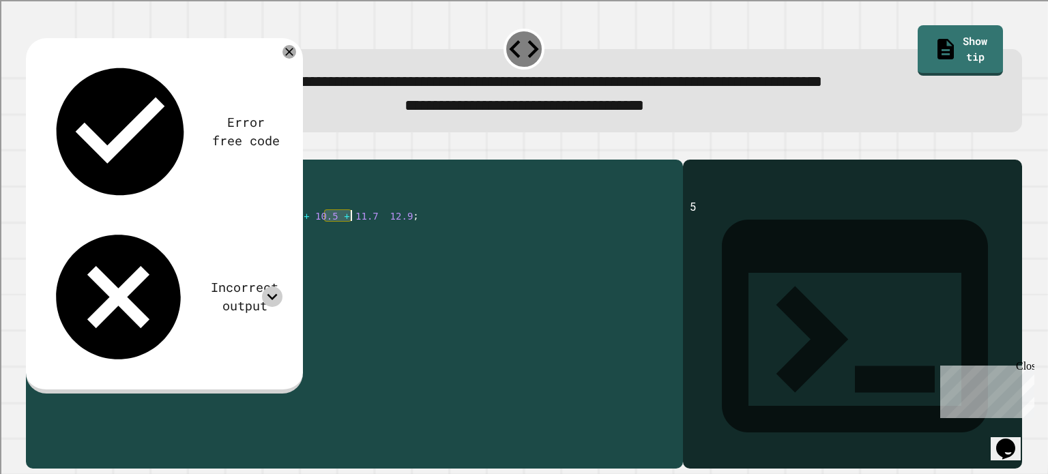
click at [349, 238] on div "public class Main { public static void main ( String [ ] args ) { double double…" at bounding box center [367, 298] width 617 height 262
drag, startPoint x: 218, startPoint y: 289, endPoint x: 243, endPoint y: 289, distance: 24.6
click at [243, 289] on div "public class Main { public static void main ( String [ ] args ) { double double…" at bounding box center [367, 298] width 617 height 262
paste textarea "*"
drag, startPoint x: 361, startPoint y: 237, endPoint x: 380, endPoint y: 239, distance: 19.2
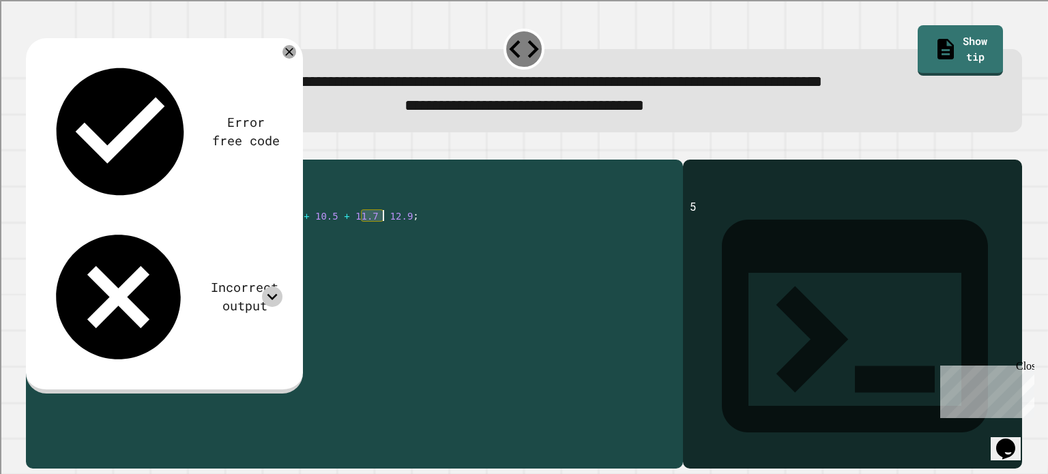
click at [380, 239] on div "public class Main { public static void main ( String [ ] args ) { double double…" at bounding box center [367, 298] width 617 height 262
drag, startPoint x: 218, startPoint y: 300, endPoint x: 242, endPoint y: 299, distance: 23.2
click at [242, 299] on div "public class Main { public static void main ( String [ ] args ) { double double…" at bounding box center [367, 298] width 617 height 262
paste textarea "Cursor at row 11"
drag, startPoint x: 406, startPoint y: 234, endPoint x: 400, endPoint y: 226, distance: 10.2
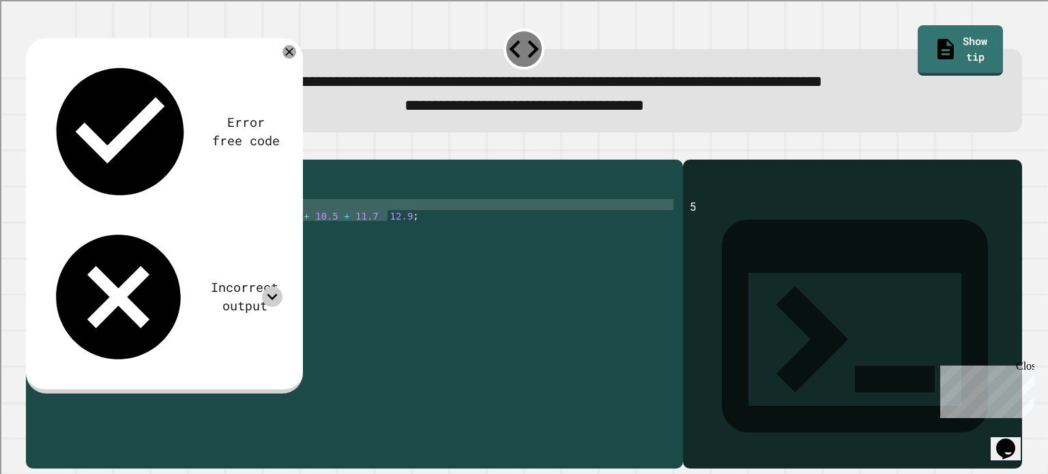
click at [400, 226] on div "public class Main { public static void main ( String [ ] args ) { double double…" at bounding box center [367, 298] width 617 height 262
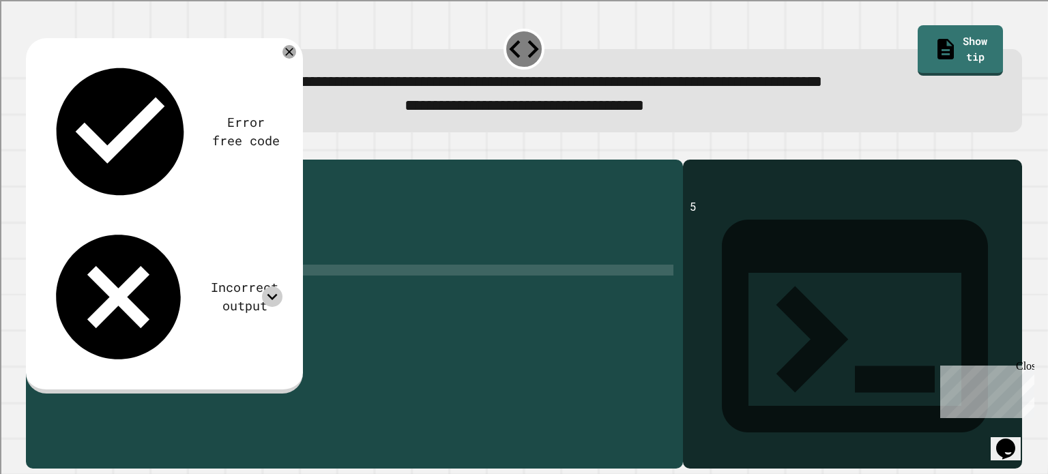
drag, startPoint x: 256, startPoint y: 303, endPoint x: 262, endPoint y: 293, distance: 11.4
click at [262, 293] on div "public class Main { public static void main ( String [ ] args ) { int integer1 …" at bounding box center [367, 298] width 617 height 262
click at [261, 304] on div "public class Main { public static void main ( String [ ] args ) { int integer1 …" at bounding box center [367, 287] width 617 height 240
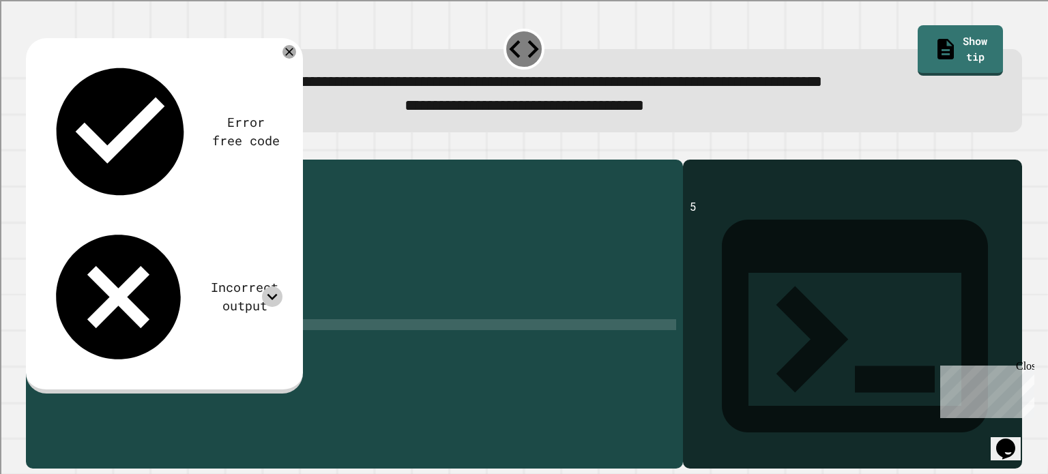
paste textarea "*"
click at [162, 293] on div "public class Main { public static void main ( String [ ] args ) { int integer1 …" at bounding box center [367, 298] width 617 height 262
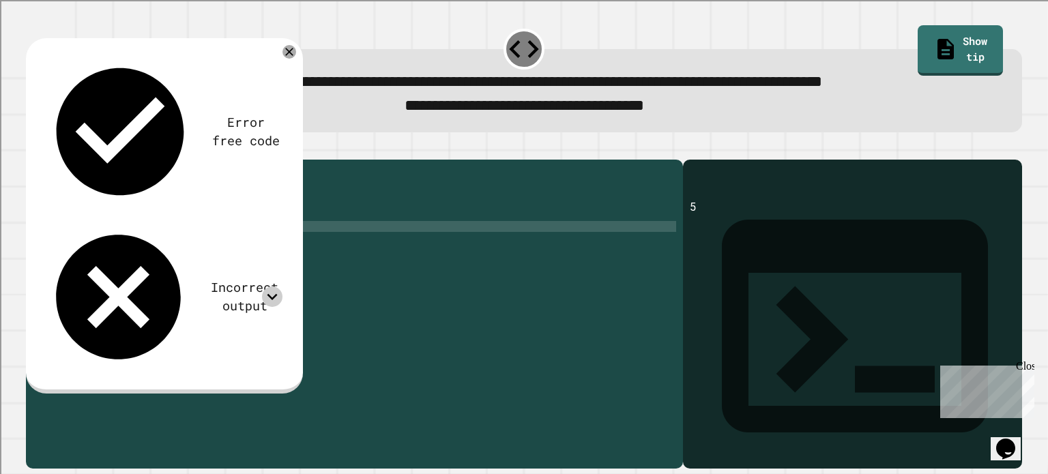
click at [33, 148] on icon "button" at bounding box center [33, 148] width 0 height 0
click at [263, 287] on div at bounding box center [272, 297] width 20 height 20
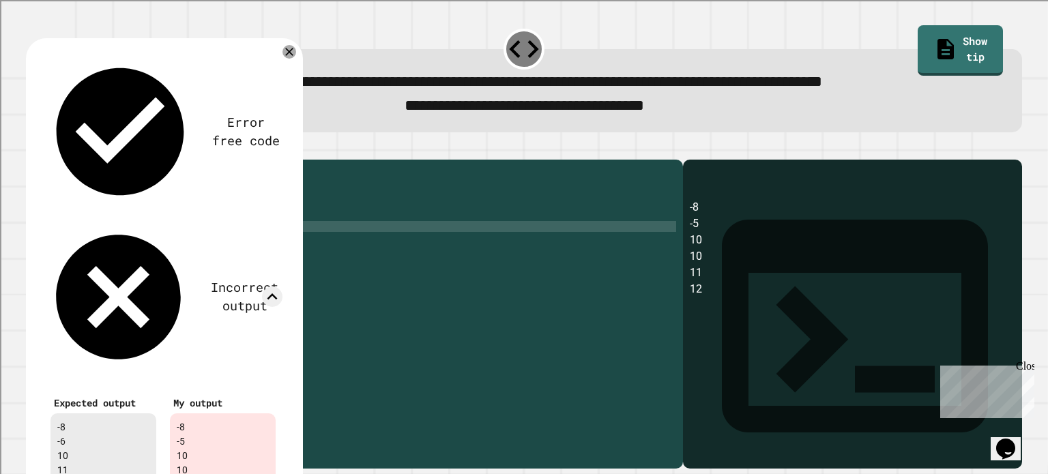
click at [450, 341] on div "public class Main { public static void main ( String [ ] args ) { int integer1 …" at bounding box center [367, 298] width 617 height 262
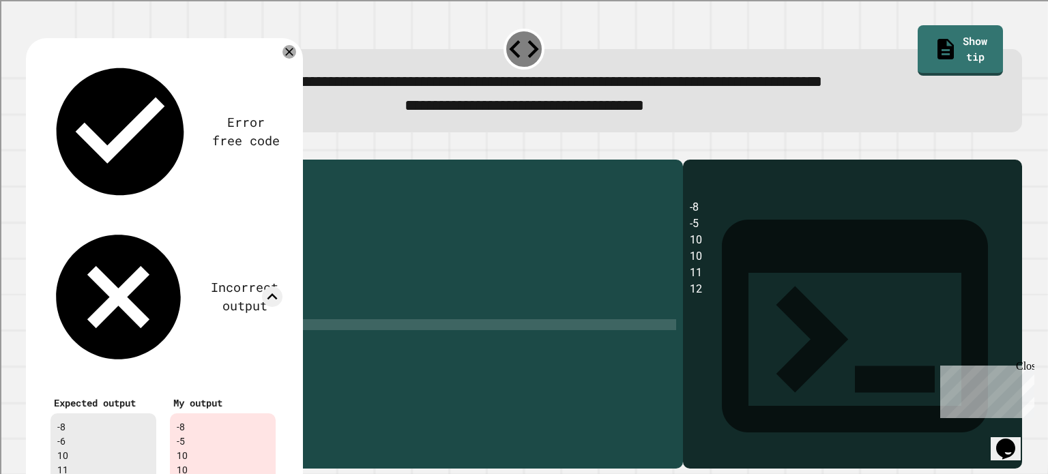
click at [285, 56] on icon at bounding box center [290, 52] width 14 height 14
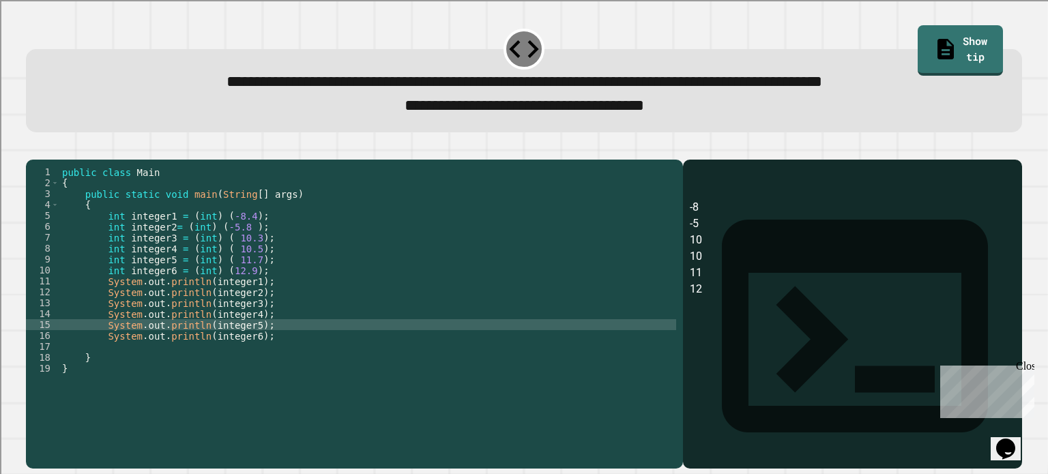
click at [240, 238] on div "public class Main { public static void main ( String [ ] args ) { int integer1 …" at bounding box center [367, 298] width 617 height 262
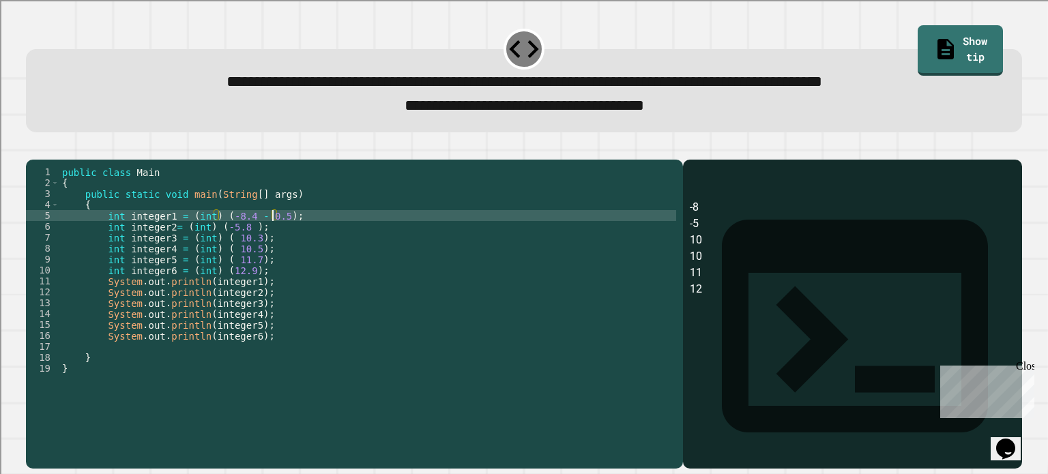
scroll to position [0, 15]
click at [243, 236] on div "public class Main { public static void main ( String [ ] args ) { int integer1 …" at bounding box center [367, 298] width 617 height 262
paste textarea "******"
click at [238, 250] on div "public class Main { public static void main ( String [ ] args ) { int integer1 …" at bounding box center [367, 298] width 617 height 262
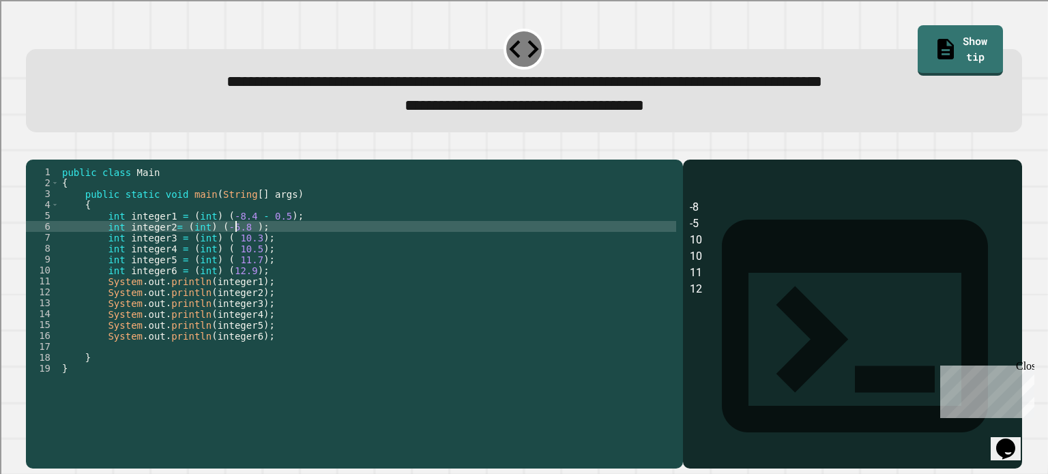
paste textarea "******"
click at [244, 259] on div "public class Main { public static void main ( String [ ] args ) { int integer1 …" at bounding box center [367, 298] width 617 height 262
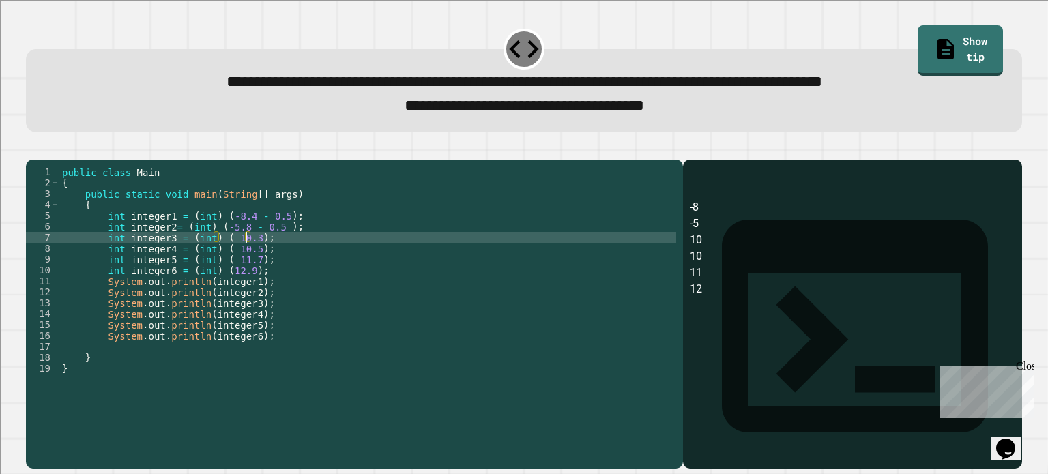
paste textarea "******"
click at [255, 259] on div "public class Main { public static void main ( String [ ] args ) { int integer1 …" at bounding box center [367, 298] width 617 height 262
drag, startPoint x: 248, startPoint y: 261, endPoint x: 276, endPoint y: 259, distance: 27.4
click at [276, 259] on div "public class Main { public static void main ( String [ ] args ) { int integer1 …" at bounding box center [367, 298] width 617 height 262
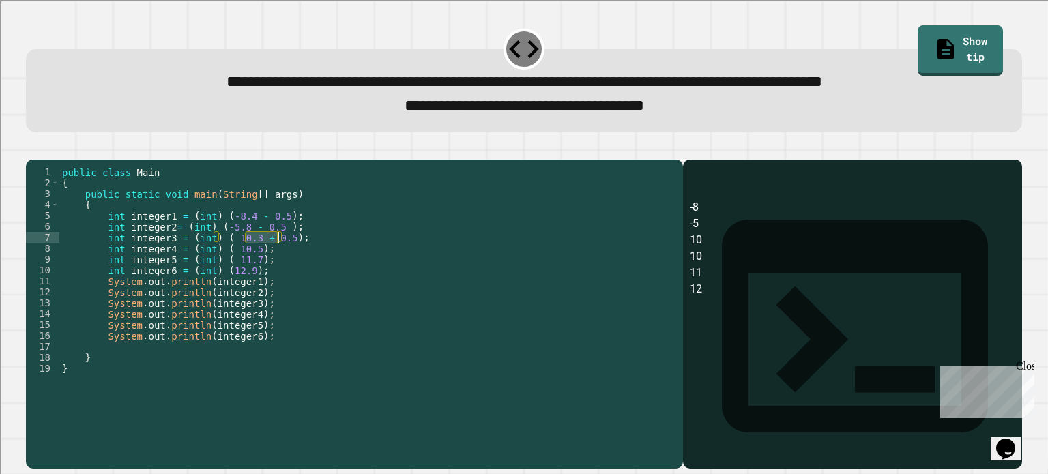
click at [246, 270] on div "public class Main { public static void main ( String [ ] args ) { int integer1 …" at bounding box center [367, 298] width 617 height 262
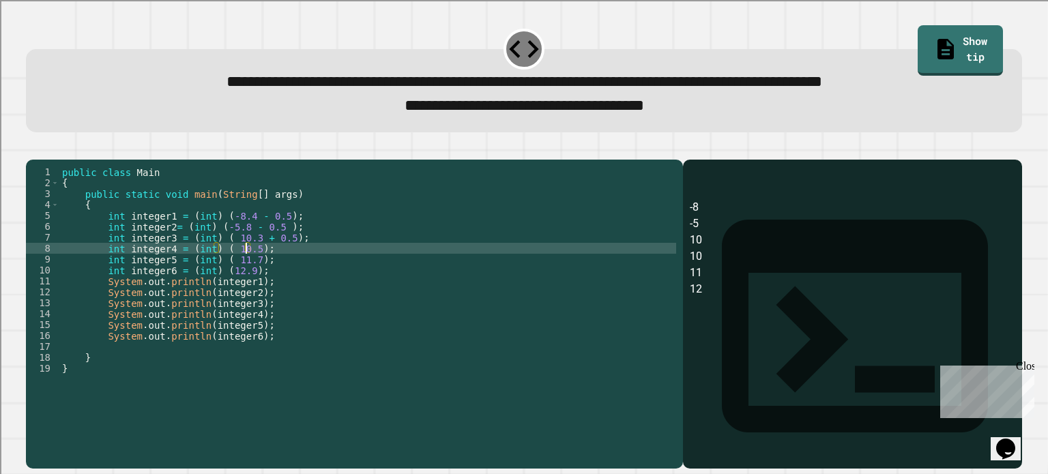
scroll to position [0, 13]
paste textarea "******"
click at [246, 274] on div "public class Main { public static void main ( String [ ] args ) { int integer1 …" at bounding box center [367, 298] width 617 height 262
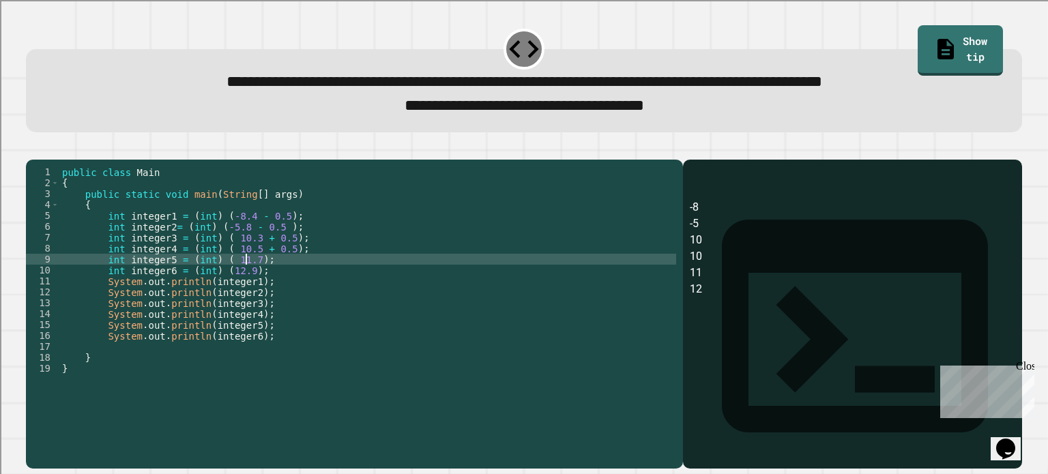
click at [246, 278] on div "public class Main { public static void main ( String [ ] args ) { int integer1 …" at bounding box center [367, 298] width 617 height 262
paste textarea "******"
click at [240, 289] on div "public class Main { public static void main ( String [ ] args ) { int integer1 …" at bounding box center [367, 298] width 617 height 262
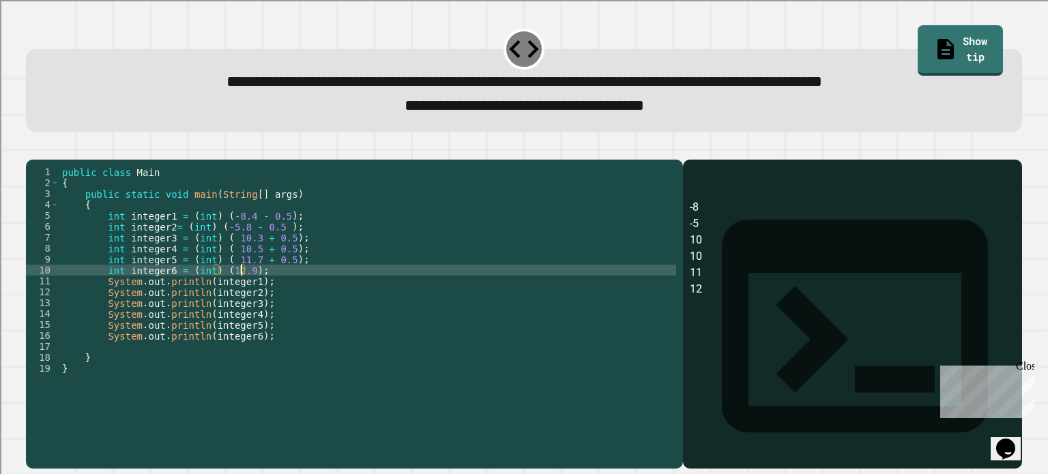
paste textarea "******"
type textarea "**********"
click at [71, 154] on div at bounding box center [524, 151] width 996 height 16
click at [60, 160] on div at bounding box center [524, 151] width 996 height 16
click at [33, 148] on button "button" at bounding box center [33, 148] width 0 height 0
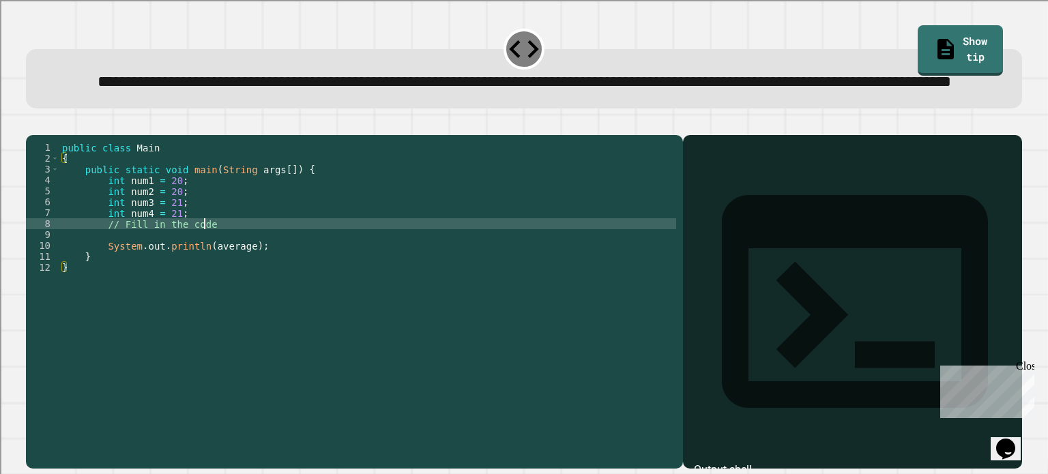
click at [203, 270] on div "public class Main { public static void main ( String args [ ]) { int num1 = 20 …" at bounding box center [367, 273] width 617 height 262
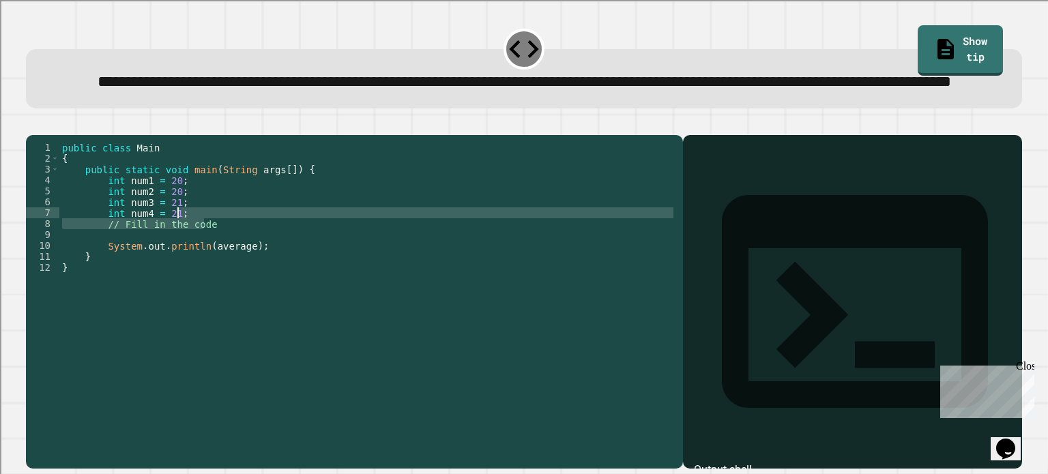
click at [216, 258] on div "public class Main { public static void main ( String args [ ]) { int num1 = 20 …" at bounding box center [367, 273] width 617 height 262
type textarea "**********"
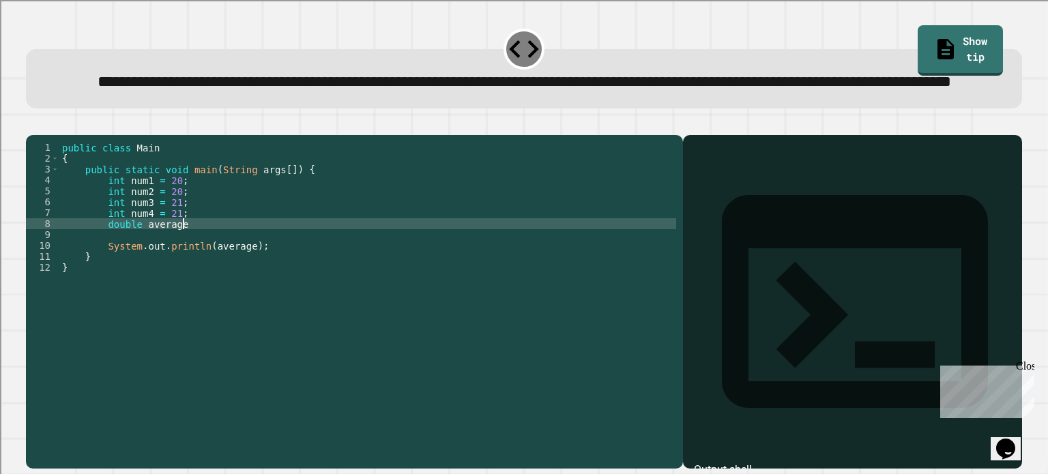
scroll to position [0, 8]
type textarea "**********"
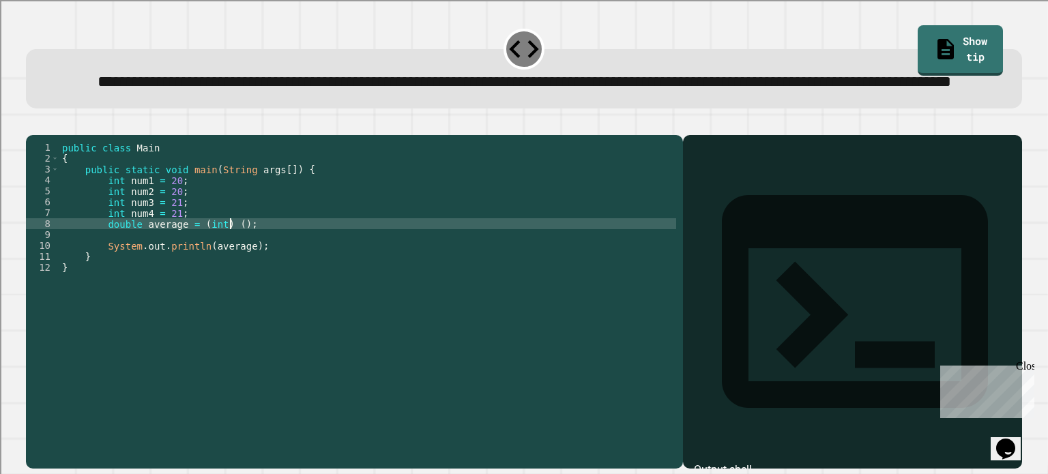
click at [229, 269] on div "public class Main { public static void main ( String args [ ]) { int num1 = 20 …" at bounding box center [367, 273] width 617 height 262
click at [360, 270] on div "public class Main { public static void main ( String args [ ]) { int num1 = 20 …" at bounding box center [367, 273] width 617 height 262
click at [231, 269] on div "public class Main { public static void main ( String args [ ]) { int num1 = 20 …" at bounding box center [367, 273] width 617 height 262
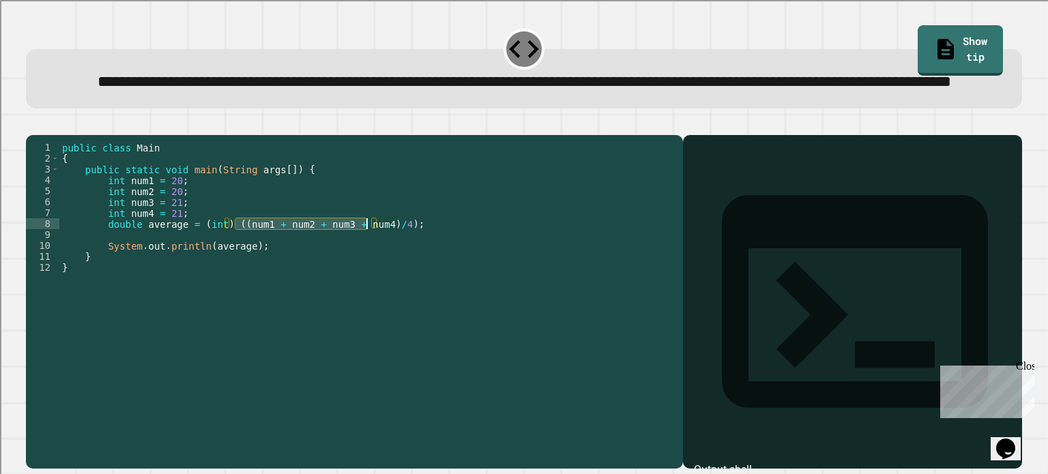
scroll to position [0, 12]
click at [30, 135] on div at bounding box center [524, 127] width 996 height 16
click at [33, 124] on icon "button" at bounding box center [33, 124] width 0 height 0
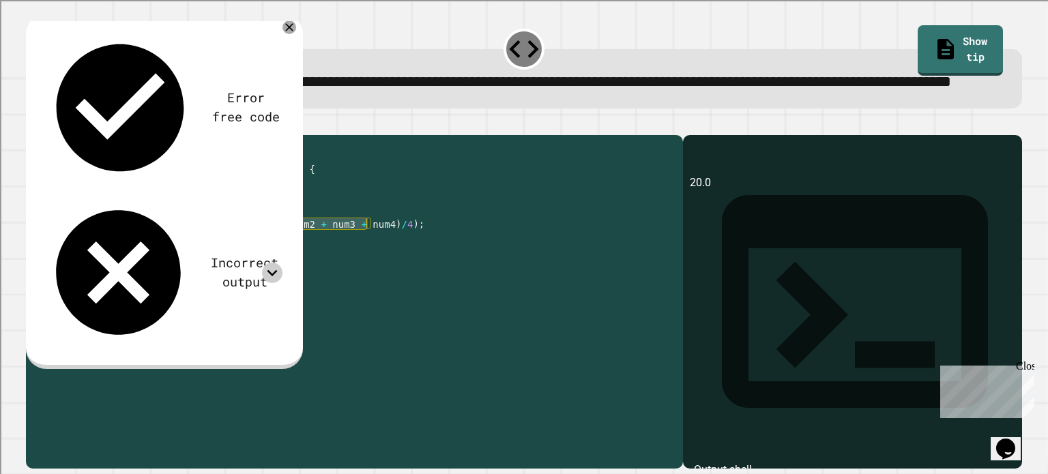
click at [276, 263] on icon at bounding box center [272, 273] width 20 height 20
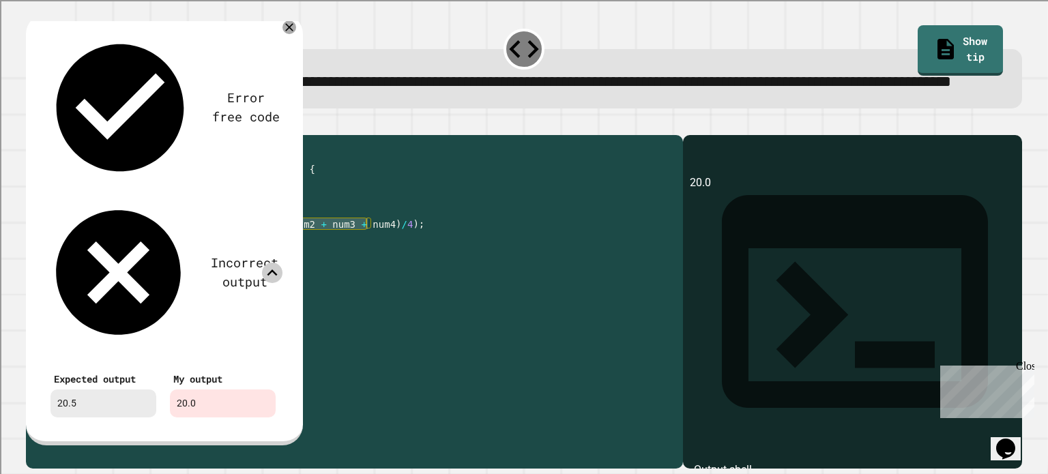
click at [390, 240] on div "public class Main { public static void main ( String args [ ]) { int num1 = 20 …" at bounding box center [367, 273] width 617 height 262
click at [388, 273] on div "public class Main { public static void main ( String args [ ]) { int num1 = 20 …" at bounding box center [367, 273] width 617 height 262
click at [382, 272] on div "public class Main { public static void main ( String args [ ]) { int num1 = 20 …" at bounding box center [367, 273] width 617 height 262
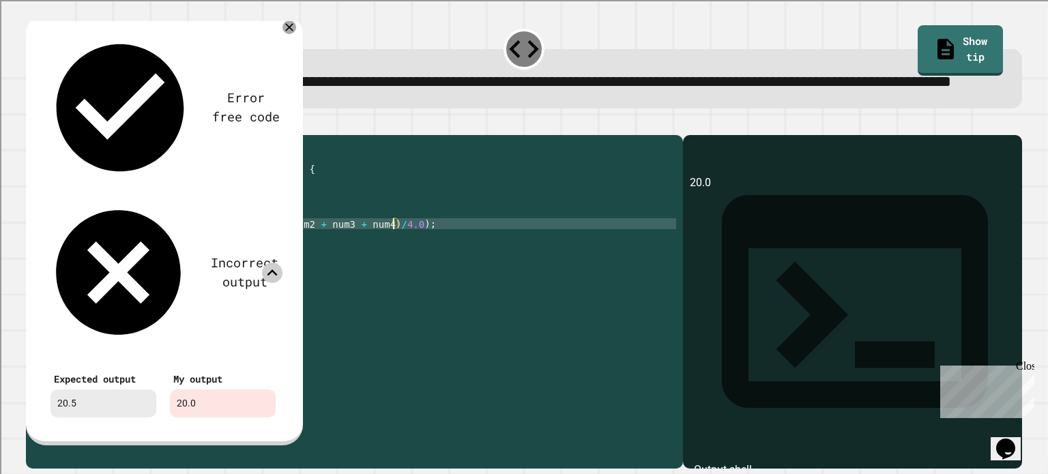
click at [275, 263] on icon at bounding box center [272, 273] width 20 height 20
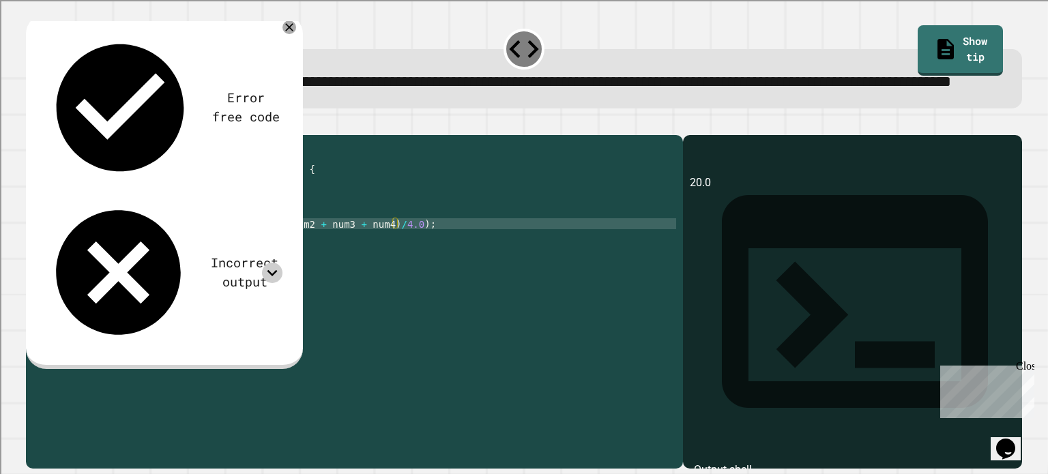
click at [33, 124] on button "button" at bounding box center [33, 124] width 0 height 0
click at [276, 263] on icon at bounding box center [272, 273] width 20 height 20
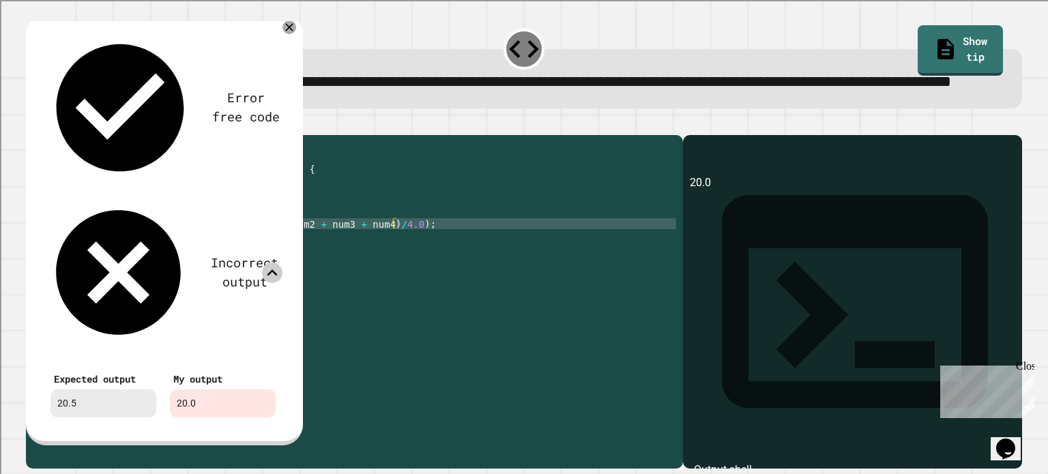
click at [276, 263] on icon at bounding box center [272, 273] width 20 height 20
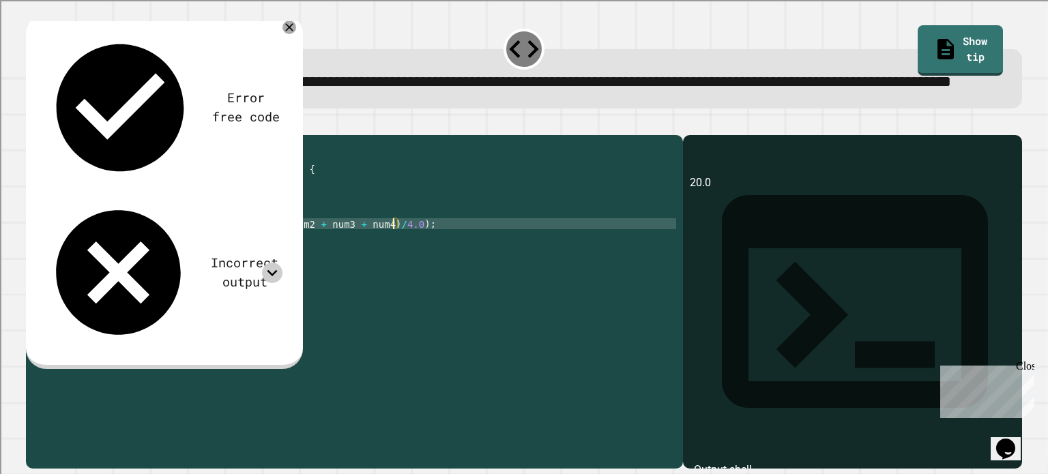
click at [393, 267] on div "public class Main { public static void main ( String args [ ]) { int num1 = 20 …" at bounding box center [367, 273] width 617 height 262
click at [238, 272] on div "public class Main { public static void main ( String args [ ]) { int num1 = 20 …" at bounding box center [367, 273] width 617 height 262
click at [243, 269] on div "public class Main { public static void main ( String args [ ]) { int num1 = 20 …" at bounding box center [367, 273] width 617 height 262
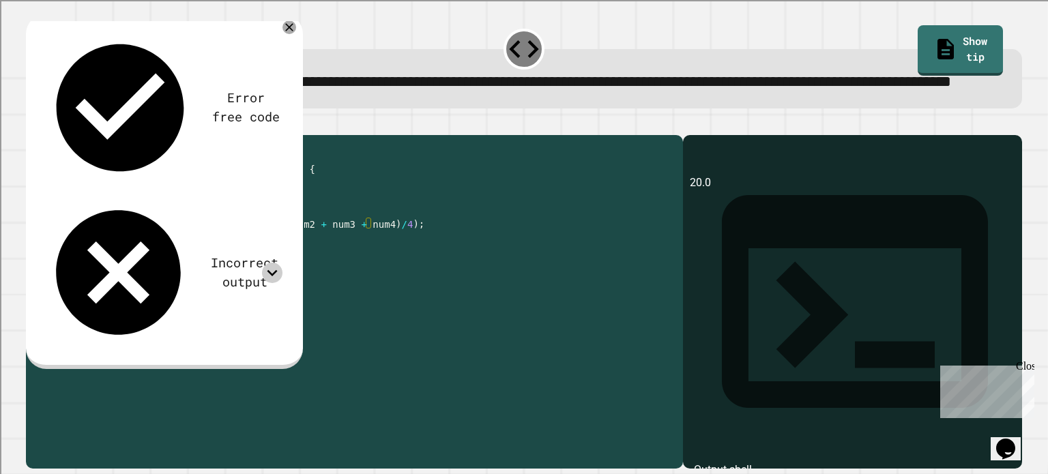
scroll to position [0, 13]
click at [277, 270] on div "public class Main { public static void main ( String args [ ]) { int num1 = 20 …" at bounding box center [367, 273] width 617 height 262
click at [294, 272] on div "public class Main { public static void main ( String args [ ]) { int num1 = 20 …" at bounding box center [367, 273] width 617 height 262
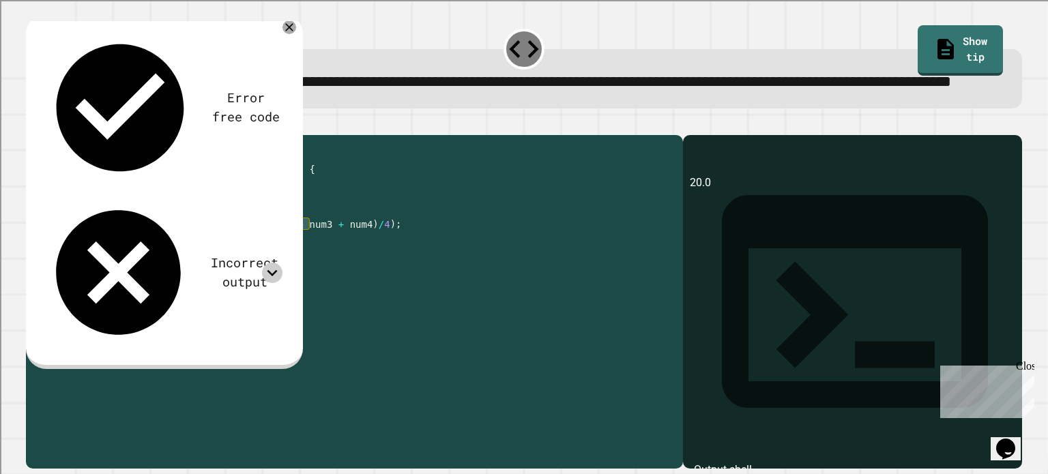
click at [294, 272] on div "public class Main { public static void main ( String args [ ]) { int num1 = 20 …" at bounding box center [367, 273] width 617 height 262
click at [321, 272] on div "public class Main { public static void main ( String args [ ]) { int num1 = 20 …" at bounding box center [367, 273] width 617 height 262
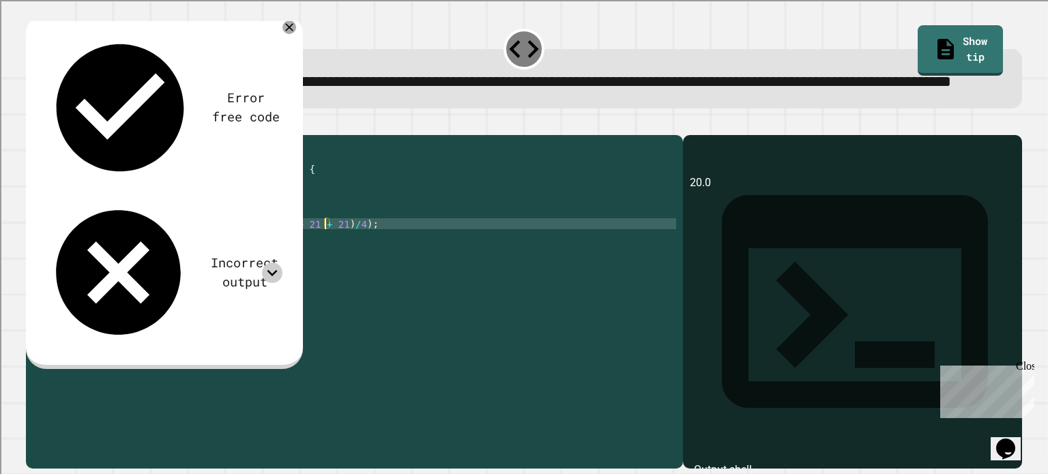
click at [342, 274] on div "public class Main { public static void main ( String args [ ]) { int num1 = 20 …" at bounding box center [367, 273] width 617 height 262
click at [33, 124] on button "button" at bounding box center [33, 124] width 0 height 0
click at [272, 263] on icon at bounding box center [272, 273] width 20 height 20
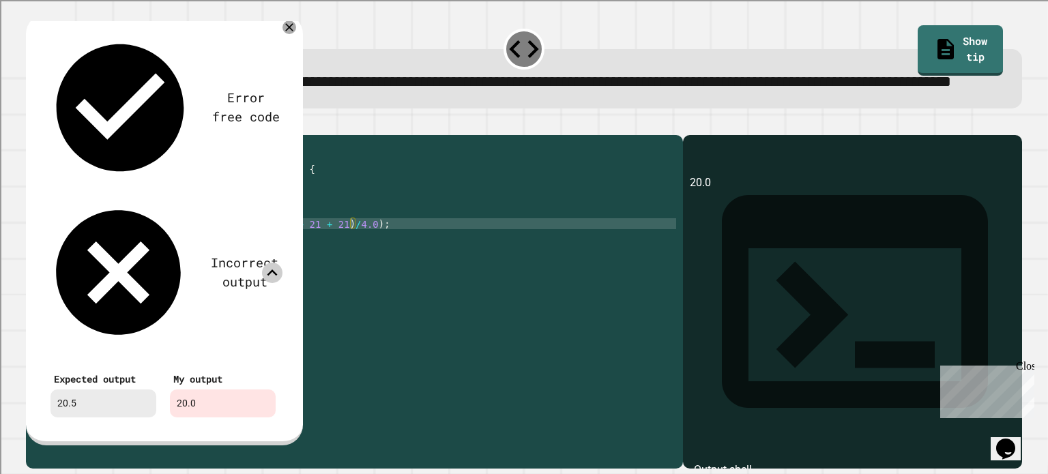
click at [272, 263] on icon at bounding box center [272, 273] width 20 height 20
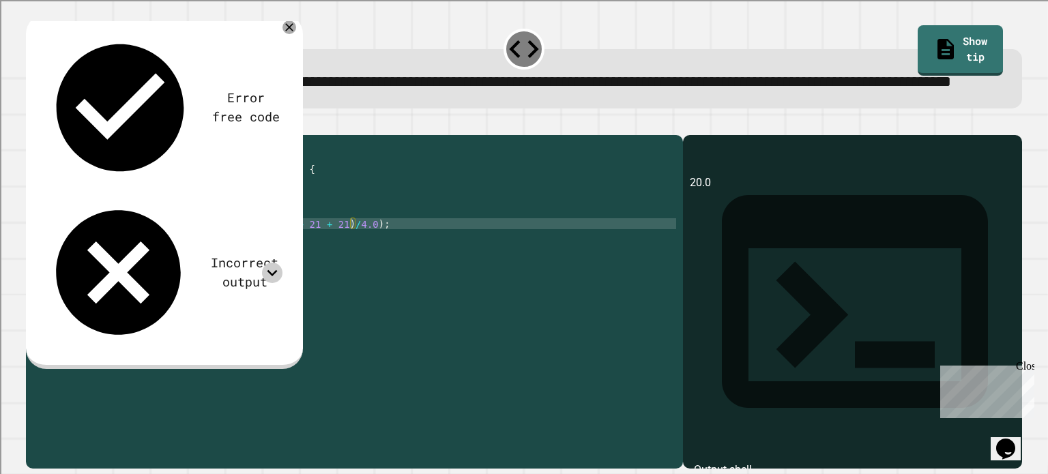
click at [376, 270] on div "public class Main { public static void main ( String args [ ]) { int num1 = 20 …" at bounding box center [367, 273] width 617 height 262
click at [293, 35] on icon at bounding box center [289, 27] width 16 height 16
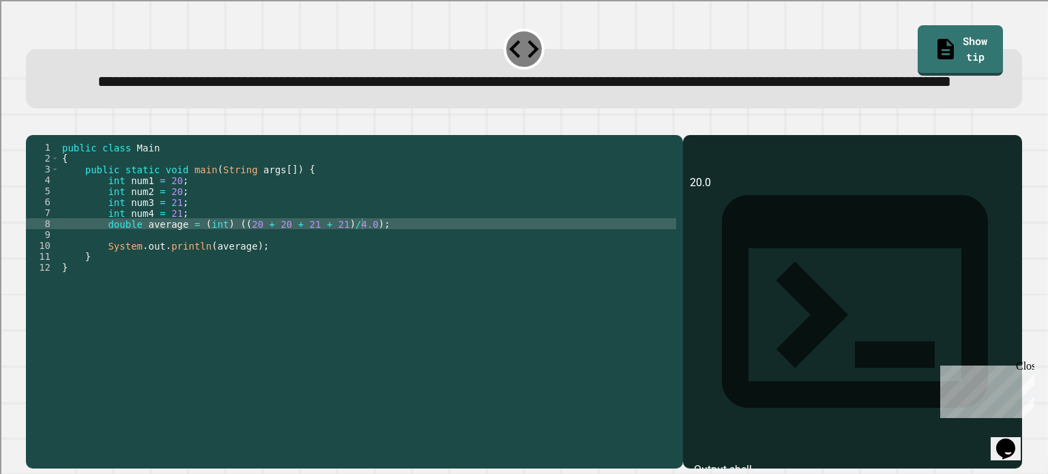
click at [399, 272] on div "public class Main { public static void main ( String args [ ]) { int num1 = 20 …" at bounding box center [367, 273] width 617 height 262
click at [33, 124] on icon "button" at bounding box center [33, 124] width 0 height 0
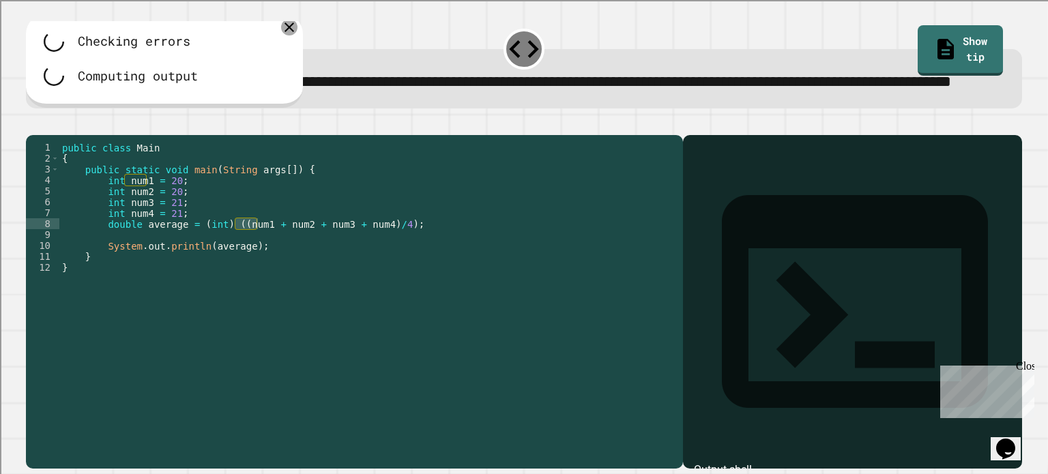
click at [289, 35] on div at bounding box center [289, 27] width 16 height 16
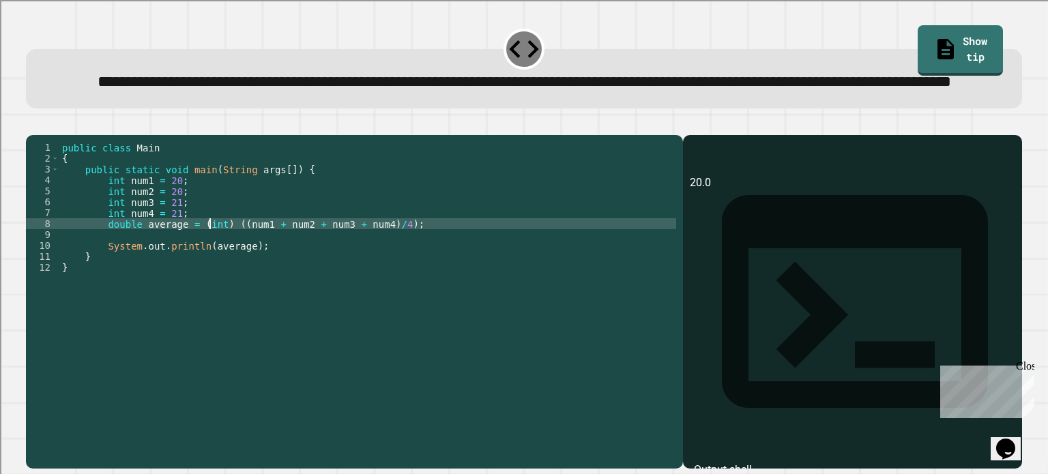
click at [210, 270] on div "public class Main { public static void main ( String args [ ]) { int num1 = 20 …" at bounding box center [367, 273] width 617 height 262
click at [33, 124] on button "button" at bounding box center [33, 124] width 0 height 0
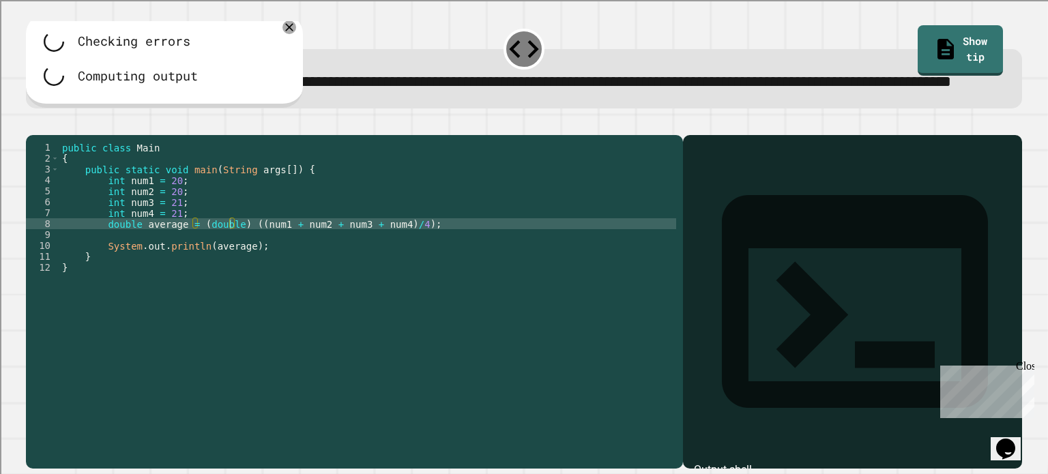
click at [219, 264] on div "public class Main { public static void main ( String args [ ]) { int num1 = 20 …" at bounding box center [367, 273] width 617 height 262
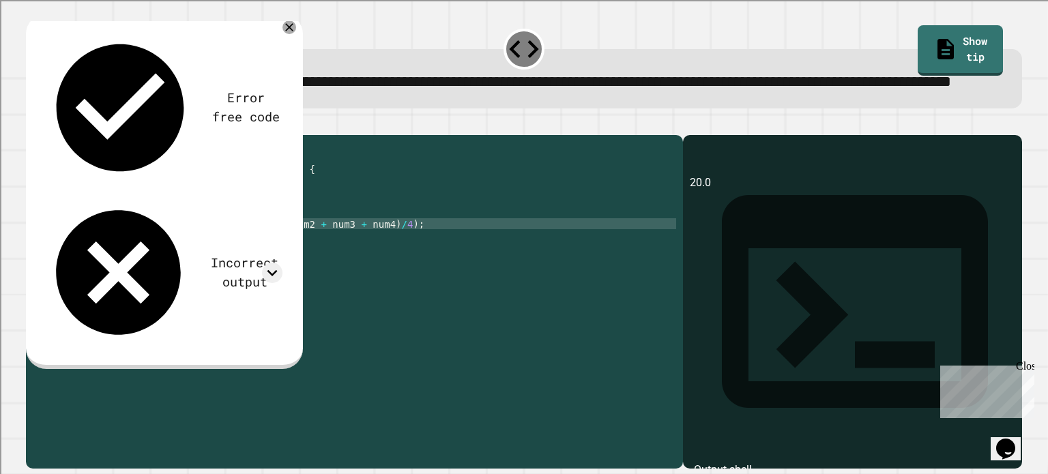
click at [382, 272] on div "public class Main { public static void main ( String args [ ]) { int num1 = 20 …" at bounding box center [367, 273] width 617 height 262
click at [393, 272] on div "public class Main { public static void main ( String args [ ]) { int num1 = 20 …" at bounding box center [367, 273] width 617 height 262
click at [33, 124] on icon "button" at bounding box center [33, 124] width 0 height 0
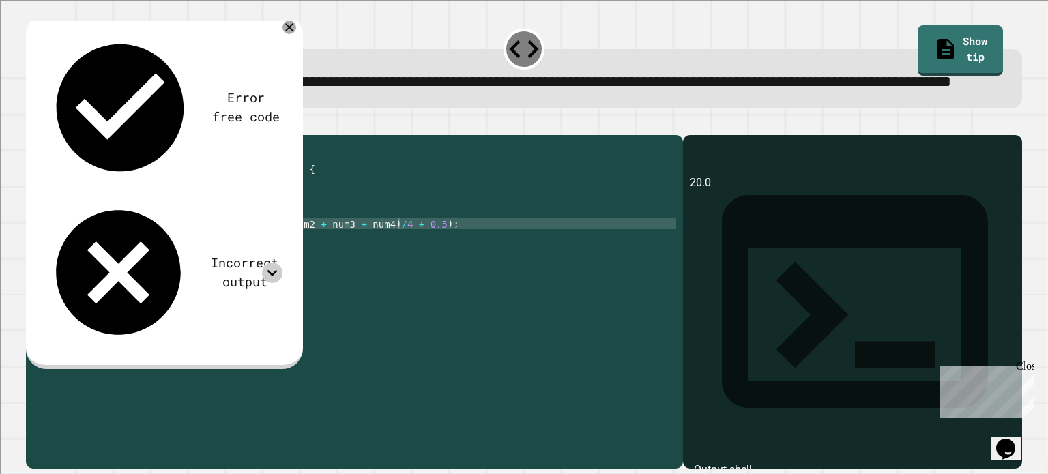
click at [273, 263] on icon at bounding box center [272, 273] width 20 height 20
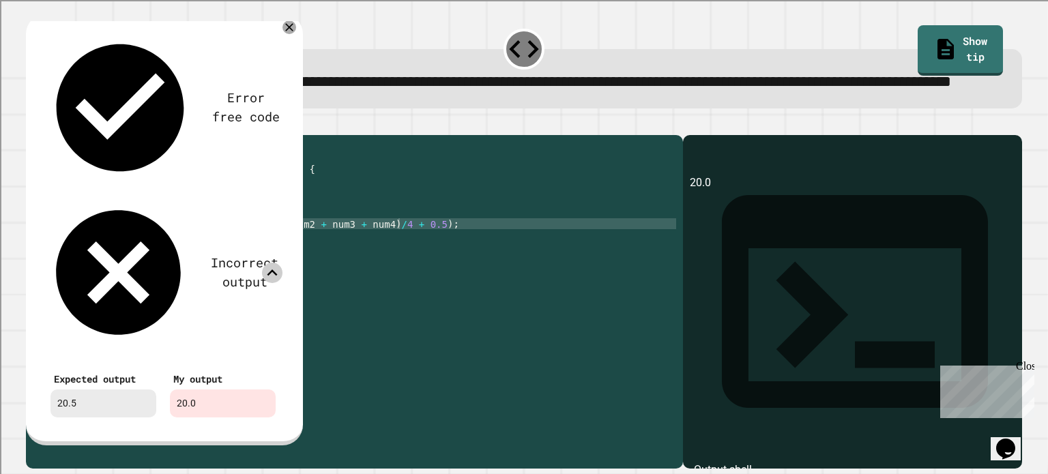
click at [273, 263] on icon at bounding box center [272, 273] width 20 height 20
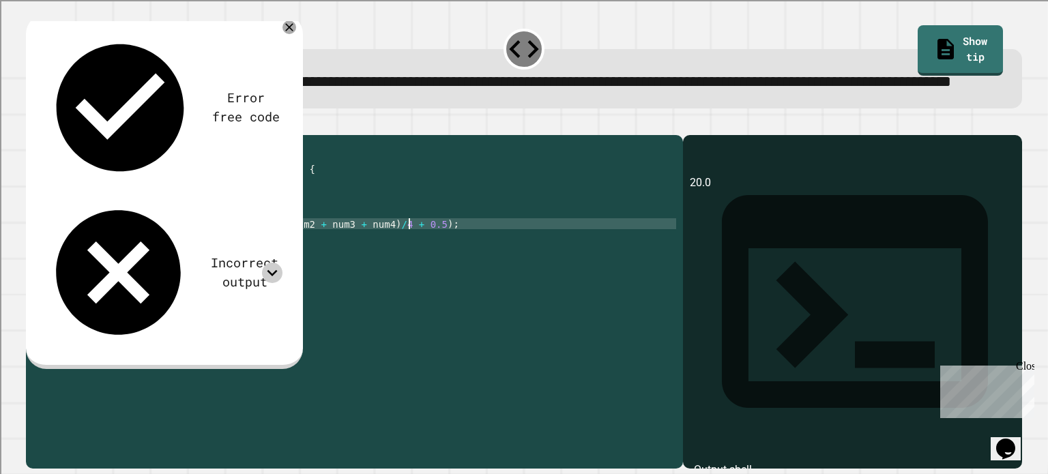
click at [413, 269] on div "public class Main { public static void main ( String args [ ]) { int num1 = 20 …" at bounding box center [367, 273] width 617 height 262
click at [416, 270] on div "public class Main { public static void main ( String args [ ]) { int num1 = 20 …" at bounding box center [367, 262] width 617 height 240
drag, startPoint x: 415, startPoint y: 268, endPoint x: 390, endPoint y: 268, distance: 25.3
click at [390, 268] on div "public class Main { public static void main ( String args [ ]) { int num1 = 20 …" at bounding box center [367, 273] width 617 height 262
click at [388, 267] on div "public class Main { public static void main ( String args [ ]) { int num1 = 20 …" at bounding box center [367, 262] width 617 height 240
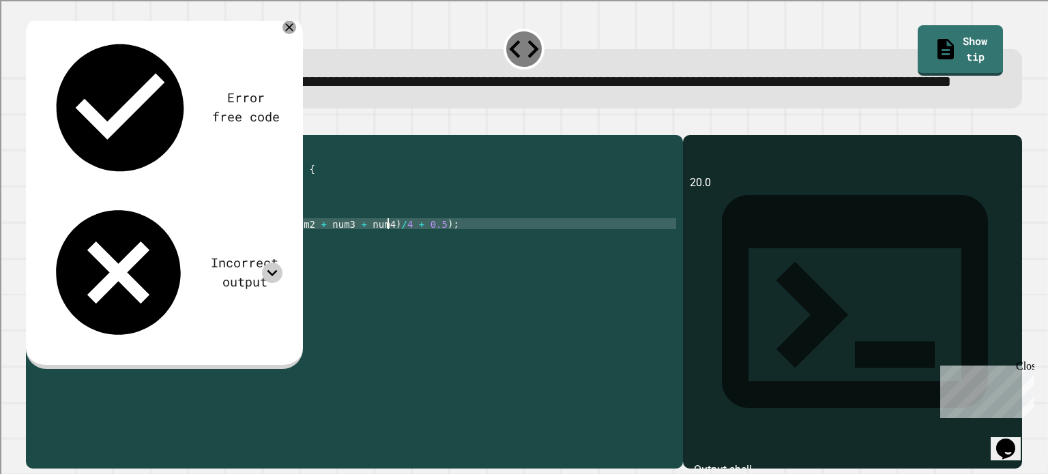
click at [231, 274] on div "public class Main { public static void main ( String args [ ]) { int num1 = 20 …" at bounding box center [367, 273] width 617 height 262
click at [415, 270] on div "public class Main { public static void main ( String args [ ]) { int num1 = 20 …" at bounding box center [367, 273] width 617 height 262
click at [413, 271] on div "public class Main { public static void main ( String args [ ]) { int num1 = 20 …" at bounding box center [367, 262] width 617 height 240
click at [388, 271] on div "public class Main { public static void main ( String args [ ]) { int num1 = 20 …" at bounding box center [367, 273] width 617 height 262
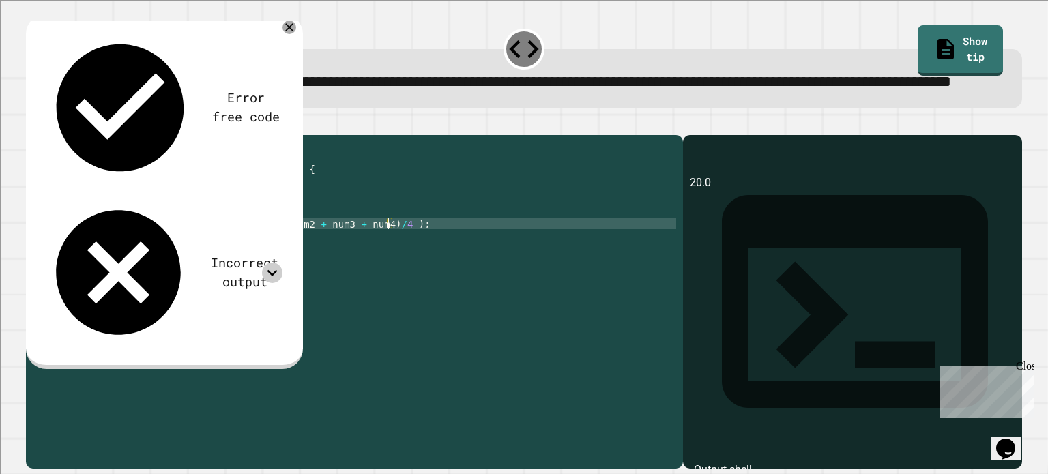
click at [393, 268] on div "public class Main { public static void main ( String args [ ]) { int num1 = 20 …" at bounding box center [367, 273] width 617 height 262
paste textarea "*****"
type textarea "**********"
click at [66, 135] on div at bounding box center [524, 127] width 996 height 16
click at [33, 124] on button "button" at bounding box center [33, 124] width 0 height 0
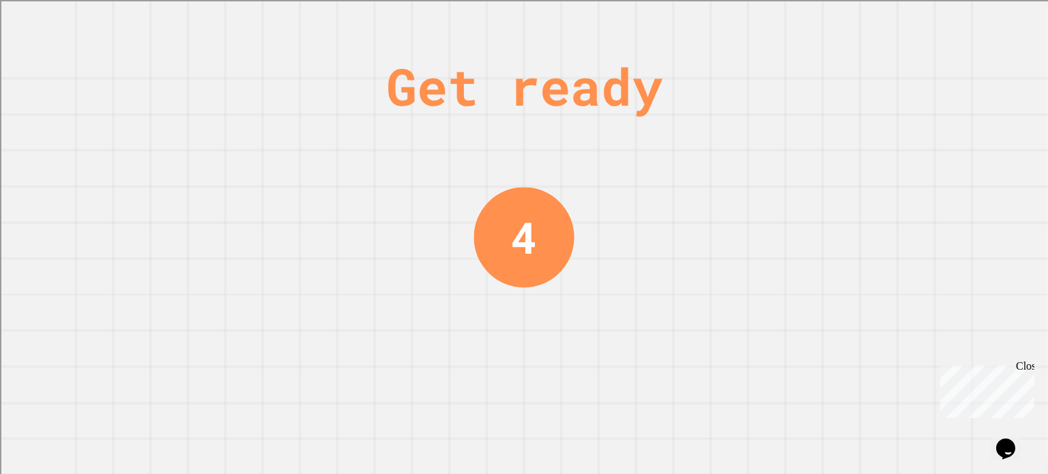
scroll to position [0, 0]
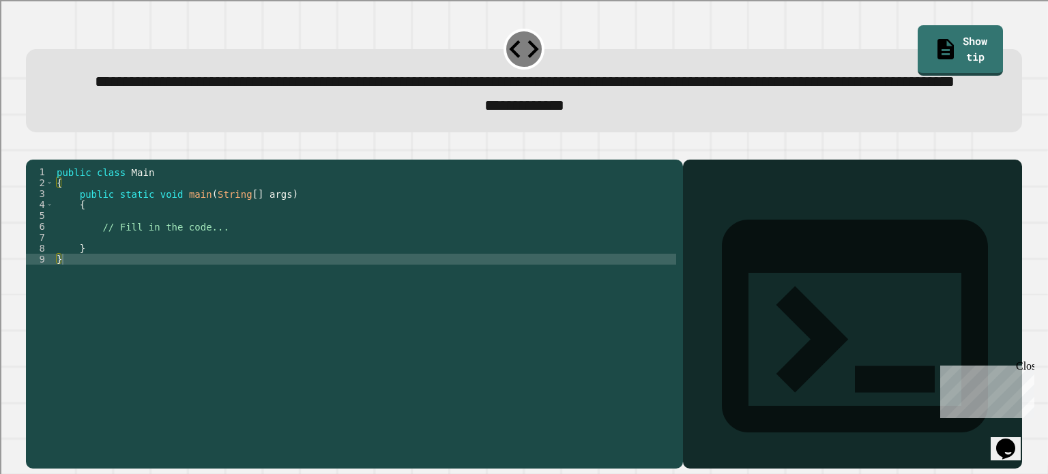
click at [258, 278] on div "public class Main { public static void main ( String [ ] args ) { // Fill in th…" at bounding box center [365, 287] width 622 height 240
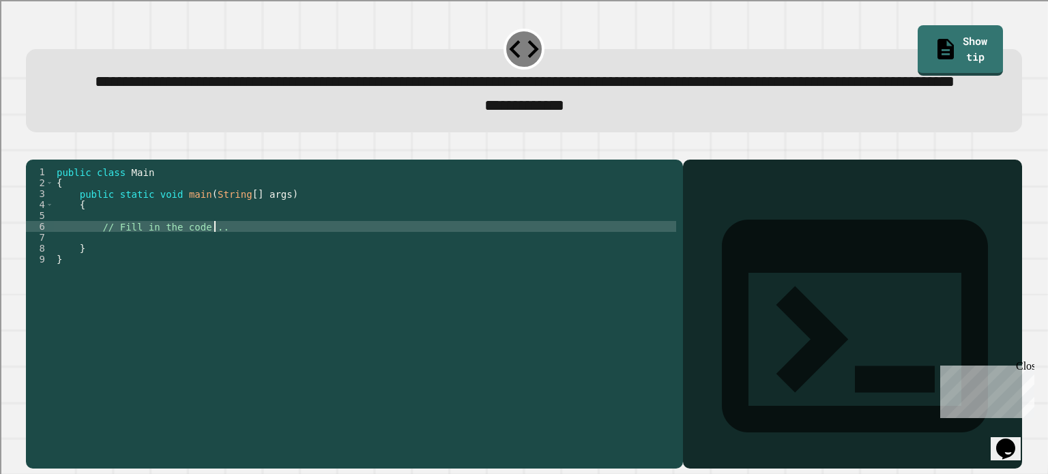
click at [259, 259] on div "public class Main { public static void main ( String [ ] args ) { // Fill in th…" at bounding box center [365, 287] width 622 height 240
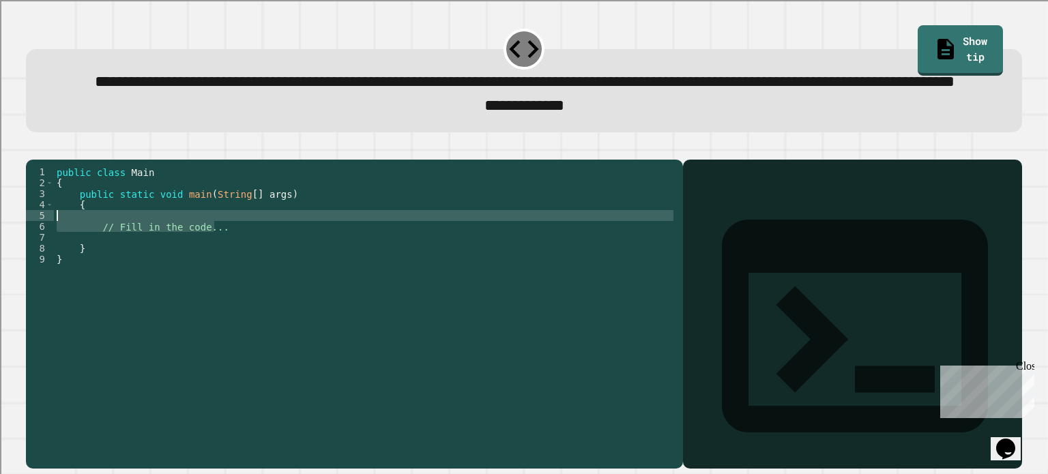
type textarea "**********"
click at [295, 261] on div "public class Main { public static void main ( String [ ] args ) { double double…" at bounding box center [365, 287] width 622 height 240
click at [108, 259] on div "public class Main { public static void main ( String [ ] args ) { double double…" at bounding box center [365, 287] width 622 height 240
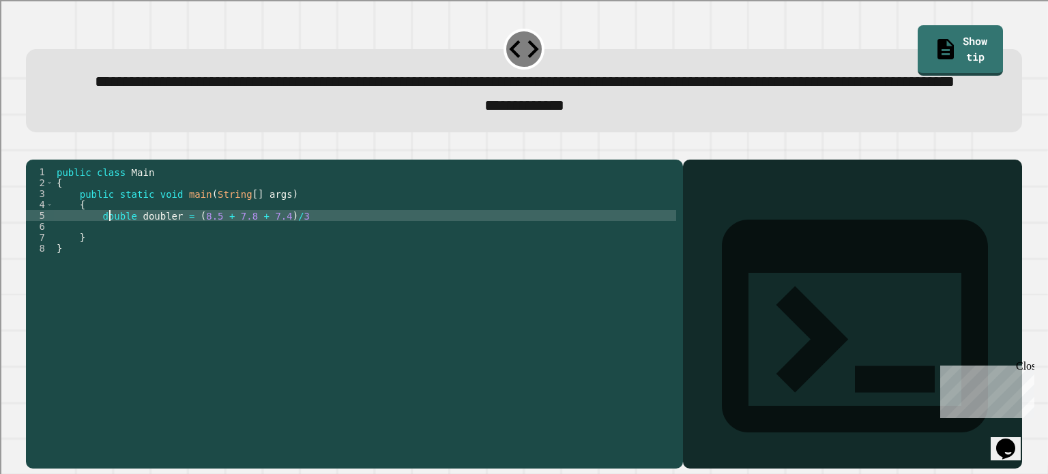
click at [107, 268] on div "public class Main { public static void main ( String [ ] args ) { double double…" at bounding box center [365, 287] width 622 height 240
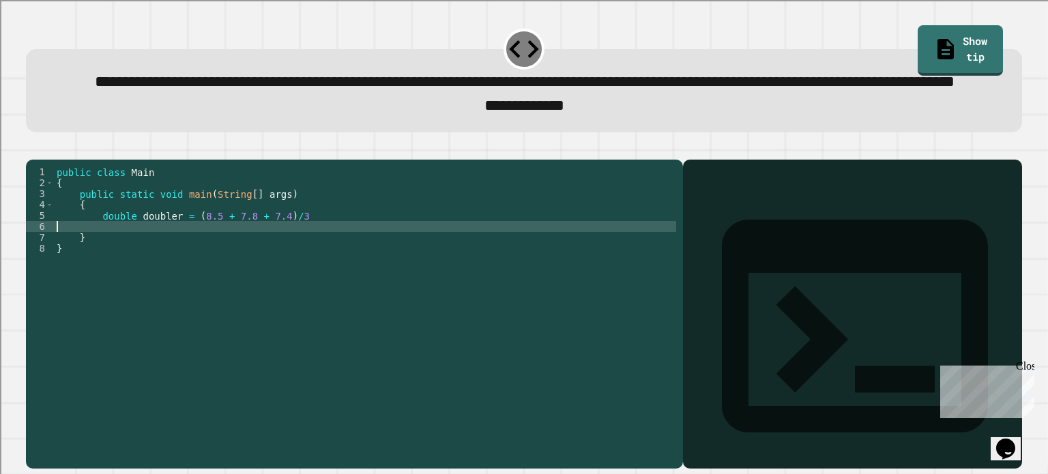
scroll to position [0, 0]
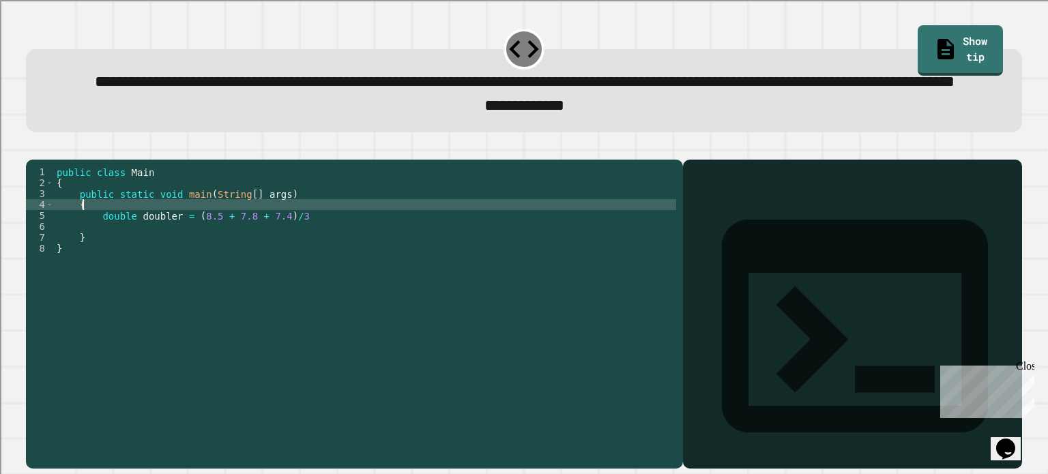
click at [117, 256] on div "public class Main { public static void main ( String [ ] args ) { double double…" at bounding box center [365, 287] width 622 height 240
click at [120, 264] on div "public class Main { public static void main ( String [ ] args ) { double double…" at bounding box center [365, 287] width 622 height 240
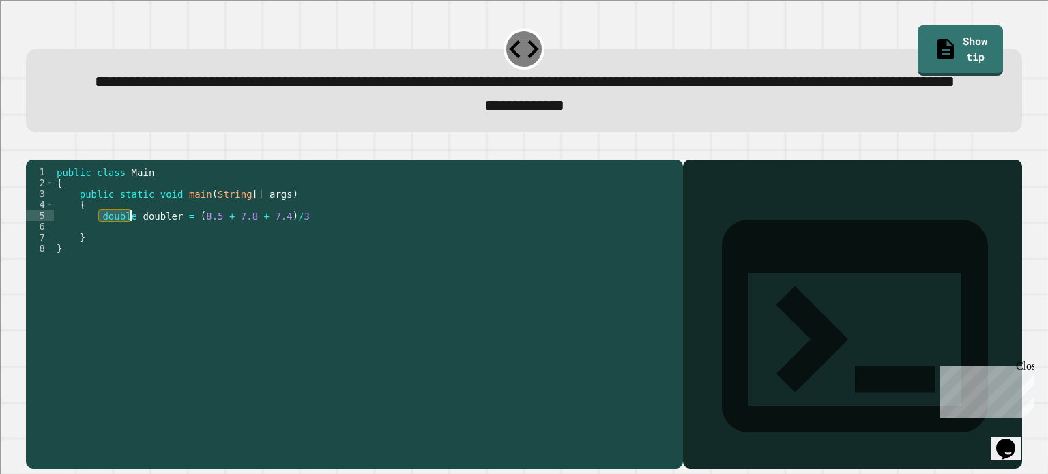
click at [120, 264] on div "public class Main { public static void main ( String [ ] args ) { double double…" at bounding box center [365, 287] width 622 height 240
click at [305, 259] on div "public class Main { public static void main ( String [ ] args ) { int doubler =…" at bounding box center [365, 287] width 622 height 240
type textarea "**********"
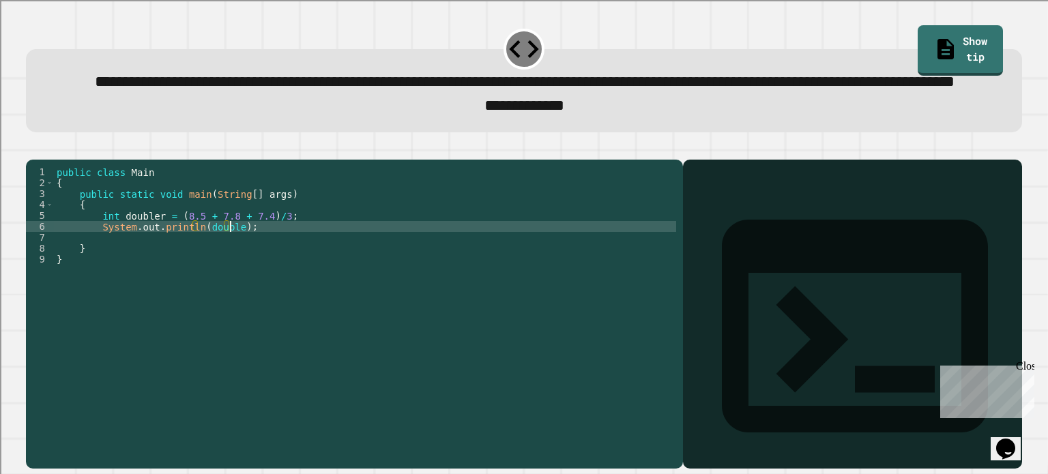
scroll to position [0, 12]
click at [33, 148] on icon "button" at bounding box center [33, 148] width 0 height 0
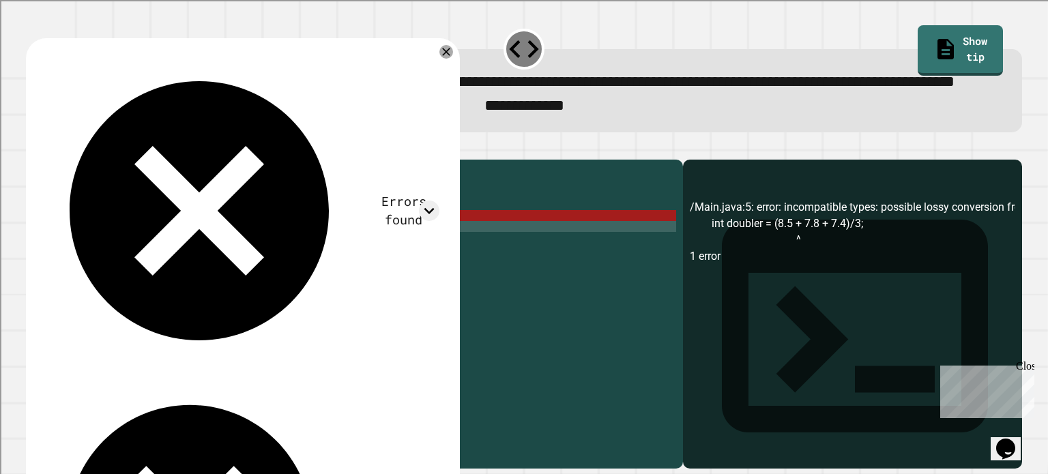
click at [173, 265] on div "public class Main { public static void main ( String [ ] args ) { int doubler =…" at bounding box center [365, 287] width 622 height 240
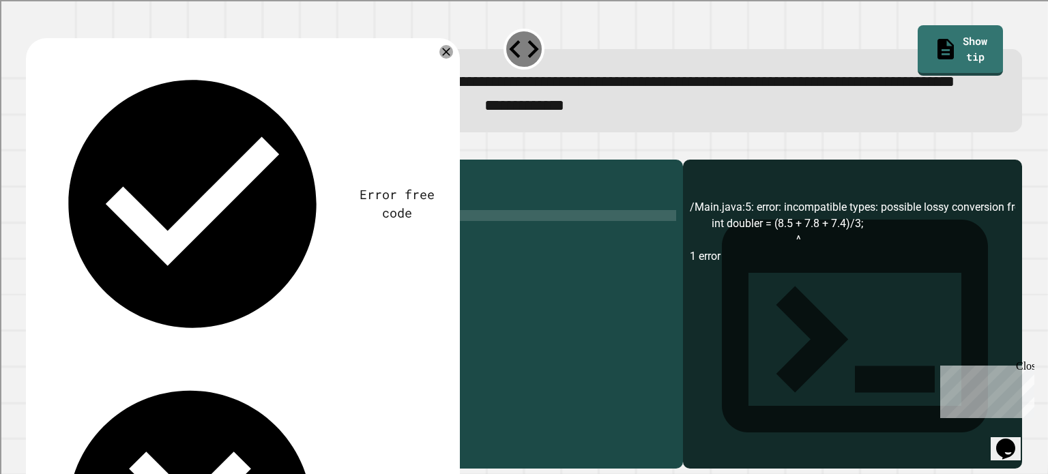
scroll to position [0, 10]
click at [44, 161] on icon "button" at bounding box center [42, 157] width 8 height 10
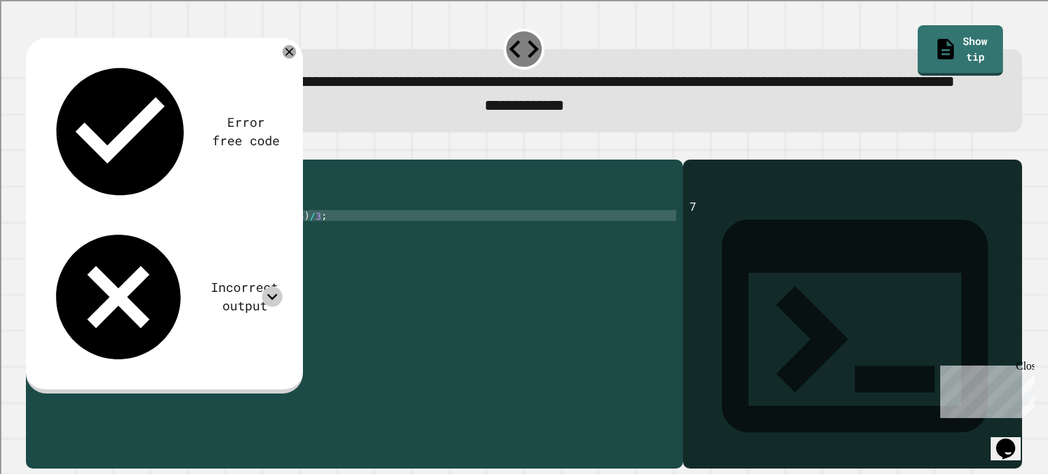
click at [281, 287] on div at bounding box center [272, 297] width 20 height 20
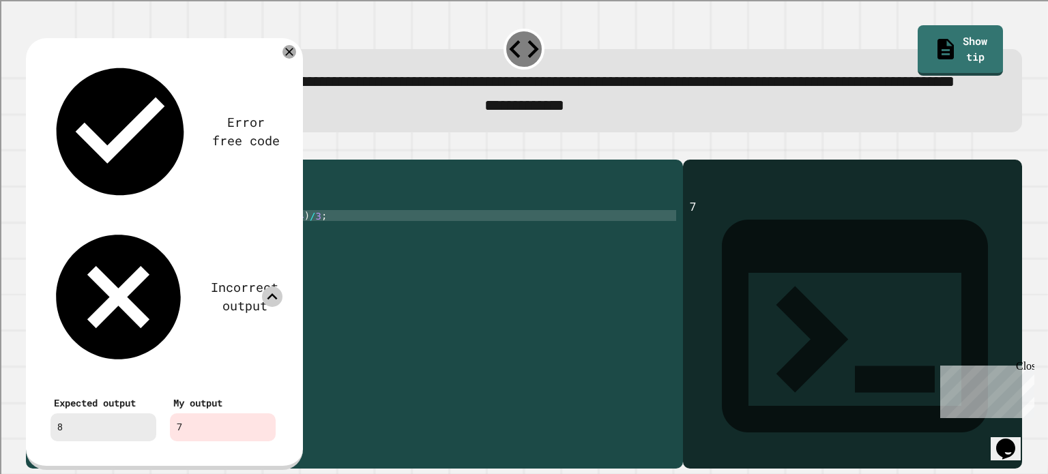
click at [281, 287] on div at bounding box center [272, 297] width 20 height 20
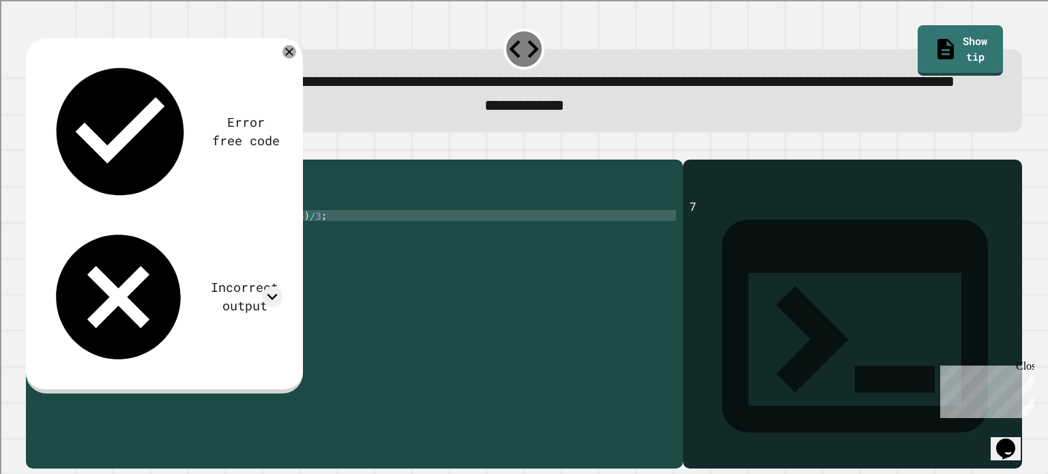
click at [300, 260] on div "public class Main { public static void main ( String [ ] args ) { int doubler =…" at bounding box center [365, 287] width 622 height 240
click at [199, 264] on div "public class Main { public static void main ( String [ ] args ) { int doubler =…" at bounding box center [365, 287] width 622 height 240
click at [308, 261] on div "public class Main { public static void main ( String [ ] args ) { int doubler =…" at bounding box center [365, 287] width 622 height 240
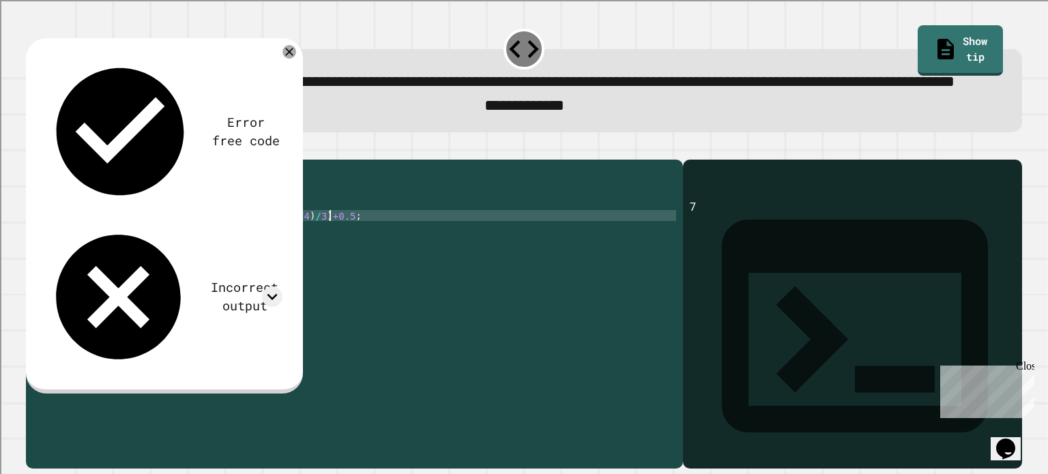
scroll to position [0, 19]
click at [315, 263] on div "public class Main { public static void main ( String [ ] args ) { int doubler =…" at bounding box center [365, 287] width 622 height 240
type textarea "**********"
click at [33, 148] on button "button" at bounding box center [33, 148] width 0 height 0
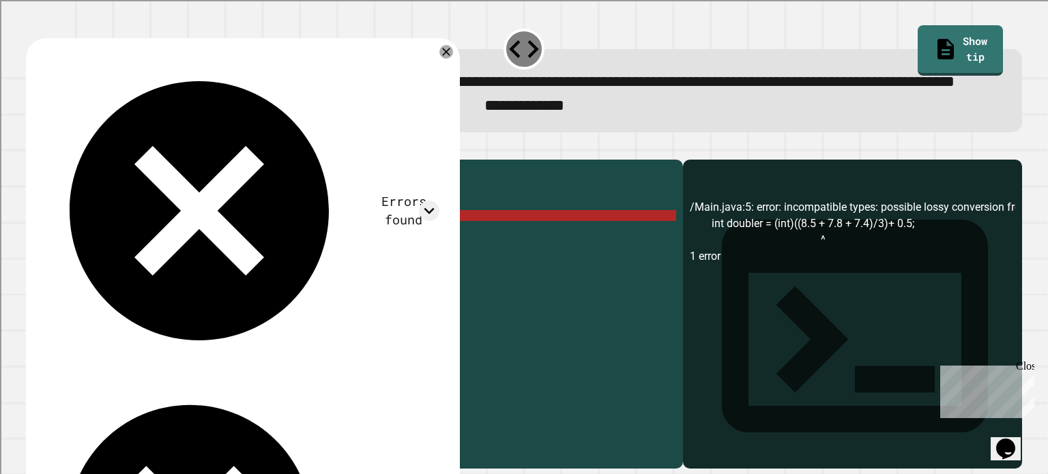
drag, startPoint x: 351, startPoint y: 264, endPoint x: 246, endPoint y: 255, distance: 106.2
click at [351, 264] on div "public class Main { public static void main ( String [ ] args ) { int doubler =…" at bounding box center [365, 287] width 622 height 240
click at [99, 261] on div "public class Main { public static void main ( String [ ] args ) { int doubler =…" at bounding box center [365, 287] width 622 height 240
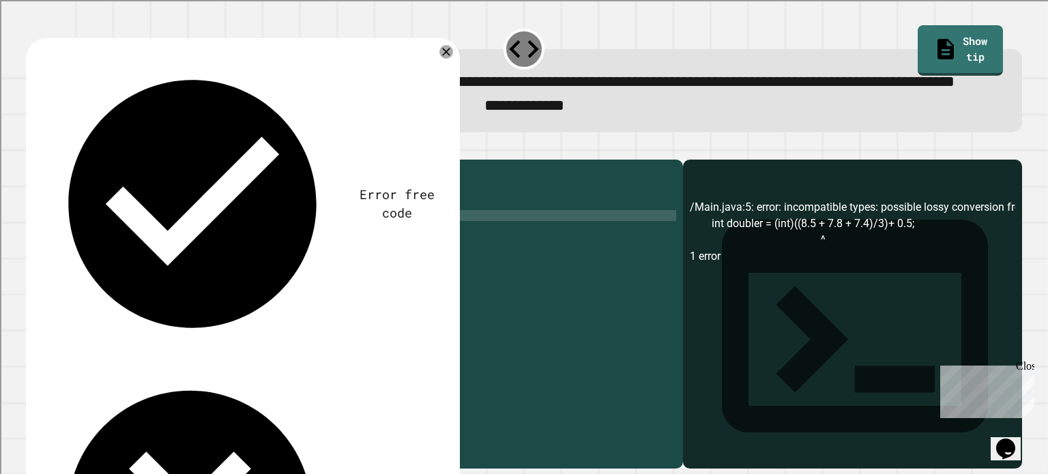
scroll to position [0, 0]
click at [218, 256] on div "public class Main { public static void main ( String [ ] args ) { System . out …" at bounding box center [365, 287] width 622 height 240
click at [222, 260] on div "public class Main { public static void main ( String [ ] args ) { System . out …" at bounding box center [365, 287] width 622 height 240
click at [223, 261] on div "public class Main { public static void main ( String [ ] args ) { System . out …" at bounding box center [365, 287] width 622 height 240
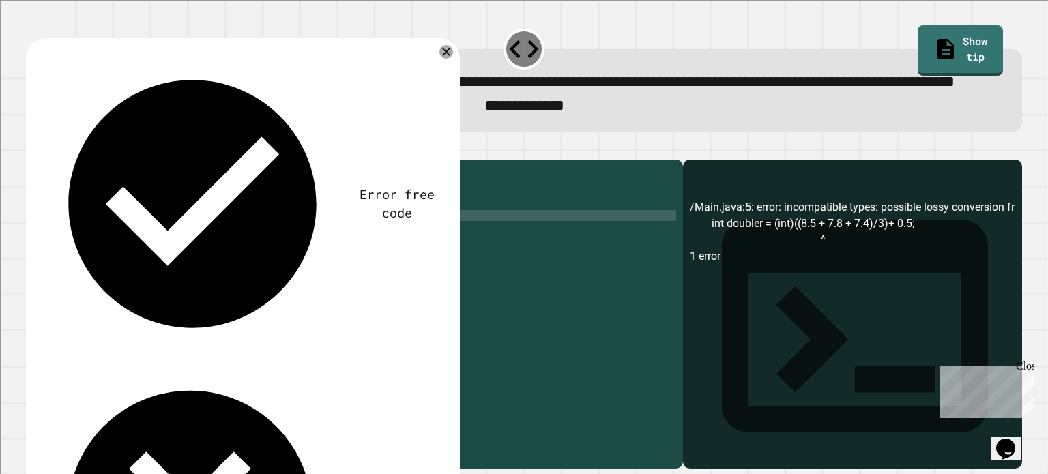
click at [33, 148] on icon "button" at bounding box center [33, 148] width 0 height 0
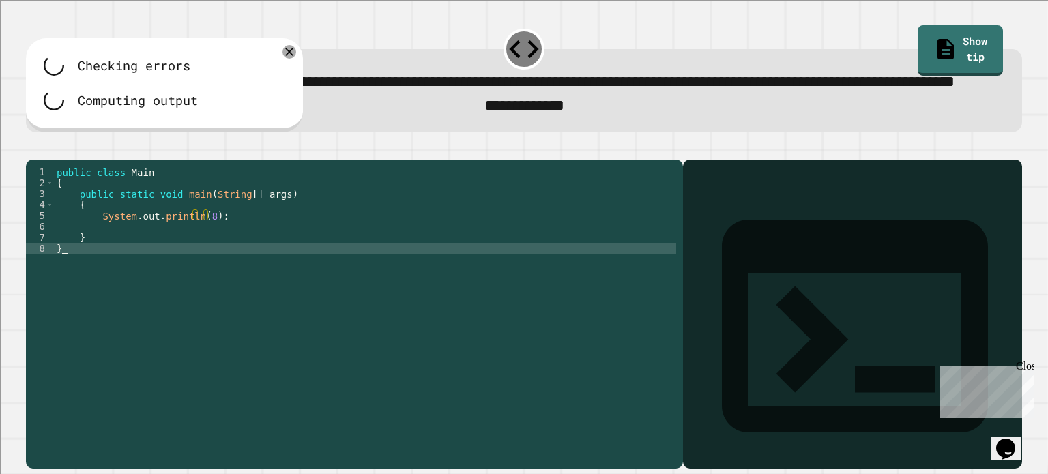
click at [358, 324] on div "public class Main { public static void main ( String [ ] args ) { System . out …" at bounding box center [365, 287] width 622 height 240
type textarea "*"
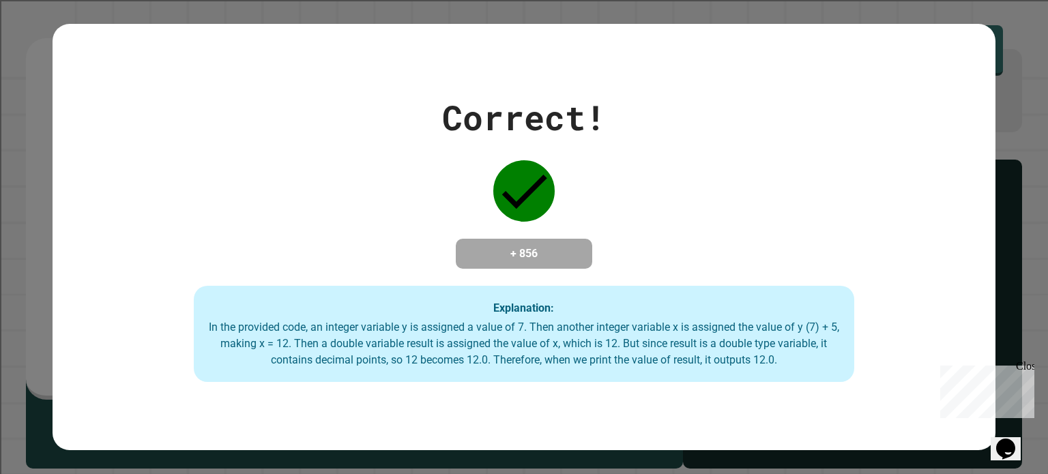
click at [1003, 451] on button "Opens Chat This icon Opens the chat window." at bounding box center [1006, 448] width 30 height 23
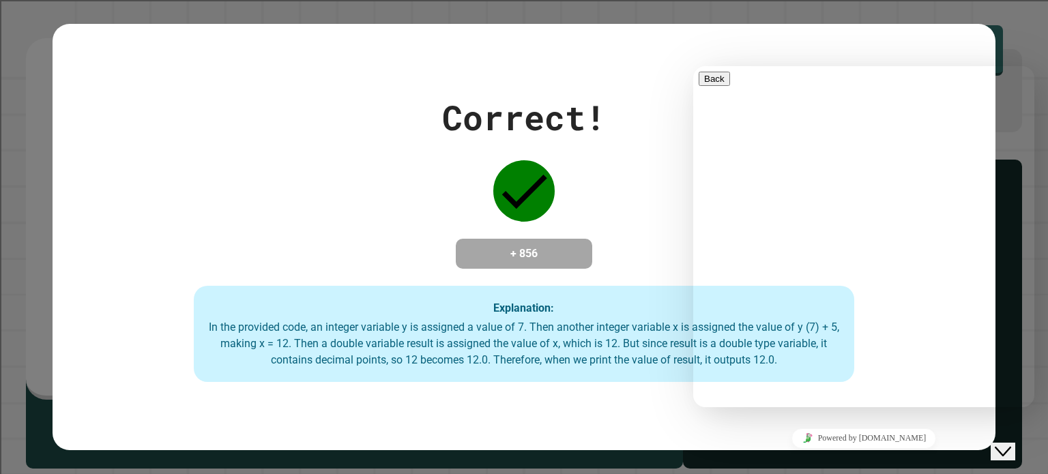
click at [1001, 448] on div "Close Chat This icon closes the chat window." at bounding box center [1003, 452] width 16 height 16
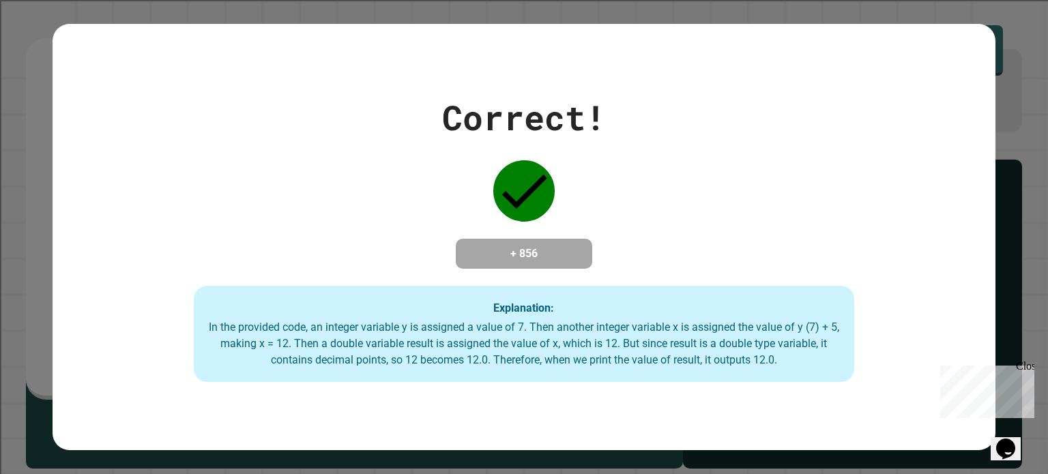
click at [0, 0] on iframe at bounding box center [0, 0] width 0 height 0
click at [1020, 364] on div "Close" at bounding box center [1024, 368] width 17 height 17
click at [988, 166] on div "Correct! + 856 Explanation: In the provided code, an integer variable y is assi…" at bounding box center [524, 237] width 1048 height 474
click at [989, 164] on div "Correct! + 856 Explanation: In the provided code, an integer variable y is assi…" at bounding box center [524, 237] width 1048 height 474
click at [219, 110] on div "Correct! + 856 Explanation: In the provided code, an integer variable y is assi…" at bounding box center [524, 237] width 943 height 291
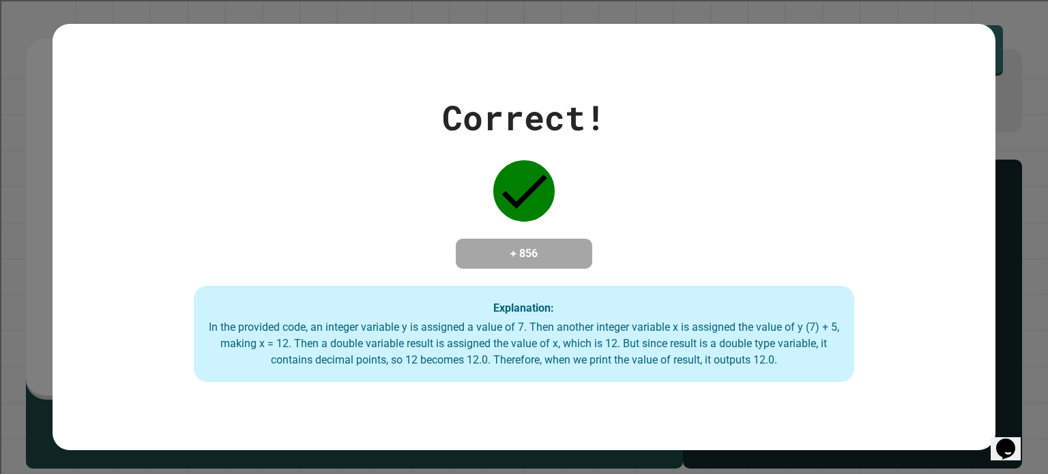
click at [111, 92] on div "Correct! + 856 Explanation: In the provided code, an integer variable y is assi…" at bounding box center [524, 237] width 943 height 291
click at [18, 100] on div "Correct! + 856 Explanation: In the provided code, an integer variable y is assi…" at bounding box center [524, 237] width 1048 height 474
click at [30, 68] on div "Correct! + 856 Explanation: In the provided code, an integer variable y is assi…" at bounding box center [524, 237] width 1048 height 474
click at [66, 7] on div "Correct! + 856 Explanation: In the provided code, an integer variable y is assi…" at bounding box center [524, 237] width 1048 height 474
drag, startPoint x: 96, startPoint y: 48, endPoint x: 581, endPoint y: 155, distance: 497.5
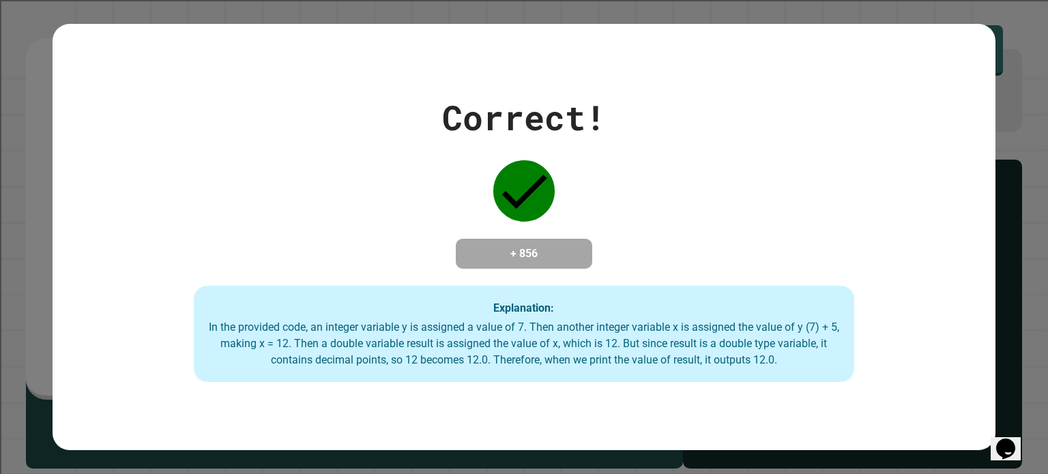
click at [581, 155] on div "Correct! + 856 Explanation: In the provided code, an integer variable y is assi…" at bounding box center [524, 237] width 943 height 291
click at [626, 152] on div "Correct! + 856 Explanation: In the provided code, an integer variable y is assi…" at bounding box center [524, 237] width 943 height 291
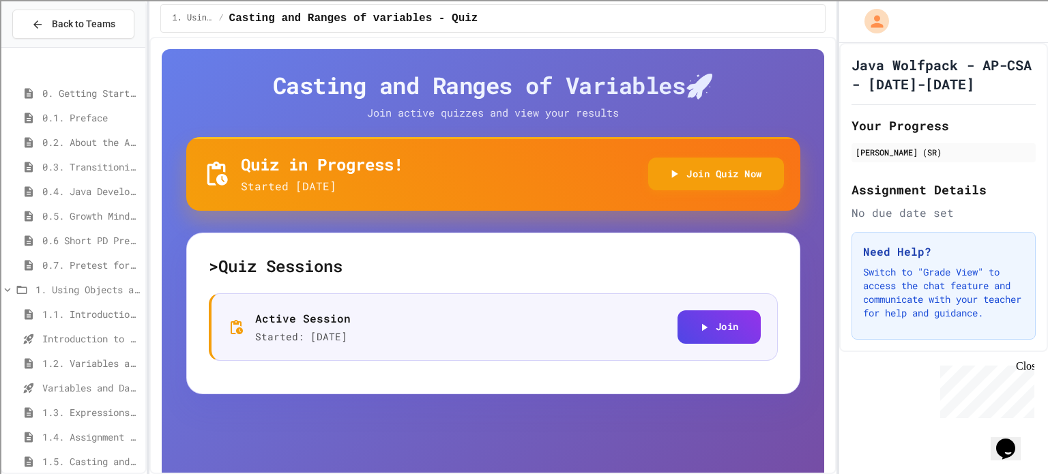
scroll to position [62, 0]
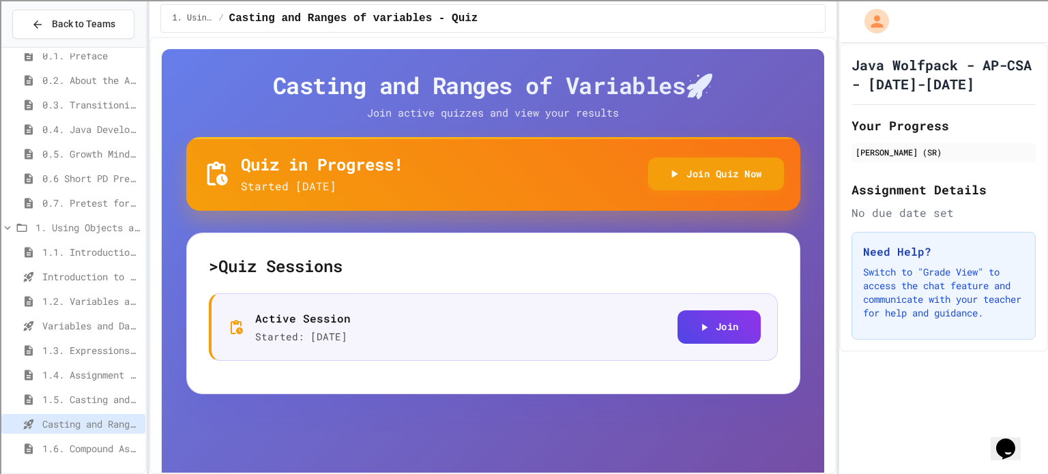
click at [61, 400] on span "1.5. Casting and Ranges of Values" at bounding box center [91, 399] width 98 height 14
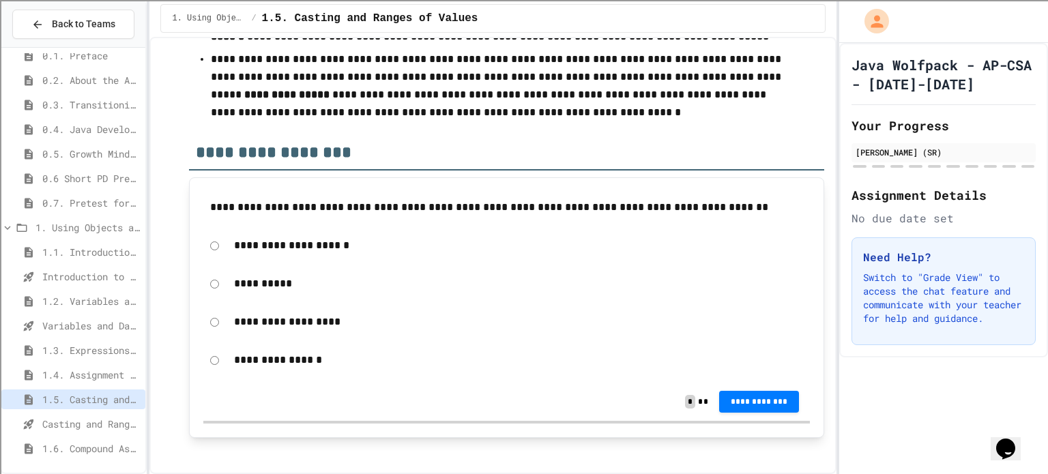
scroll to position [8161, 0]
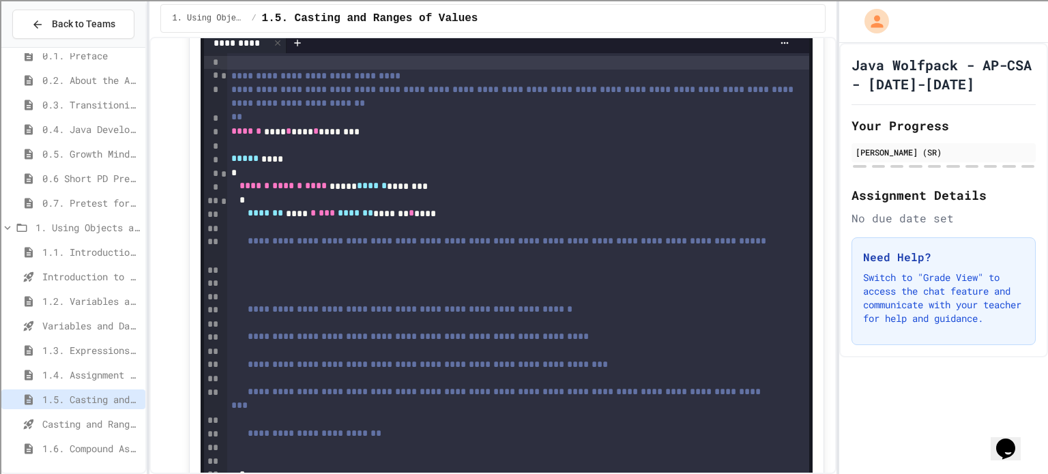
drag, startPoint x: 349, startPoint y: 141, endPoint x: 546, endPoint y: 88, distance: 203.6
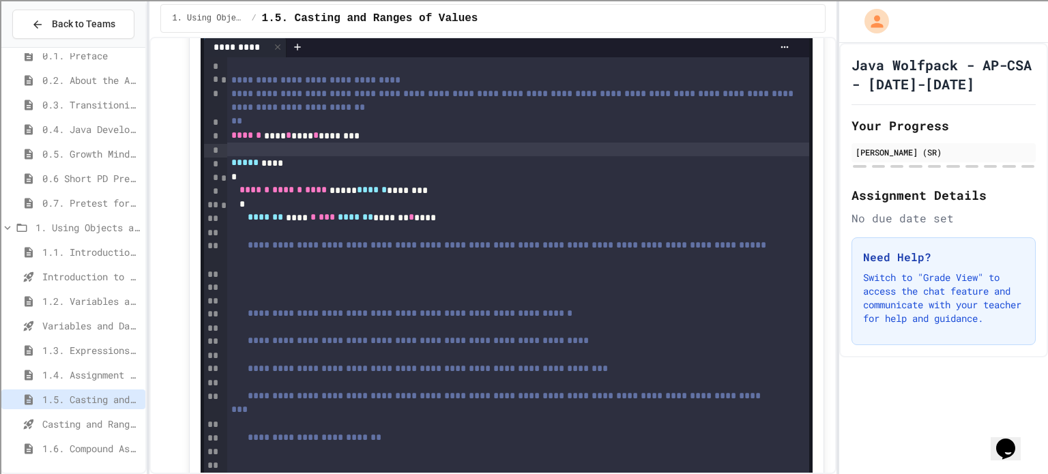
scroll to position [16, 0]
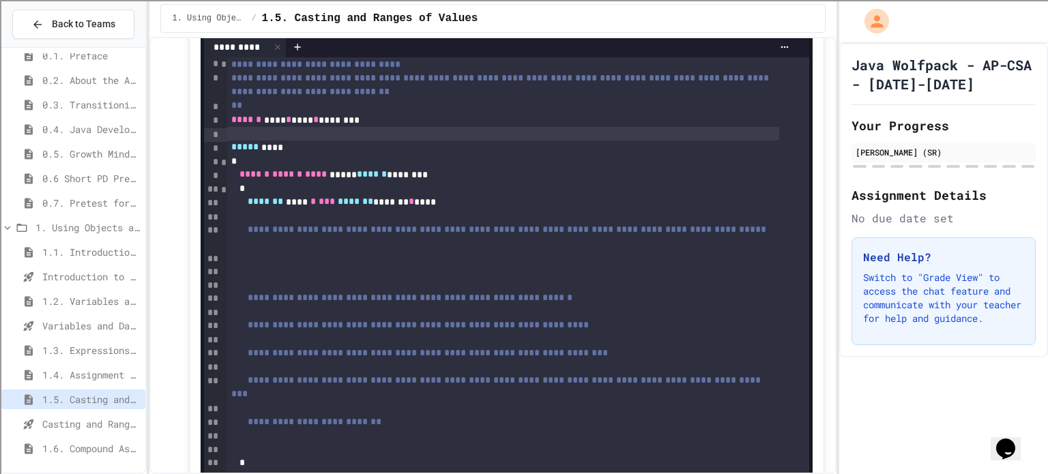
drag, startPoint x: 508, startPoint y: 160, endPoint x: 794, endPoint y: 394, distance: 370.1
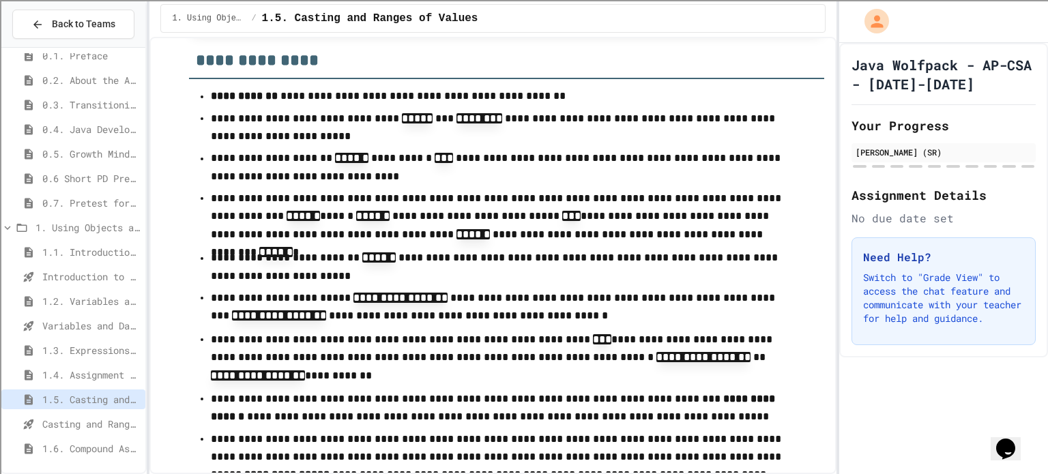
scroll to position [8161, 0]
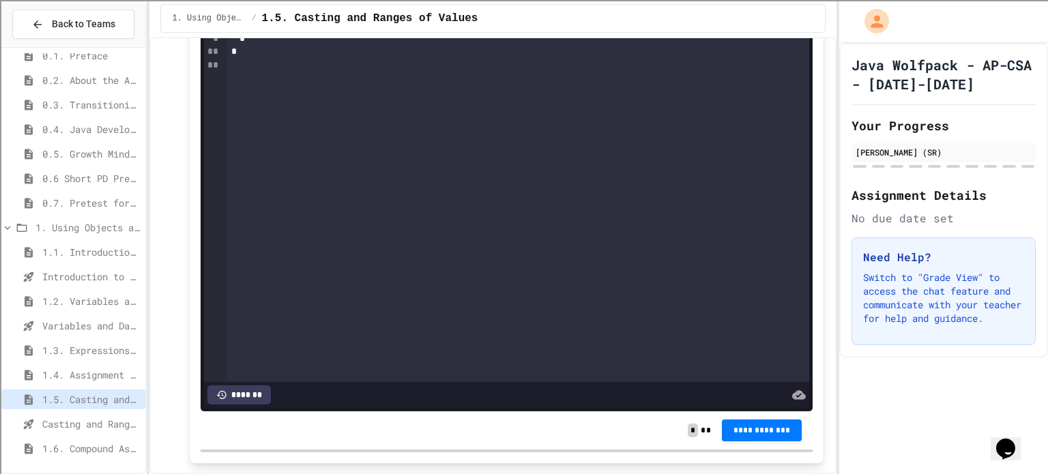
drag, startPoint x: 807, startPoint y: 172, endPoint x: 776, endPoint y: 282, distance: 114.1
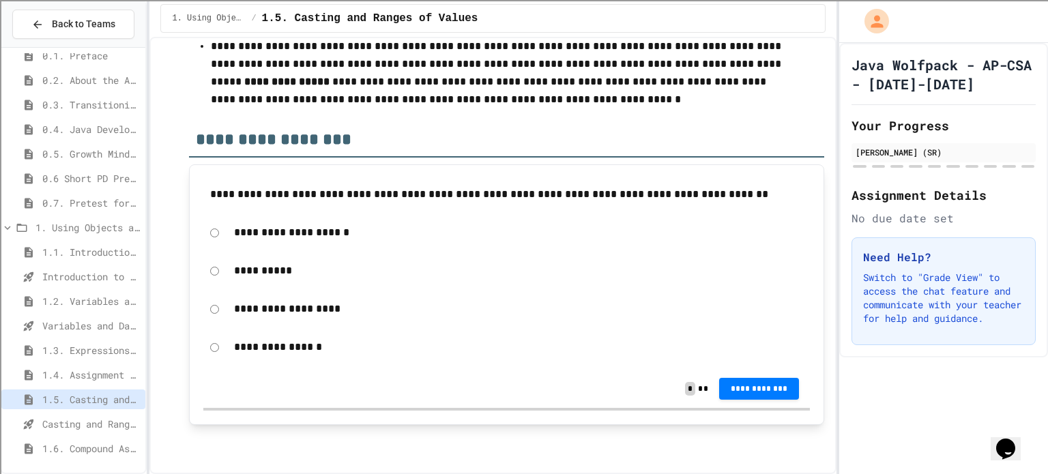
drag, startPoint x: 672, startPoint y: 346, endPoint x: 669, endPoint y: 477, distance: 131.1
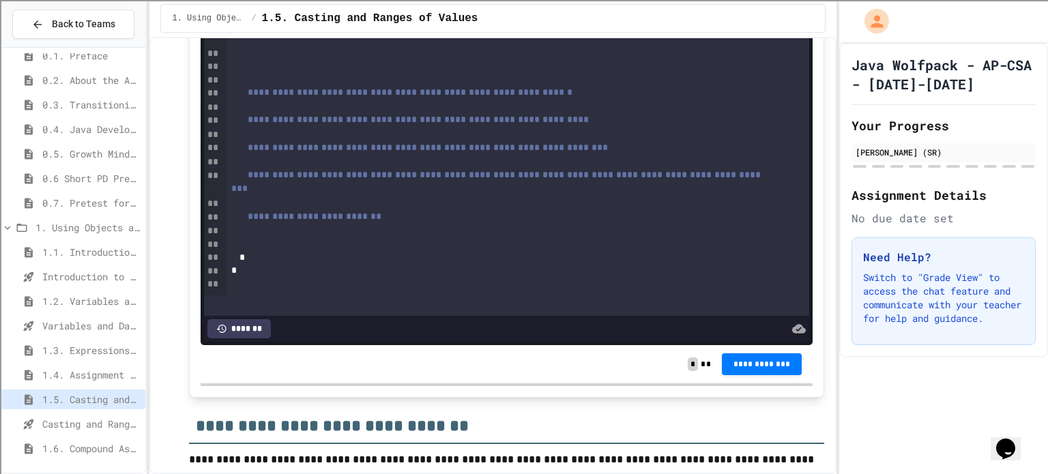
scroll to position [6250, 0]
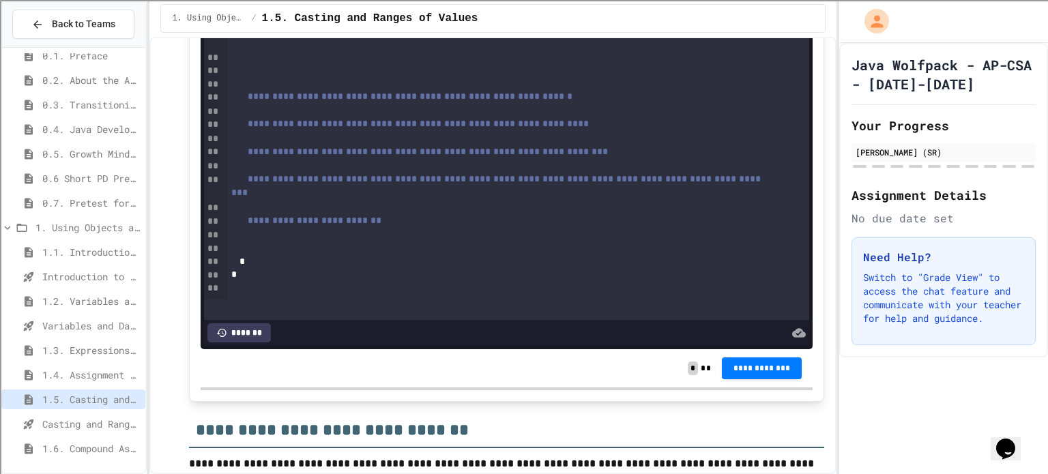
drag, startPoint x: 536, startPoint y: 442, endPoint x: 606, endPoint y: 467, distance: 73.8
click at [536, 442] on h2 "**********" at bounding box center [506, 425] width 635 height 47
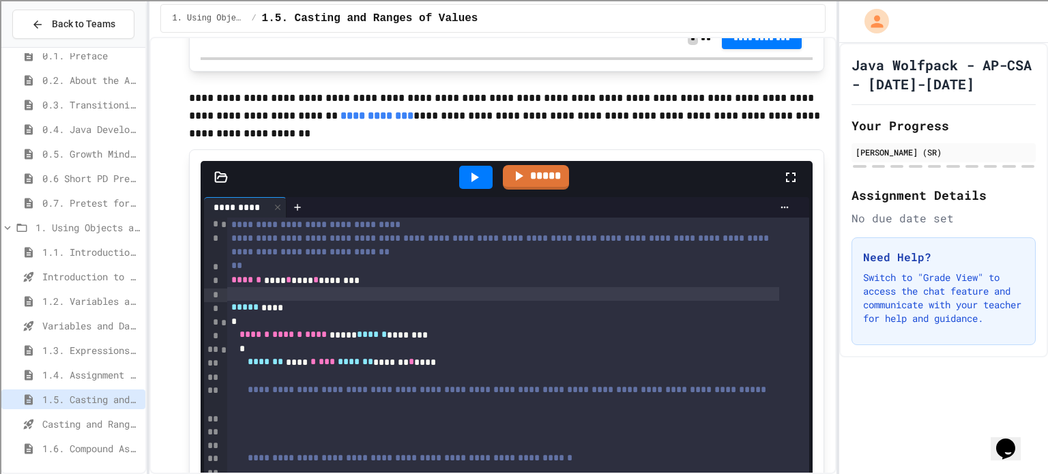
scroll to position [5977, 0]
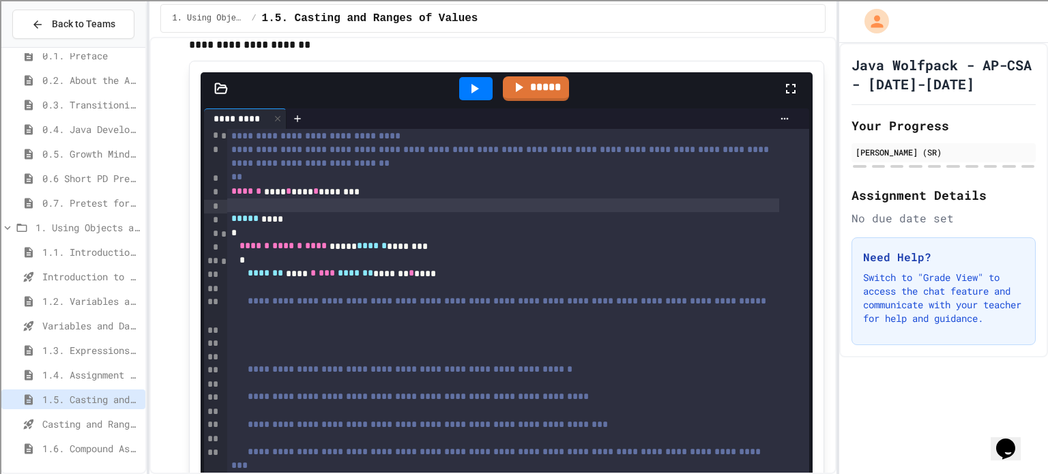
click at [100, 444] on span "1.6. Compound Assignment Operators" at bounding box center [91, 449] width 98 height 14
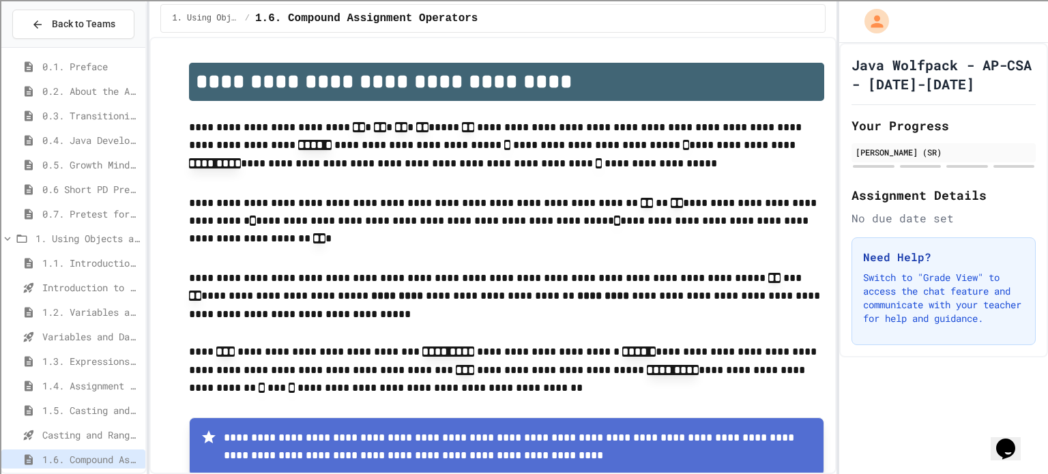
click at [100, 401] on div "1.5. Casting and Ranges of Values" at bounding box center [73, 411] width 144 height 20
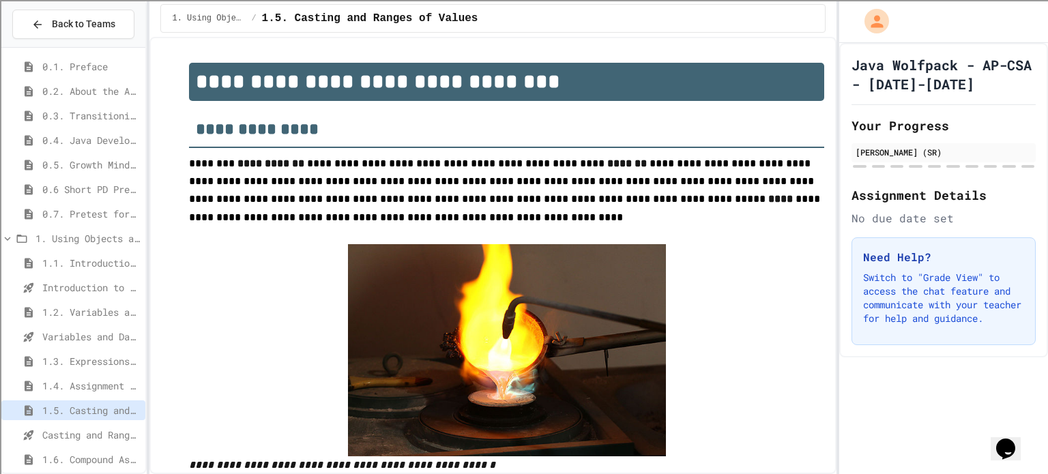
click at [101, 379] on span "1.4. Assignment and Input" at bounding box center [91, 386] width 98 height 14
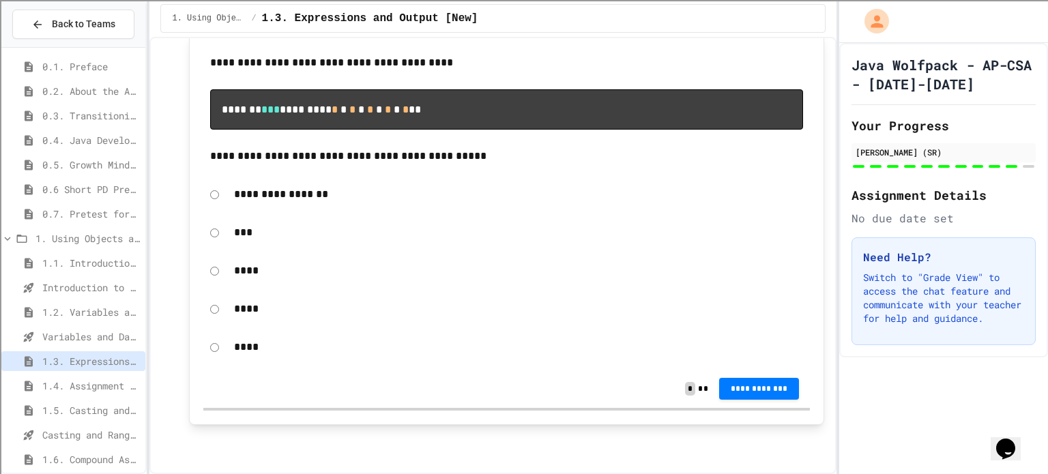
scroll to position [8780, 0]
click at [730, 387] on span "**********" at bounding box center [759, 387] width 59 height 11
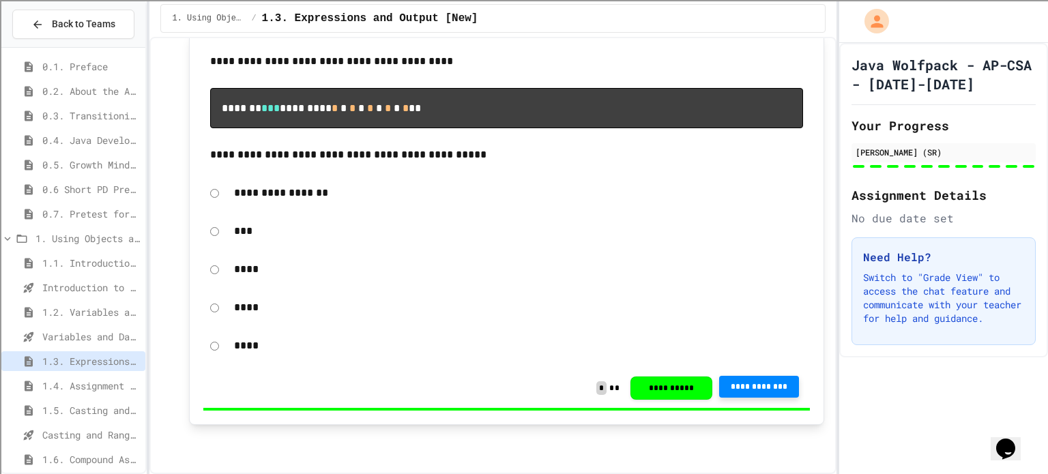
click at [109, 390] on span "1.4. Assignment and Input" at bounding box center [91, 386] width 98 height 14
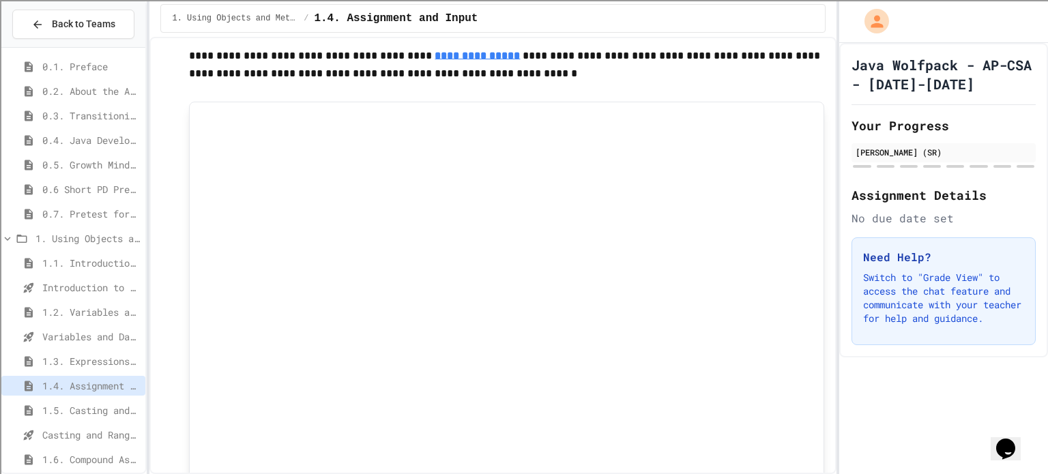
scroll to position [988, 0]
